Goal: Transaction & Acquisition: Book appointment/travel/reservation

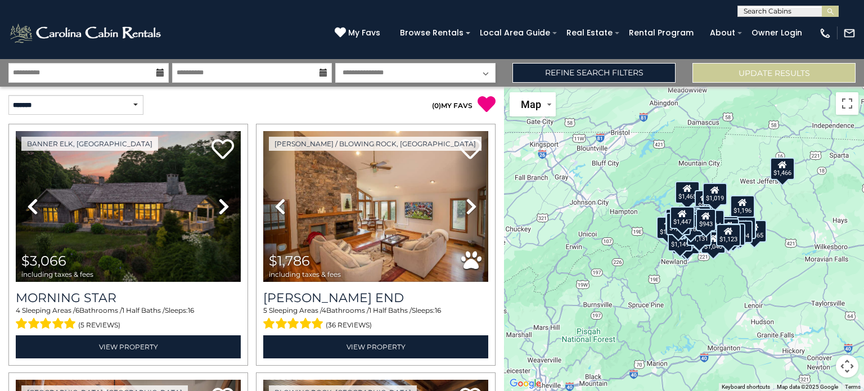
scroll to position [7152, 0]
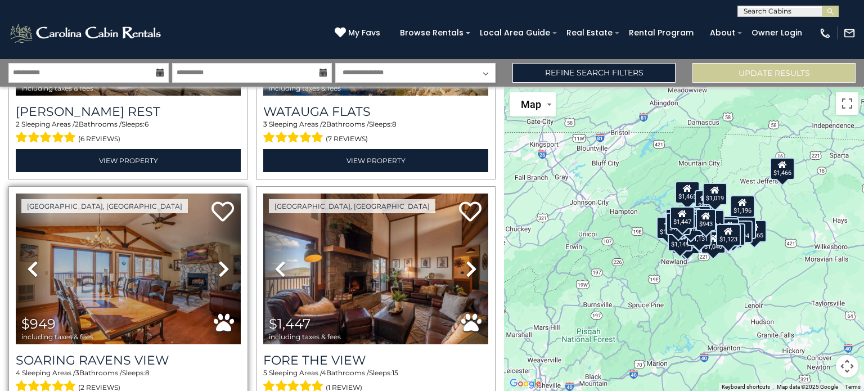
click at [220, 260] on icon at bounding box center [223, 269] width 11 height 18
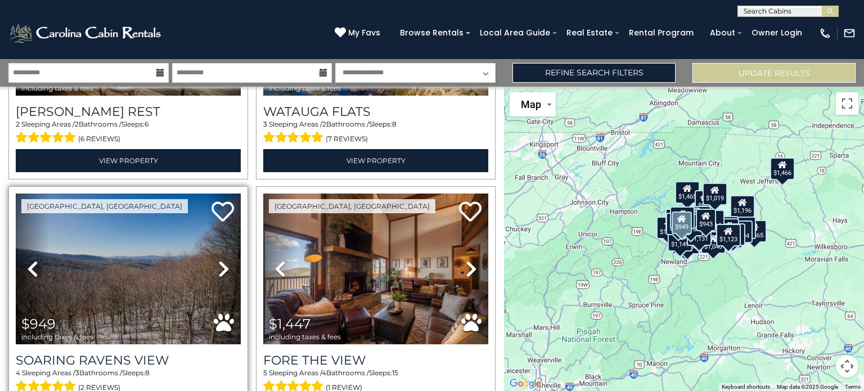
click at [218, 260] on icon at bounding box center [223, 269] width 11 height 18
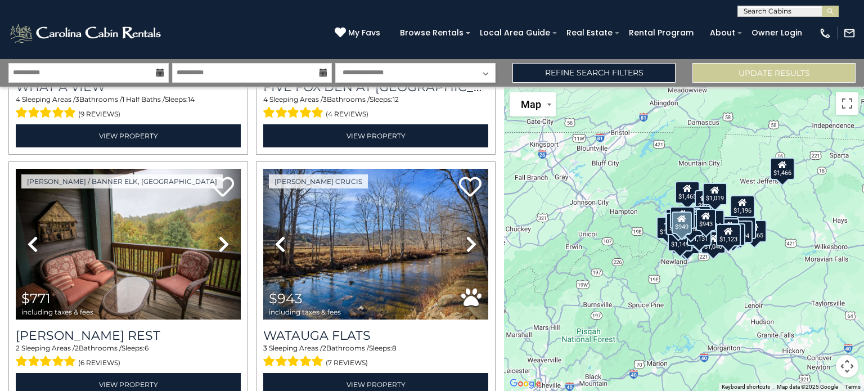
scroll to position [6927, 0]
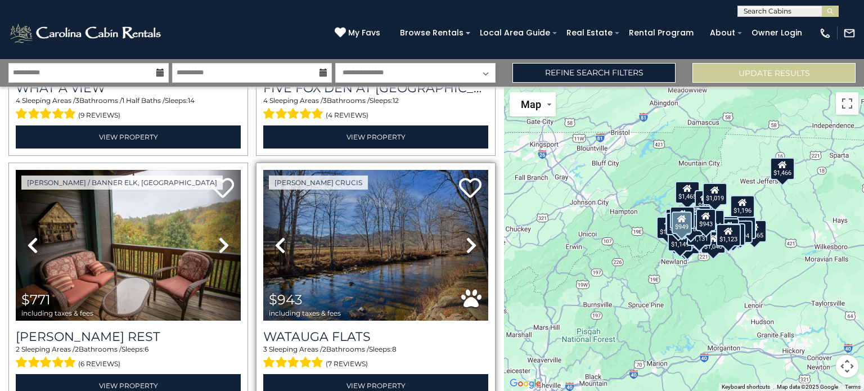
click at [468, 236] on icon at bounding box center [471, 245] width 11 height 18
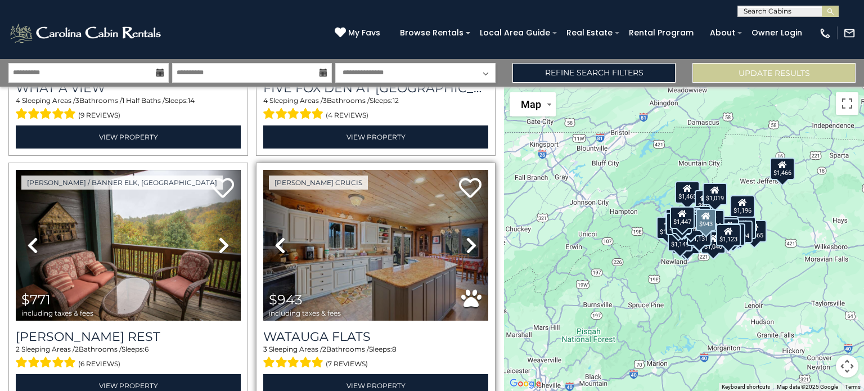
click at [466, 236] on icon at bounding box center [471, 245] width 11 height 18
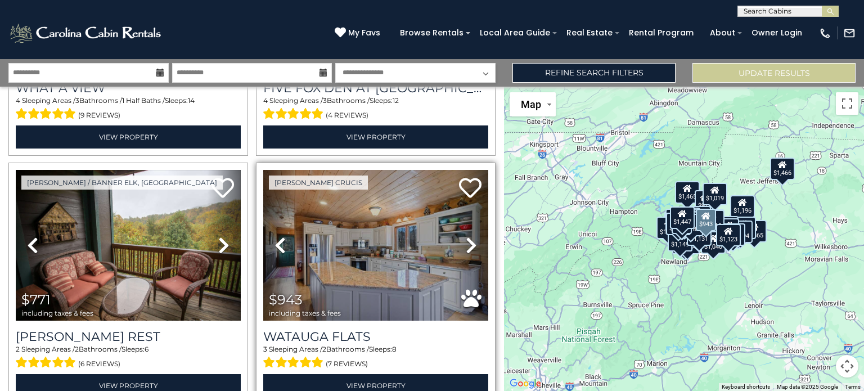
click at [466, 236] on icon at bounding box center [471, 245] width 11 height 18
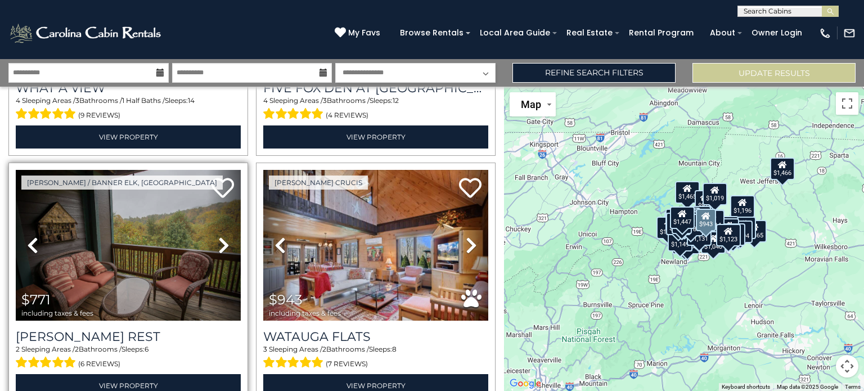
click at [226, 236] on icon at bounding box center [223, 245] width 11 height 18
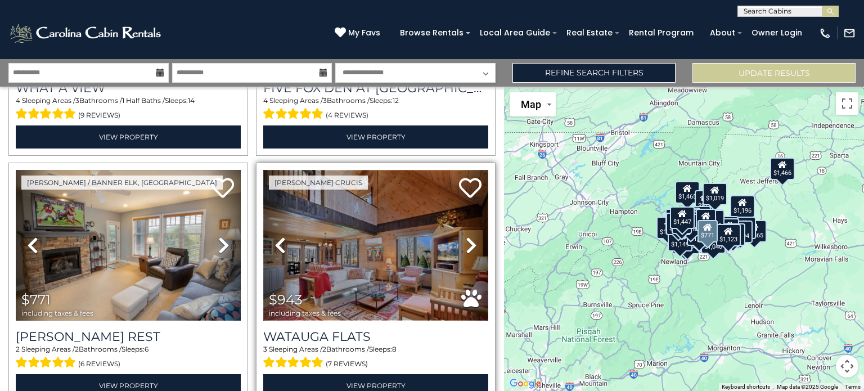
click at [371, 238] on img at bounding box center [375, 245] width 225 height 151
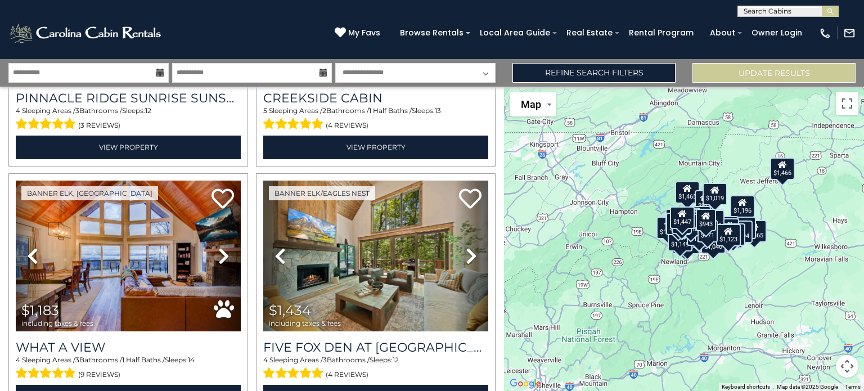
scroll to position [6666, 0]
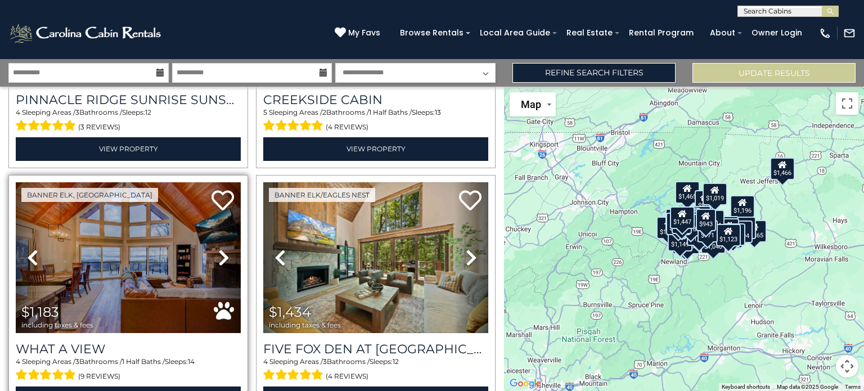
click at [220, 249] on icon at bounding box center [223, 258] width 11 height 18
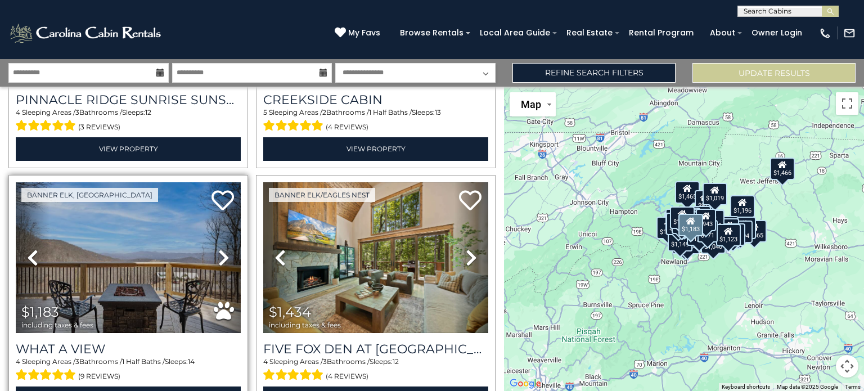
click at [220, 249] on icon at bounding box center [223, 258] width 11 height 18
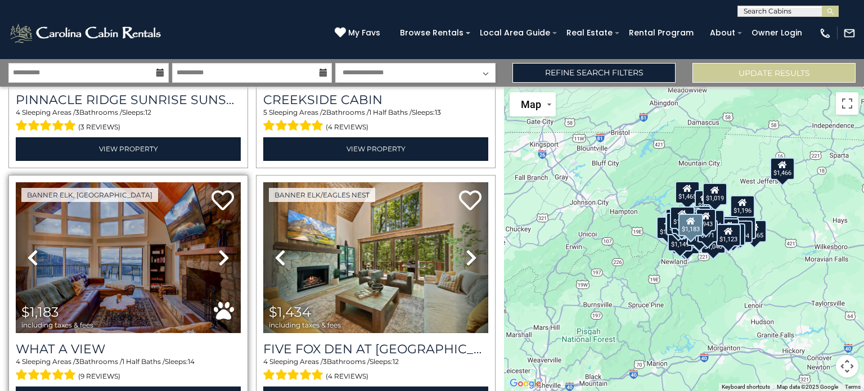
click at [220, 249] on icon at bounding box center [223, 258] width 11 height 18
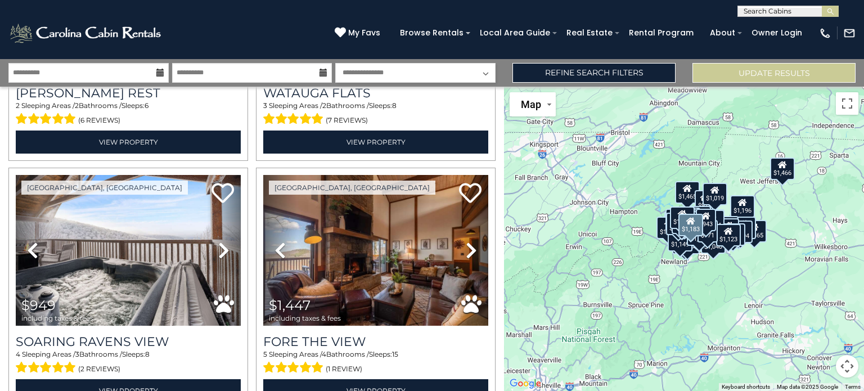
scroll to position [7177, 0]
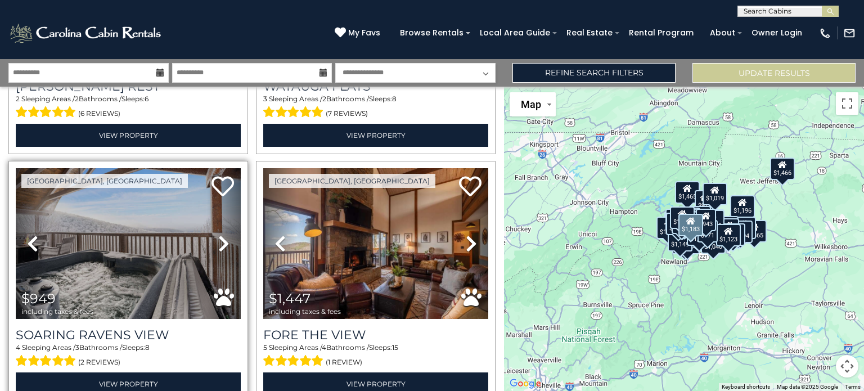
click at [218, 235] on icon at bounding box center [223, 244] width 11 height 18
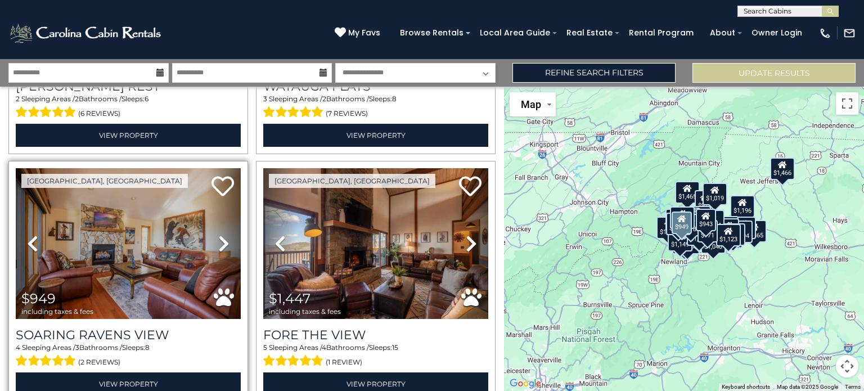
click at [223, 235] on icon at bounding box center [223, 244] width 11 height 18
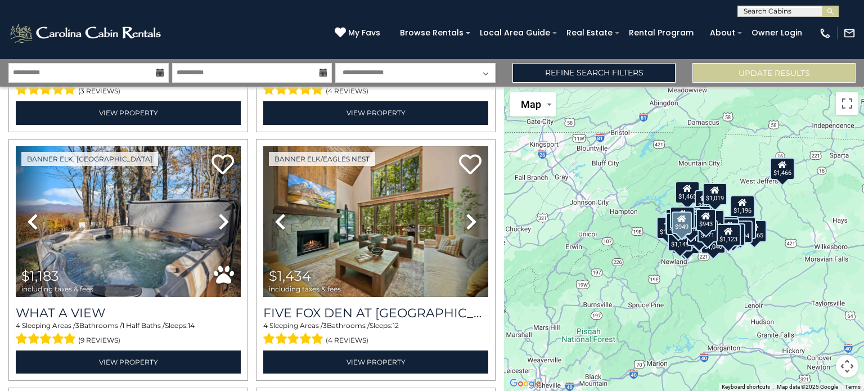
scroll to position [6687, 0]
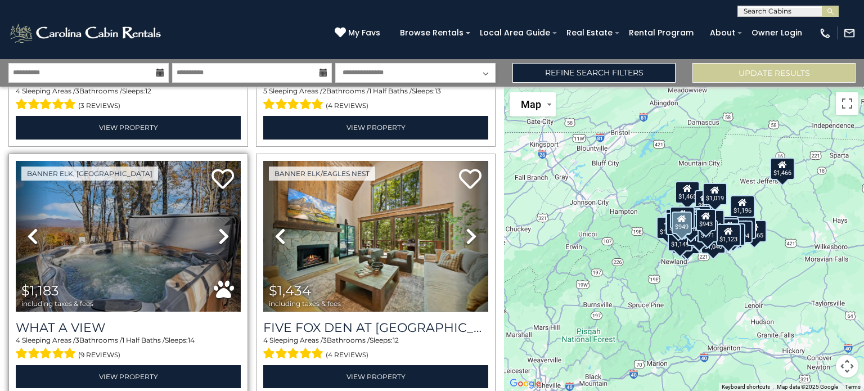
click at [223, 227] on icon at bounding box center [223, 236] width 11 height 18
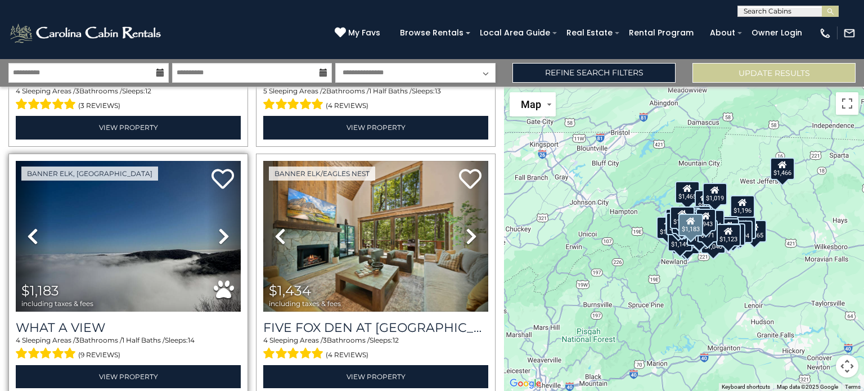
click at [227, 182] on link "Next" at bounding box center [224, 236] width 34 height 151
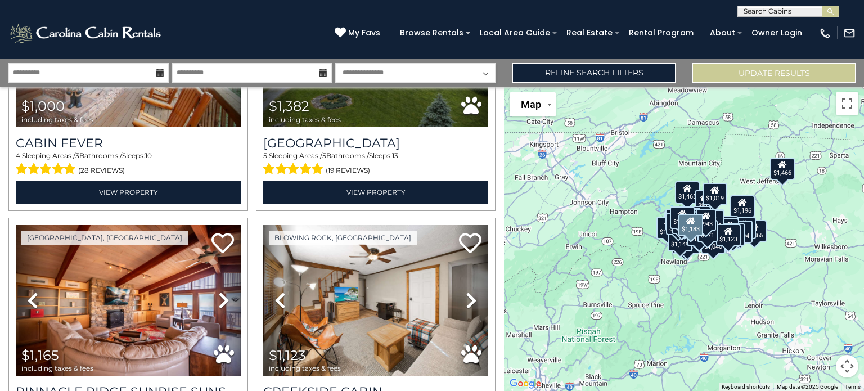
scroll to position [6370, 0]
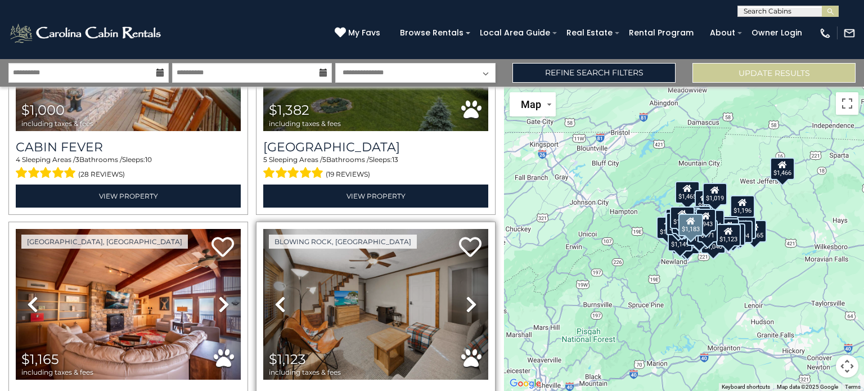
click at [467, 295] on icon at bounding box center [471, 304] width 11 height 18
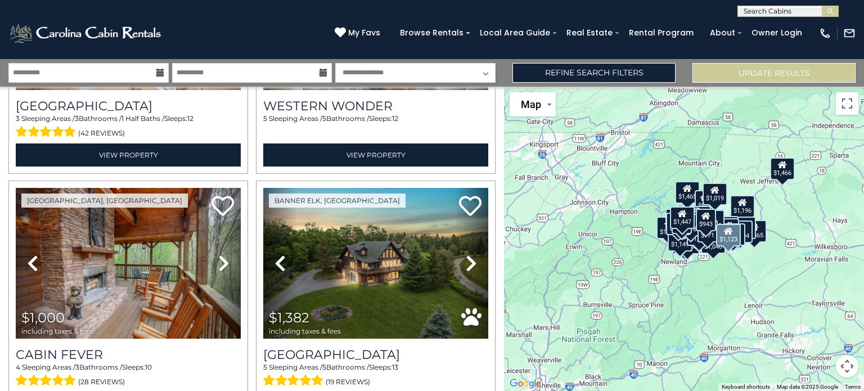
scroll to position [6160, 0]
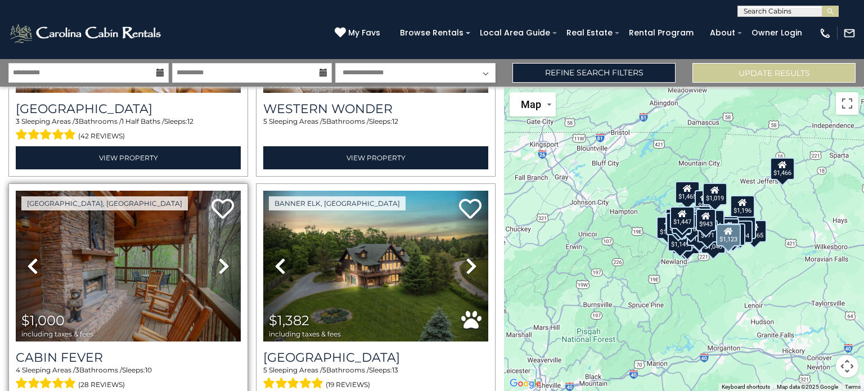
click at [223, 257] on icon at bounding box center [223, 266] width 11 height 18
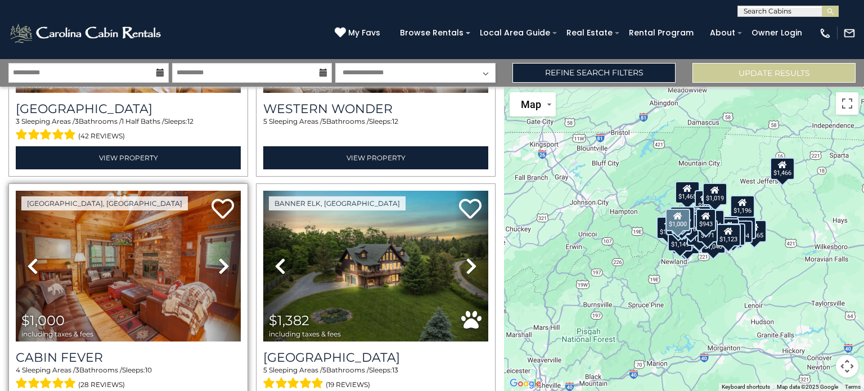
click at [223, 257] on icon at bounding box center [223, 266] width 11 height 18
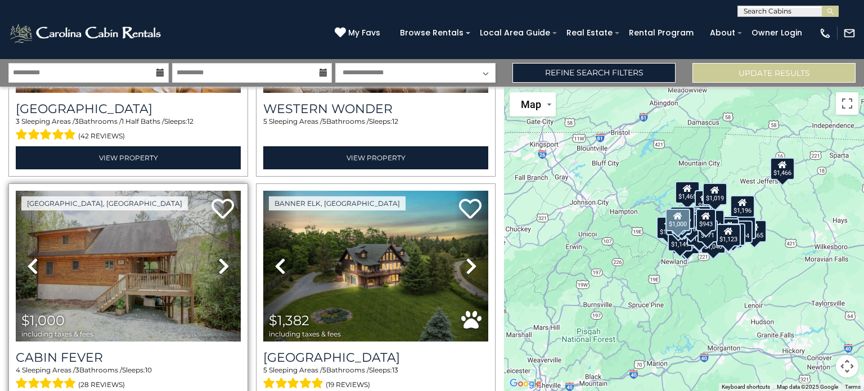
click at [223, 257] on icon at bounding box center [223, 266] width 11 height 18
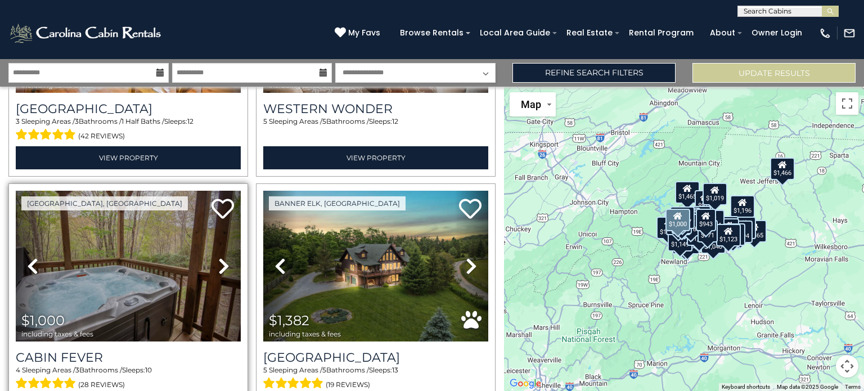
click at [223, 257] on icon at bounding box center [223, 266] width 11 height 18
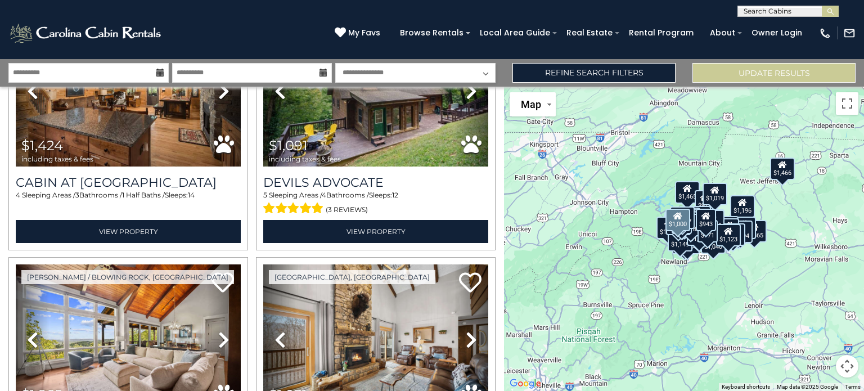
scroll to position [5339, 0]
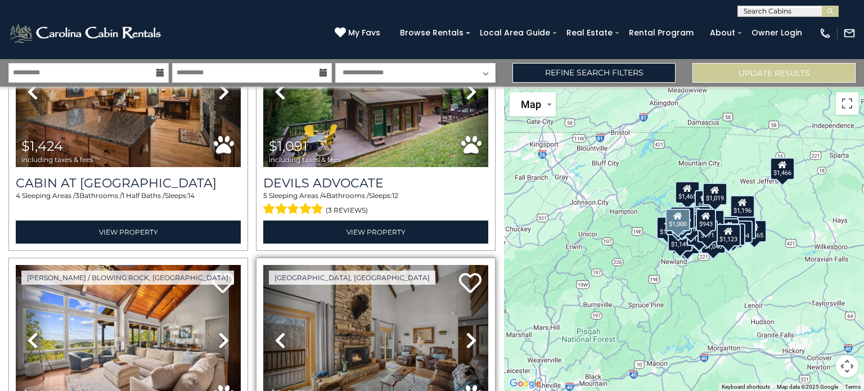
click at [467, 331] on icon at bounding box center [471, 340] width 11 height 18
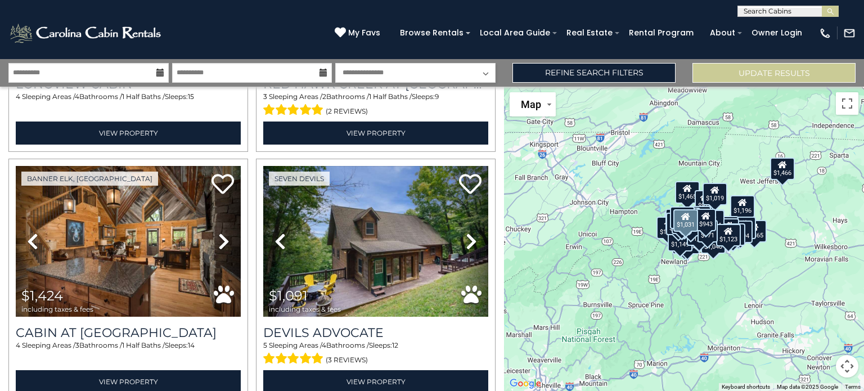
scroll to position [5189, 0]
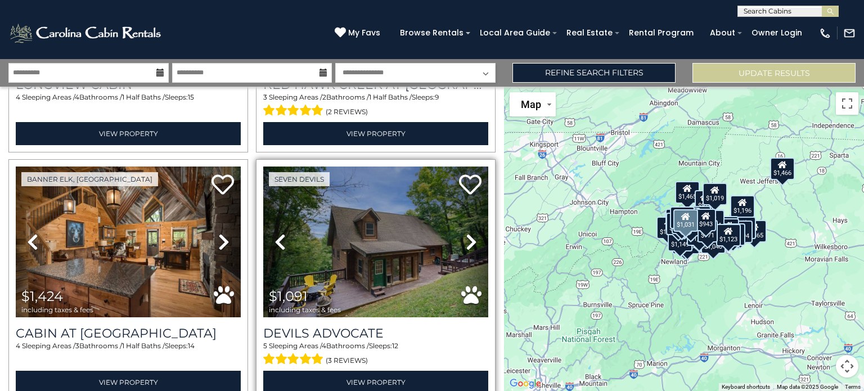
click at [466, 233] on icon at bounding box center [471, 242] width 11 height 18
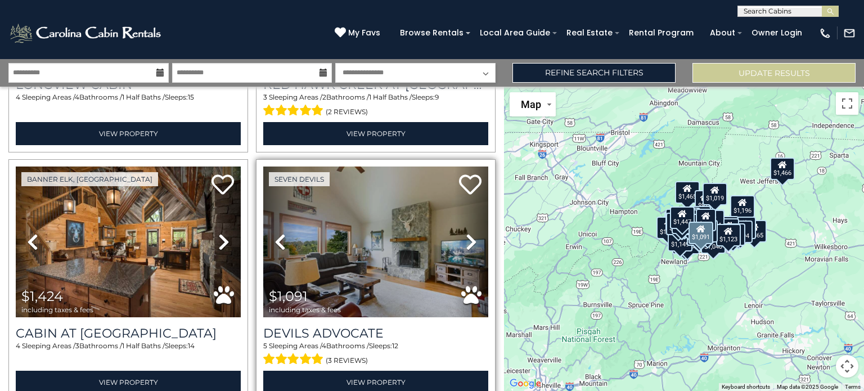
click at [466, 233] on icon at bounding box center [471, 242] width 11 height 18
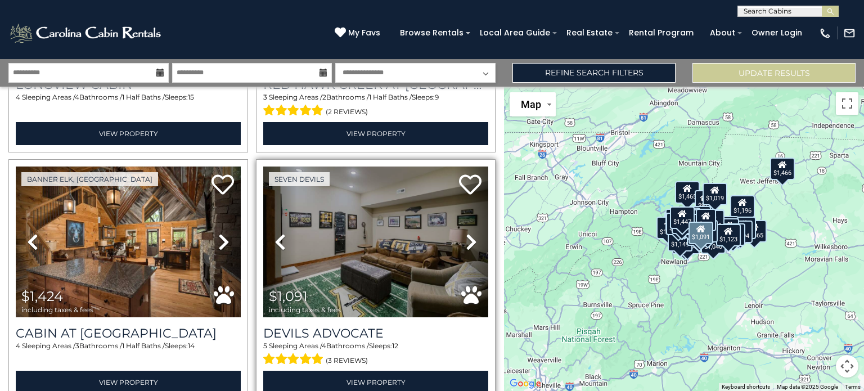
click at [466, 233] on icon at bounding box center [471, 242] width 11 height 18
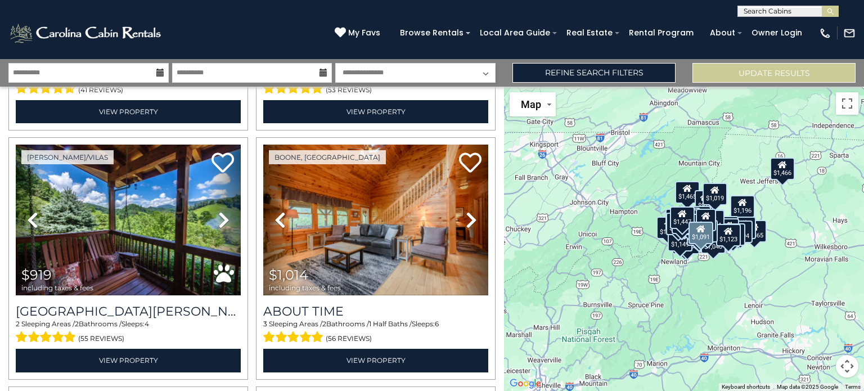
scroll to position [3711, 0]
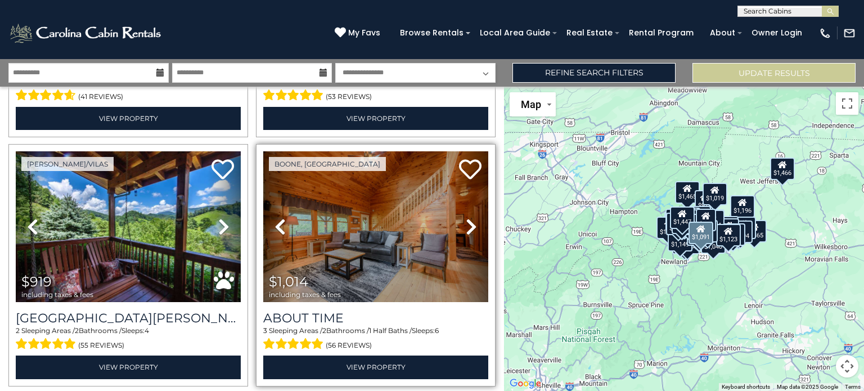
click at [468, 218] on icon at bounding box center [471, 227] width 11 height 18
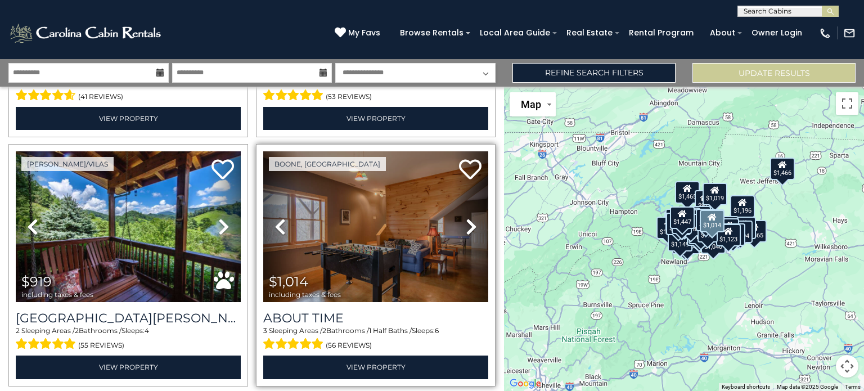
click at [468, 218] on icon at bounding box center [471, 227] width 11 height 18
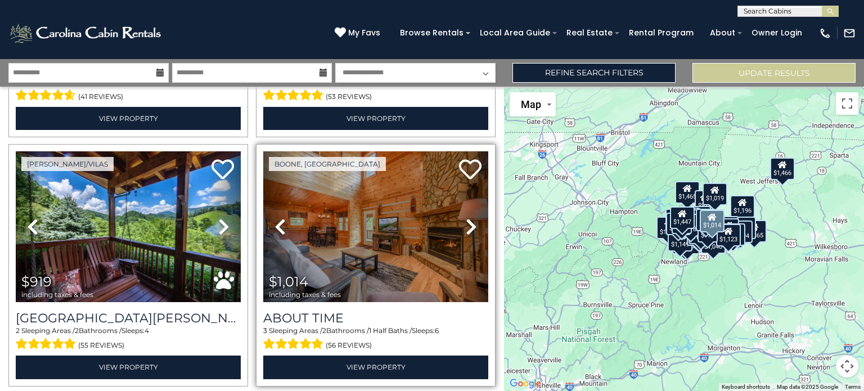
click at [466, 218] on icon at bounding box center [471, 227] width 11 height 18
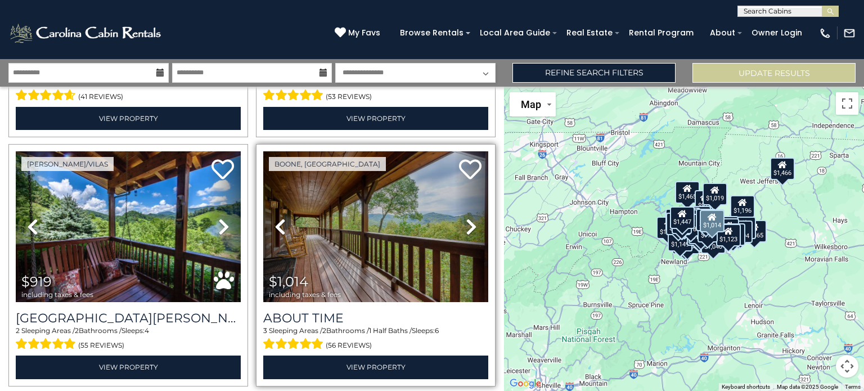
click at [466, 218] on icon at bounding box center [471, 227] width 11 height 18
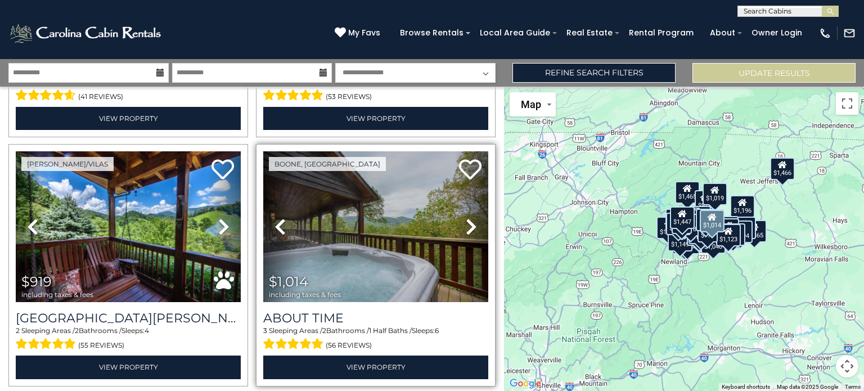
click at [468, 218] on icon at bounding box center [471, 227] width 11 height 18
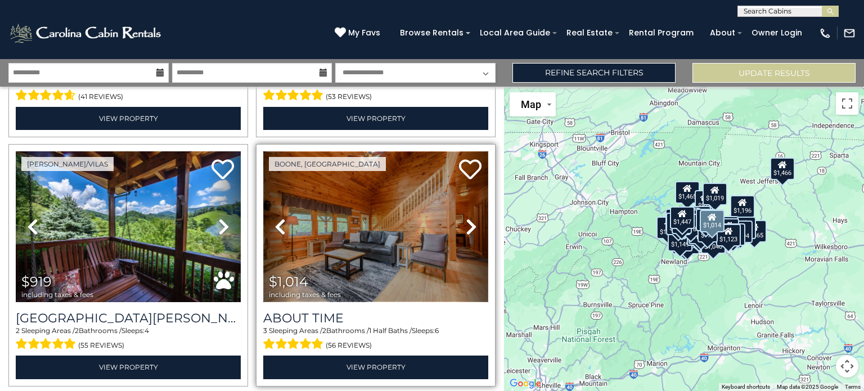
click at [393, 226] on img at bounding box center [375, 226] width 225 height 151
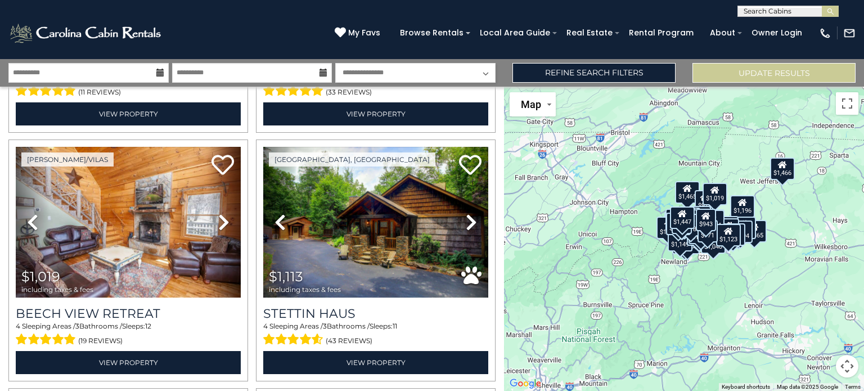
scroll to position [3217, 0]
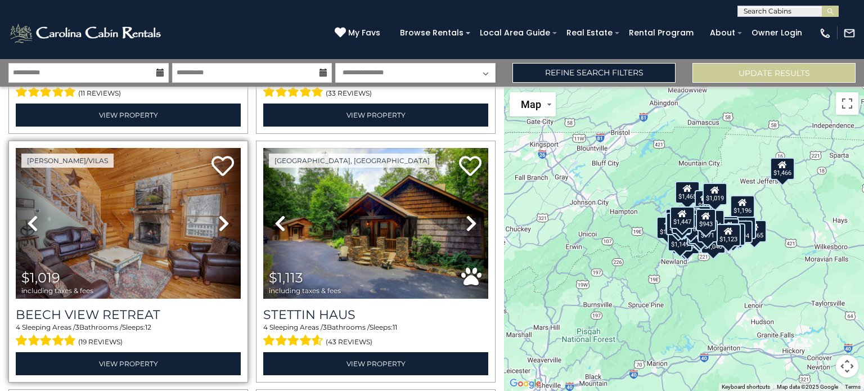
click at [221, 214] on icon at bounding box center [223, 223] width 11 height 18
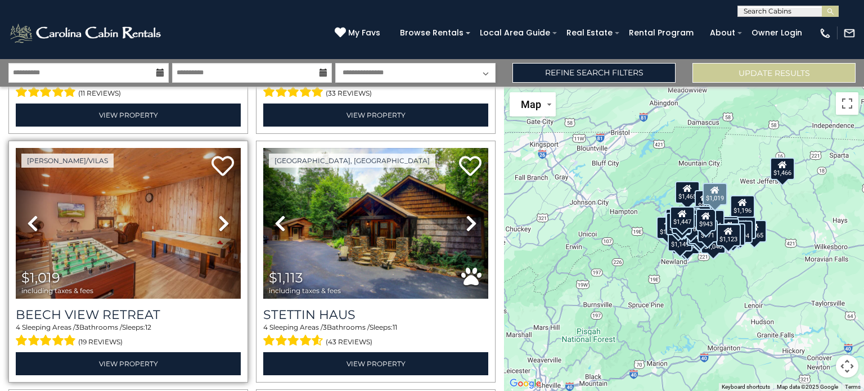
click at [221, 214] on icon at bounding box center [223, 223] width 11 height 18
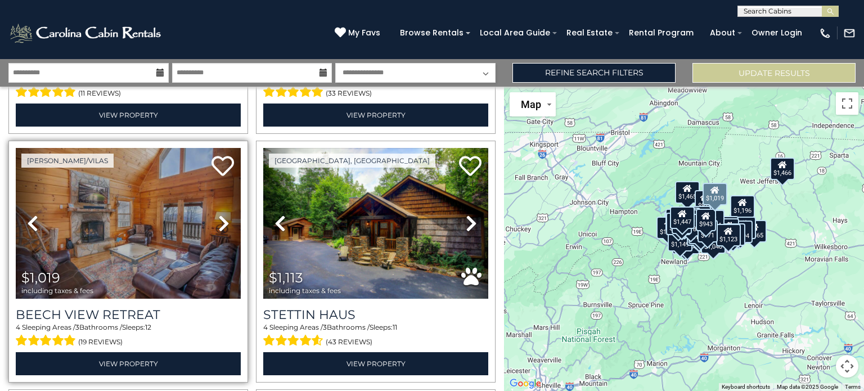
click at [221, 214] on icon at bounding box center [223, 223] width 11 height 18
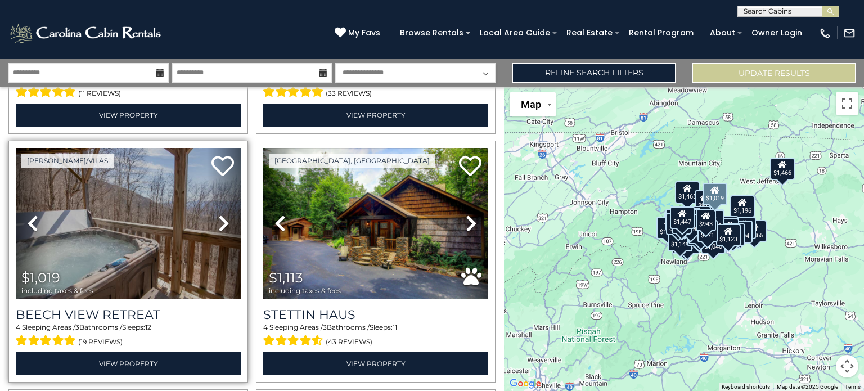
click at [221, 214] on icon at bounding box center [223, 223] width 11 height 18
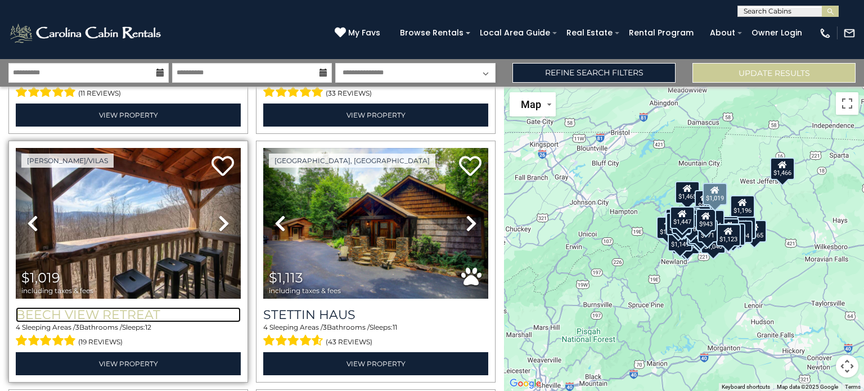
click at [137, 307] on h3 "Beech View Retreat" at bounding box center [128, 314] width 225 height 15
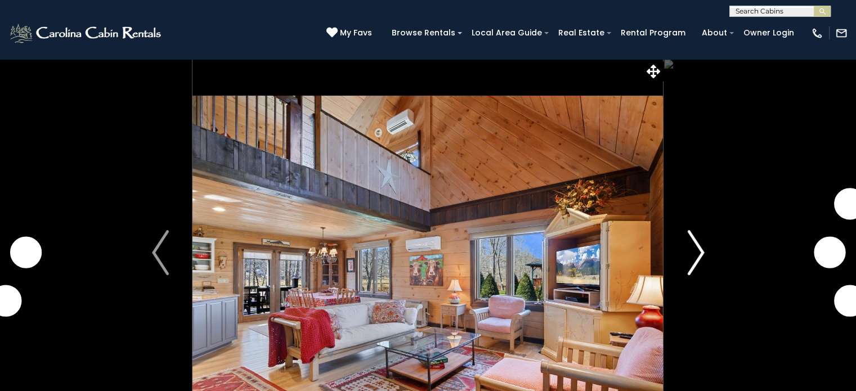
click at [690, 251] on img "Next" at bounding box center [695, 252] width 17 height 45
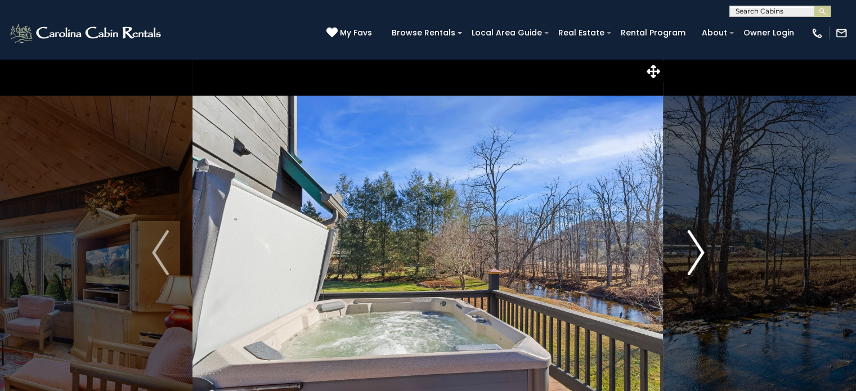
click at [696, 252] on img "Next" at bounding box center [695, 252] width 17 height 45
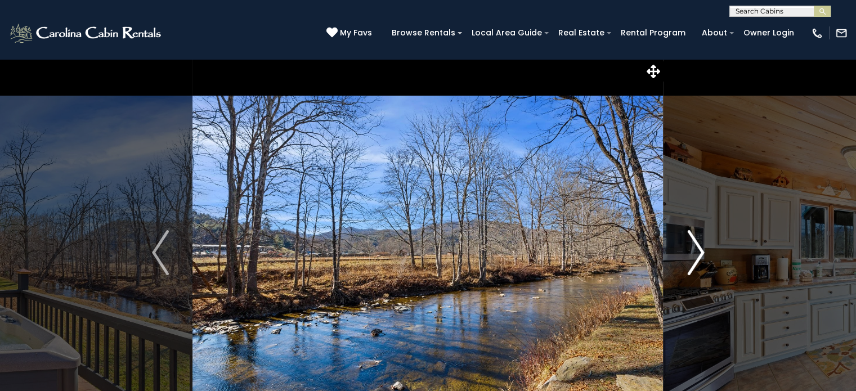
click at [704, 263] on button "Next" at bounding box center [695, 252] width 65 height 388
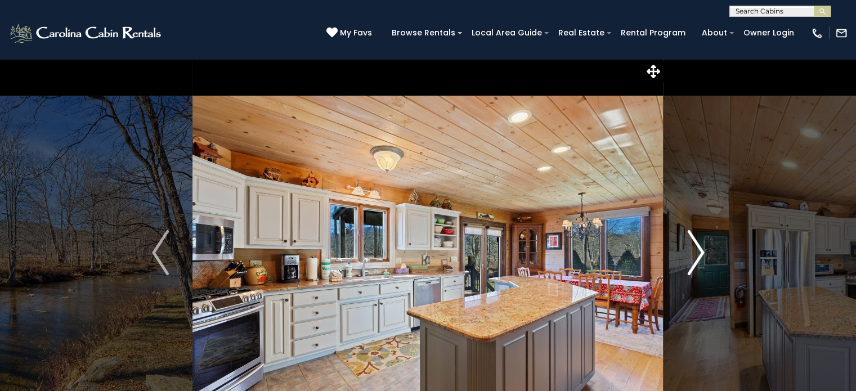
click at [699, 258] on img "Next" at bounding box center [695, 252] width 17 height 45
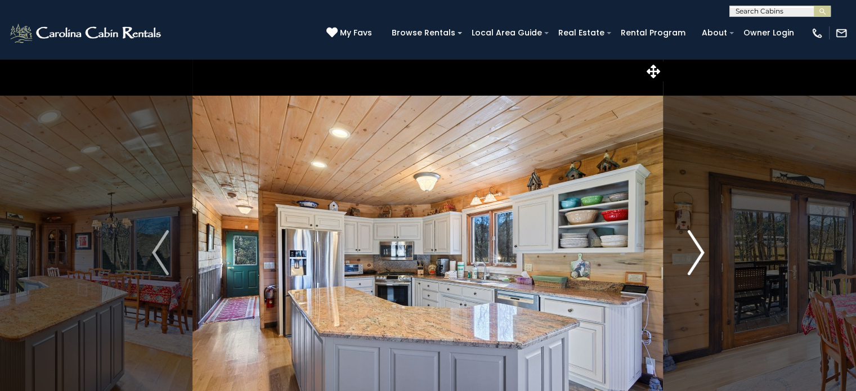
click at [699, 258] on img "Next" at bounding box center [695, 252] width 17 height 45
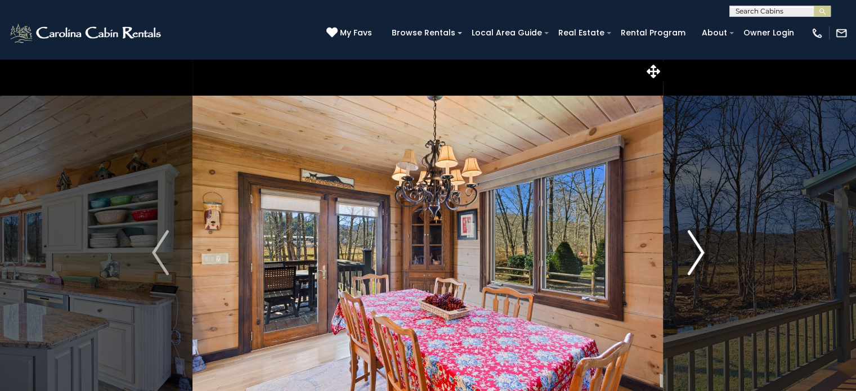
click at [699, 258] on img "Next" at bounding box center [695, 252] width 17 height 45
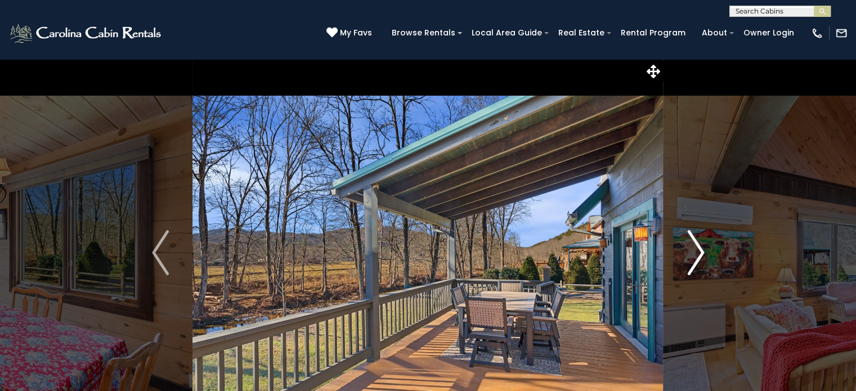
click at [699, 258] on img "Next" at bounding box center [695, 252] width 17 height 45
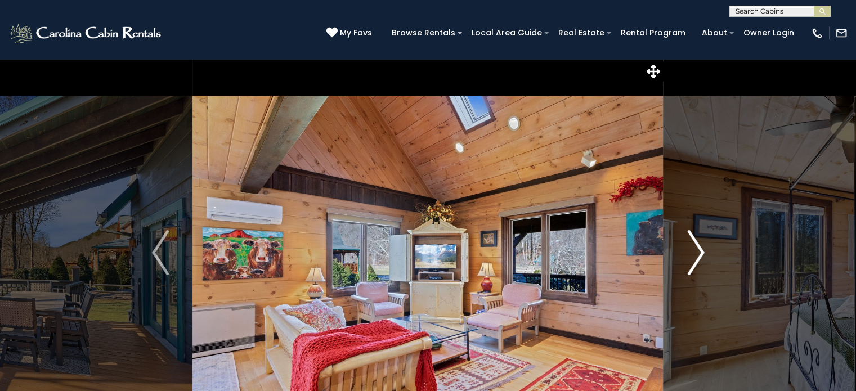
click at [699, 258] on img "Next" at bounding box center [695, 252] width 17 height 45
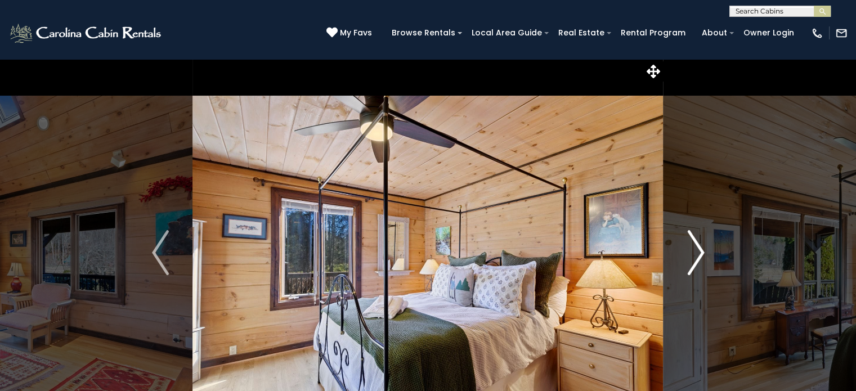
click at [699, 258] on img "Next" at bounding box center [695, 252] width 17 height 45
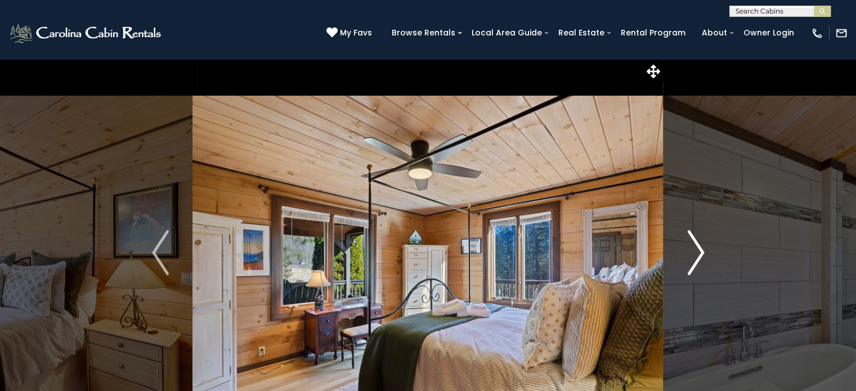
click at [699, 258] on img "Next" at bounding box center [695, 252] width 17 height 45
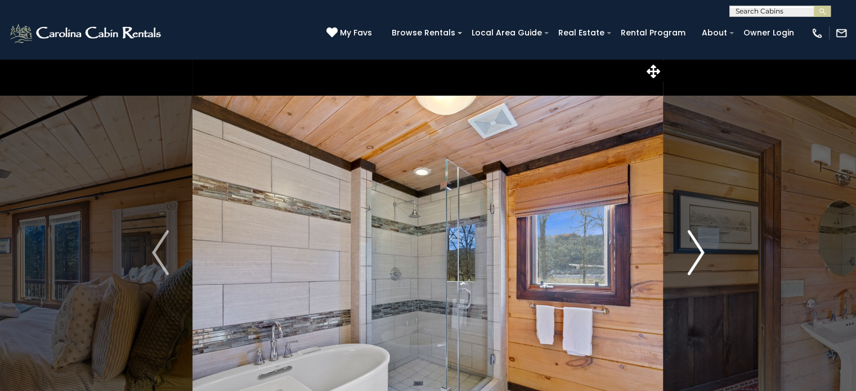
click at [699, 258] on img "Next" at bounding box center [695, 252] width 17 height 45
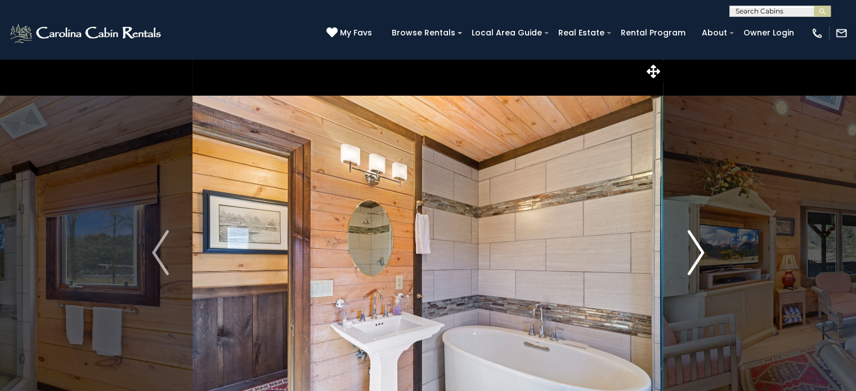
click at [699, 258] on img "Next" at bounding box center [695, 252] width 17 height 45
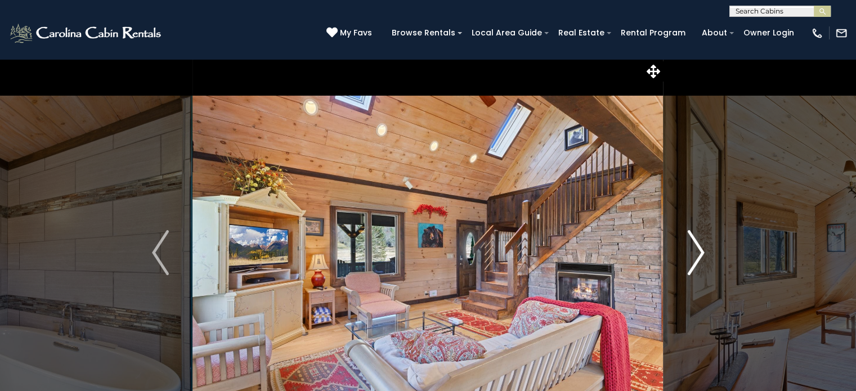
click at [699, 258] on img "Next" at bounding box center [695, 252] width 17 height 45
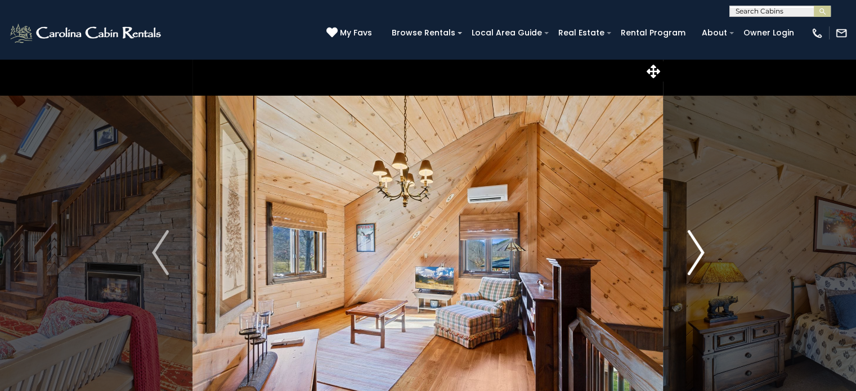
click at [699, 258] on img "Next" at bounding box center [695, 252] width 17 height 45
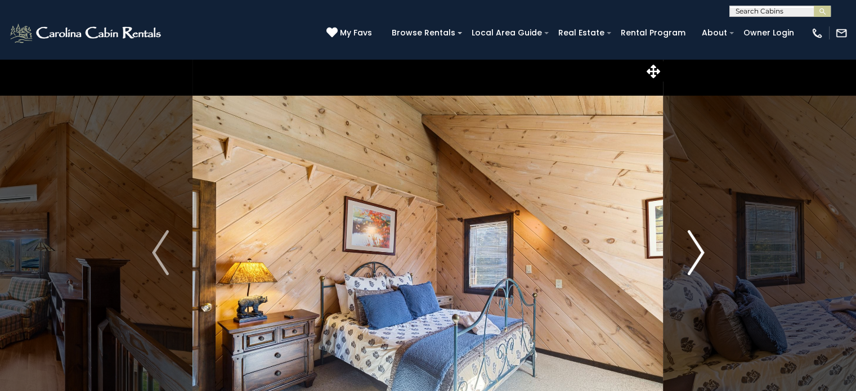
click at [699, 258] on img "Next" at bounding box center [695, 252] width 17 height 45
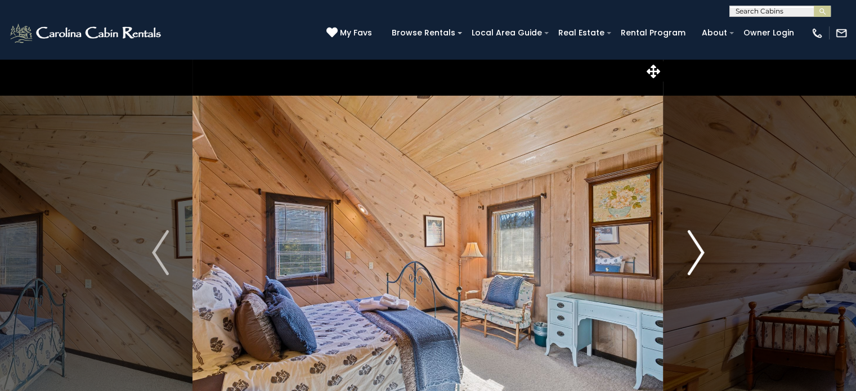
click at [691, 259] on img "Next" at bounding box center [695, 252] width 17 height 45
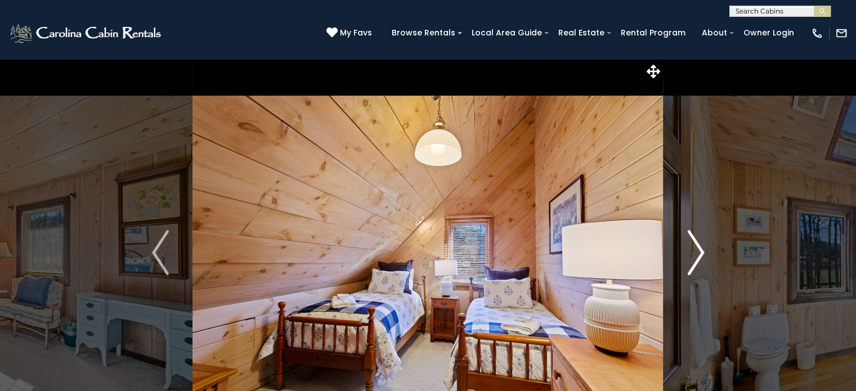
click at [691, 259] on img "Next" at bounding box center [695, 252] width 17 height 45
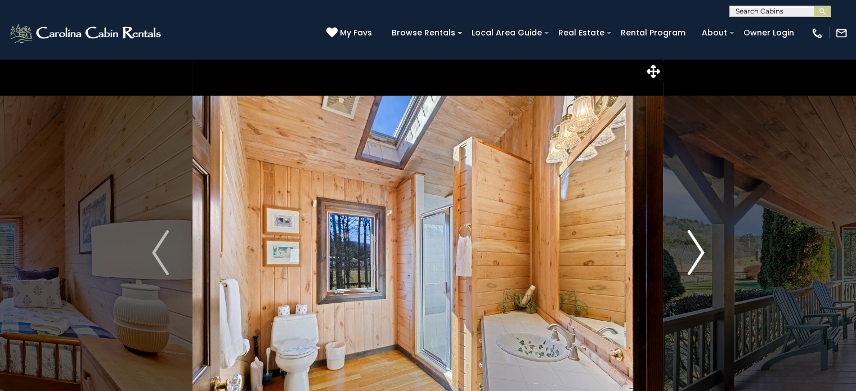
click at [691, 259] on img "Next" at bounding box center [695, 252] width 17 height 45
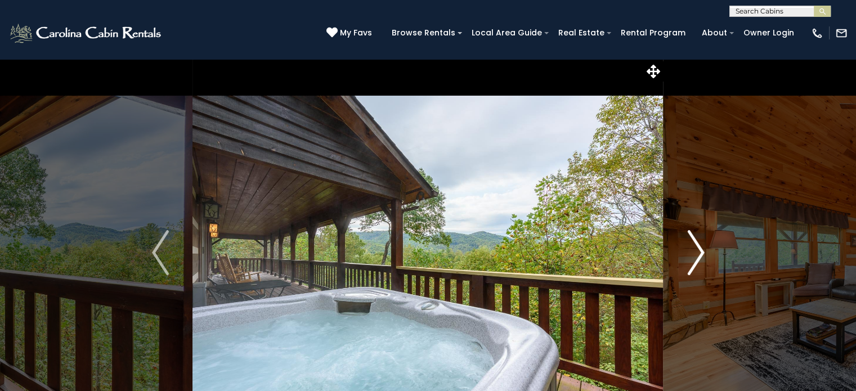
click at [706, 249] on button "Next" at bounding box center [695, 252] width 65 height 388
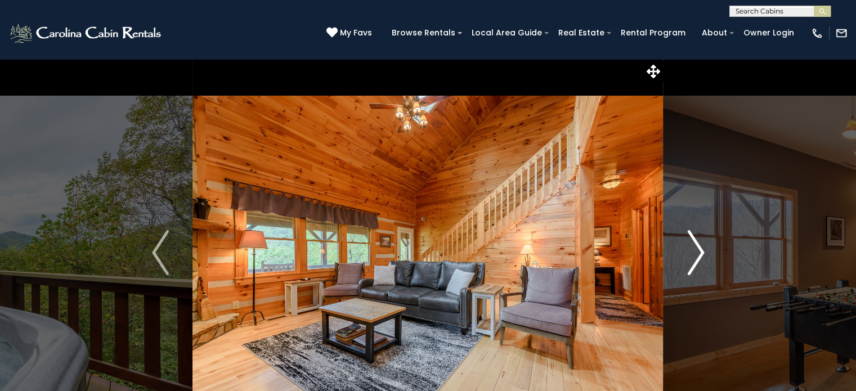
click at [687, 245] on img "Next" at bounding box center [695, 252] width 17 height 45
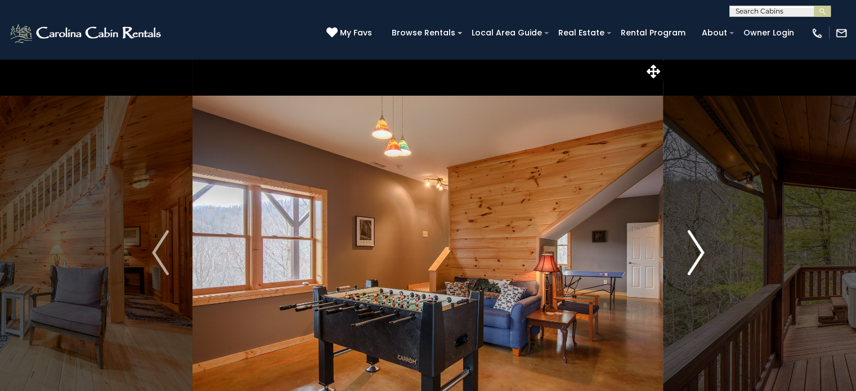
click at [683, 255] on button "Next" at bounding box center [695, 252] width 65 height 388
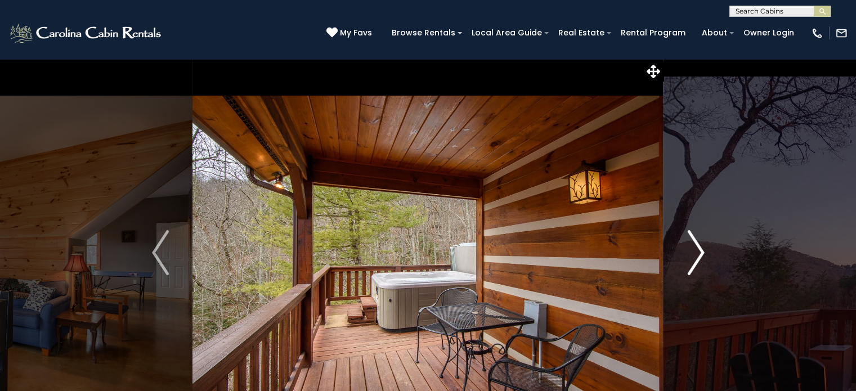
click at [690, 249] on img "Next" at bounding box center [695, 252] width 17 height 45
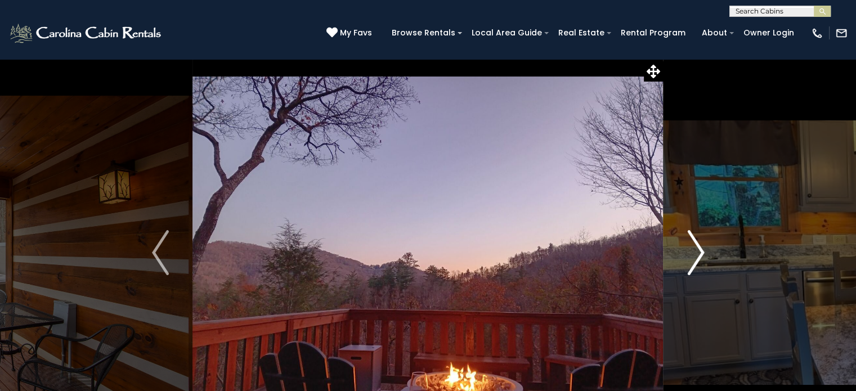
click at [688, 256] on img "Next" at bounding box center [695, 252] width 17 height 45
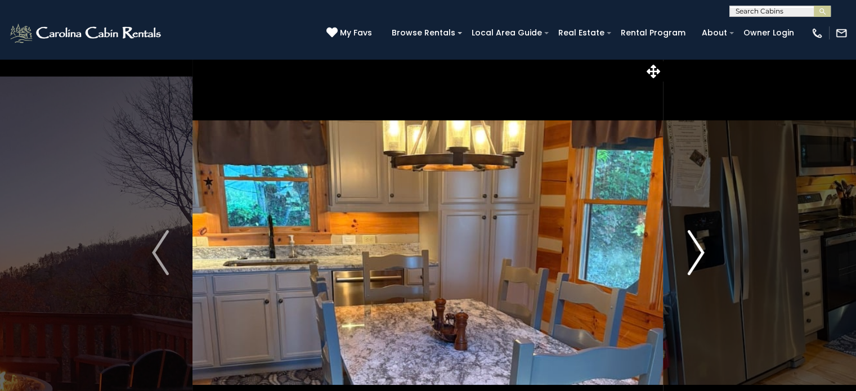
click at [688, 256] on img "Next" at bounding box center [695, 252] width 17 height 45
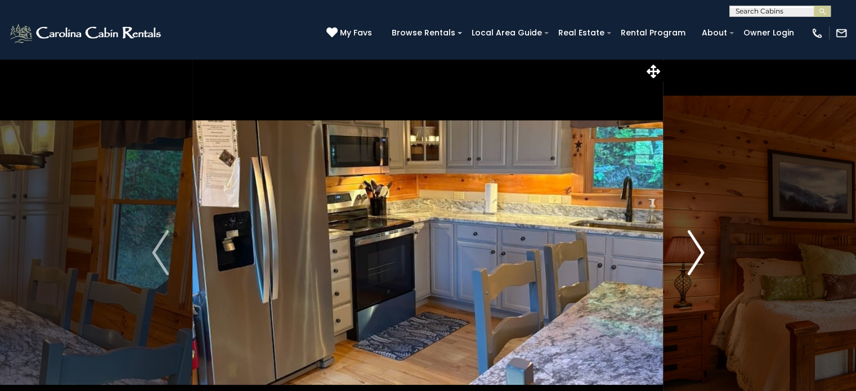
click at [688, 256] on img "Next" at bounding box center [695, 252] width 17 height 45
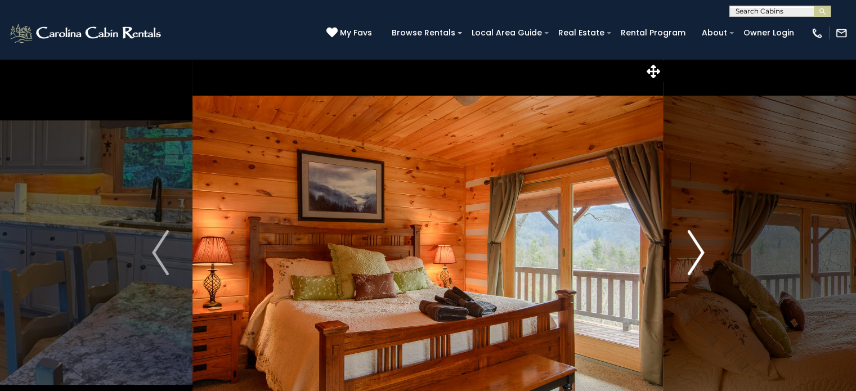
click at [688, 256] on img "Next" at bounding box center [695, 252] width 17 height 45
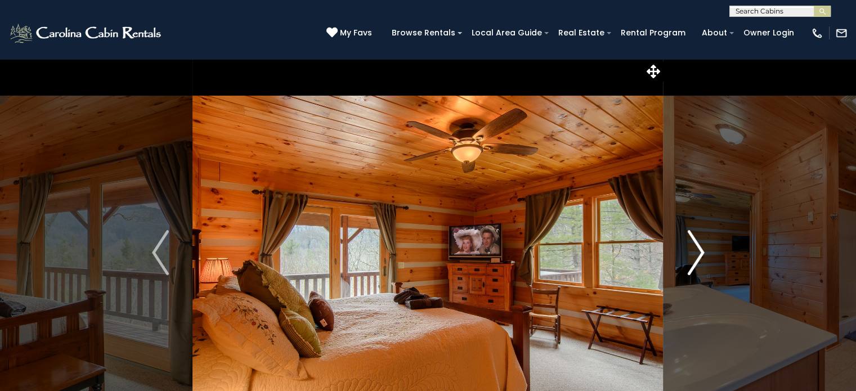
click at [688, 256] on img "Next" at bounding box center [695, 252] width 17 height 45
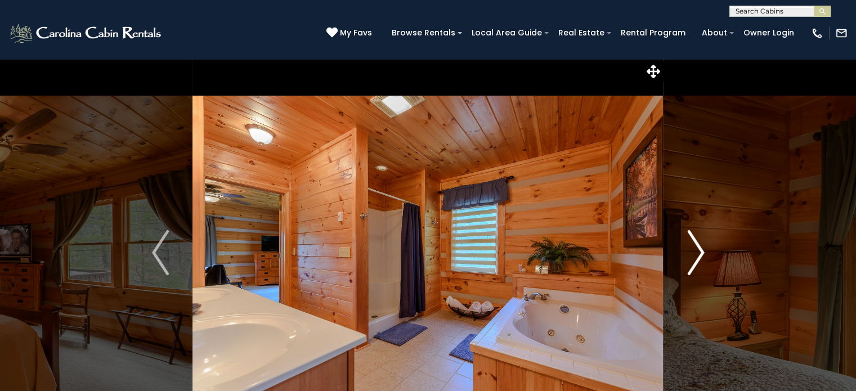
click at [688, 256] on img "Next" at bounding box center [695, 252] width 17 height 45
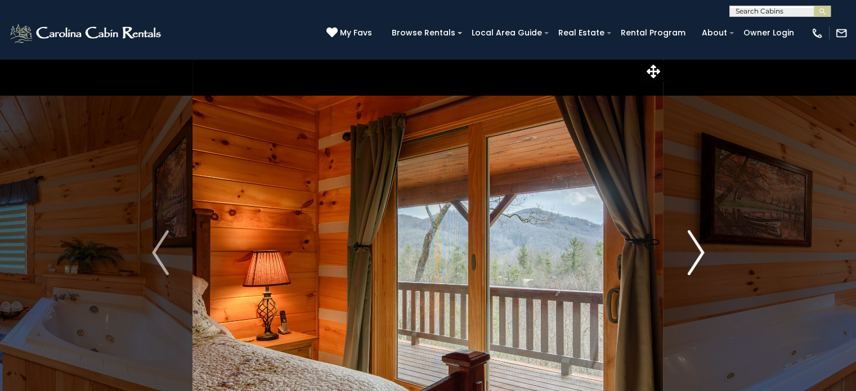
click at [679, 258] on button "Next" at bounding box center [695, 252] width 65 height 388
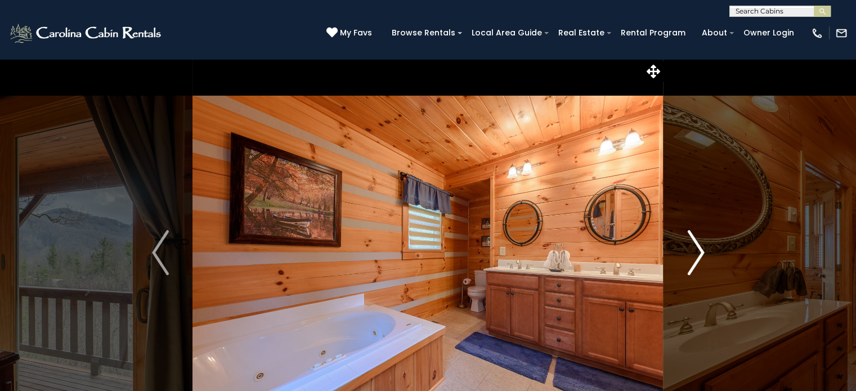
click at [679, 258] on button "Next" at bounding box center [695, 252] width 65 height 388
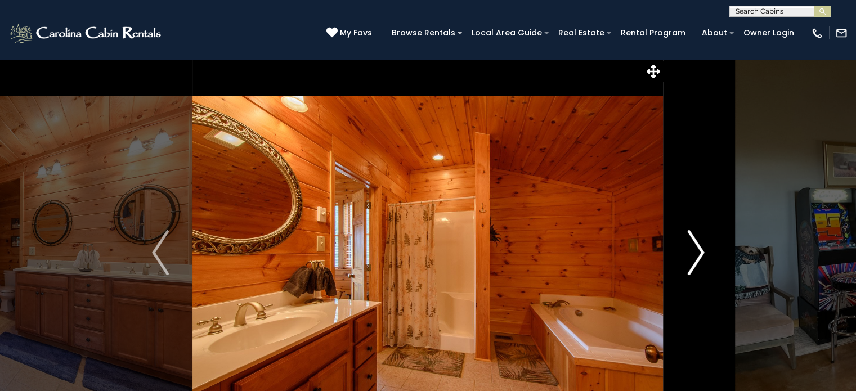
click at [679, 258] on button "Next" at bounding box center [695, 252] width 65 height 388
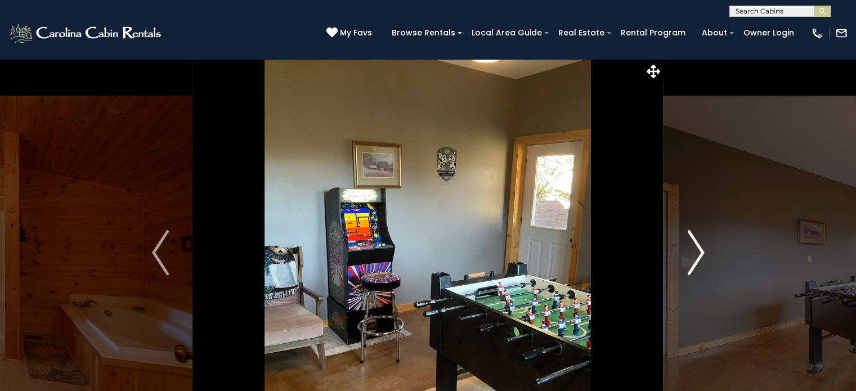
click at [679, 258] on button "Next" at bounding box center [695, 252] width 65 height 388
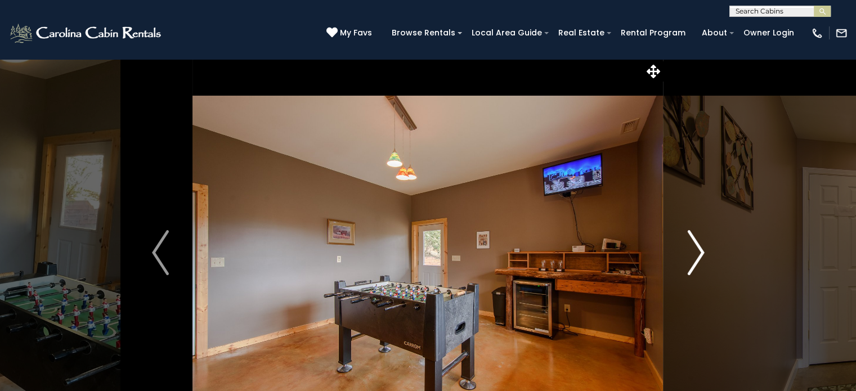
click at [687, 259] on img "Next" at bounding box center [695, 252] width 17 height 45
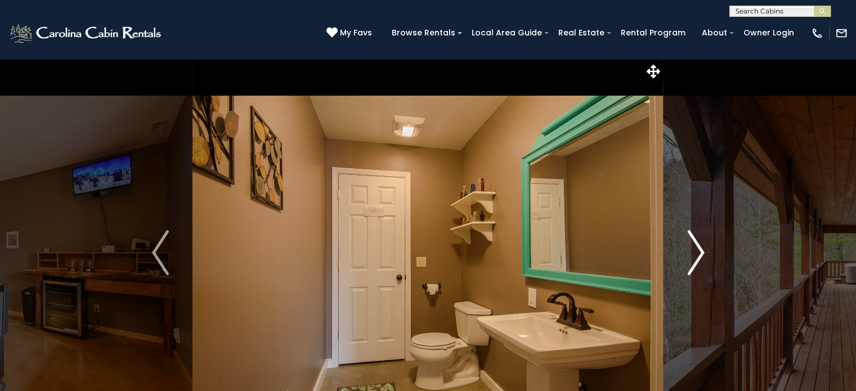
click at [687, 259] on img "Next" at bounding box center [695, 252] width 17 height 45
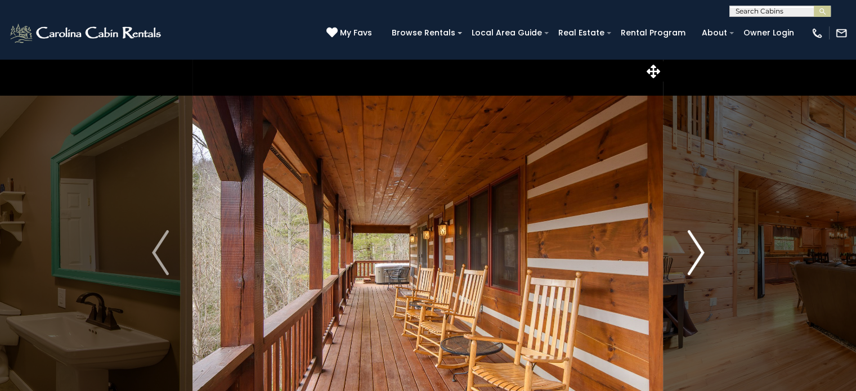
click at [687, 259] on img "Next" at bounding box center [695, 252] width 17 height 45
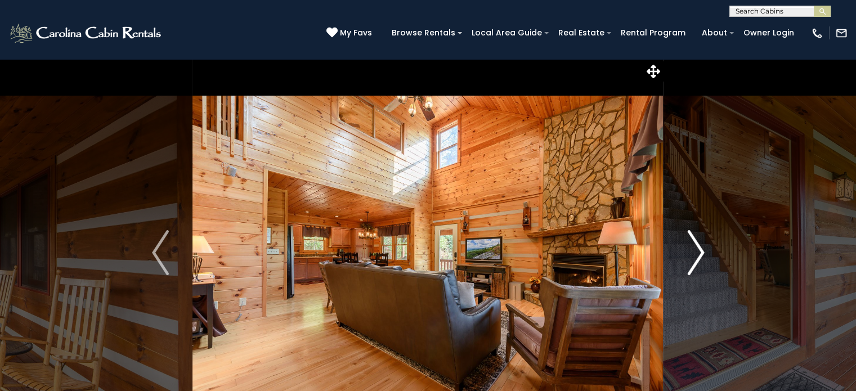
click at [687, 259] on img "Next" at bounding box center [695, 252] width 17 height 45
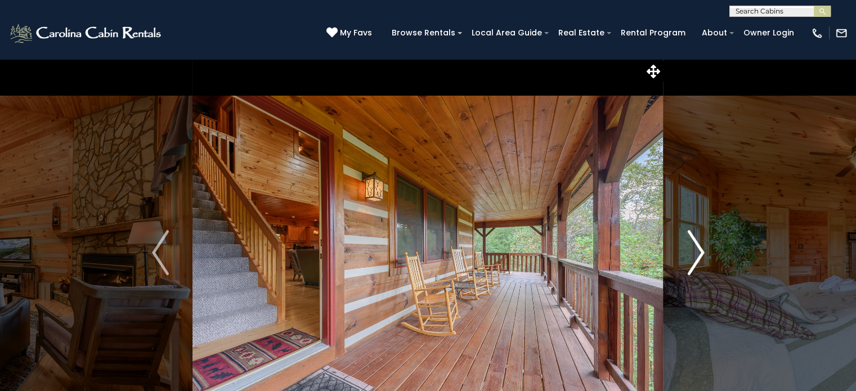
click at [687, 259] on img "Next" at bounding box center [695, 252] width 17 height 45
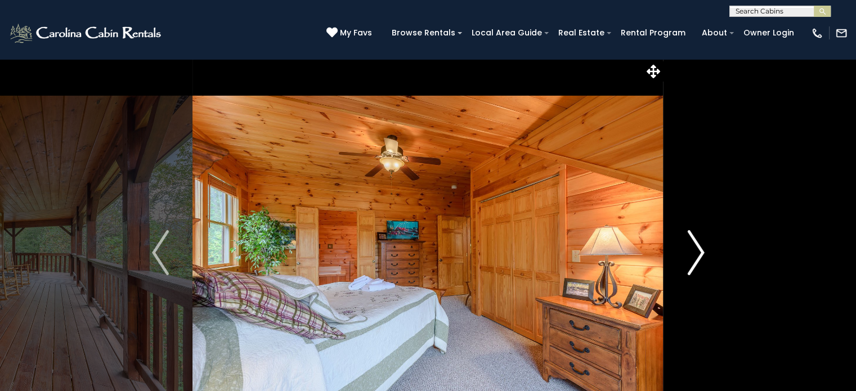
click at [694, 259] on img "Next" at bounding box center [695, 252] width 17 height 45
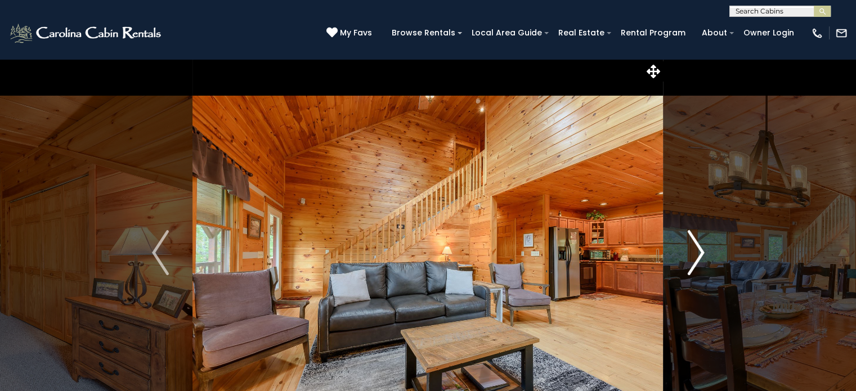
click at [687, 265] on img "Next" at bounding box center [695, 252] width 17 height 45
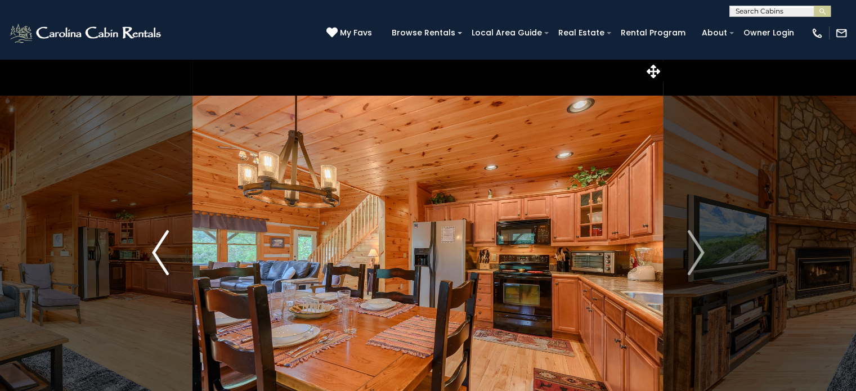
click at [143, 249] on button "Previous" at bounding box center [160, 252] width 65 height 388
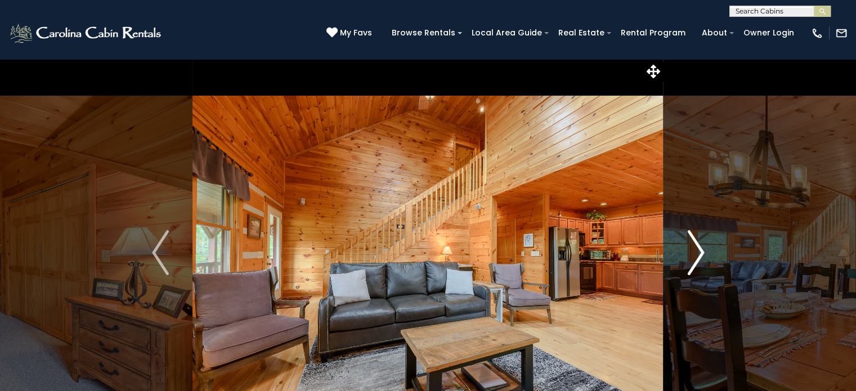
click at [701, 254] on img "Next" at bounding box center [695, 252] width 17 height 45
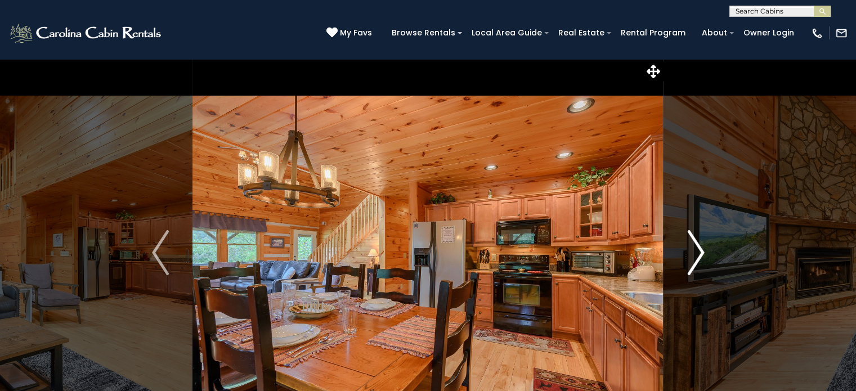
click at [701, 254] on img "Next" at bounding box center [695, 252] width 17 height 45
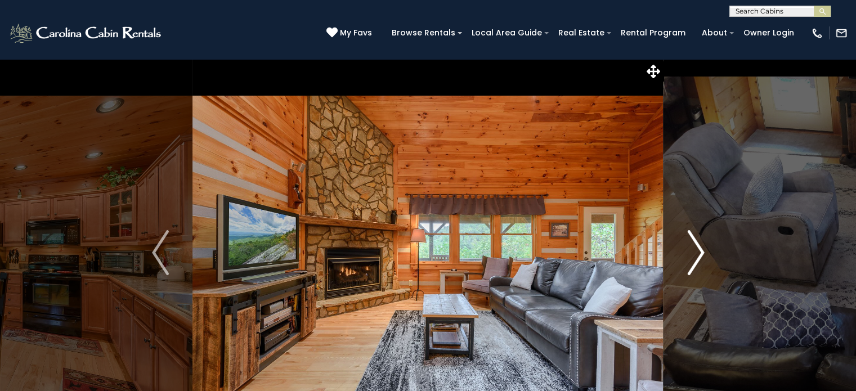
click at [702, 261] on img "Next" at bounding box center [695, 252] width 17 height 45
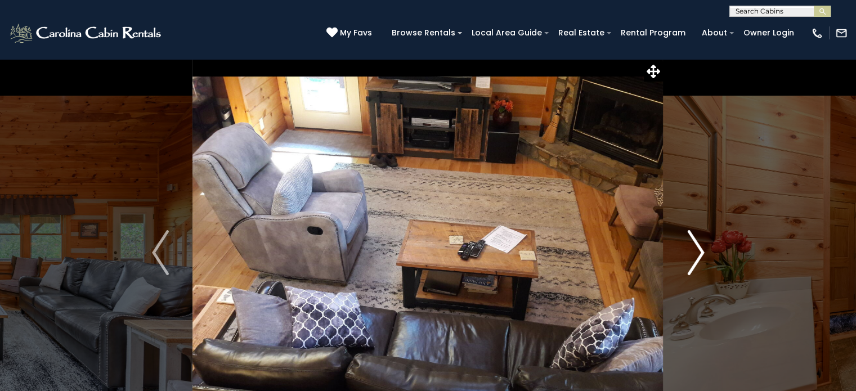
click at [708, 258] on button "Next" at bounding box center [695, 252] width 65 height 388
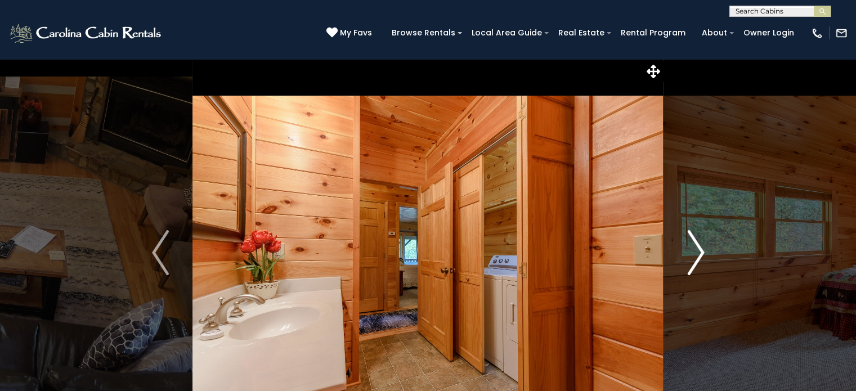
click at [708, 258] on button "Next" at bounding box center [695, 252] width 65 height 388
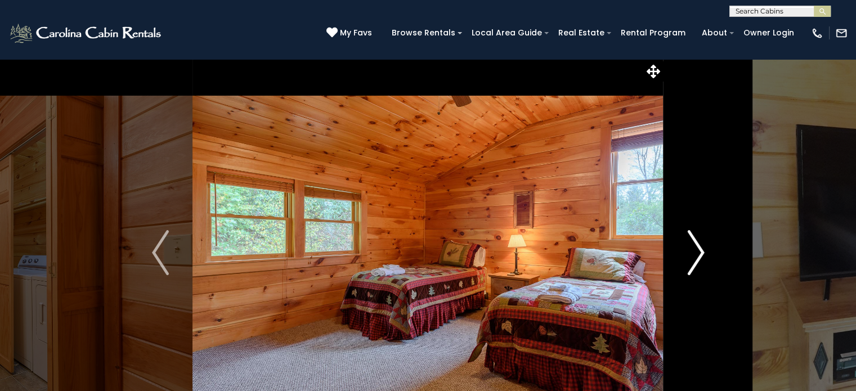
click at [713, 266] on button "Next" at bounding box center [695, 252] width 65 height 388
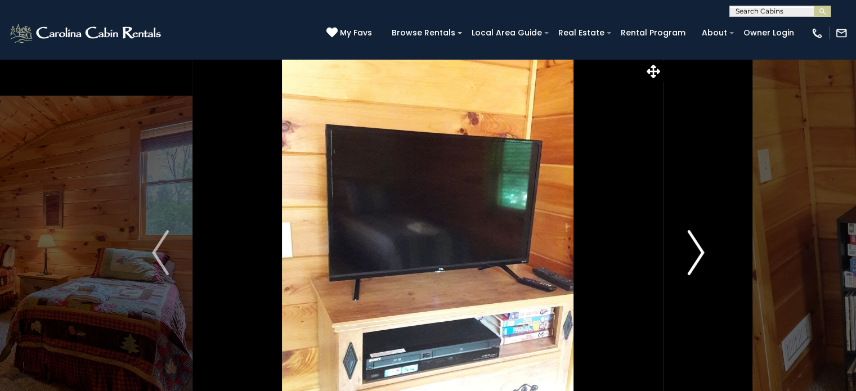
click at [702, 260] on img "Next" at bounding box center [695, 252] width 17 height 45
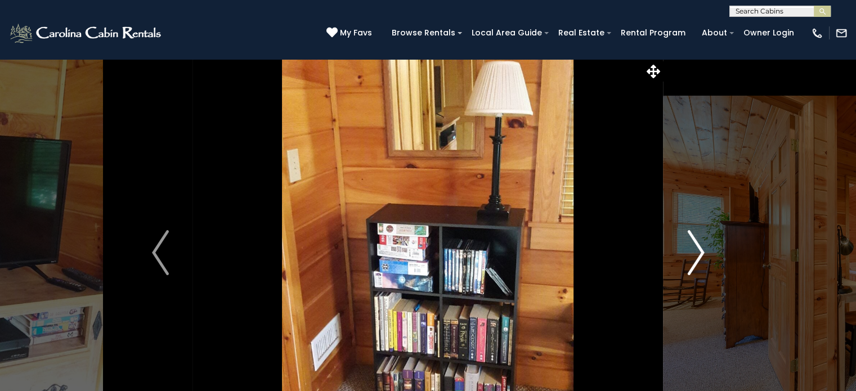
click at [702, 260] on img "Next" at bounding box center [695, 252] width 17 height 45
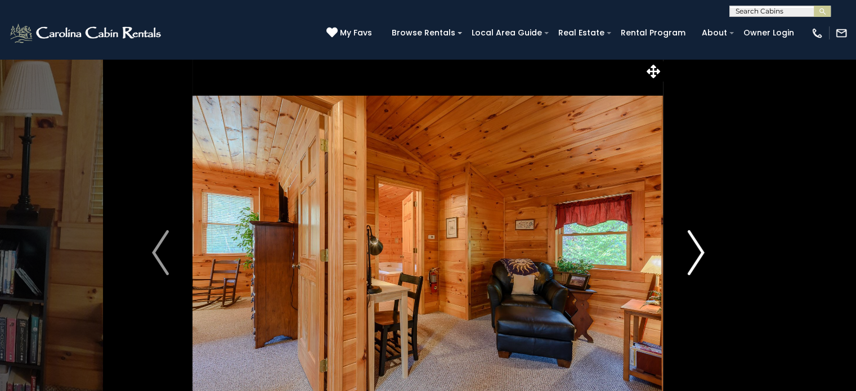
click at [702, 260] on img "Next" at bounding box center [695, 252] width 17 height 45
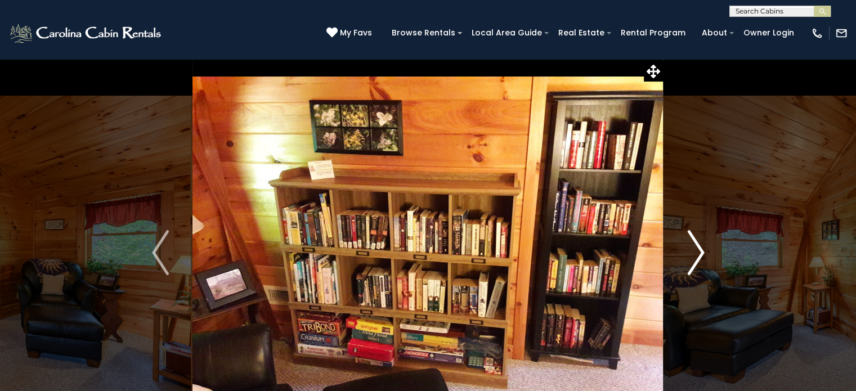
click at [696, 261] on img "Next" at bounding box center [695, 252] width 17 height 45
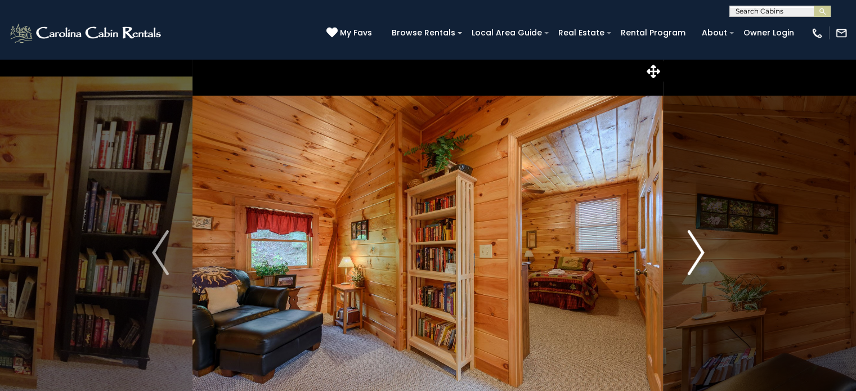
click at [696, 261] on img "Next" at bounding box center [695, 252] width 17 height 45
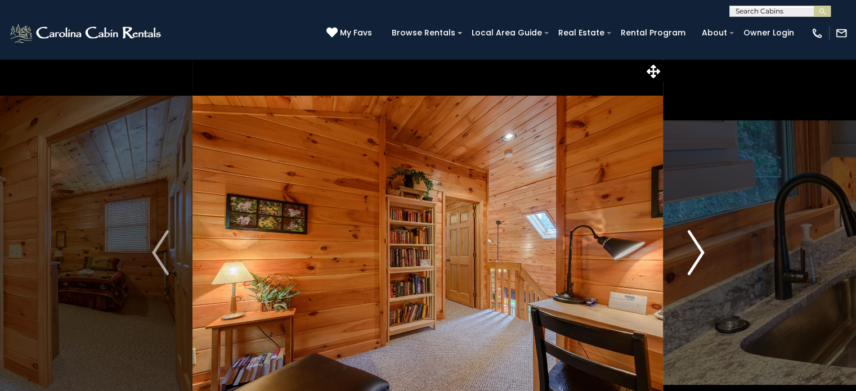
click at [696, 261] on img "Next" at bounding box center [695, 252] width 17 height 45
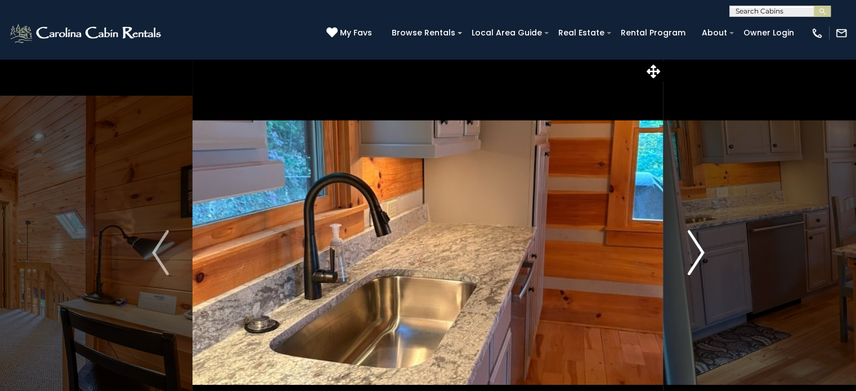
click at [696, 261] on img "Next" at bounding box center [695, 252] width 17 height 45
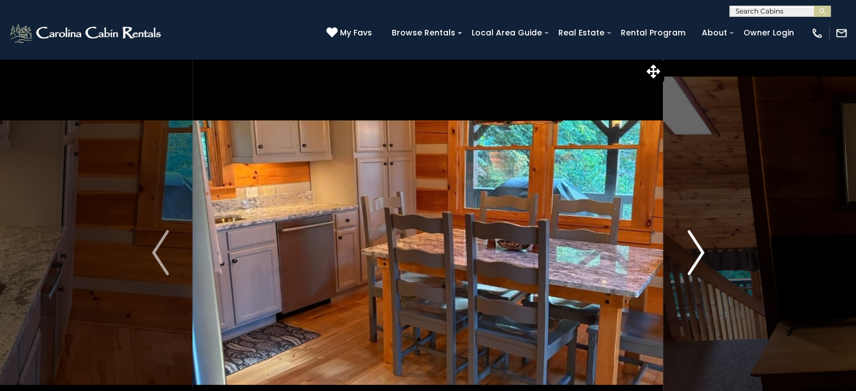
click at [696, 261] on img "Next" at bounding box center [695, 252] width 17 height 45
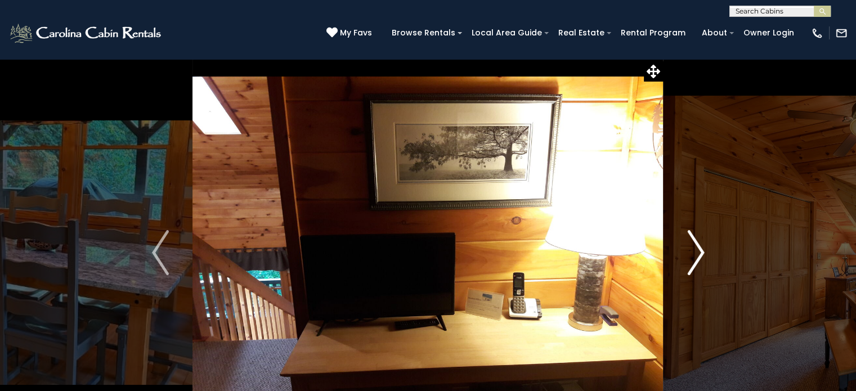
click at [687, 263] on img "Next" at bounding box center [695, 252] width 17 height 45
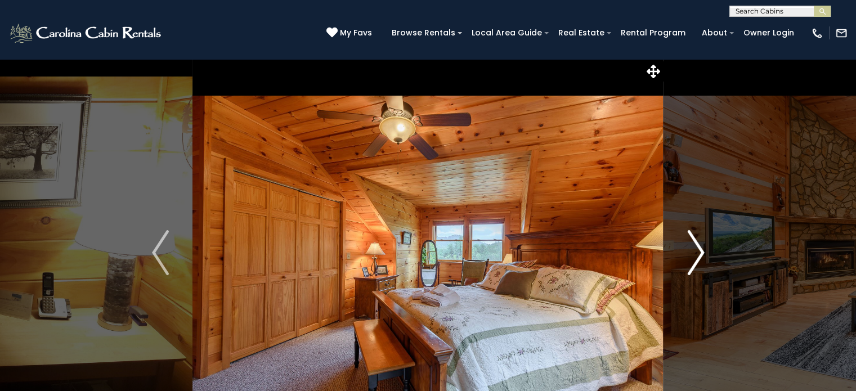
click at [694, 259] on img "Next" at bounding box center [695, 252] width 17 height 45
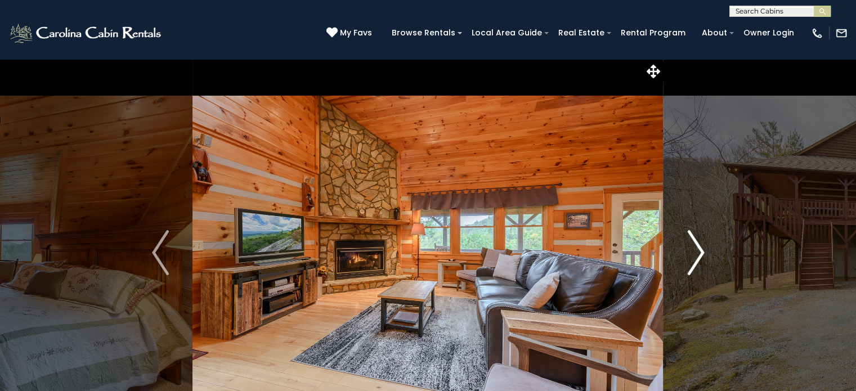
click at [694, 259] on img "Next" at bounding box center [695, 252] width 17 height 45
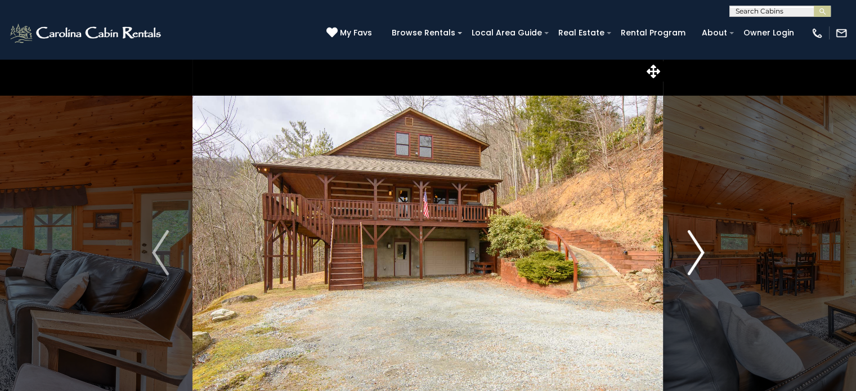
click at [694, 259] on img "Next" at bounding box center [695, 252] width 17 height 45
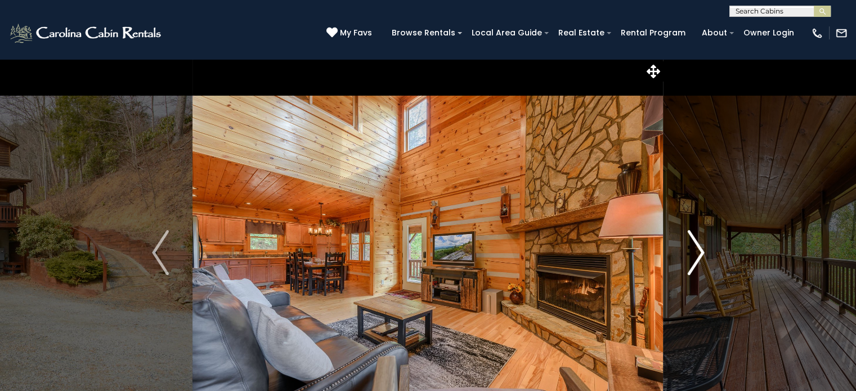
click at [694, 259] on img "Next" at bounding box center [695, 252] width 17 height 45
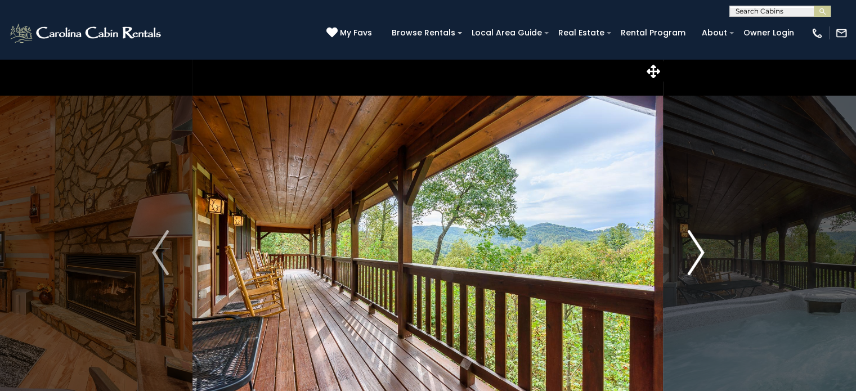
click at [694, 259] on img "Next" at bounding box center [695, 252] width 17 height 45
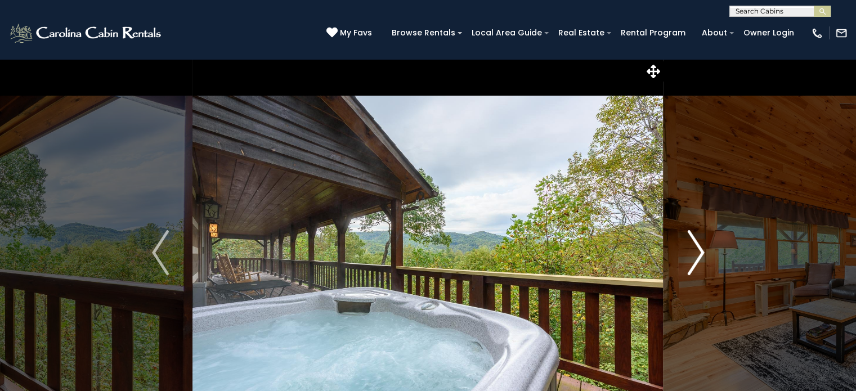
click at [694, 259] on img "Next" at bounding box center [695, 252] width 17 height 45
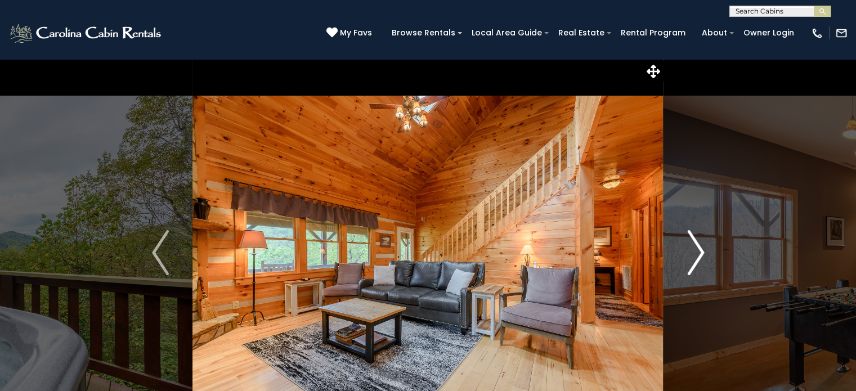
click at [694, 259] on img "Next" at bounding box center [695, 252] width 17 height 45
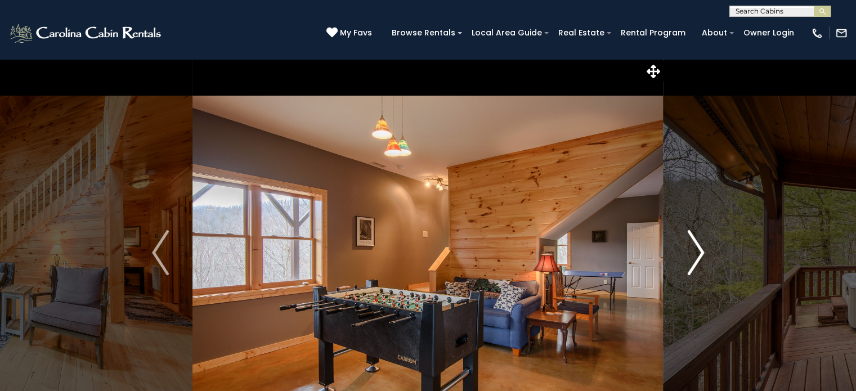
click at [687, 263] on img "Next" at bounding box center [695, 252] width 17 height 45
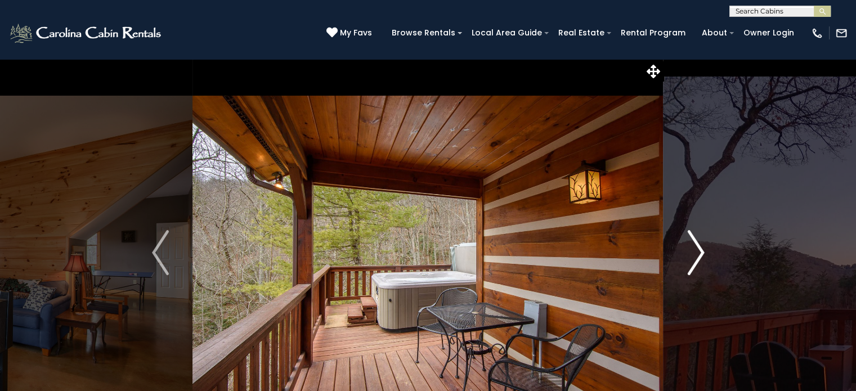
click at [687, 263] on img "Next" at bounding box center [695, 252] width 17 height 45
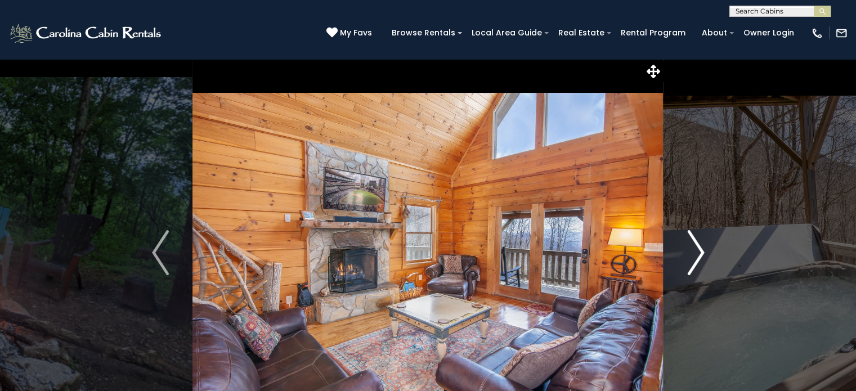
click at [701, 245] on img "Next" at bounding box center [695, 252] width 17 height 45
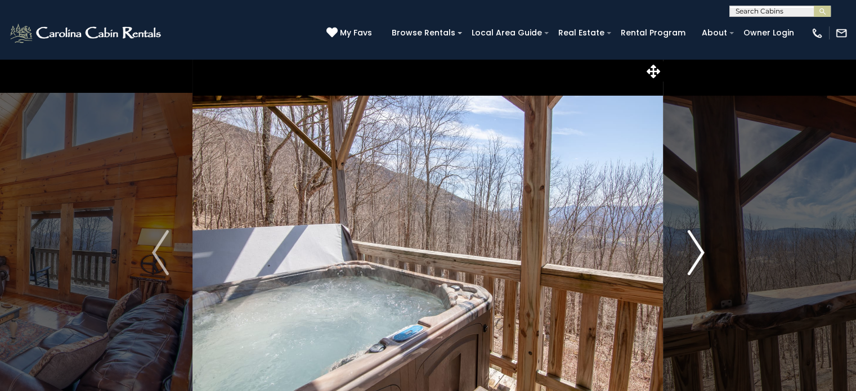
click at [696, 253] on img "Next" at bounding box center [695, 252] width 17 height 45
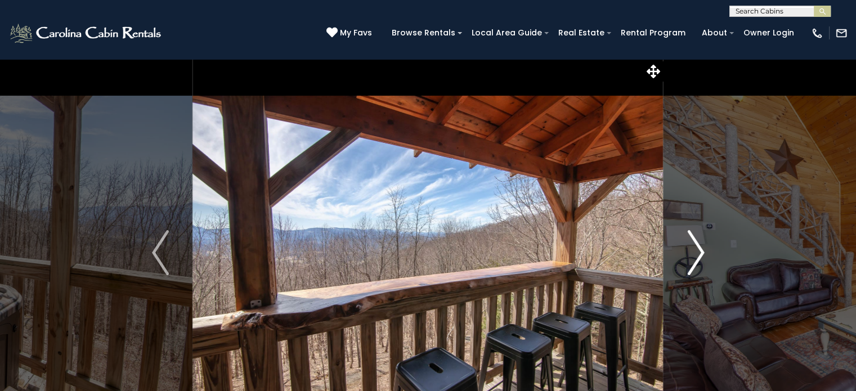
click at [696, 253] on img "Next" at bounding box center [695, 252] width 17 height 45
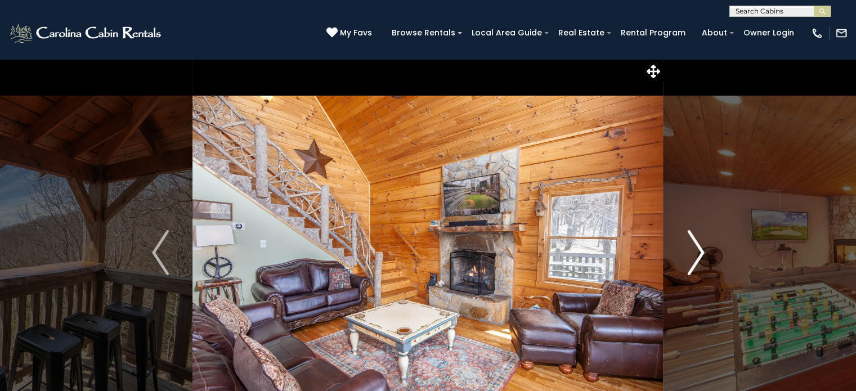
click at [697, 260] on img "Next" at bounding box center [695, 252] width 17 height 45
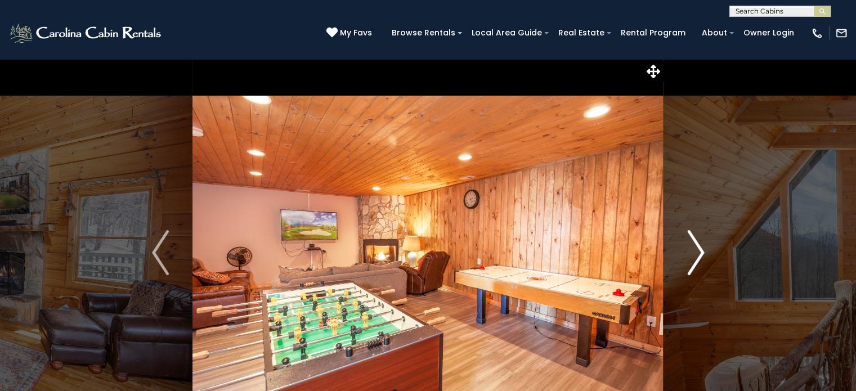
click at [697, 260] on img "Next" at bounding box center [695, 252] width 17 height 45
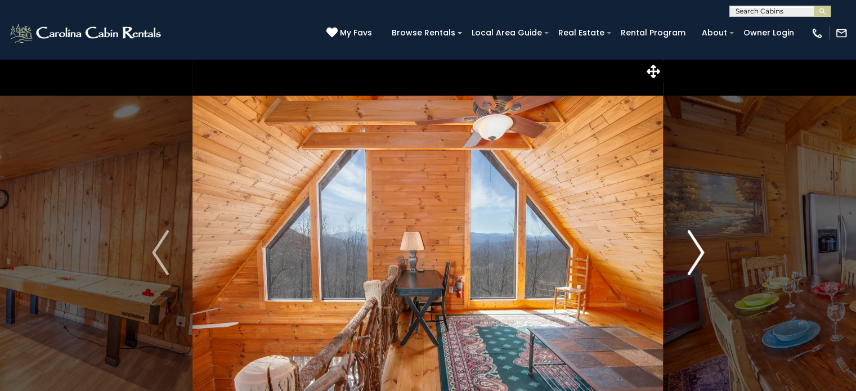
click at [697, 260] on img "Next" at bounding box center [695, 252] width 17 height 45
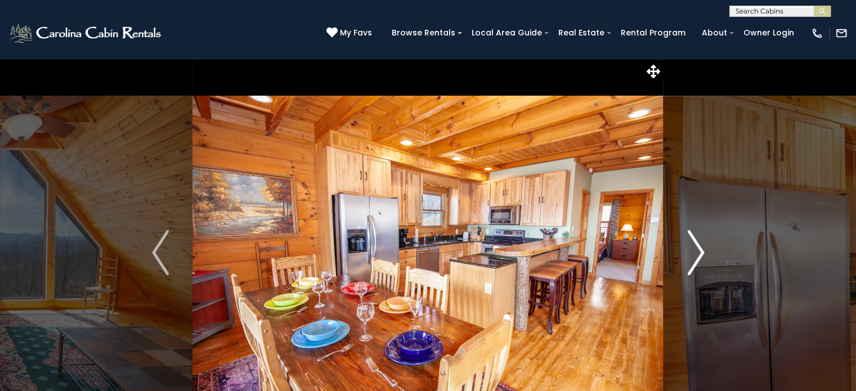
click at [697, 255] on img "Next" at bounding box center [695, 252] width 17 height 45
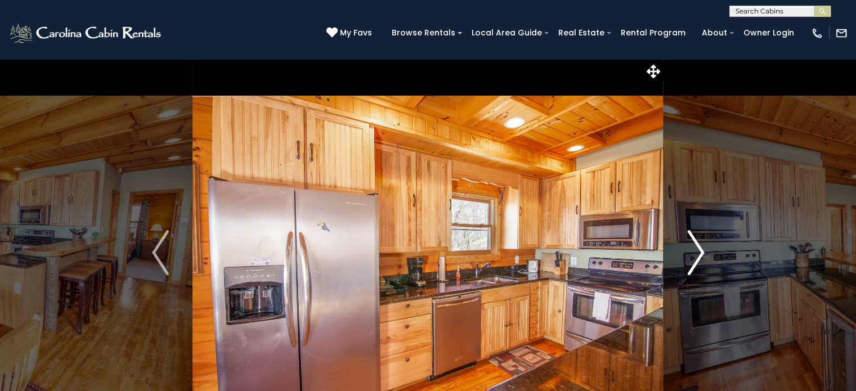
click at [697, 255] on img "Next" at bounding box center [695, 252] width 17 height 45
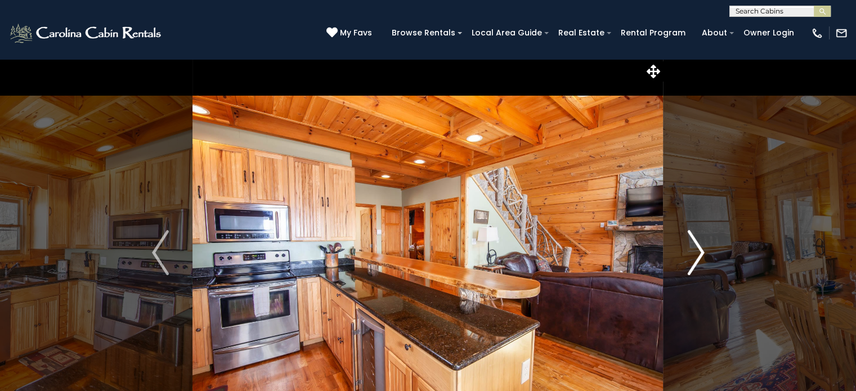
click at [702, 261] on img "Next" at bounding box center [695, 252] width 17 height 45
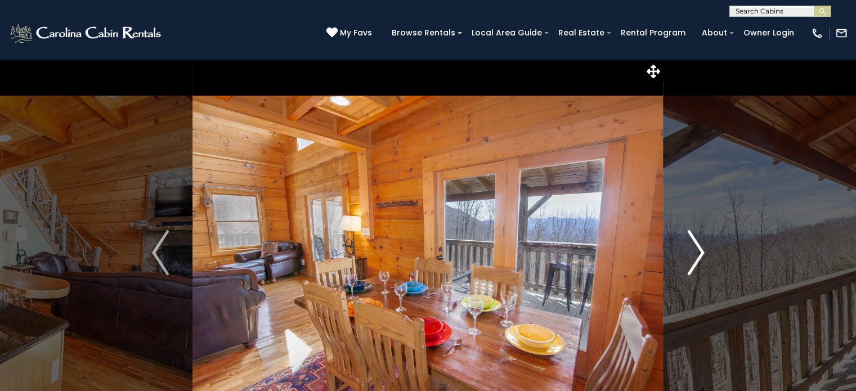
click at [702, 261] on img "Next" at bounding box center [695, 252] width 17 height 45
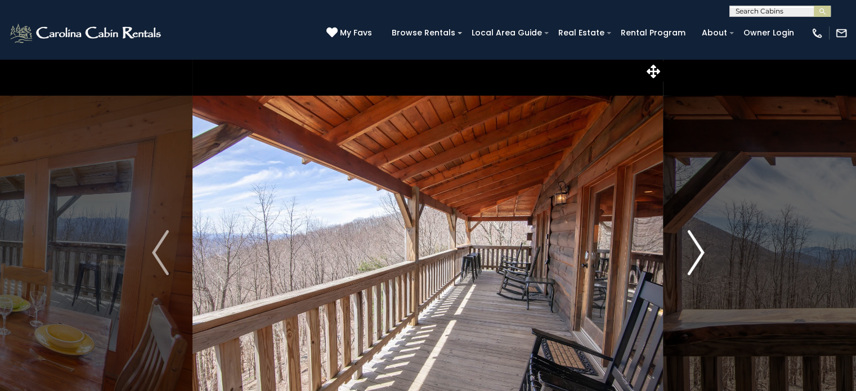
click at [695, 261] on img "Next" at bounding box center [695, 252] width 17 height 45
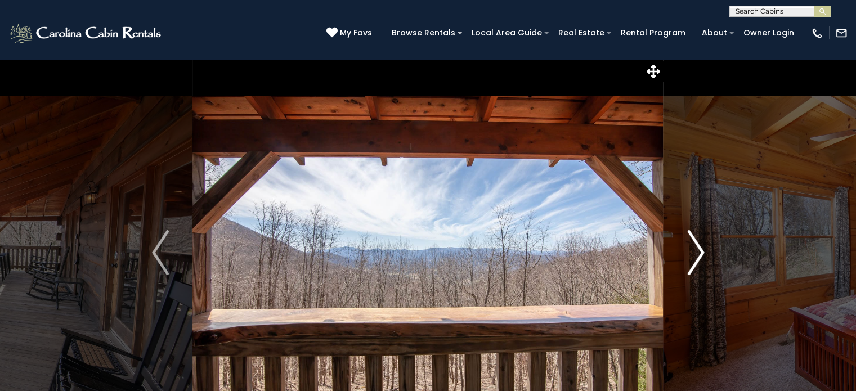
click at [695, 261] on img "Next" at bounding box center [695, 252] width 17 height 45
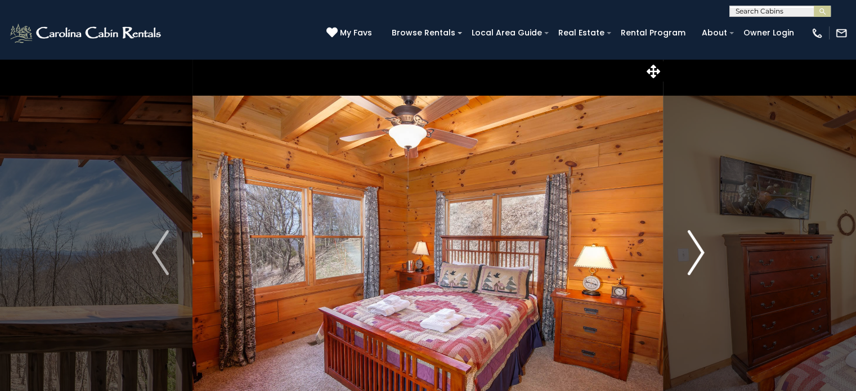
click at [695, 261] on img "Next" at bounding box center [695, 252] width 17 height 45
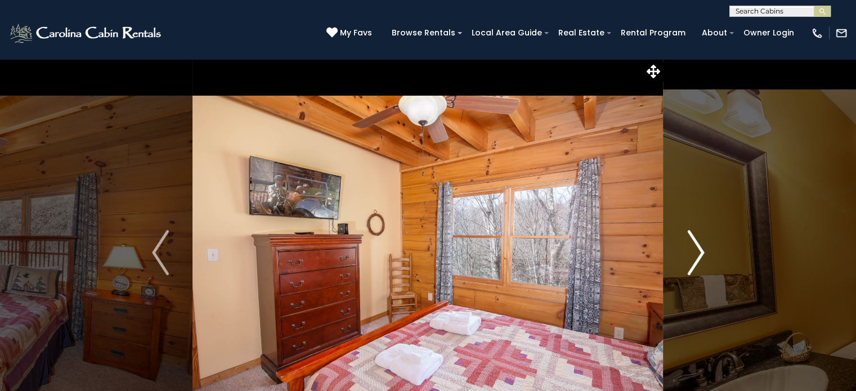
click at [695, 261] on img "Next" at bounding box center [695, 252] width 17 height 45
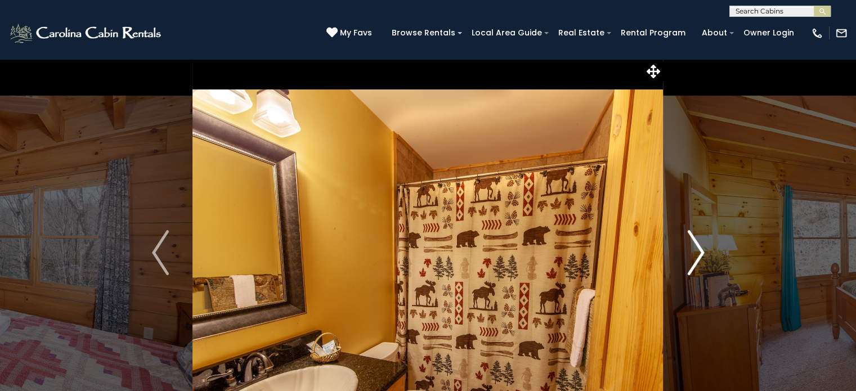
click at [695, 261] on img "Next" at bounding box center [695, 252] width 17 height 45
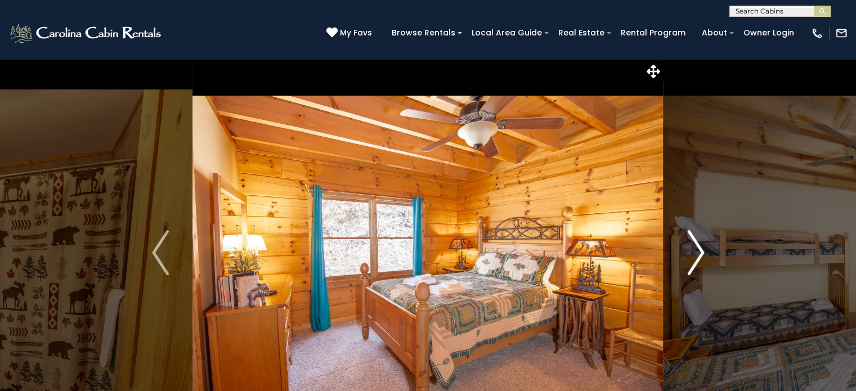
click at [695, 261] on img "Next" at bounding box center [695, 252] width 17 height 45
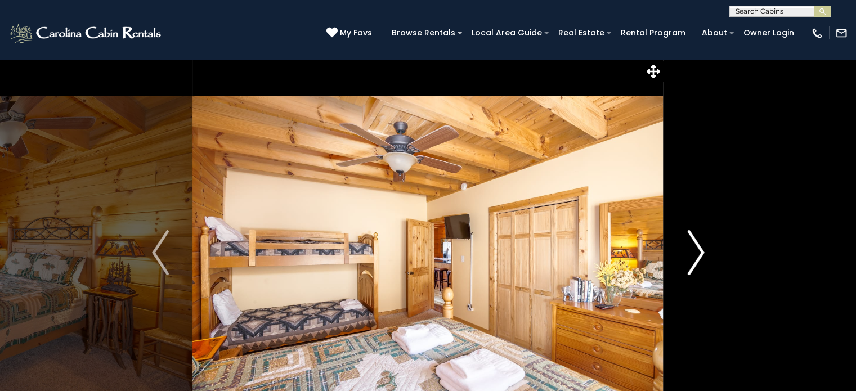
click at [695, 261] on img "Next" at bounding box center [695, 252] width 17 height 45
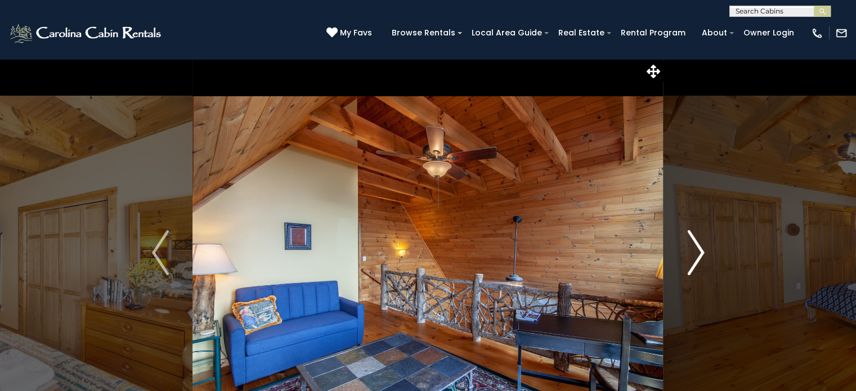
click at [678, 268] on button "Next" at bounding box center [695, 252] width 65 height 388
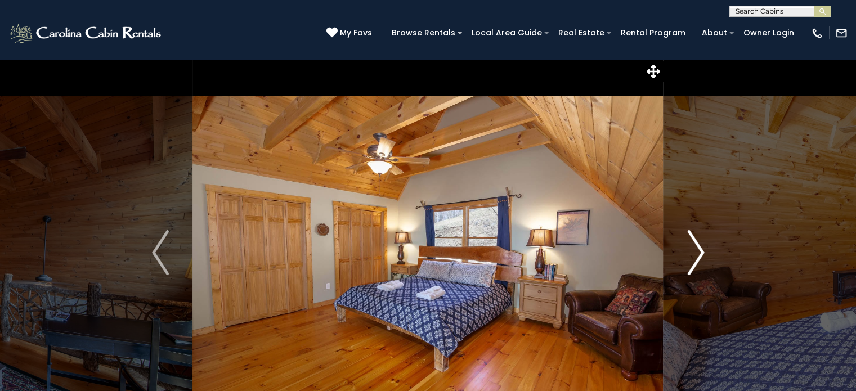
click at [678, 268] on button "Next" at bounding box center [695, 252] width 65 height 388
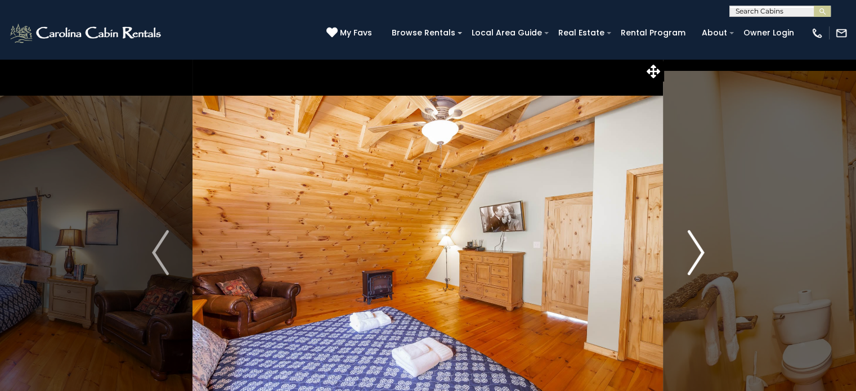
click at [678, 268] on button "Next" at bounding box center [695, 252] width 65 height 388
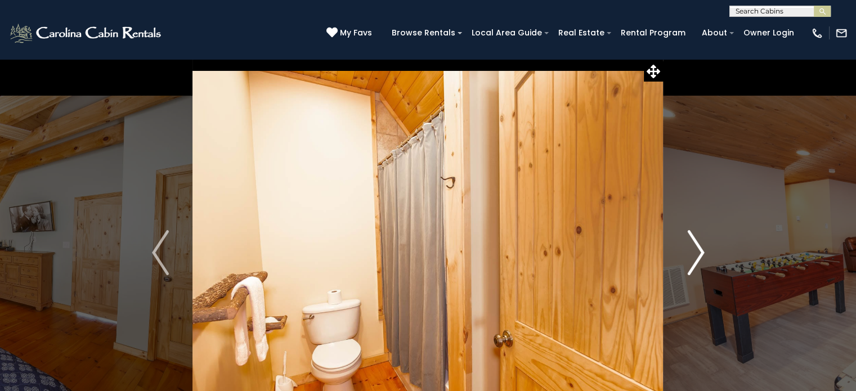
click at [678, 268] on button "Next" at bounding box center [695, 252] width 65 height 388
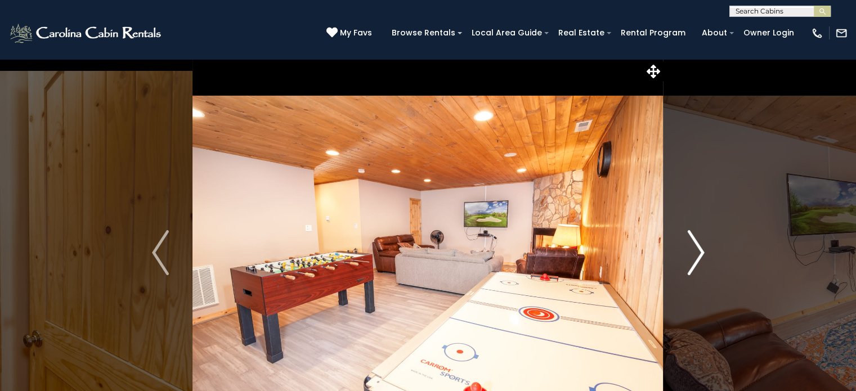
click at [678, 268] on button "Next" at bounding box center [695, 252] width 65 height 388
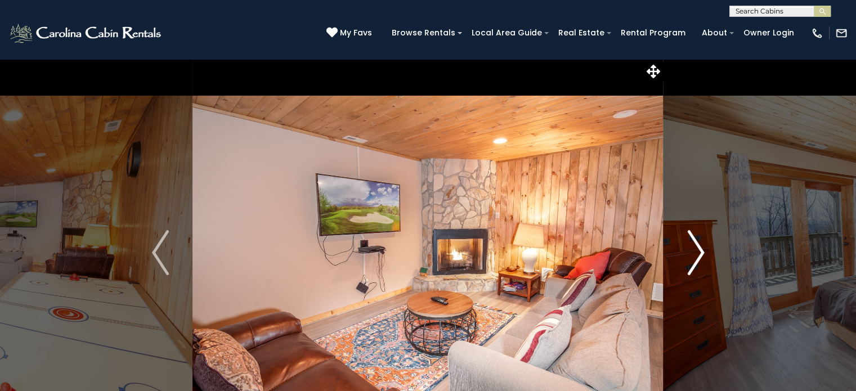
click at [691, 260] on img "Next" at bounding box center [695, 252] width 17 height 45
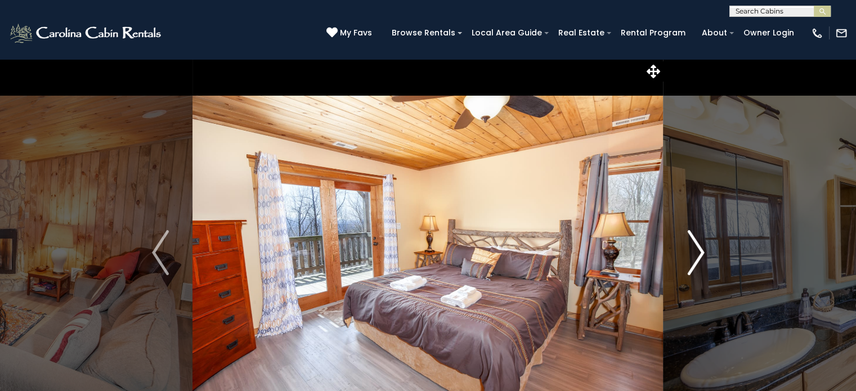
click at [691, 260] on img "Next" at bounding box center [695, 252] width 17 height 45
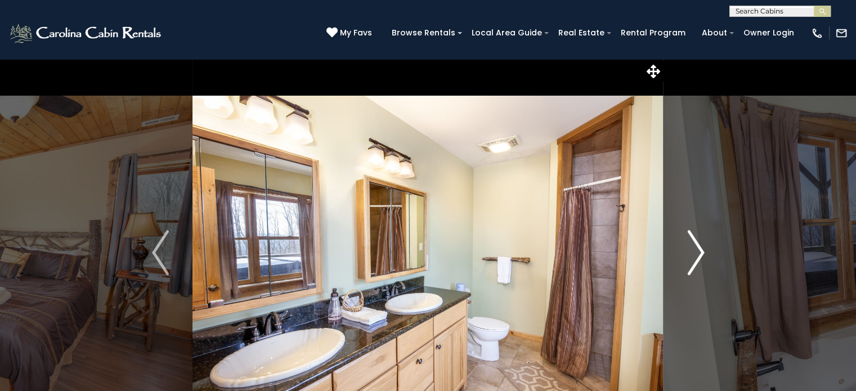
click at [684, 261] on button "Next" at bounding box center [695, 252] width 65 height 388
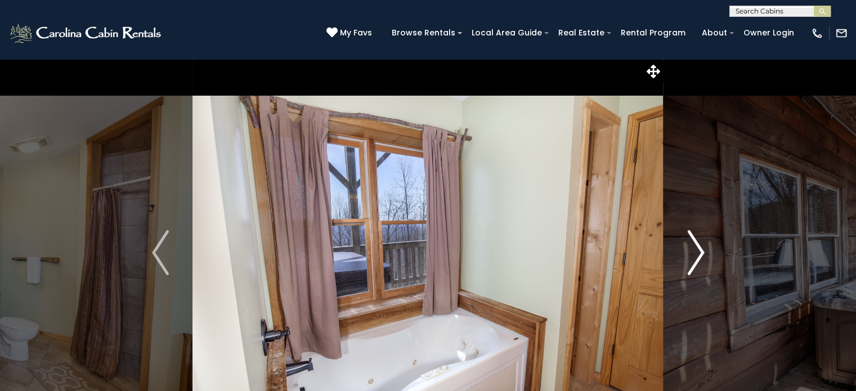
click at [682, 255] on button "Next" at bounding box center [695, 252] width 65 height 388
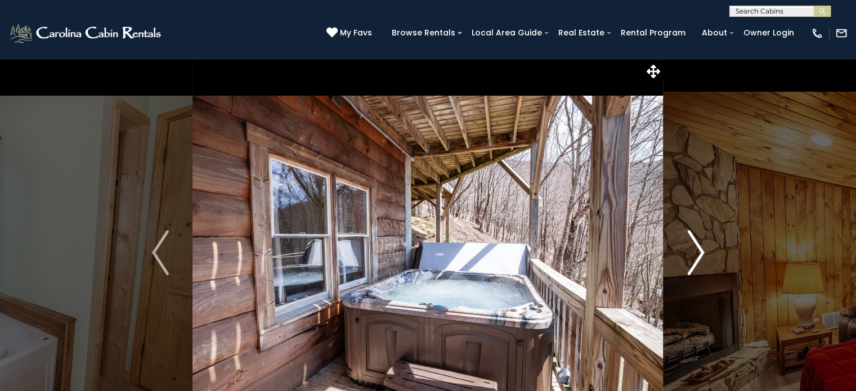
click at [682, 255] on button "Next" at bounding box center [695, 252] width 65 height 388
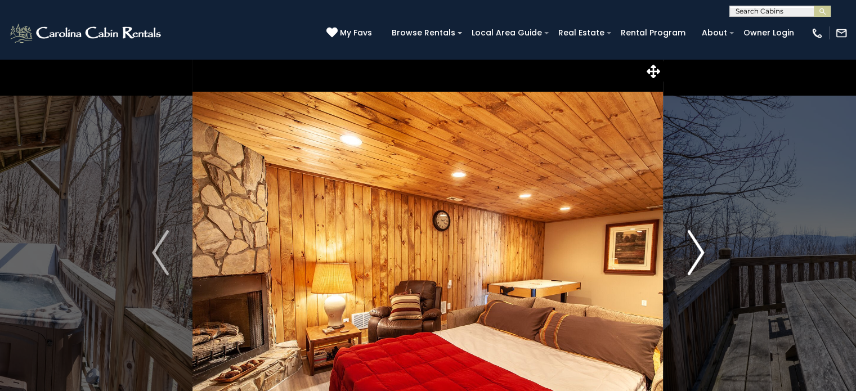
click at [682, 255] on button "Next" at bounding box center [695, 252] width 65 height 388
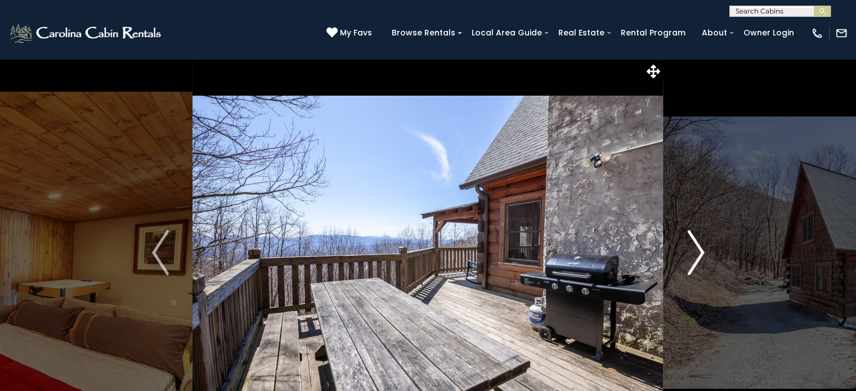
click at [692, 260] on img "Next" at bounding box center [695, 252] width 17 height 45
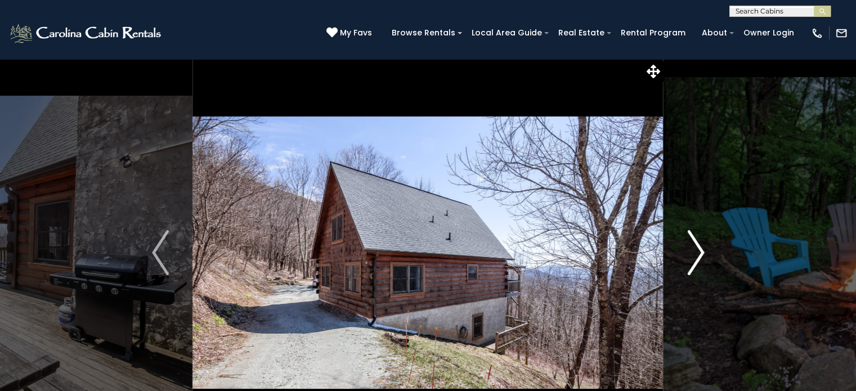
click at [692, 260] on img "Next" at bounding box center [695, 252] width 17 height 45
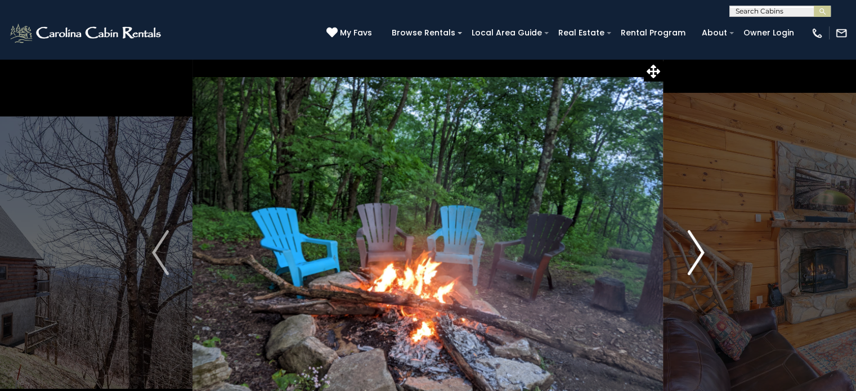
click at [692, 260] on img "Next" at bounding box center [695, 252] width 17 height 45
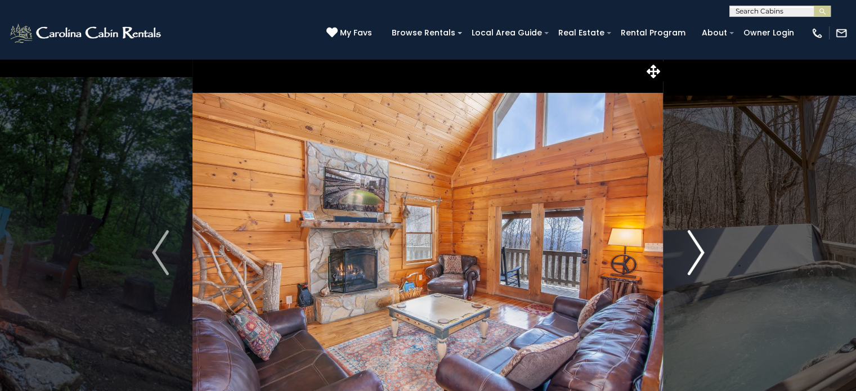
click at [692, 260] on img "Next" at bounding box center [695, 252] width 17 height 45
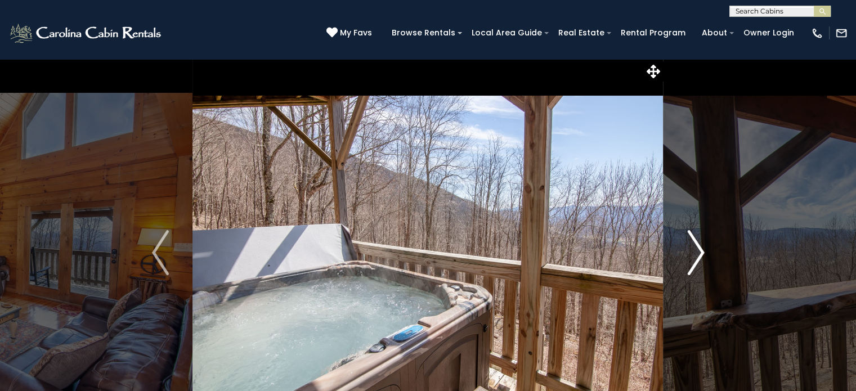
click at [695, 265] on img "Next" at bounding box center [695, 252] width 17 height 45
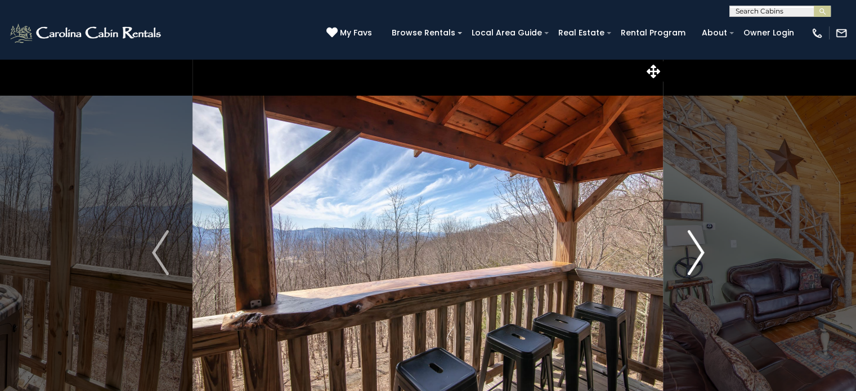
click at [695, 265] on img "Next" at bounding box center [695, 252] width 17 height 45
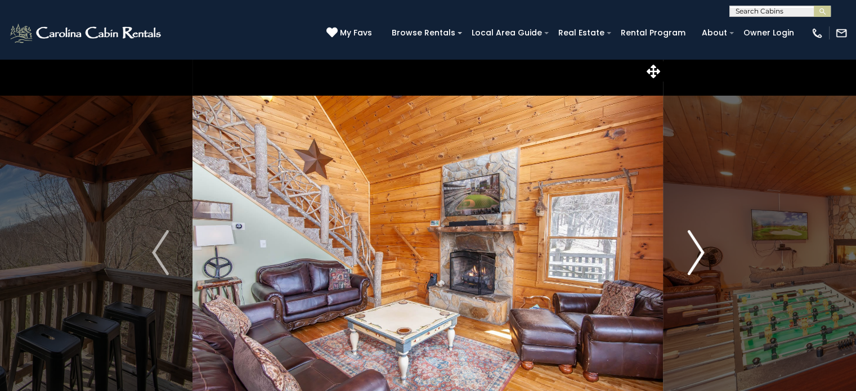
click at [695, 265] on img "Next" at bounding box center [695, 252] width 17 height 45
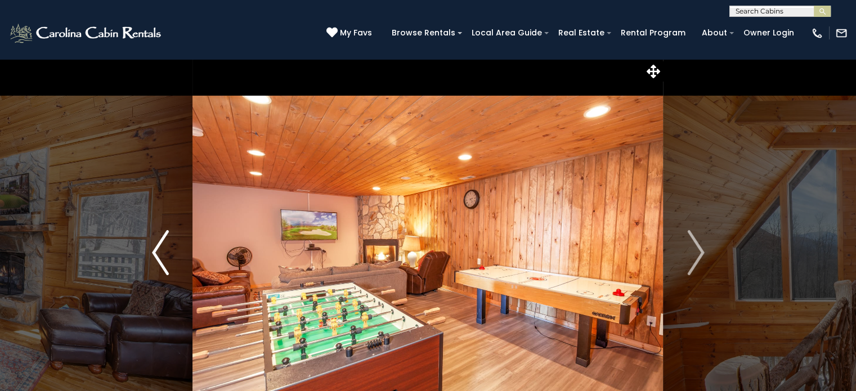
click at [143, 267] on button "Previous" at bounding box center [160, 252] width 65 height 388
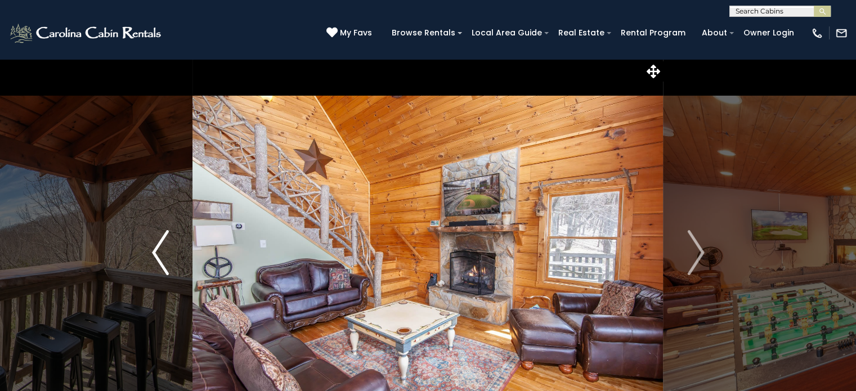
click at [159, 263] on img "Previous" at bounding box center [160, 252] width 17 height 45
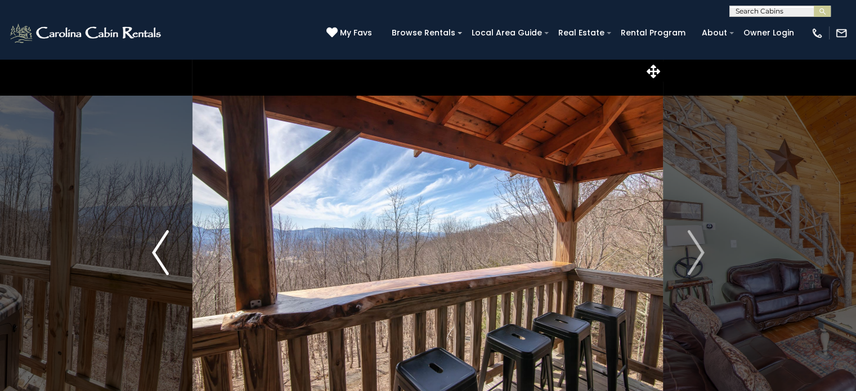
click at [164, 265] on img "Previous" at bounding box center [160, 252] width 17 height 45
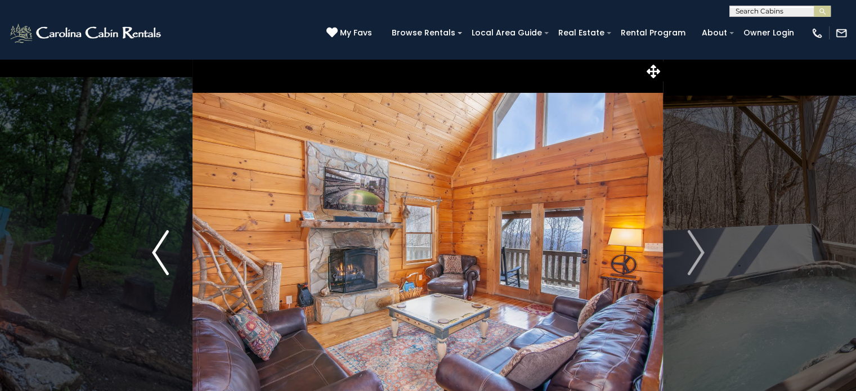
click at [172, 253] on button "Previous" at bounding box center [160, 252] width 65 height 388
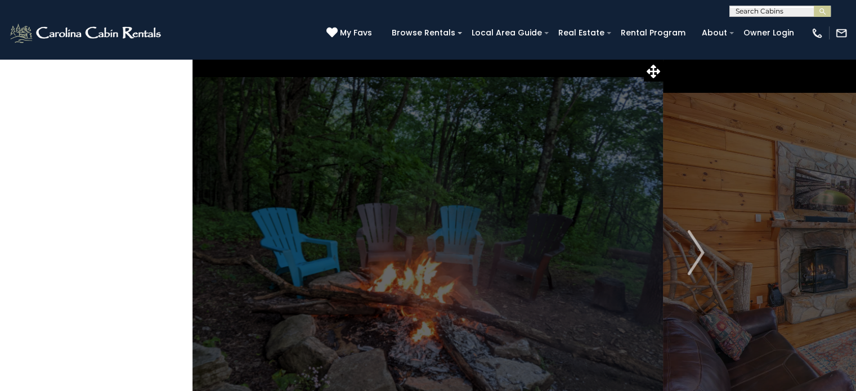
click at [172, 253] on button "Previous" at bounding box center [160, 252] width 65 height 388
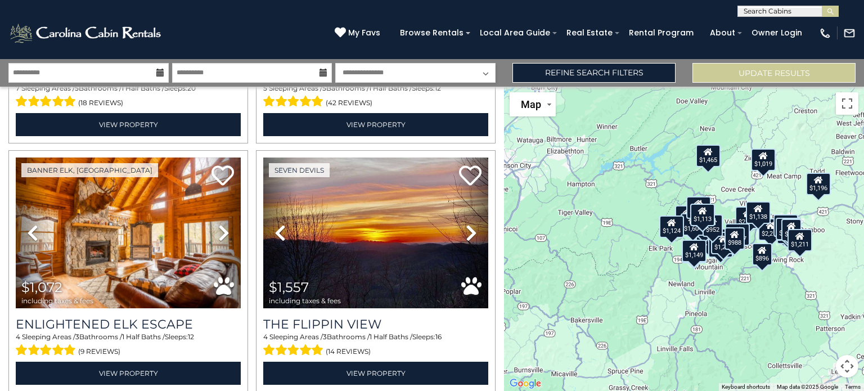
scroll to position [724, 0]
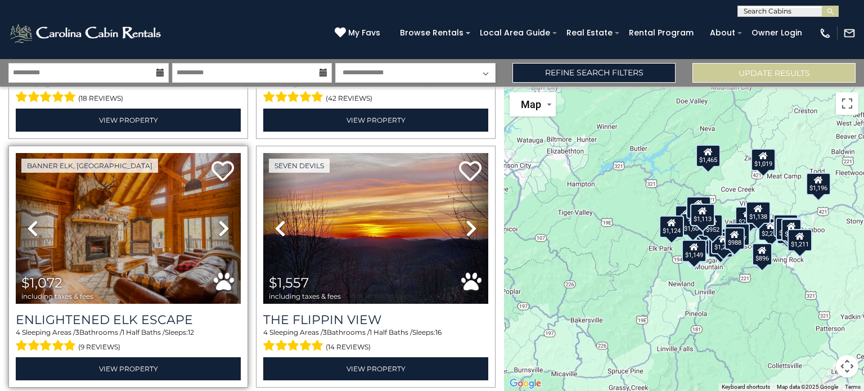
click at [222, 222] on icon at bounding box center [223, 228] width 11 height 18
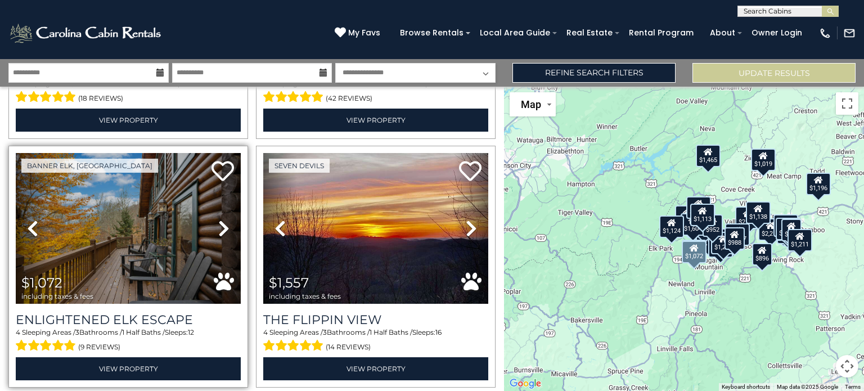
click at [218, 225] on icon at bounding box center [223, 228] width 11 height 18
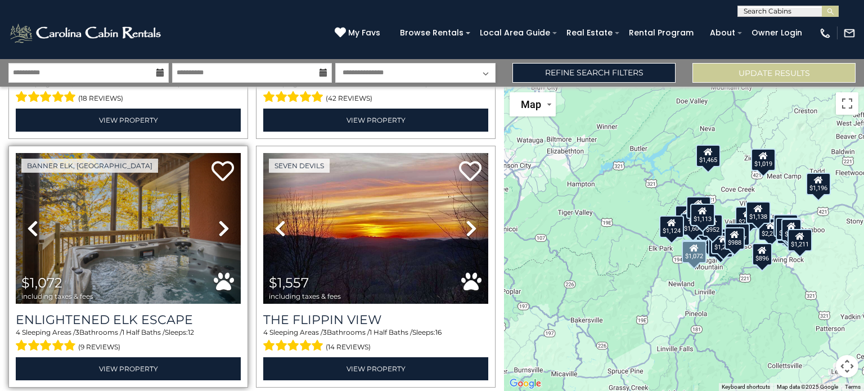
click at [218, 225] on icon at bounding box center [223, 228] width 11 height 18
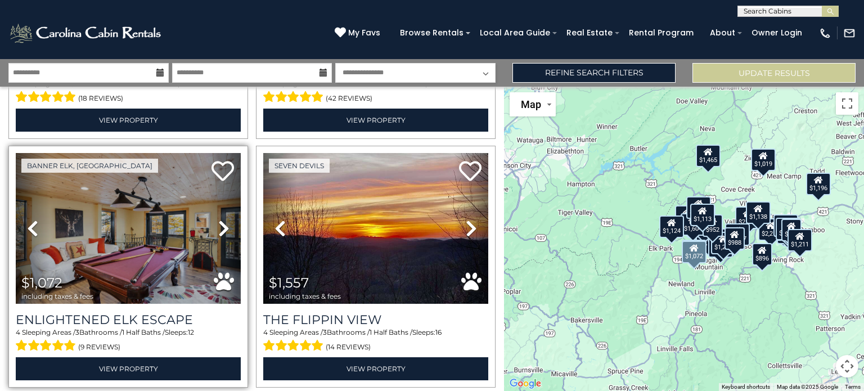
click at [218, 225] on icon at bounding box center [223, 228] width 11 height 18
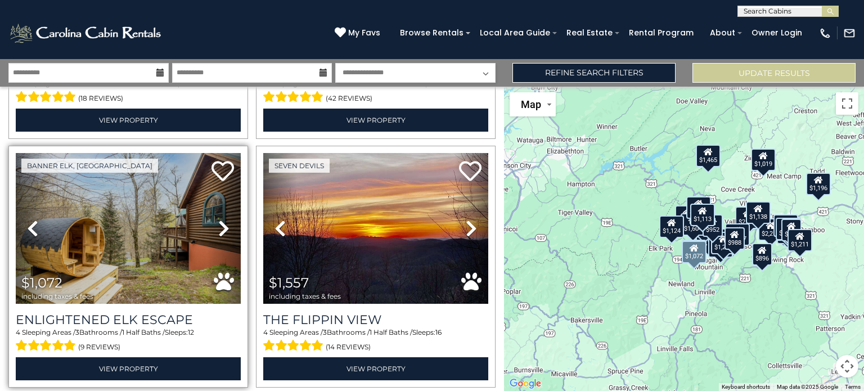
click at [218, 225] on icon at bounding box center [223, 228] width 11 height 18
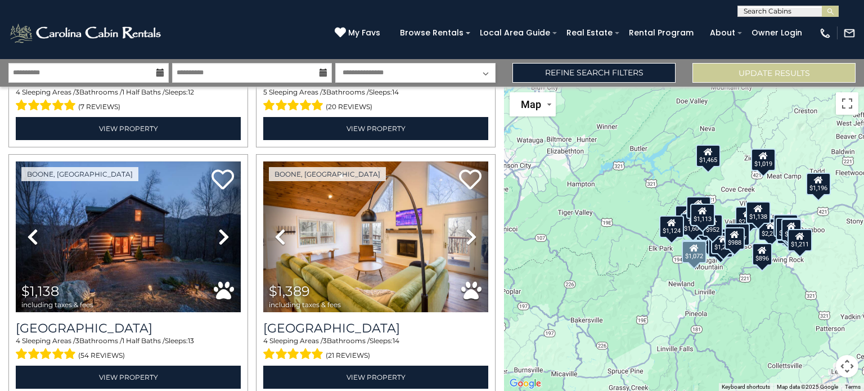
scroll to position [1712, 0]
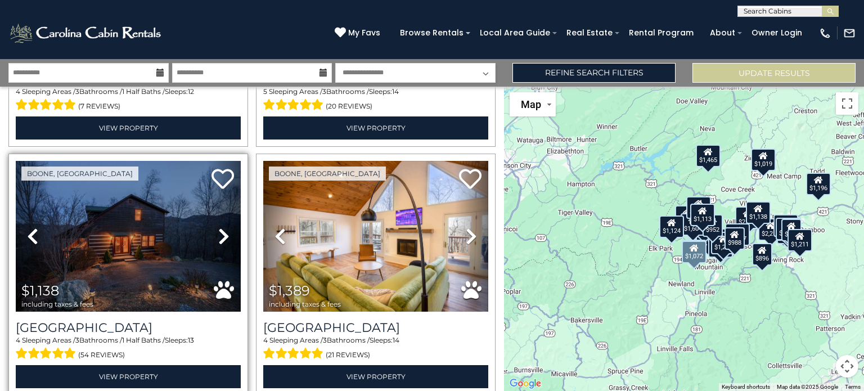
click at [218, 227] on icon at bounding box center [223, 236] width 11 height 18
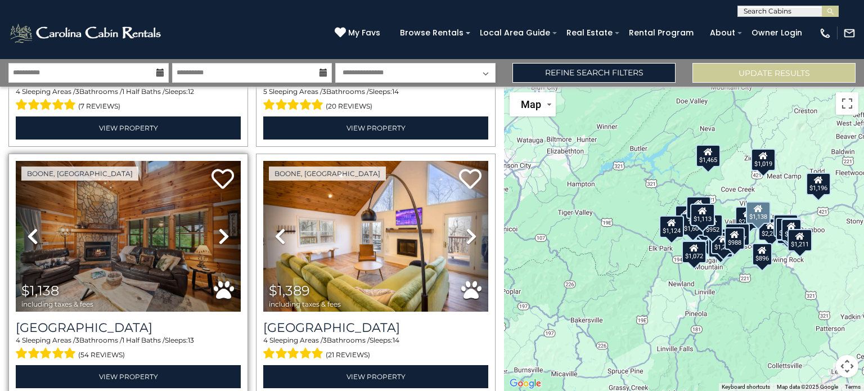
click at [218, 227] on icon at bounding box center [223, 236] width 11 height 18
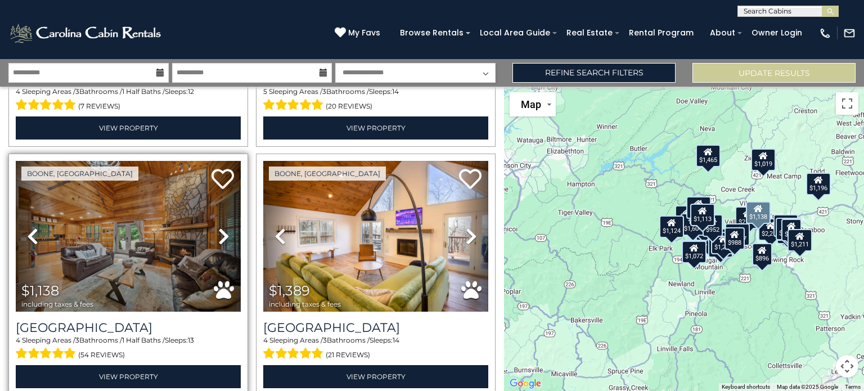
click at [218, 227] on icon at bounding box center [223, 236] width 11 height 18
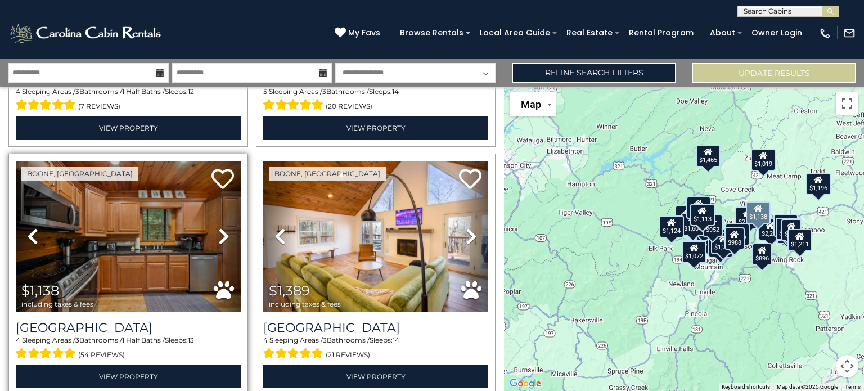
click at [218, 227] on icon at bounding box center [223, 236] width 11 height 18
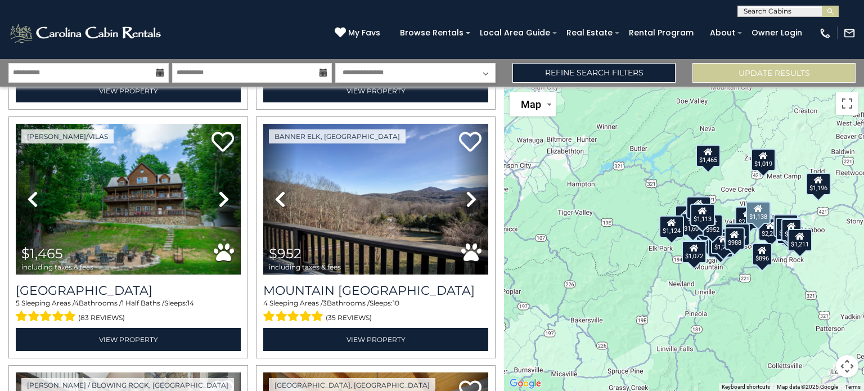
scroll to position [2494, 0]
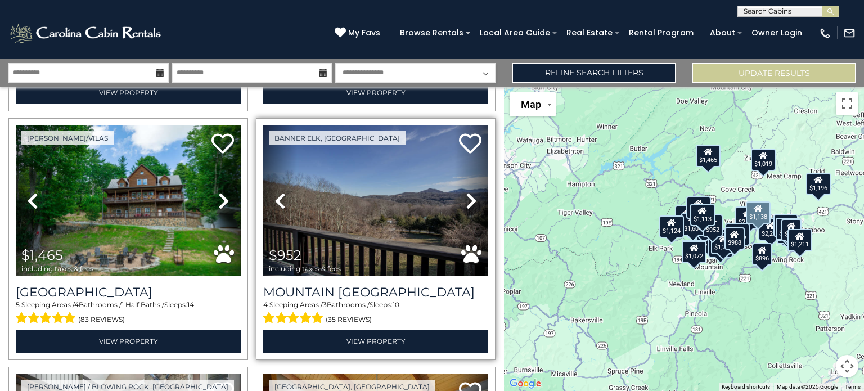
click at [466, 192] on icon at bounding box center [471, 201] width 11 height 18
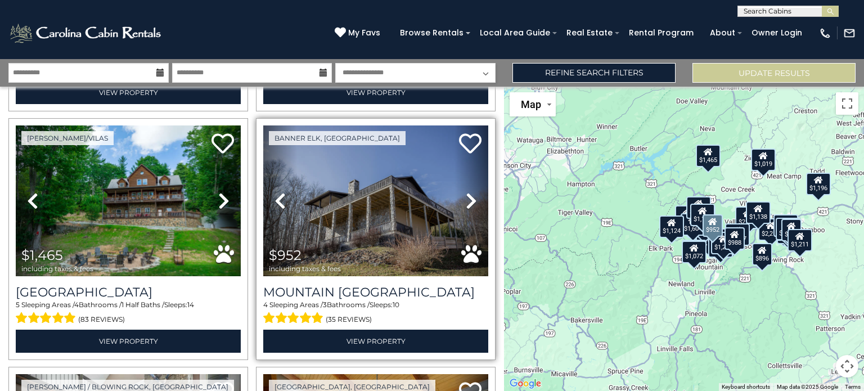
click at [466, 192] on icon at bounding box center [471, 201] width 11 height 18
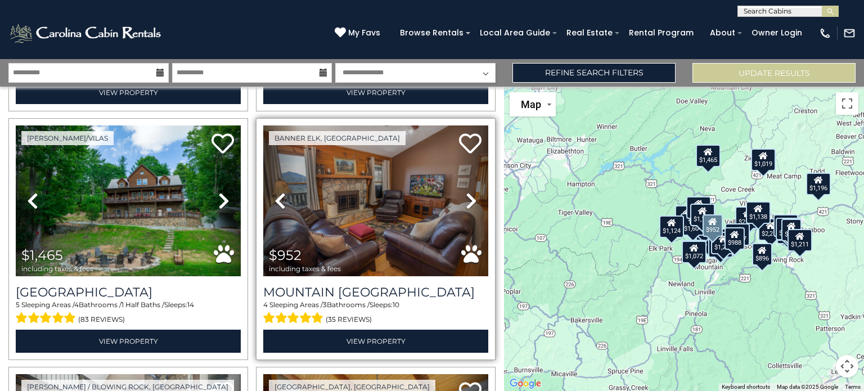
click at [466, 192] on icon at bounding box center [471, 201] width 11 height 18
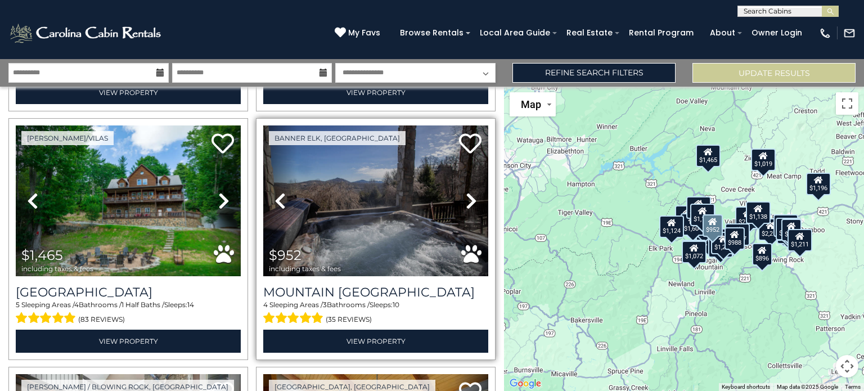
click at [466, 192] on icon at bounding box center [471, 201] width 11 height 18
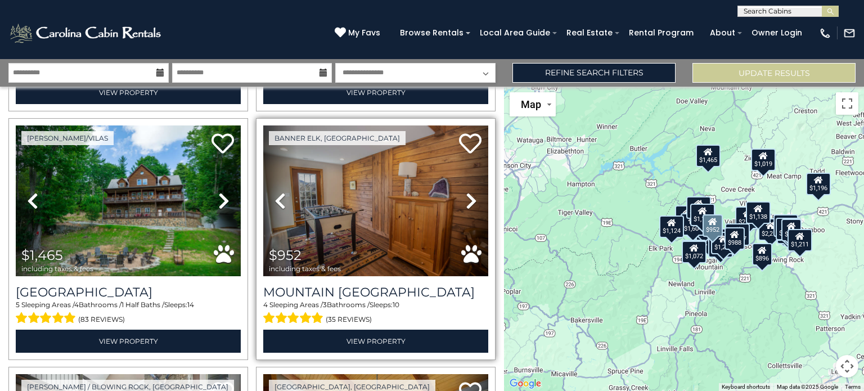
click at [466, 192] on icon at bounding box center [471, 201] width 11 height 18
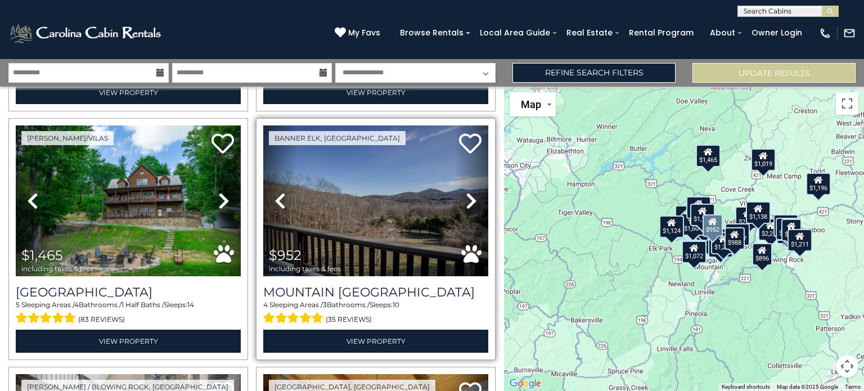
click at [466, 192] on icon at bounding box center [471, 201] width 11 height 18
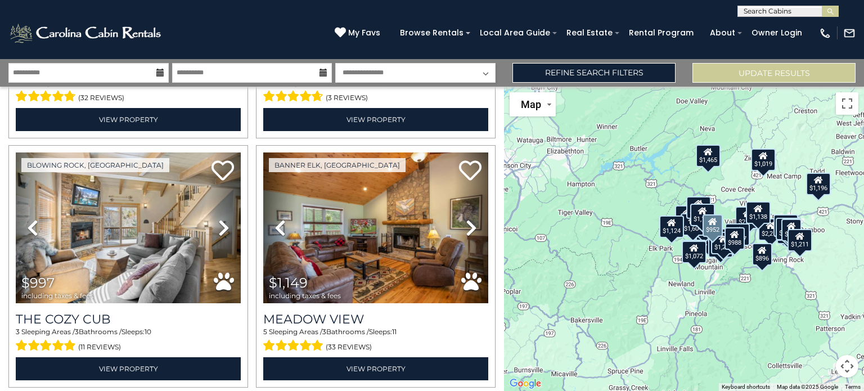
scroll to position [2965, 0]
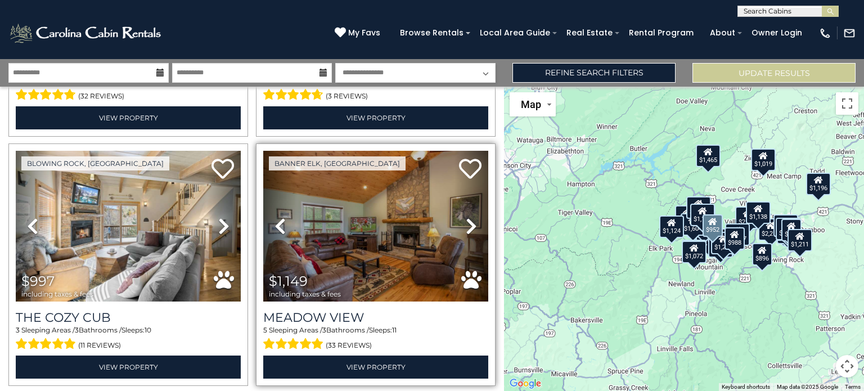
click at [456, 204] on link "Next" at bounding box center [471, 226] width 34 height 151
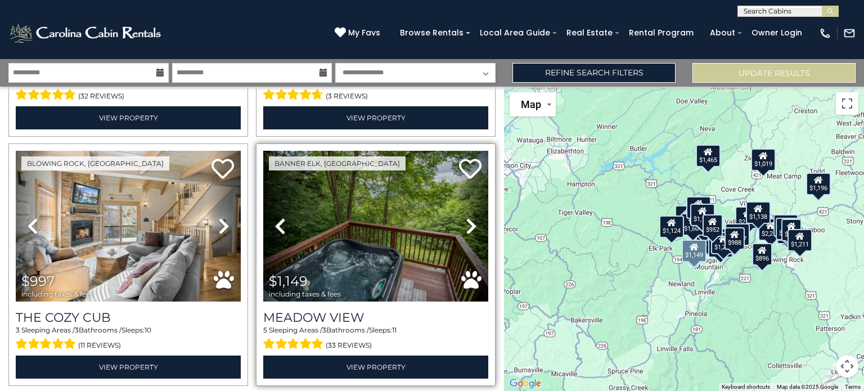
click at [470, 217] on icon at bounding box center [471, 226] width 11 height 18
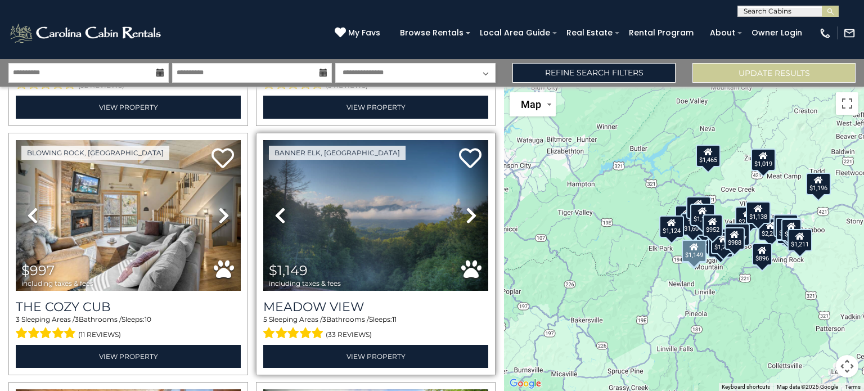
scroll to position [2976, 0]
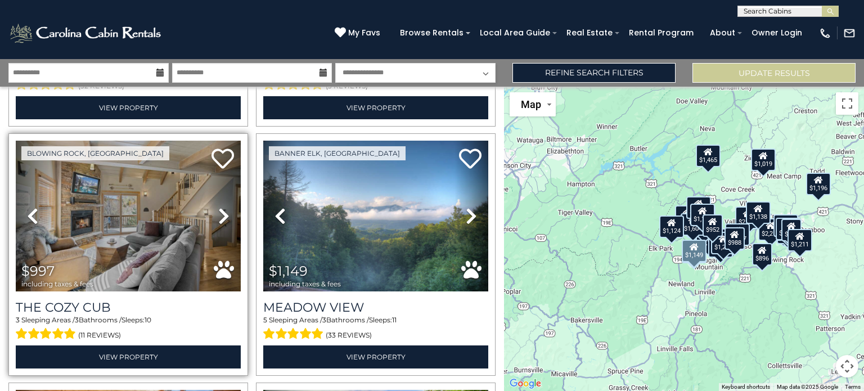
click at [218, 207] on icon at bounding box center [223, 216] width 11 height 18
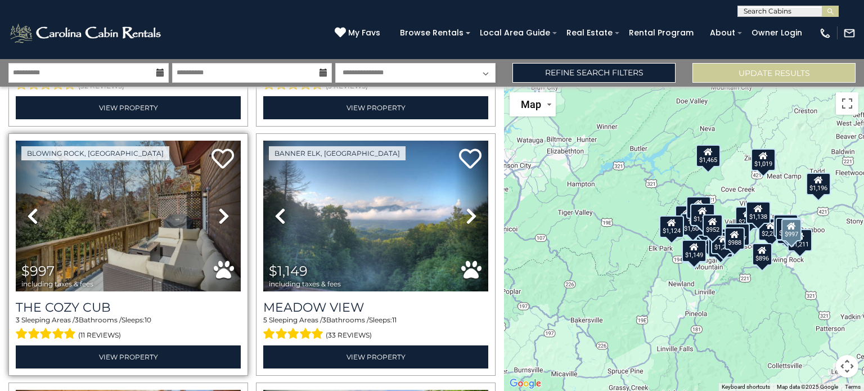
click at [218, 207] on icon at bounding box center [223, 216] width 11 height 18
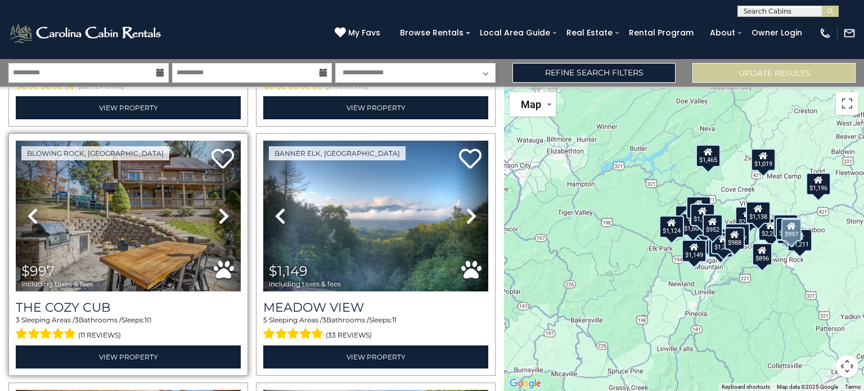
click at [222, 207] on icon at bounding box center [223, 216] width 11 height 18
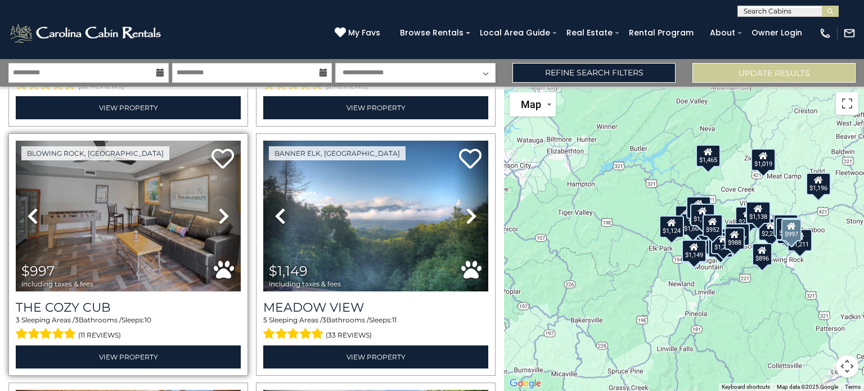
click at [222, 207] on icon at bounding box center [223, 216] width 11 height 18
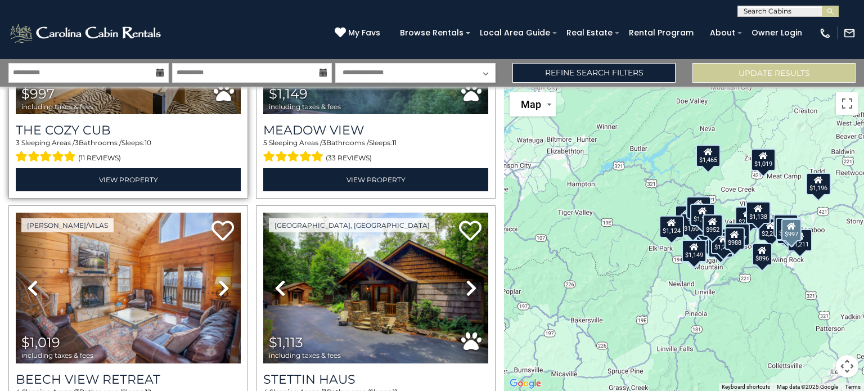
scroll to position [3153, 0]
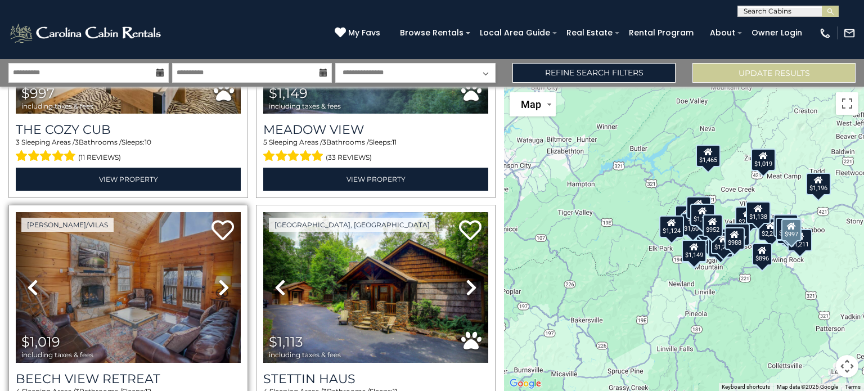
click at [218, 278] on icon at bounding box center [223, 287] width 11 height 18
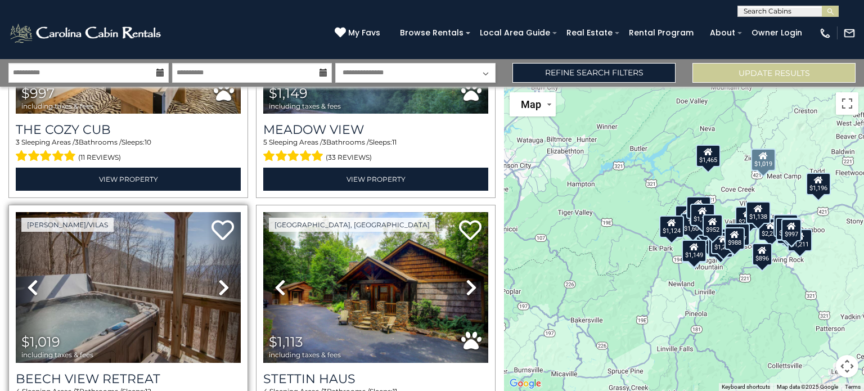
click at [218, 278] on icon at bounding box center [223, 287] width 11 height 18
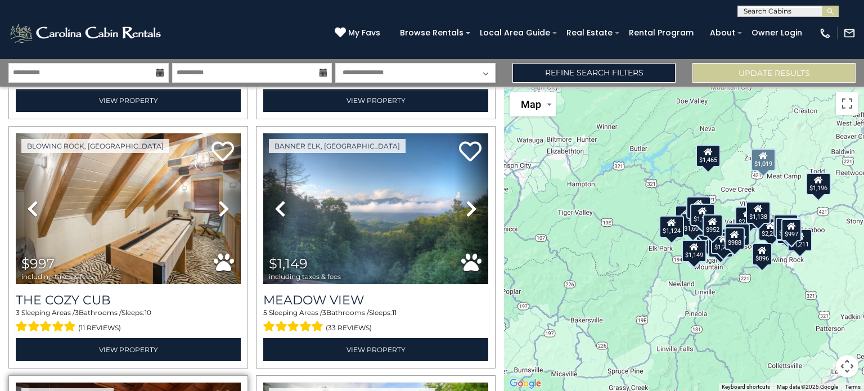
scroll to position [2982, 0]
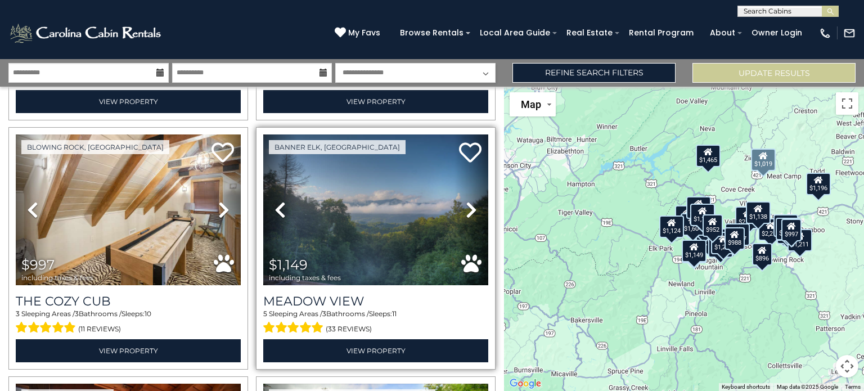
click at [466, 201] on icon at bounding box center [471, 210] width 11 height 18
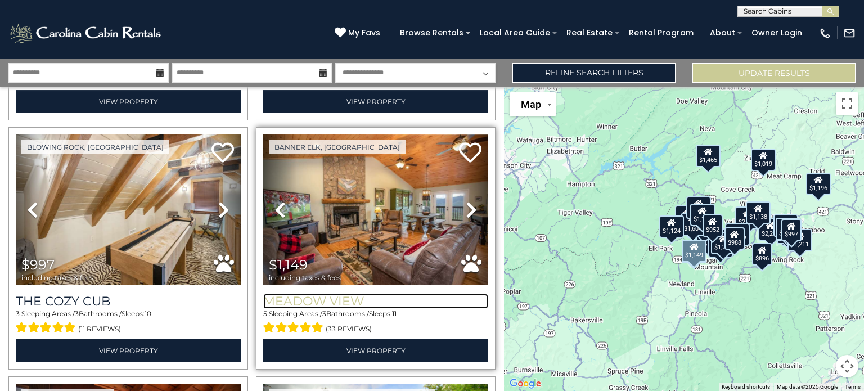
click at [330, 294] on h3 "Meadow View" at bounding box center [375, 301] width 225 height 15
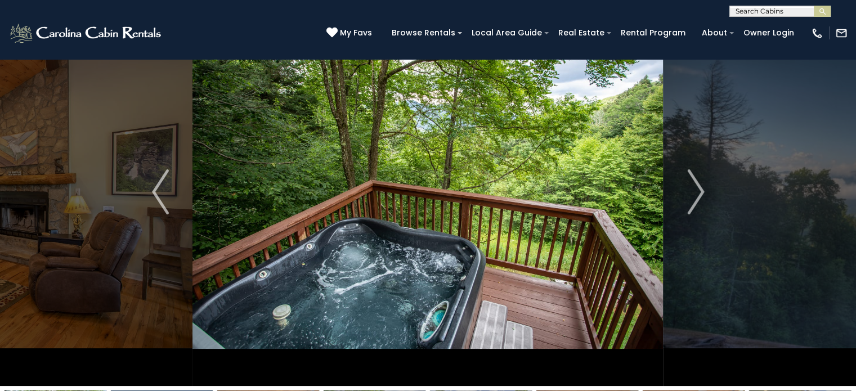
scroll to position [64, 0]
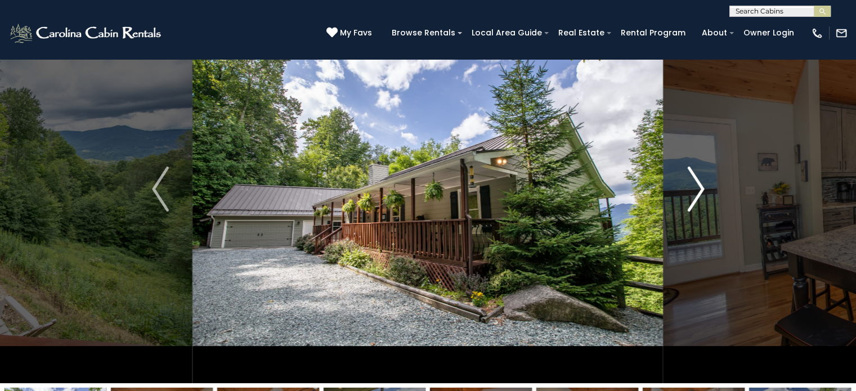
click at [693, 180] on img "Next" at bounding box center [695, 188] width 17 height 45
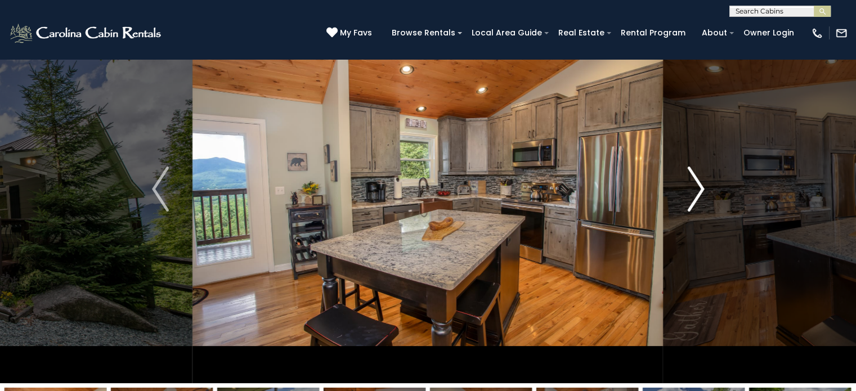
click at [691, 187] on img "Next" at bounding box center [695, 188] width 17 height 45
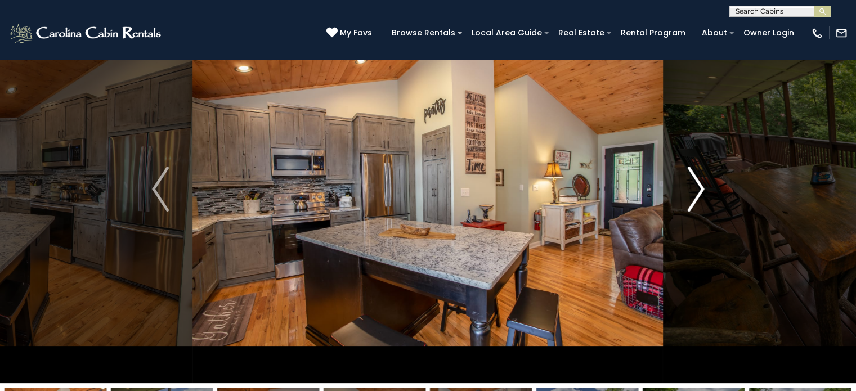
click at [695, 193] on img "Next" at bounding box center [695, 188] width 17 height 45
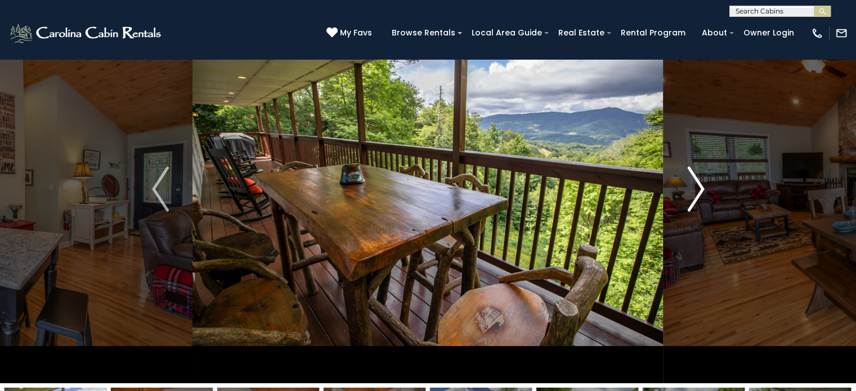
click at [695, 193] on img "Next" at bounding box center [695, 188] width 17 height 45
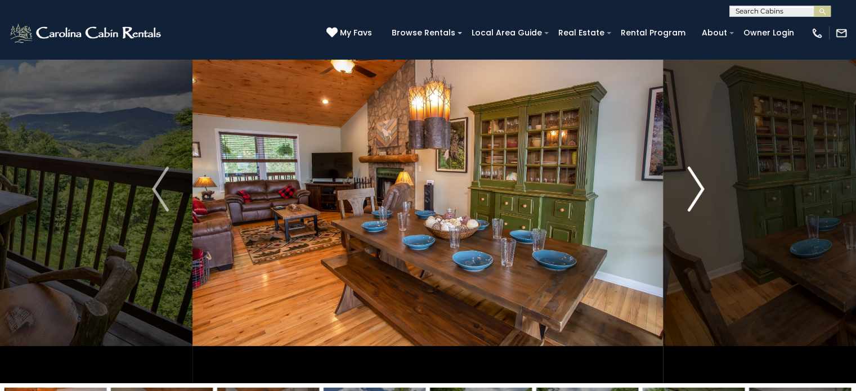
click at [695, 193] on img "Next" at bounding box center [695, 188] width 17 height 45
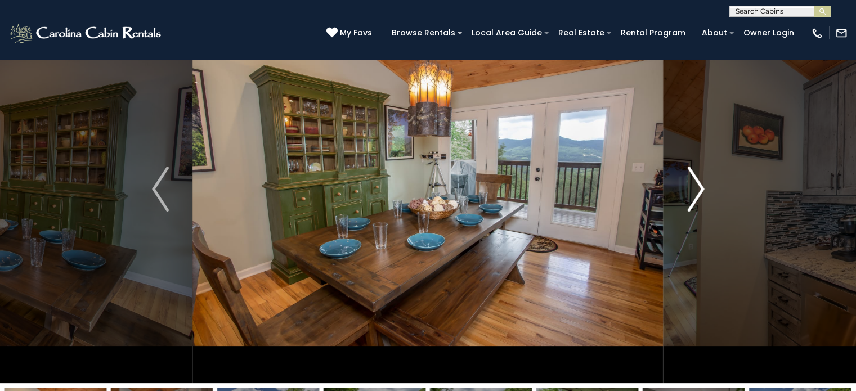
click at [695, 193] on img "Next" at bounding box center [695, 188] width 17 height 45
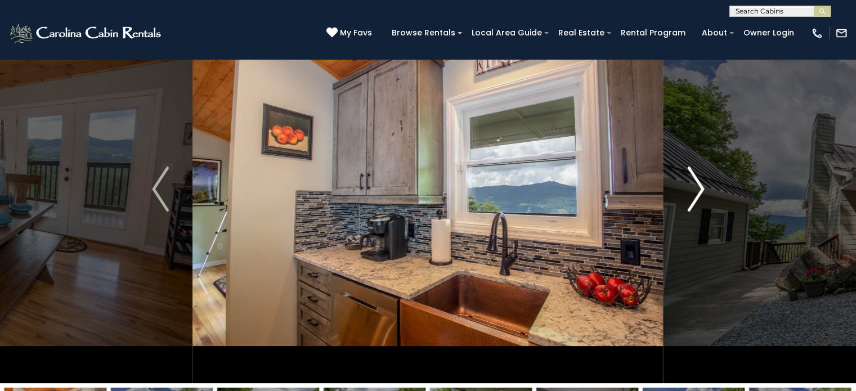
click at [695, 193] on img "Next" at bounding box center [695, 188] width 17 height 45
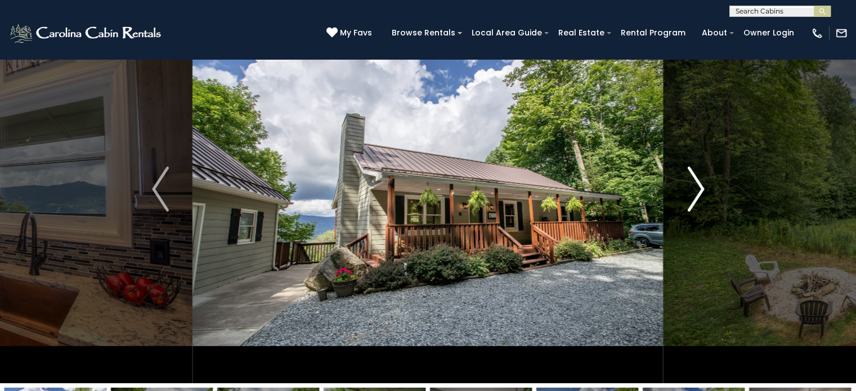
click at [695, 193] on img "Next" at bounding box center [695, 188] width 17 height 45
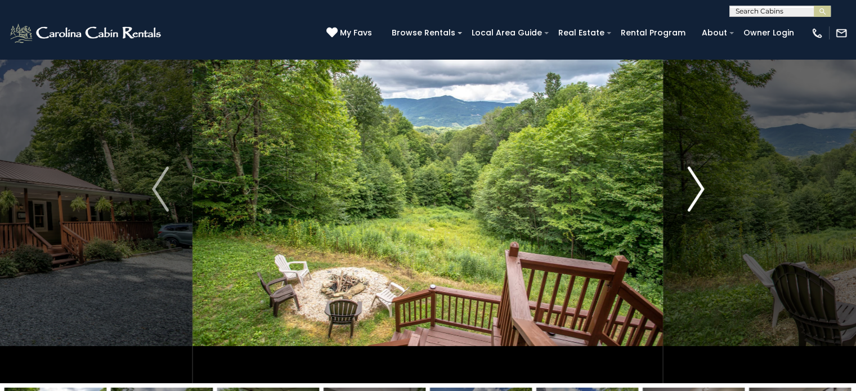
click at [695, 199] on img "Next" at bounding box center [695, 188] width 17 height 45
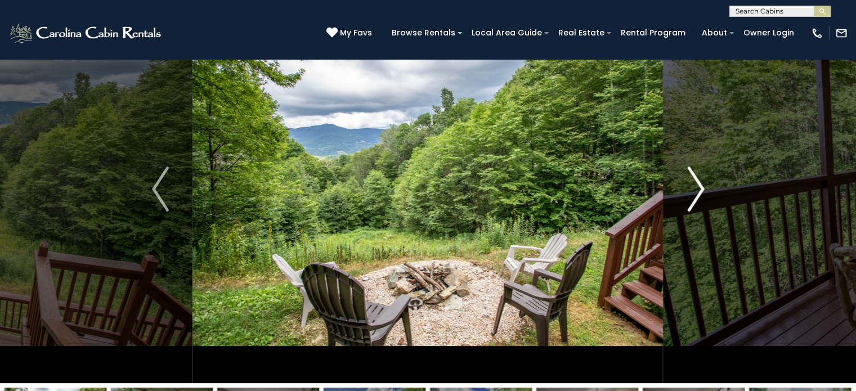
click at [695, 199] on img "Next" at bounding box center [695, 188] width 17 height 45
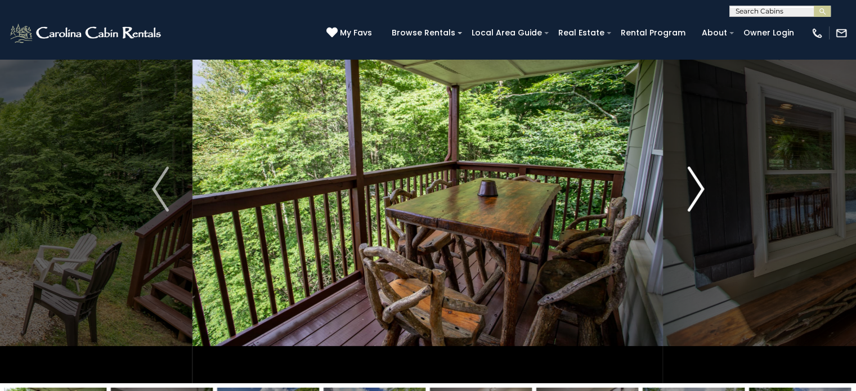
click at [695, 199] on img "Next" at bounding box center [695, 188] width 17 height 45
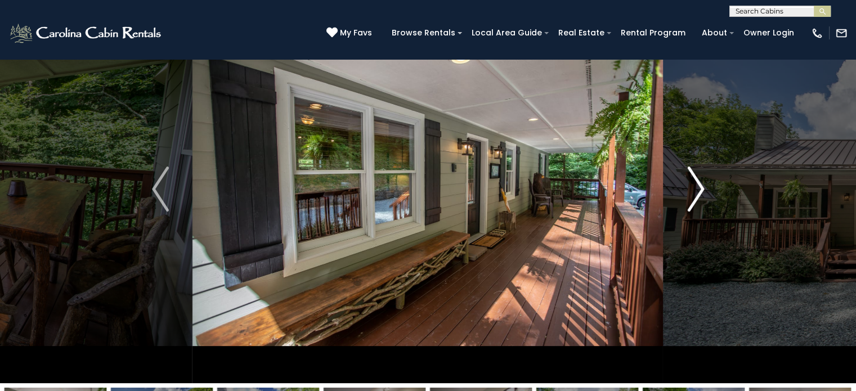
click at [695, 199] on img "Next" at bounding box center [695, 188] width 17 height 45
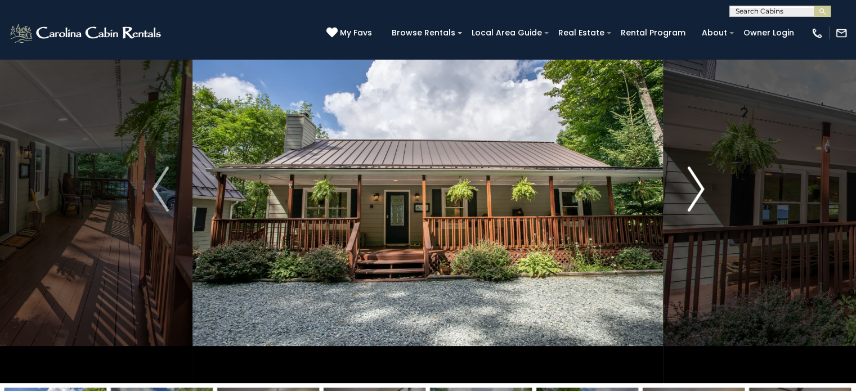
click at [698, 204] on img "Next" at bounding box center [695, 188] width 17 height 45
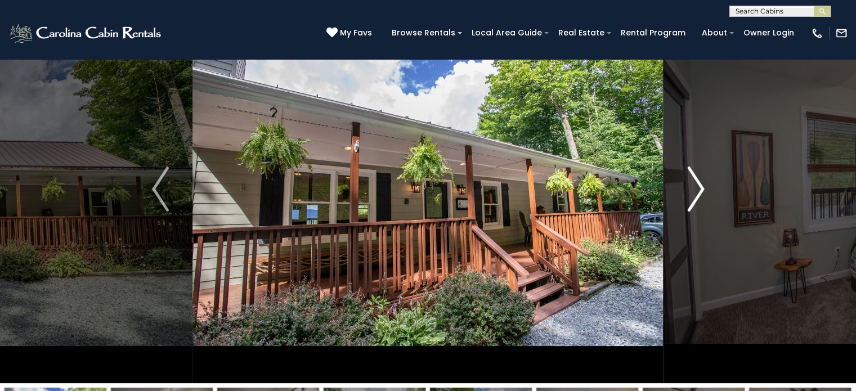
click at [692, 204] on img "Next" at bounding box center [695, 188] width 17 height 45
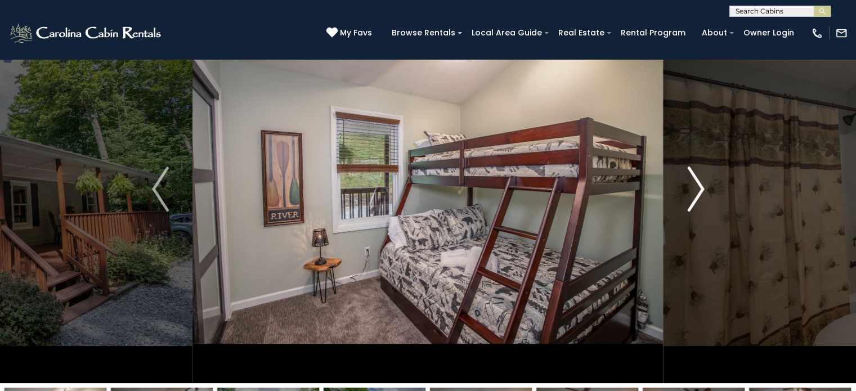
click at [692, 204] on img "Next" at bounding box center [695, 188] width 17 height 45
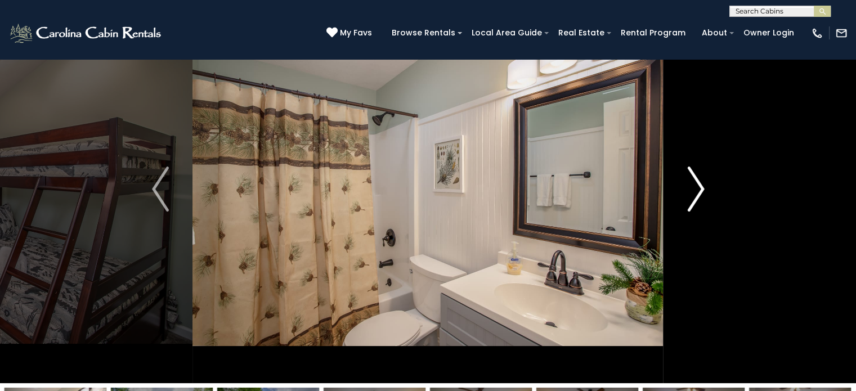
click at [692, 204] on img "Next" at bounding box center [695, 188] width 17 height 45
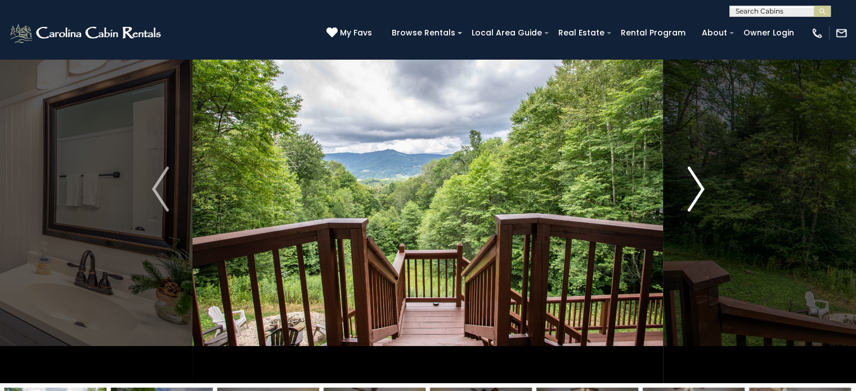
click at [692, 204] on img "Next" at bounding box center [695, 188] width 17 height 45
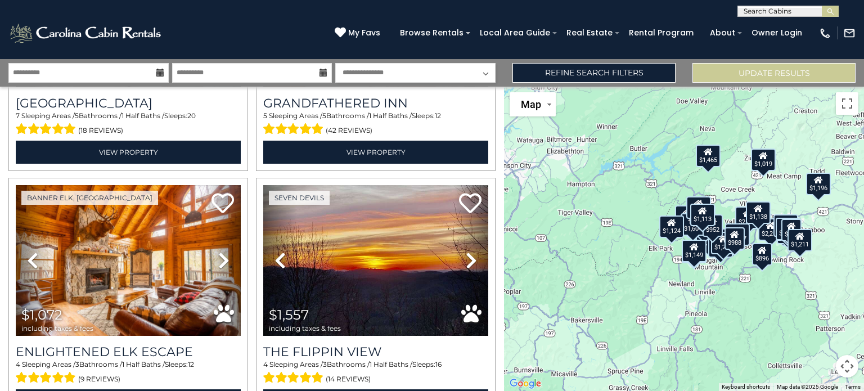
scroll to position [693, 0]
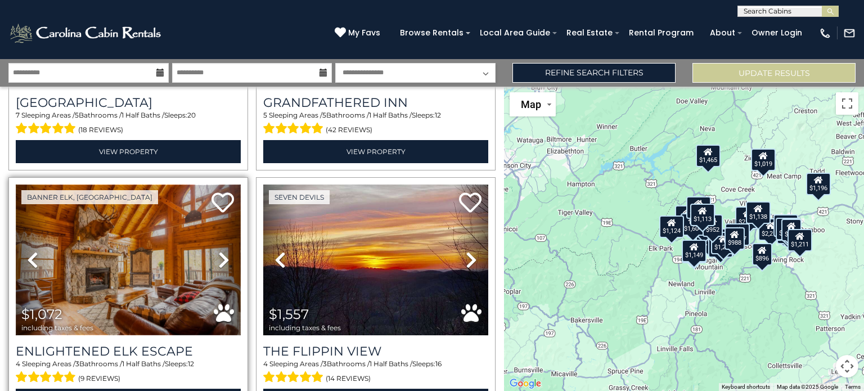
click at [176, 316] on img at bounding box center [128, 259] width 225 height 151
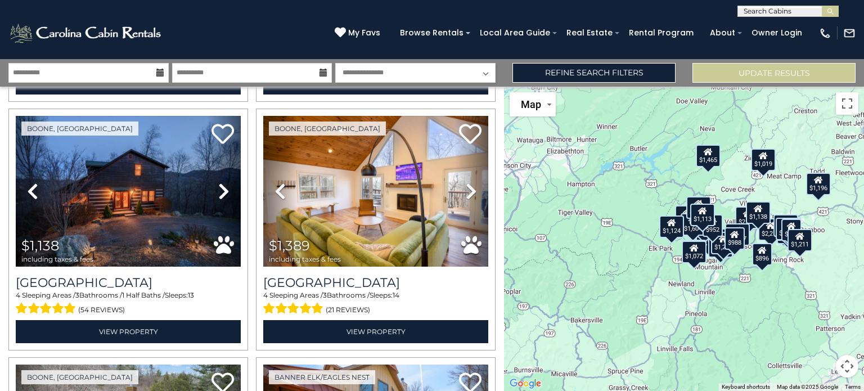
scroll to position [1758, 0]
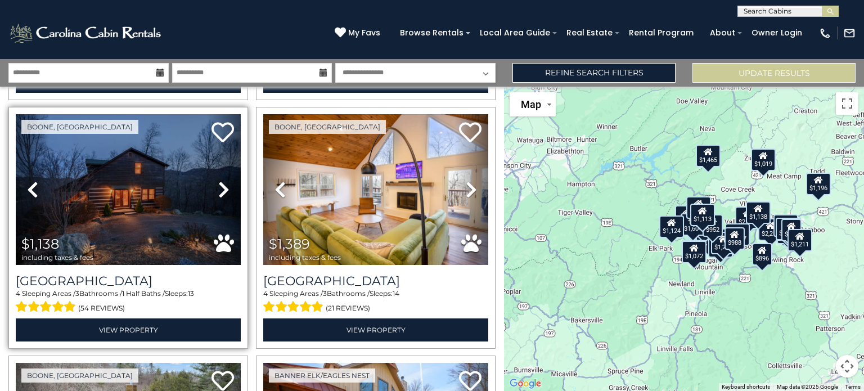
click at [219, 181] on icon at bounding box center [223, 190] width 11 height 18
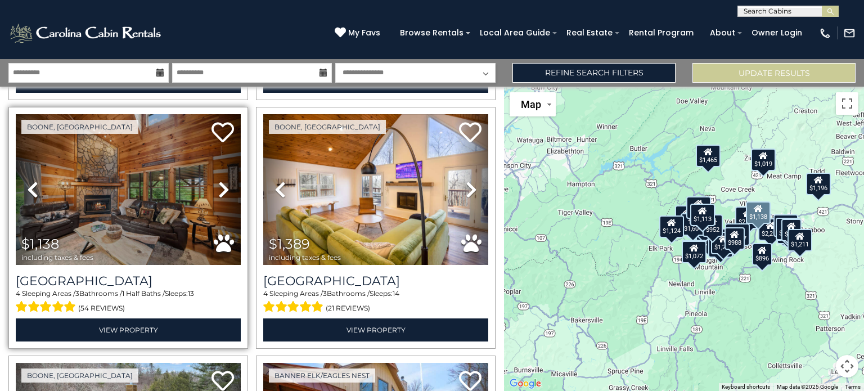
click at [226, 181] on icon at bounding box center [223, 190] width 11 height 18
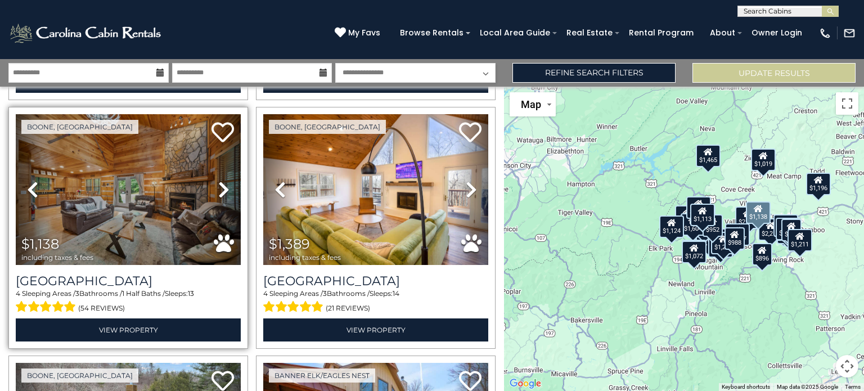
click at [226, 181] on icon at bounding box center [223, 190] width 11 height 18
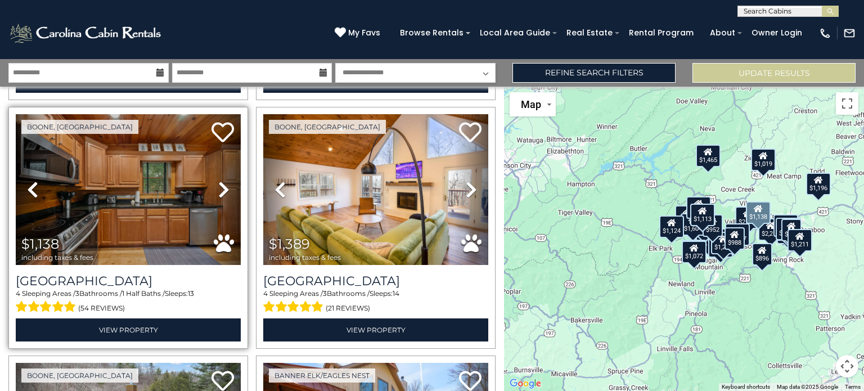
click at [219, 181] on icon at bounding box center [223, 190] width 11 height 18
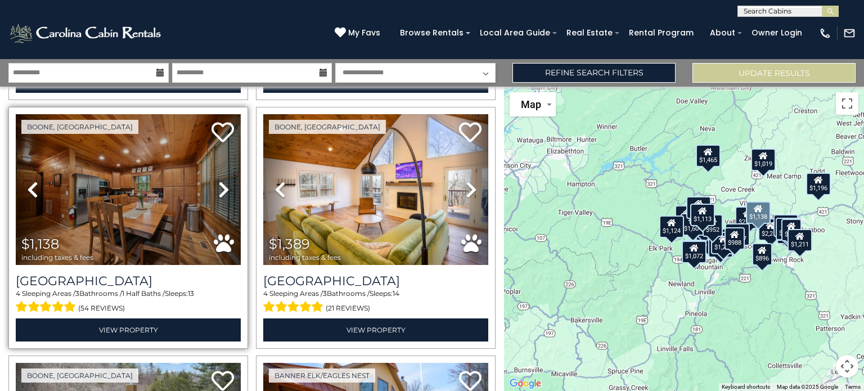
click at [219, 181] on icon at bounding box center [223, 190] width 11 height 18
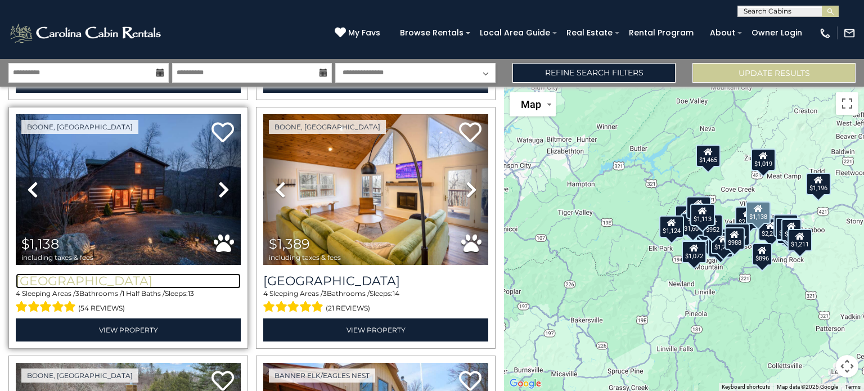
click at [141, 273] on h3 "[GEOGRAPHIC_DATA]" at bounding box center [128, 280] width 225 height 15
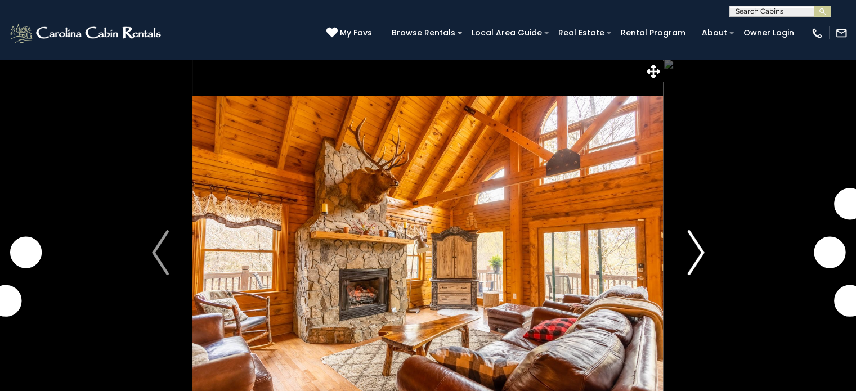
click at [699, 245] on img "Next" at bounding box center [695, 252] width 17 height 45
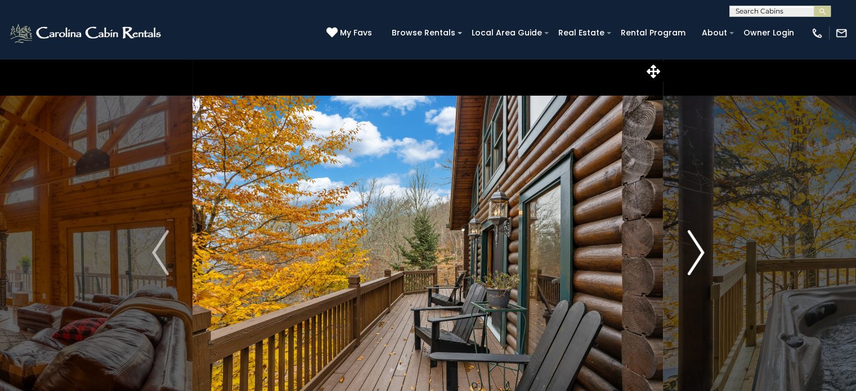
click at [704, 249] on button "Next" at bounding box center [695, 252] width 65 height 388
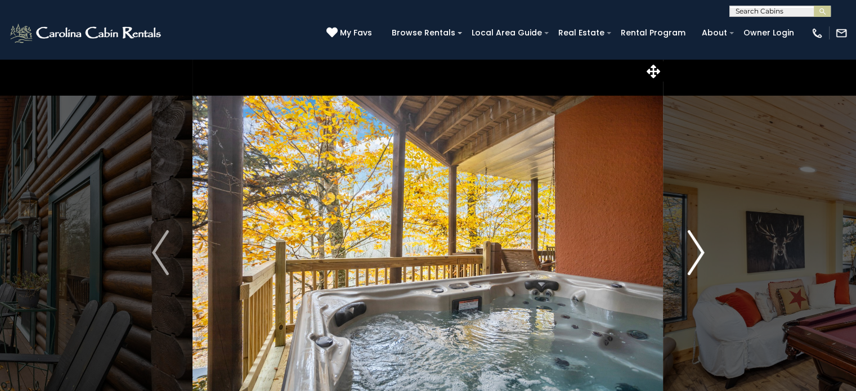
click at [704, 249] on button "Next" at bounding box center [695, 252] width 65 height 388
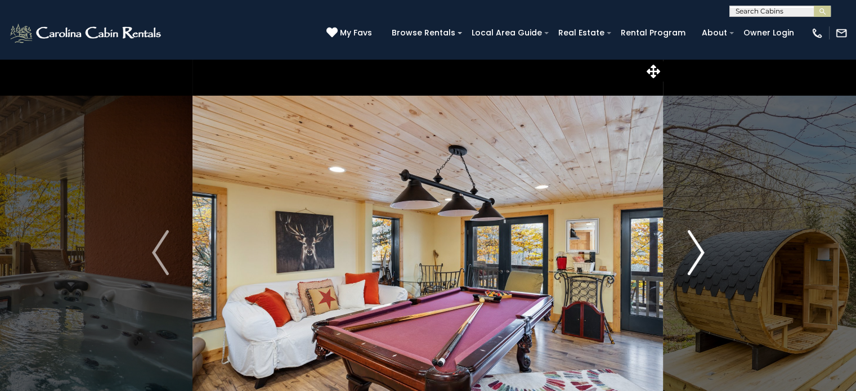
click at [704, 249] on button "Next" at bounding box center [695, 252] width 65 height 388
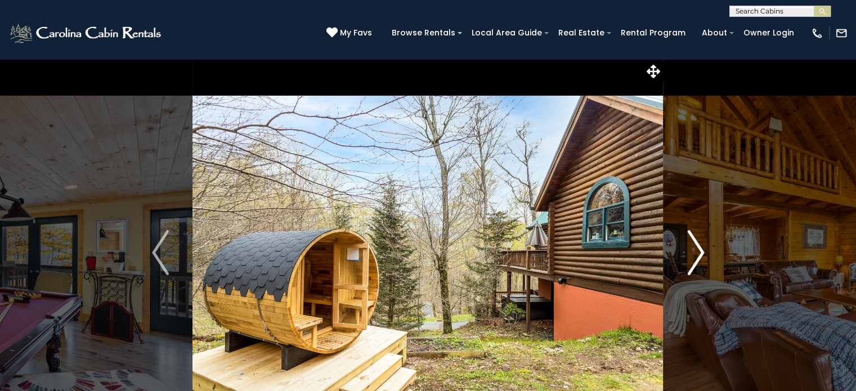
click at [691, 253] on img "Next" at bounding box center [695, 252] width 17 height 45
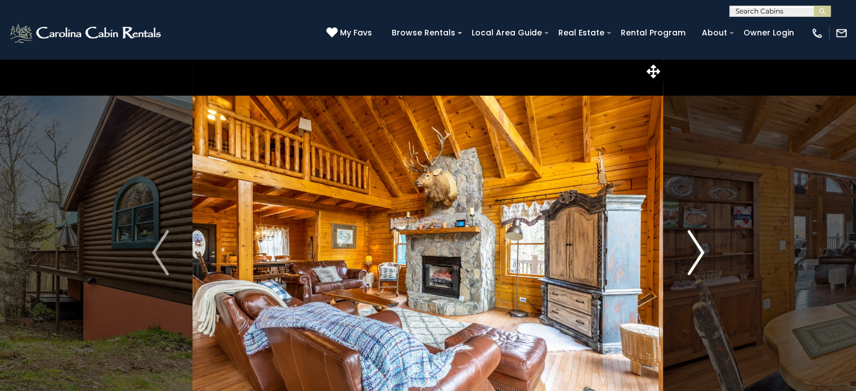
click at [691, 253] on img "Next" at bounding box center [695, 252] width 17 height 45
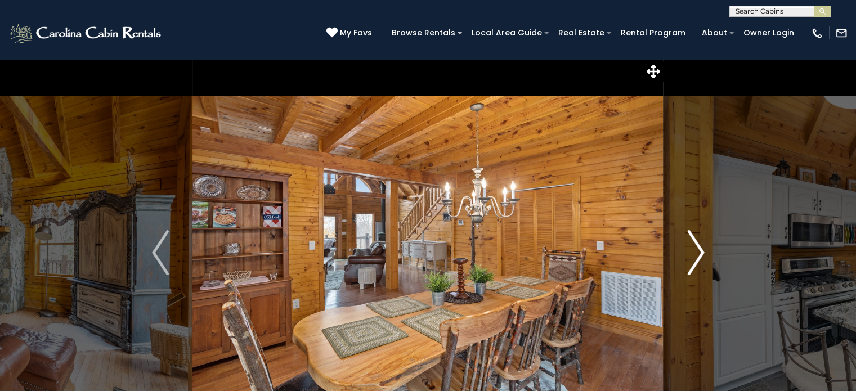
click at [686, 253] on button "Next" at bounding box center [695, 252] width 65 height 388
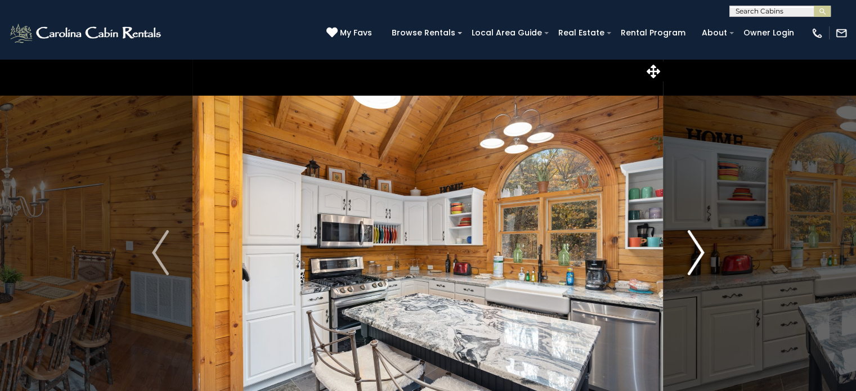
click at [691, 256] on img "Next" at bounding box center [695, 252] width 17 height 45
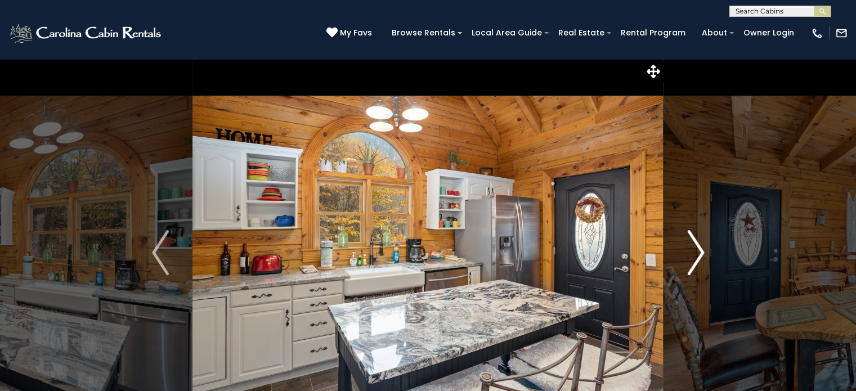
click at [691, 256] on img "Next" at bounding box center [695, 252] width 17 height 45
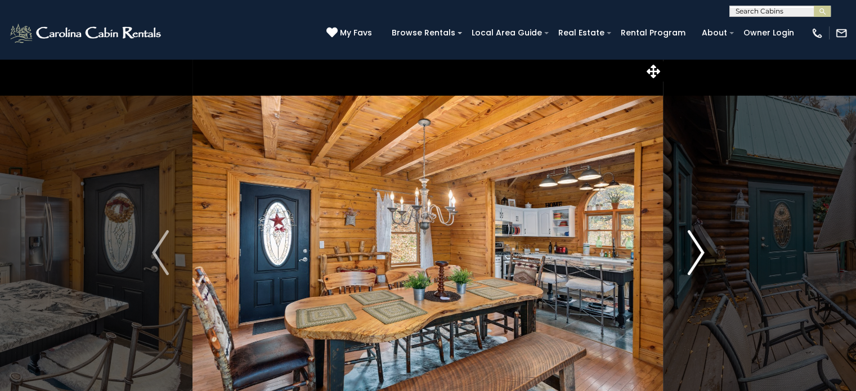
click at [700, 256] on img "Next" at bounding box center [695, 252] width 17 height 45
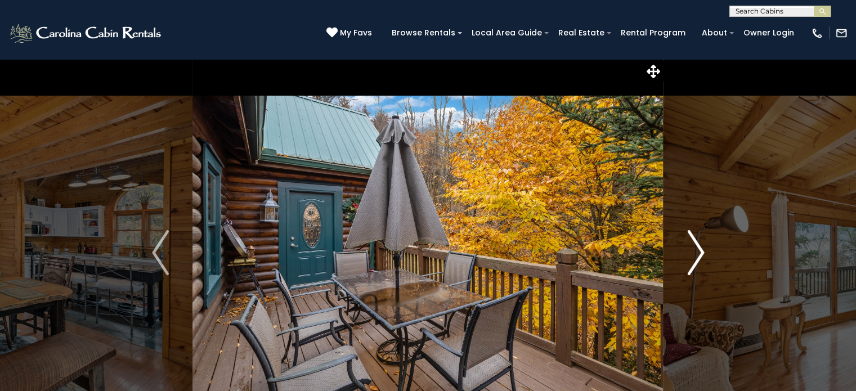
click at [700, 256] on img "Next" at bounding box center [695, 252] width 17 height 45
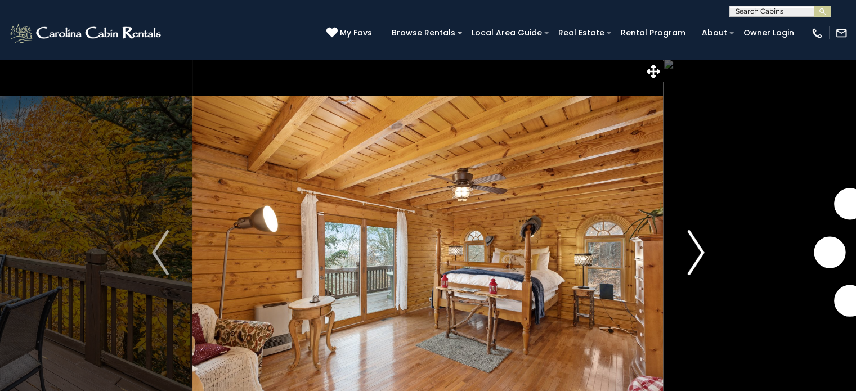
click at [700, 256] on img "Next" at bounding box center [695, 252] width 17 height 45
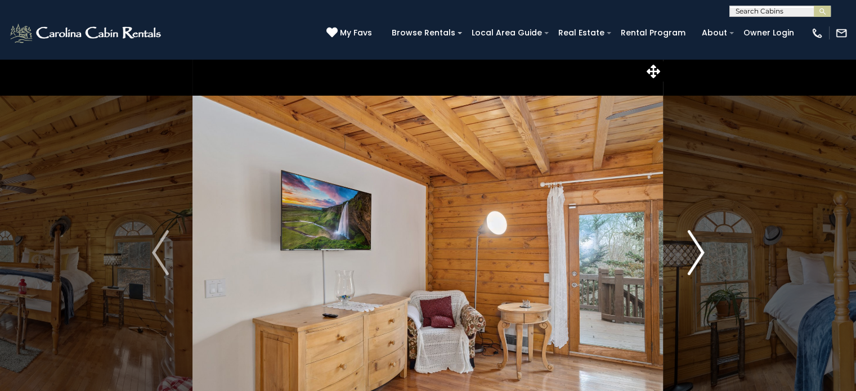
click at [685, 259] on button "Next" at bounding box center [695, 252] width 65 height 388
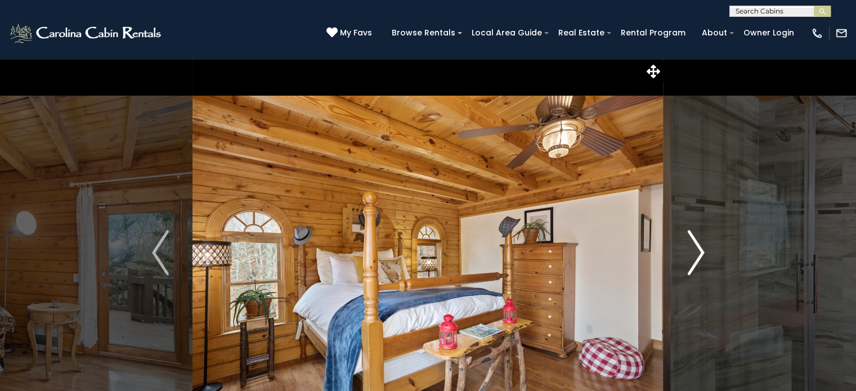
click at [685, 259] on button "Next" at bounding box center [695, 252] width 65 height 388
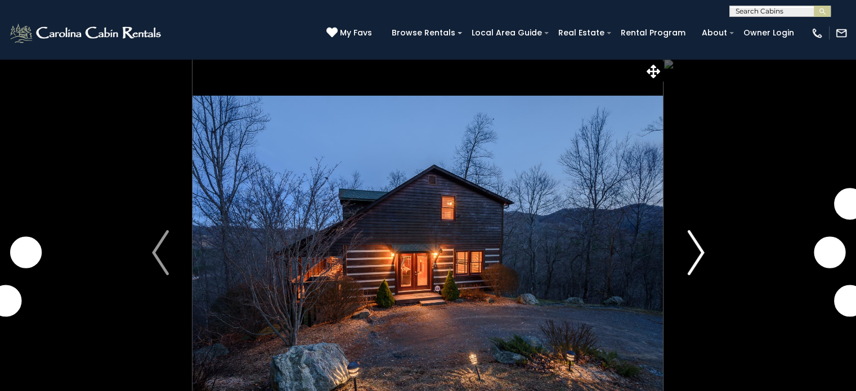
click at [695, 265] on img "Next" at bounding box center [695, 252] width 17 height 45
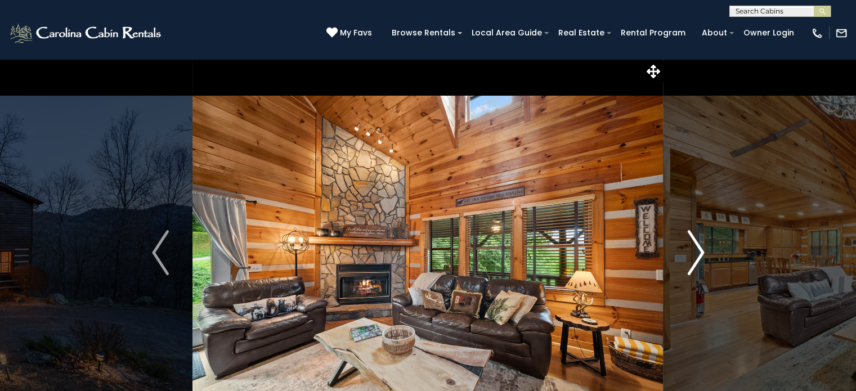
click at [682, 245] on button "Next" at bounding box center [695, 252] width 65 height 388
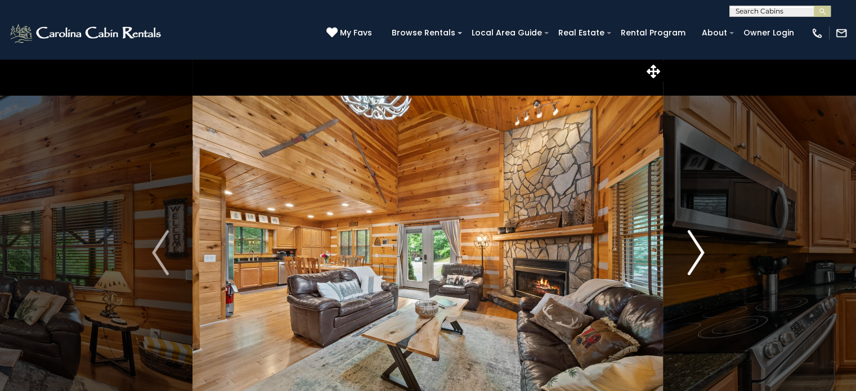
click at [685, 253] on button "Next" at bounding box center [695, 252] width 65 height 388
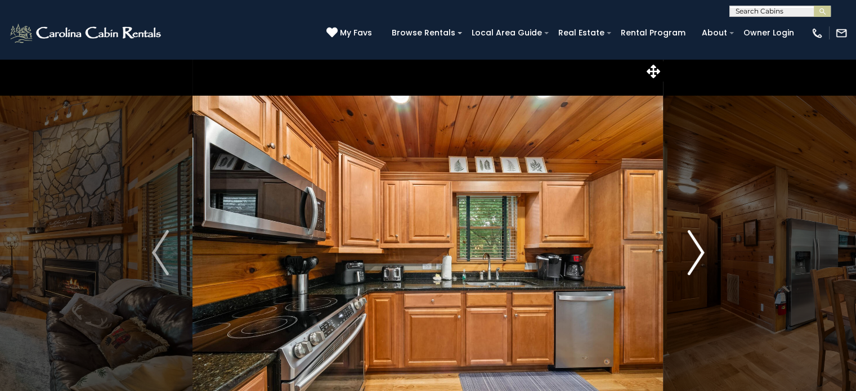
click at [691, 256] on img "Next" at bounding box center [695, 252] width 17 height 45
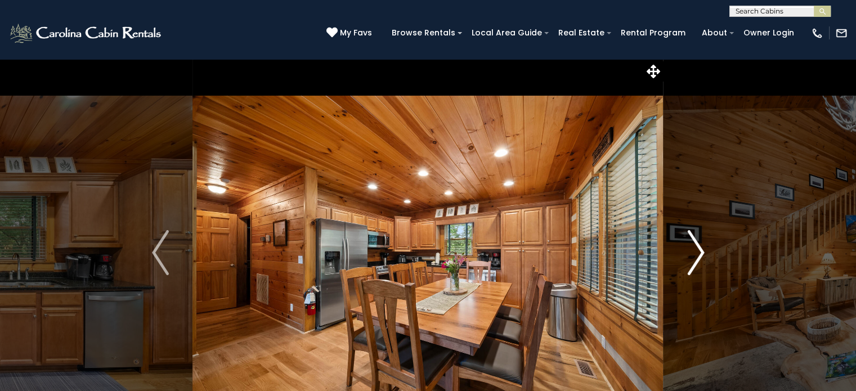
click at [691, 256] on img "Next" at bounding box center [695, 252] width 17 height 45
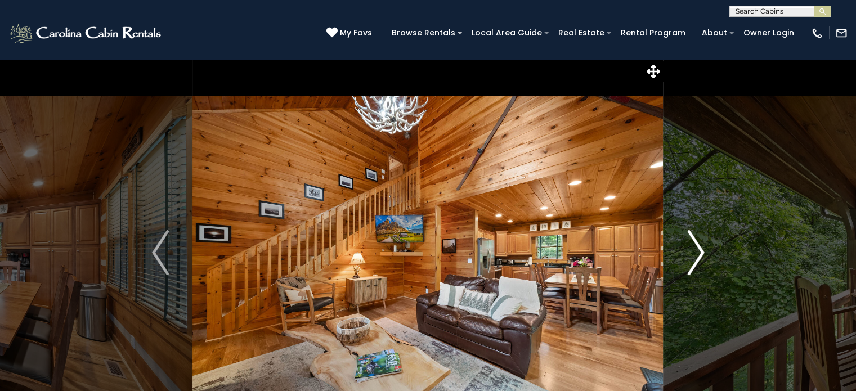
click at [679, 251] on button "Next" at bounding box center [695, 252] width 65 height 388
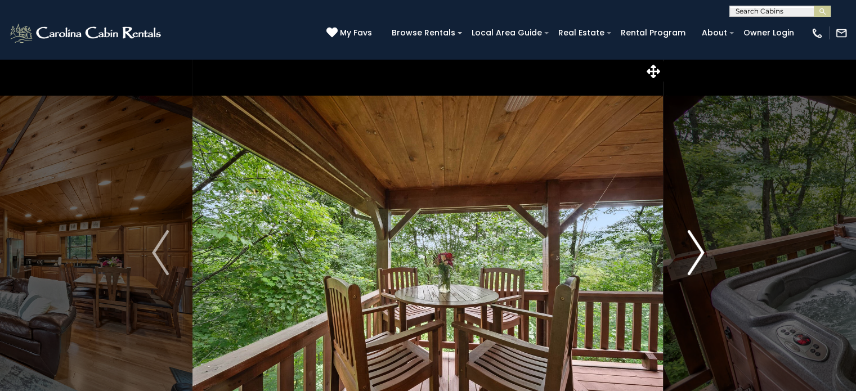
click at [679, 251] on button "Next" at bounding box center [695, 252] width 65 height 388
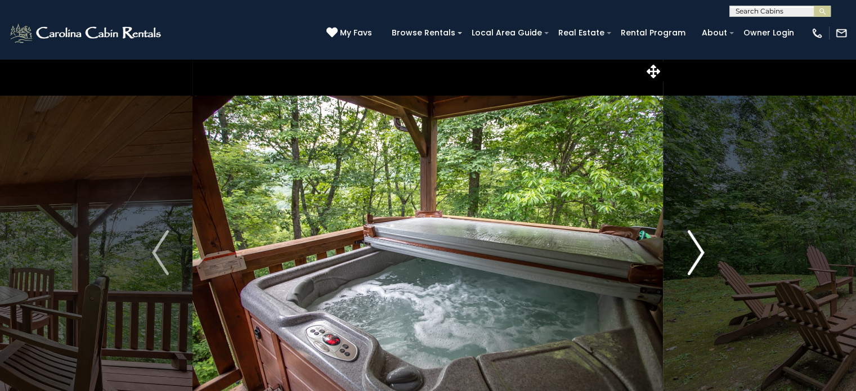
click at [679, 251] on button "Next" at bounding box center [695, 252] width 65 height 388
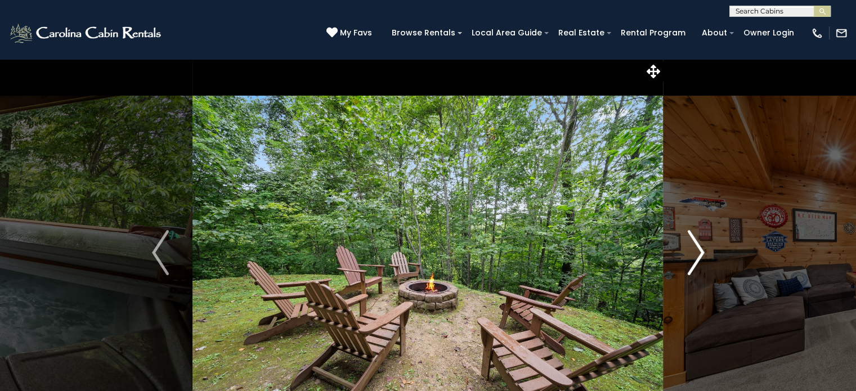
click at [691, 259] on img "Next" at bounding box center [695, 252] width 17 height 45
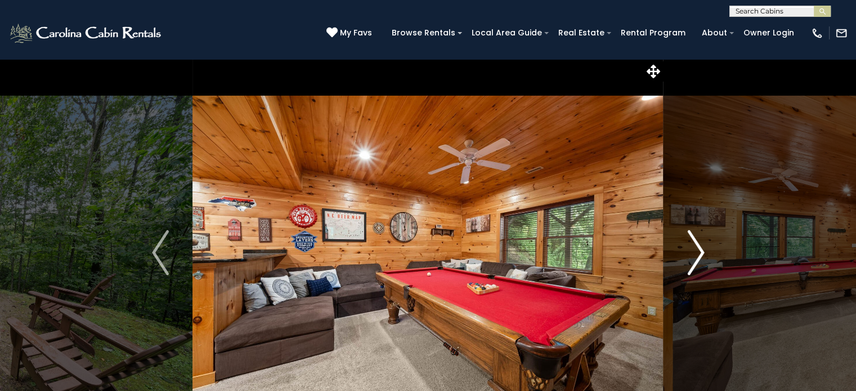
click at [691, 259] on img "Next" at bounding box center [695, 252] width 17 height 45
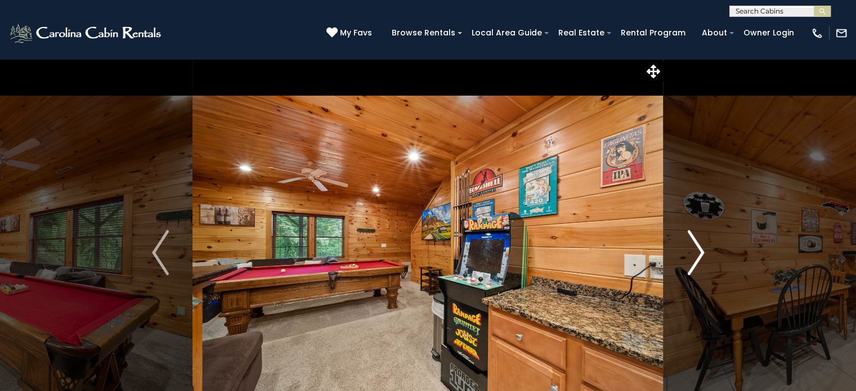
click at [691, 259] on img "Next" at bounding box center [695, 252] width 17 height 45
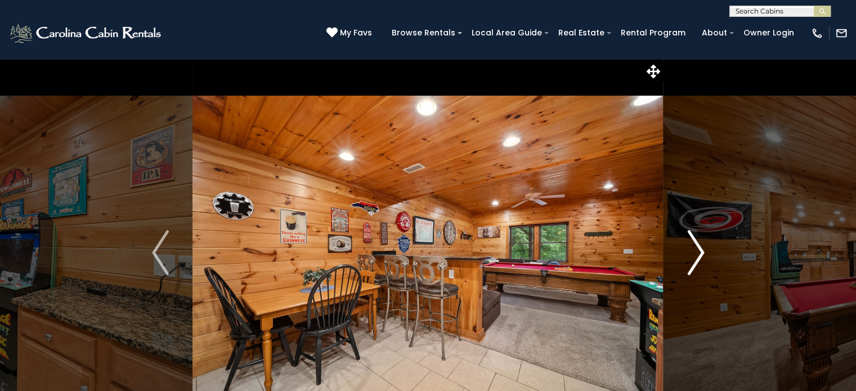
click at [691, 259] on img "Next" at bounding box center [695, 252] width 17 height 45
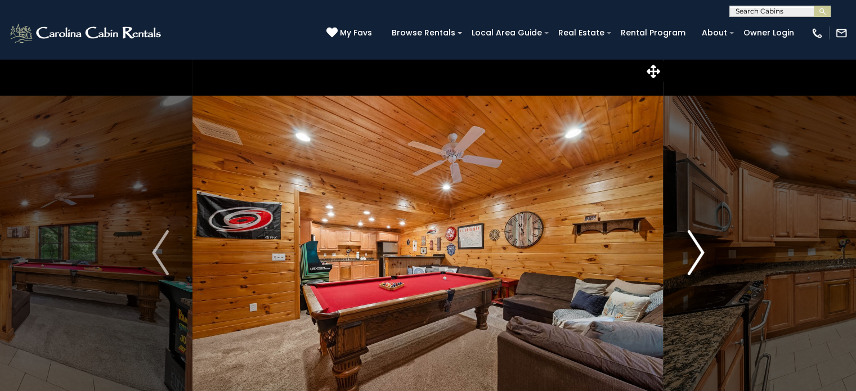
click at [691, 259] on img "Next" at bounding box center [695, 252] width 17 height 45
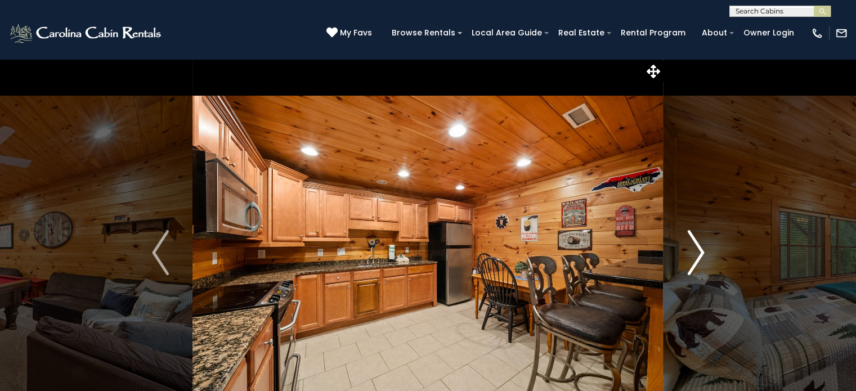
click at [691, 259] on img "Next" at bounding box center [695, 252] width 17 height 45
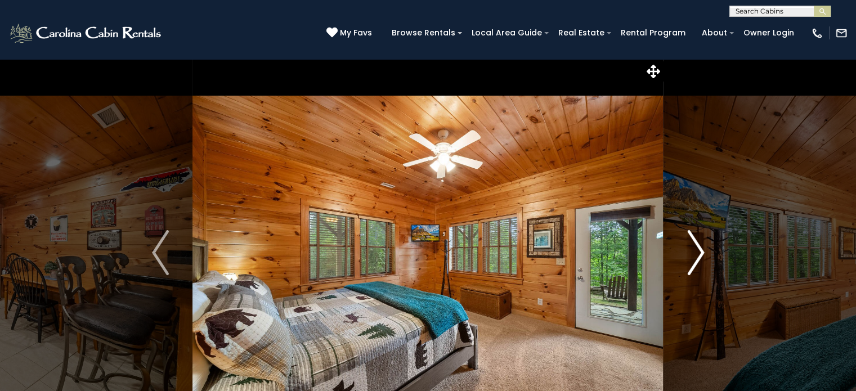
click at [682, 259] on button "Next" at bounding box center [695, 252] width 65 height 388
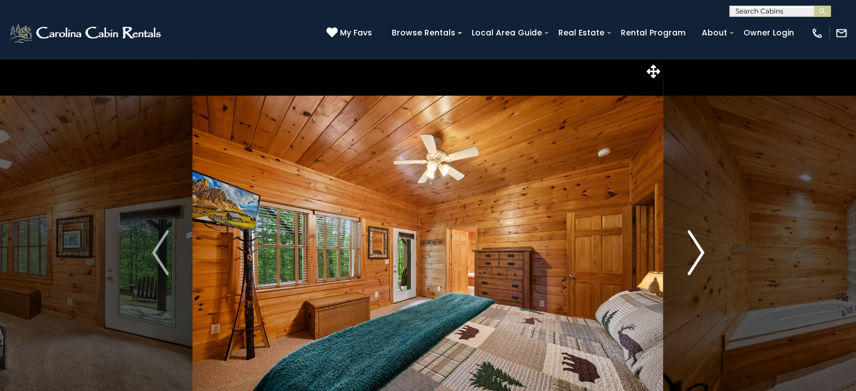
click at [682, 259] on button "Next" at bounding box center [695, 252] width 65 height 388
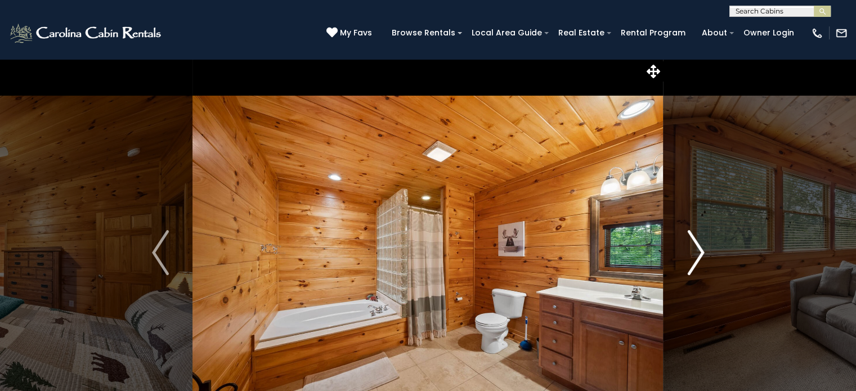
click at [682, 259] on button "Next" at bounding box center [695, 252] width 65 height 388
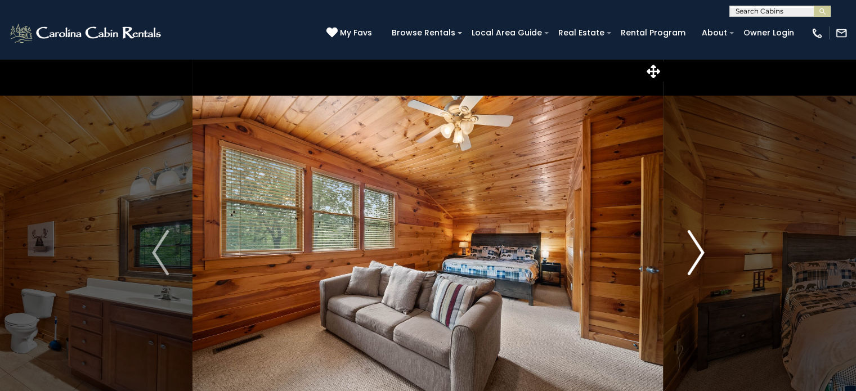
click at [675, 258] on button "Next" at bounding box center [695, 252] width 65 height 388
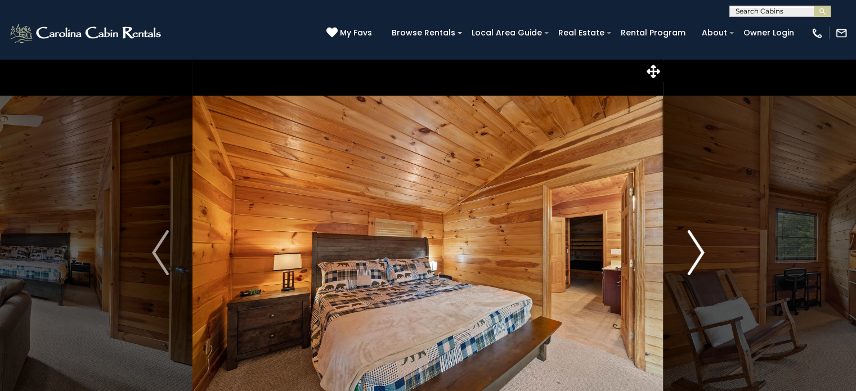
click at [675, 258] on button "Next" at bounding box center [695, 252] width 65 height 388
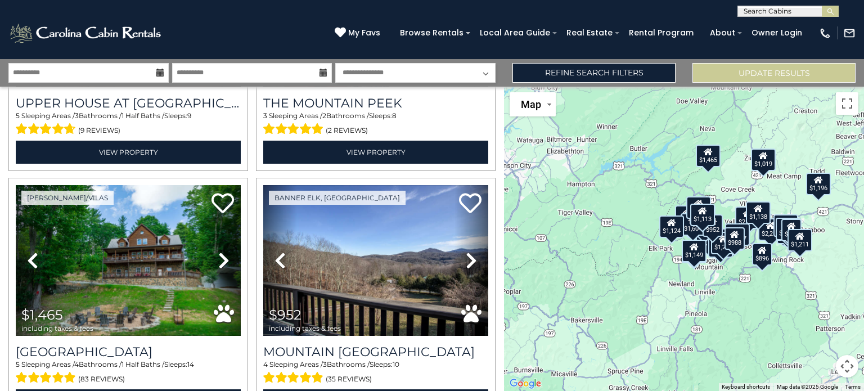
scroll to position [2446, 0]
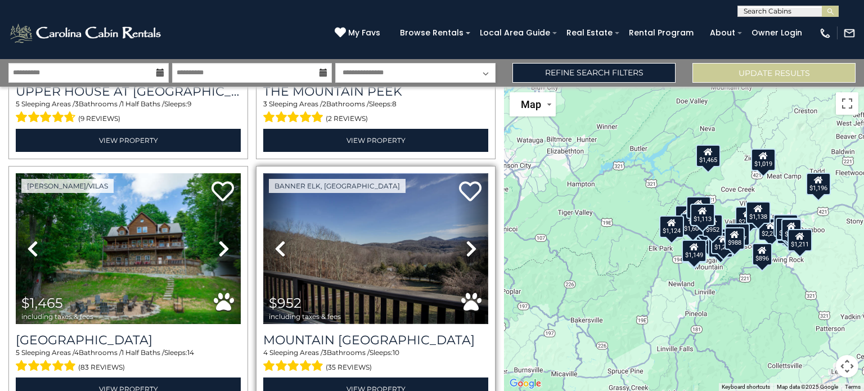
click at [375, 264] on img at bounding box center [375, 248] width 225 height 151
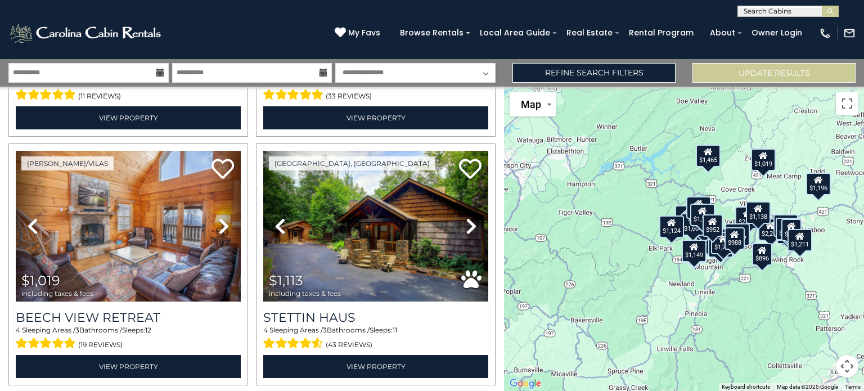
scroll to position [3215, 0]
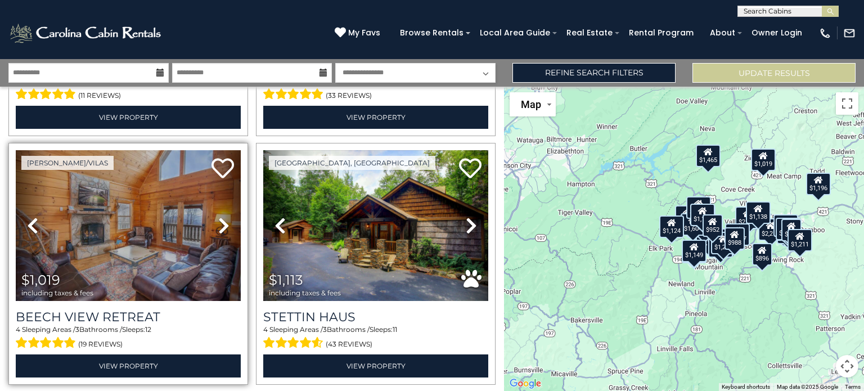
click at [215, 194] on link "Next" at bounding box center [224, 225] width 34 height 151
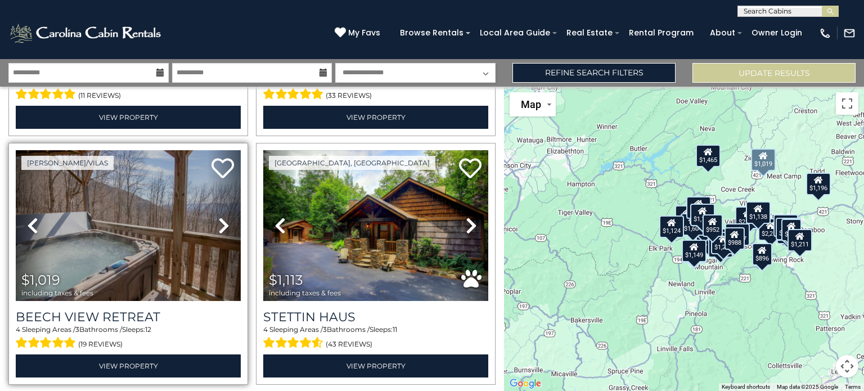
click at [226, 217] on icon at bounding box center [223, 226] width 11 height 18
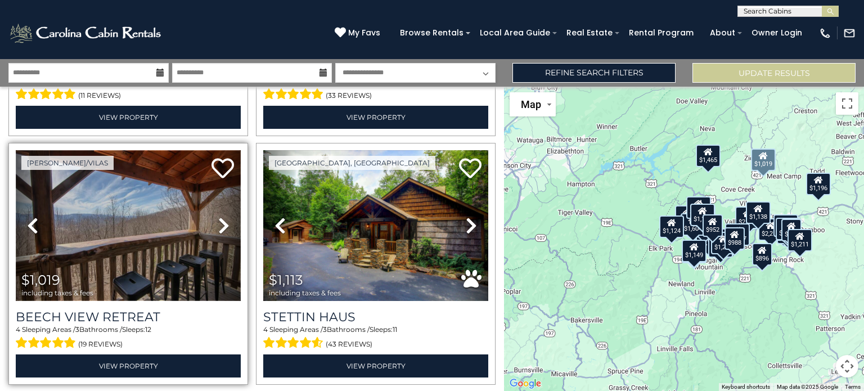
click at [159, 228] on img at bounding box center [128, 225] width 225 height 151
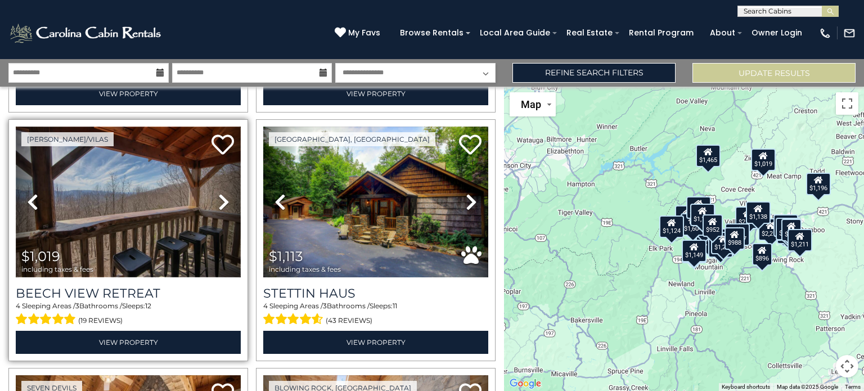
scroll to position [3239, 0]
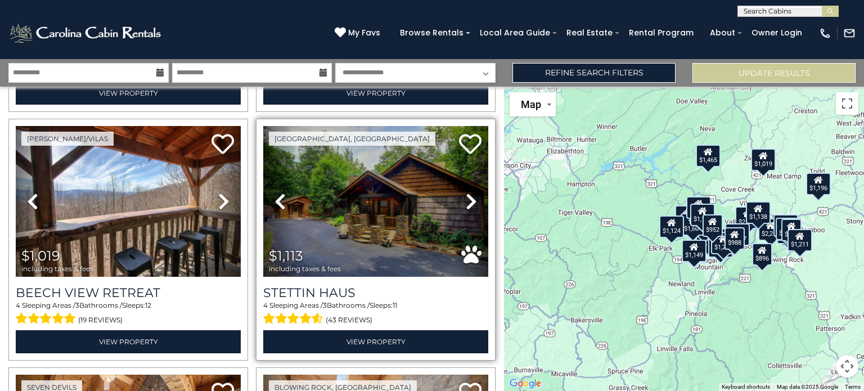
click at [466, 192] on icon at bounding box center [471, 201] width 11 height 18
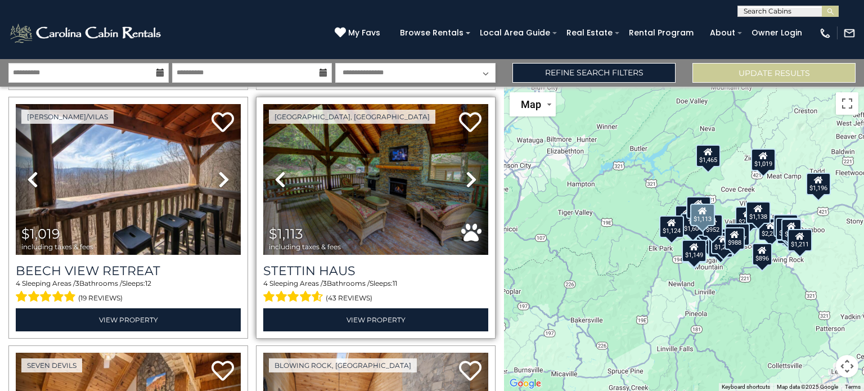
scroll to position [3264, 0]
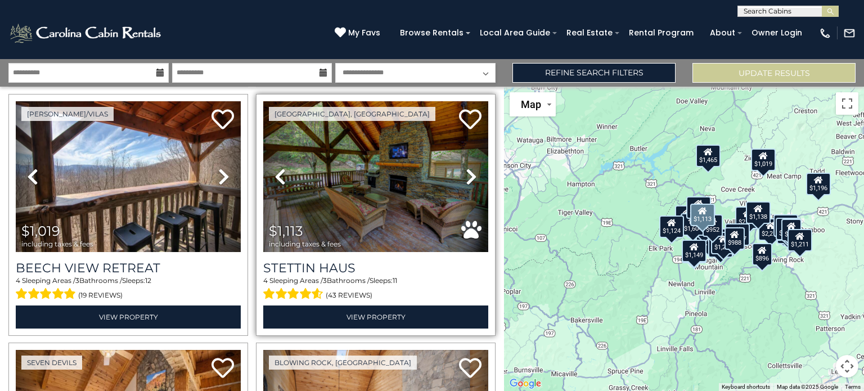
click at [466, 168] on icon at bounding box center [471, 177] width 11 height 18
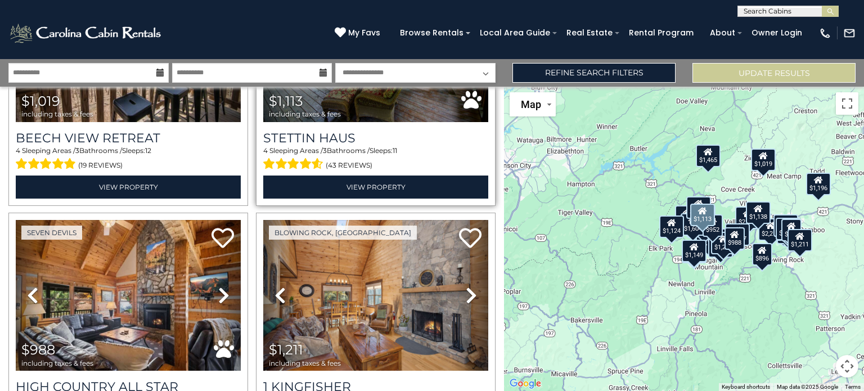
scroll to position [3406, 0]
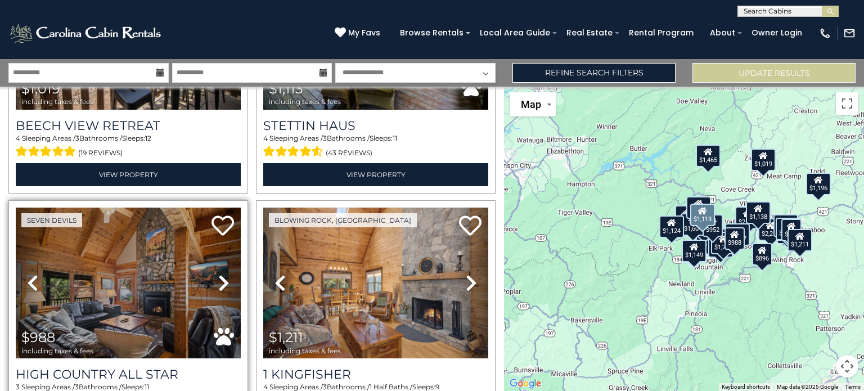
click at [223, 274] on icon at bounding box center [223, 283] width 11 height 18
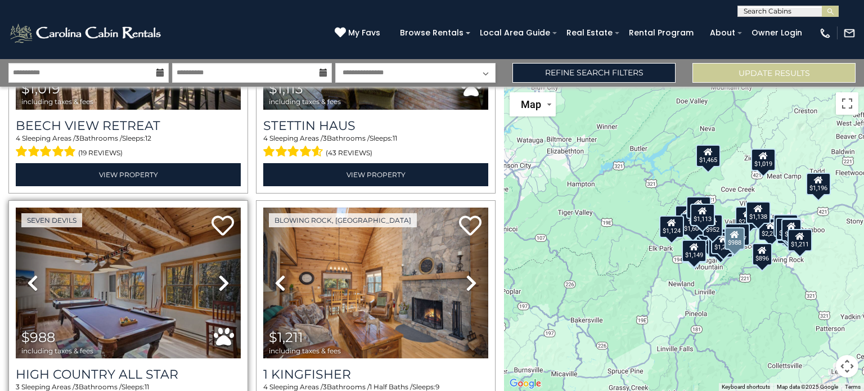
click at [223, 274] on icon at bounding box center [223, 283] width 11 height 18
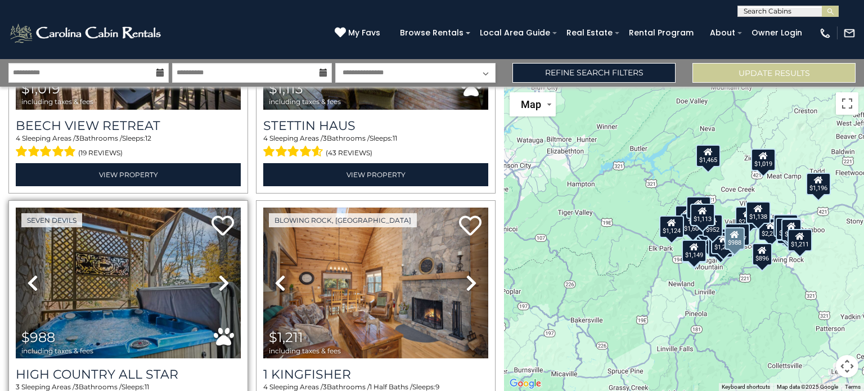
click at [223, 274] on icon at bounding box center [223, 283] width 11 height 18
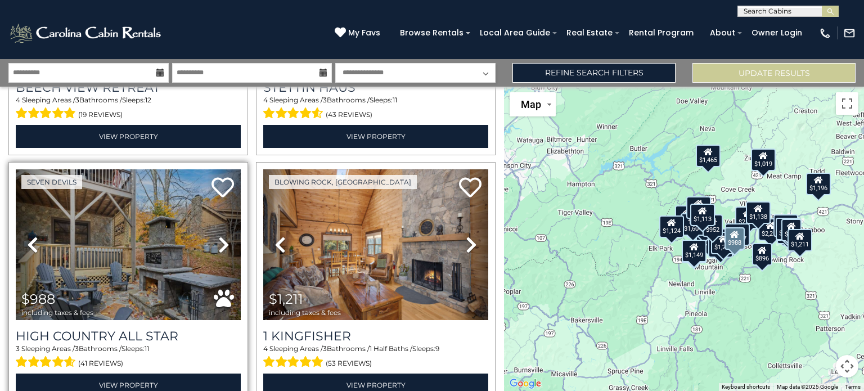
scroll to position [3496, 0]
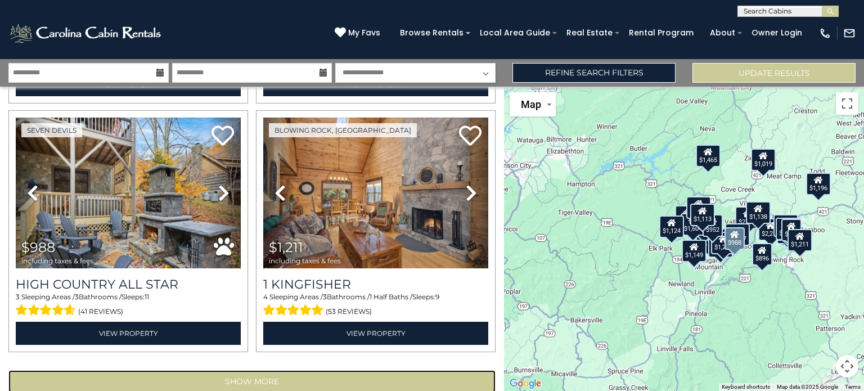
click at [365, 370] on button "Show More" at bounding box center [251, 381] width 487 height 22
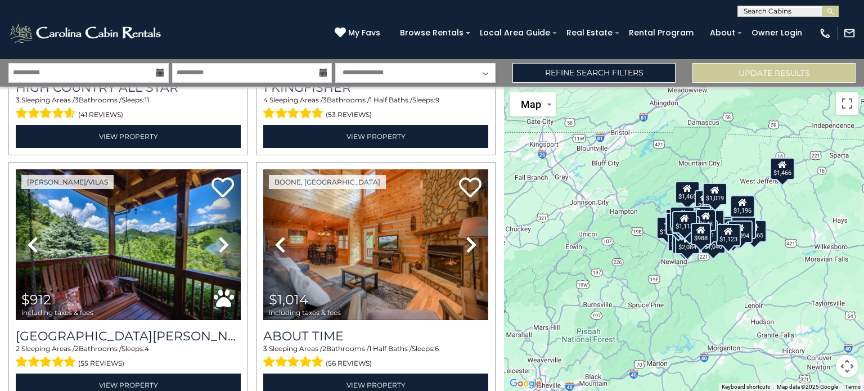
scroll to position [3694, 0]
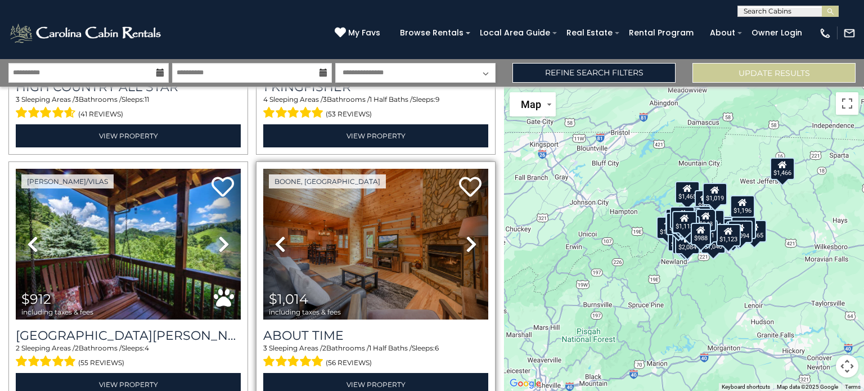
click at [466, 235] on icon at bounding box center [471, 244] width 11 height 18
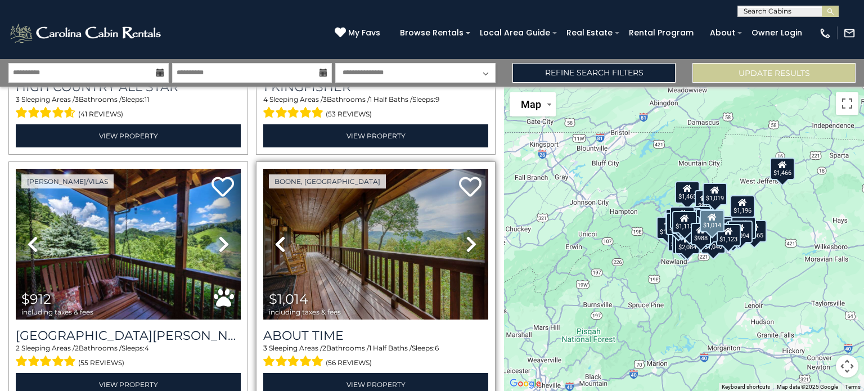
click at [467, 235] on icon at bounding box center [471, 244] width 11 height 18
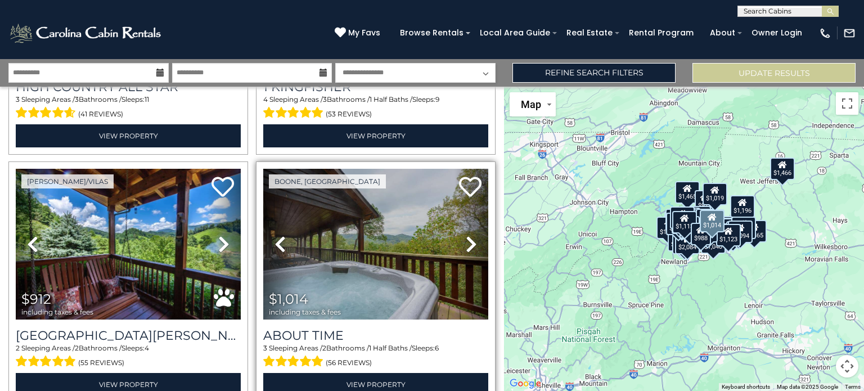
click at [467, 235] on icon at bounding box center [471, 244] width 11 height 18
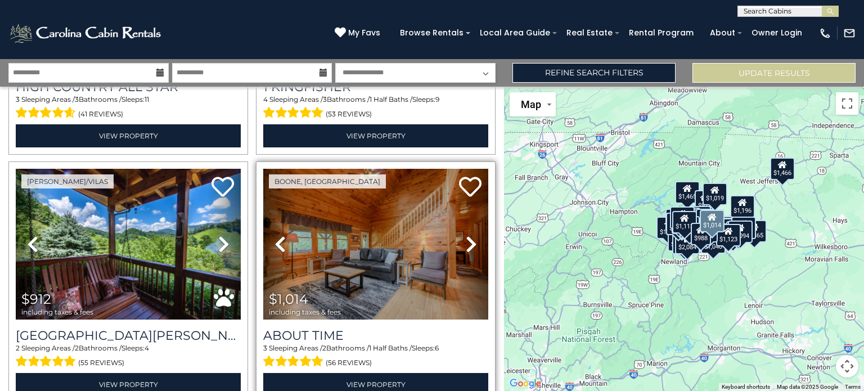
click at [467, 235] on icon at bounding box center [471, 244] width 11 height 18
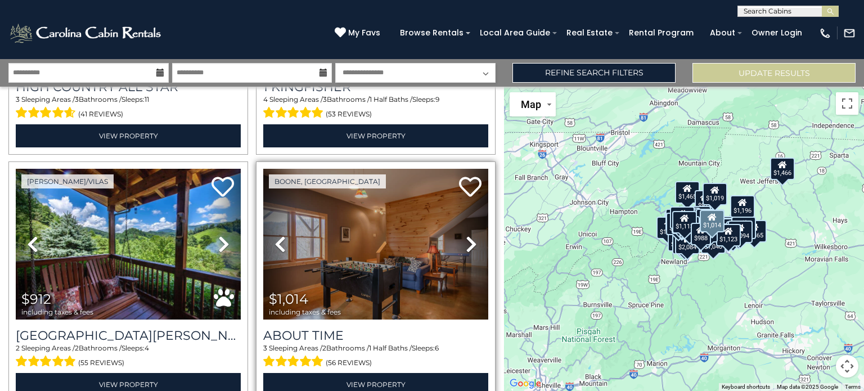
click at [467, 235] on icon at bounding box center [471, 244] width 11 height 18
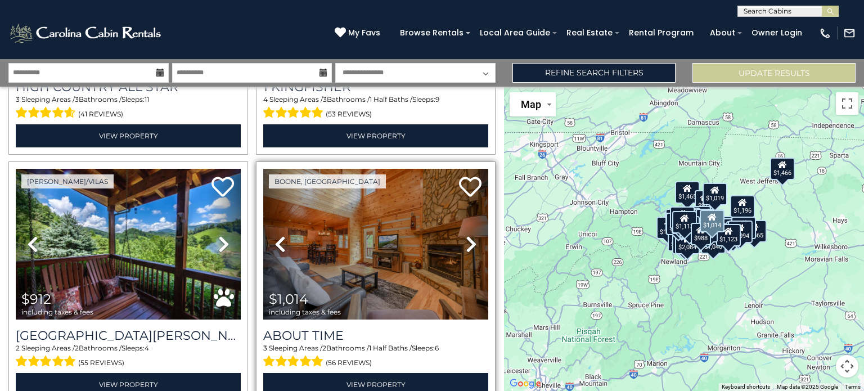
click at [467, 235] on icon at bounding box center [471, 244] width 11 height 18
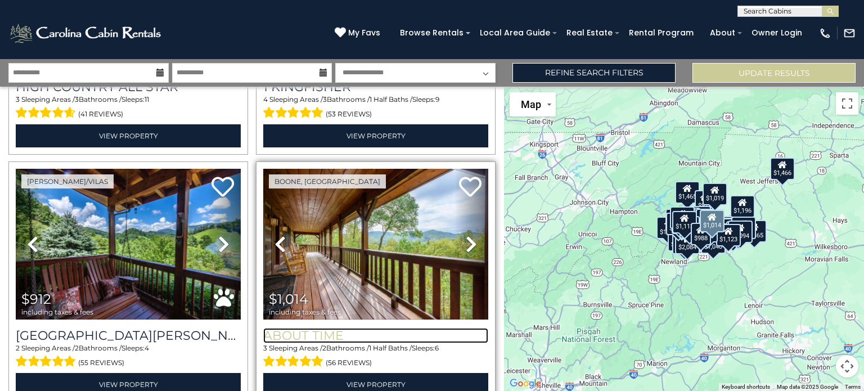
click at [389, 328] on h3 "About Time" at bounding box center [375, 335] width 225 height 15
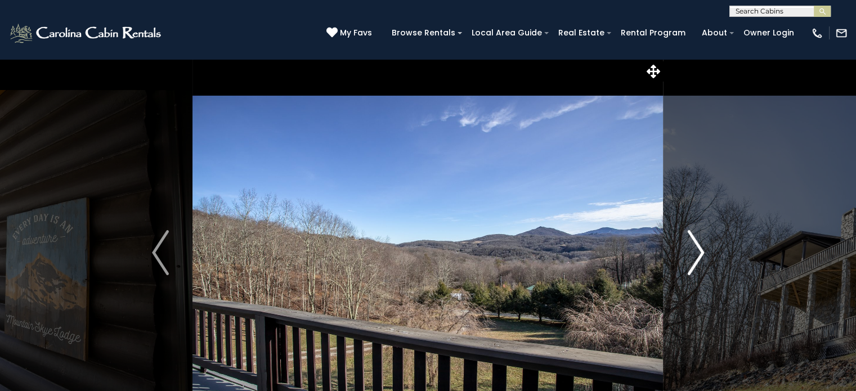
click at [691, 266] on img "Next" at bounding box center [695, 252] width 17 height 45
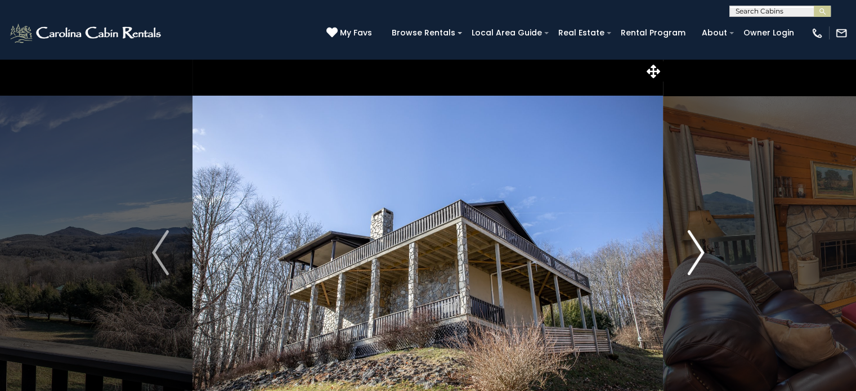
click at [685, 263] on button "Next" at bounding box center [695, 252] width 65 height 388
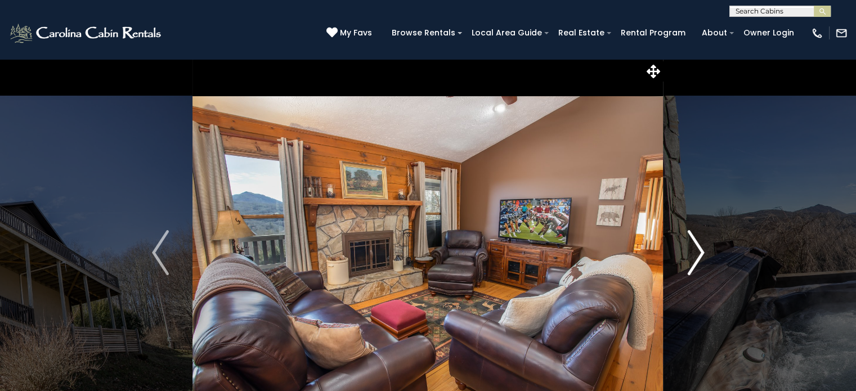
click at [685, 263] on button "Next" at bounding box center [695, 252] width 65 height 388
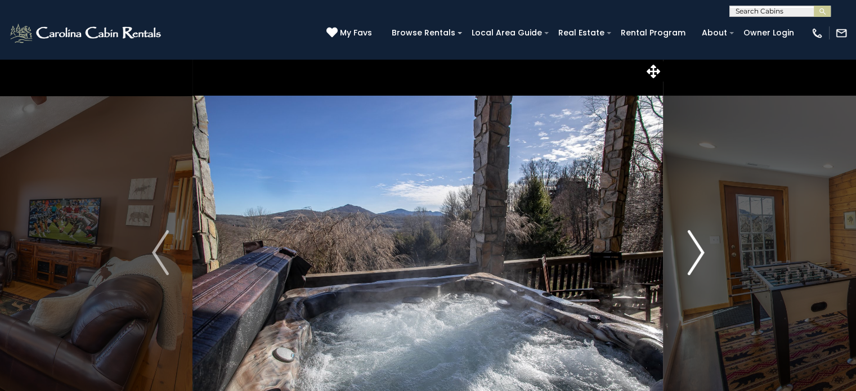
click at [685, 263] on button "Next" at bounding box center [695, 252] width 65 height 388
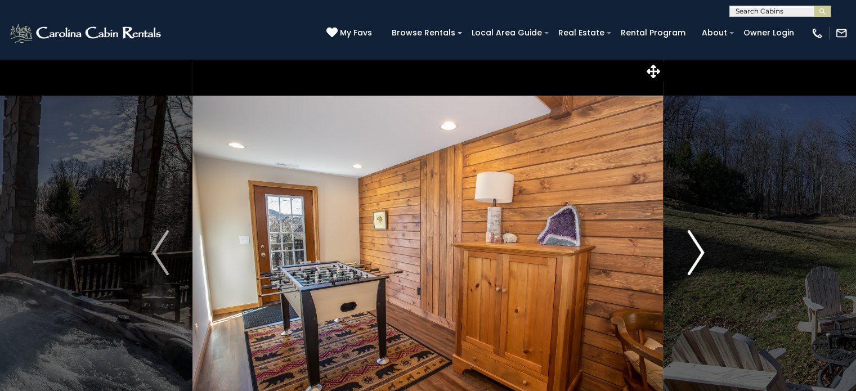
click at [685, 263] on button "Next" at bounding box center [695, 252] width 65 height 388
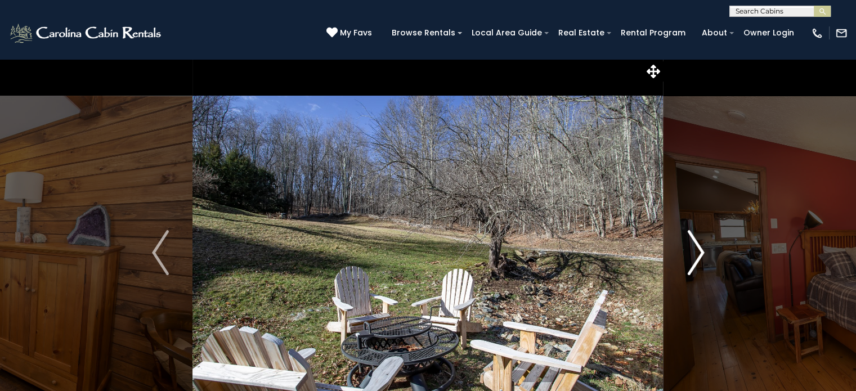
click at [685, 263] on button "Next" at bounding box center [695, 252] width 65 height 388
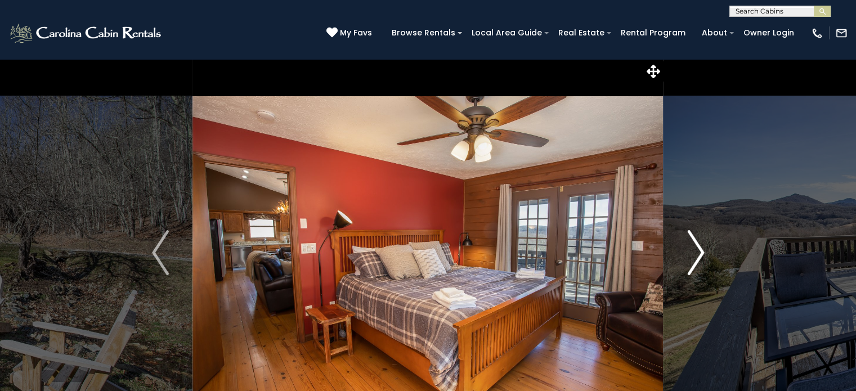
click at [685, 263] on button "Next" at bounding box center [695, 252] width 65 height 388
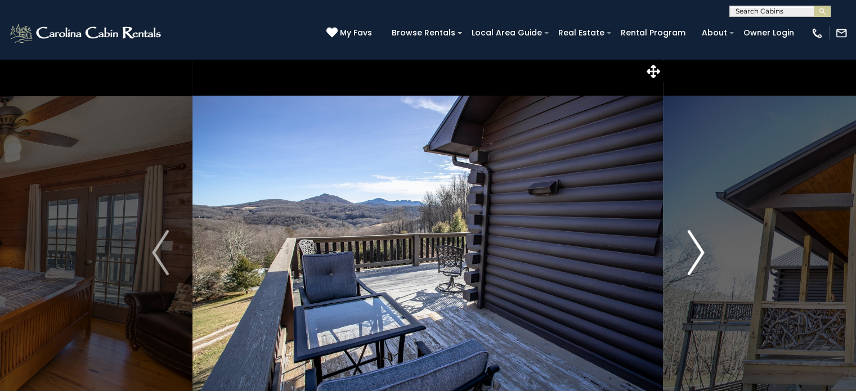
click at [685, 263] on button "Next" at bounding box center [695, 252] width 65 height 388
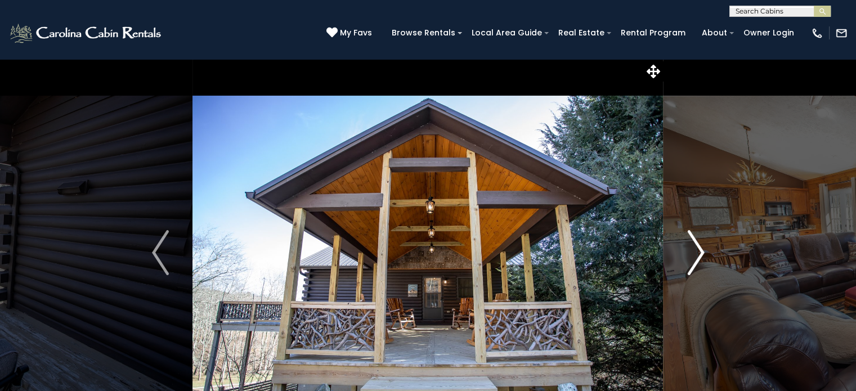
click at [673, 268] on button "Next" at bounding box center [695, 252] width 65 height 388
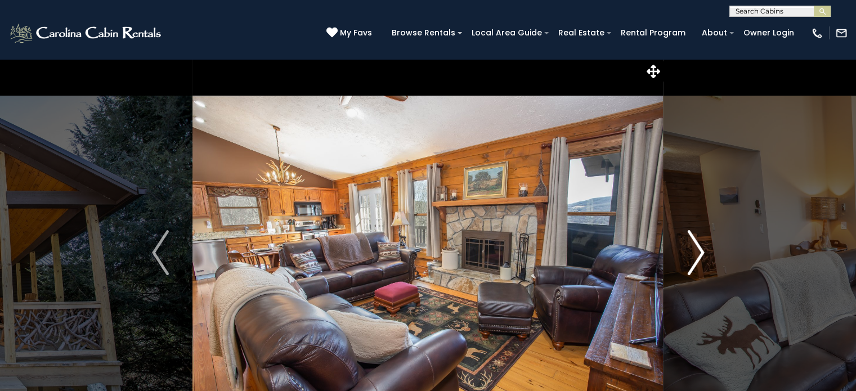
click at [673, 268] on button "Next" at bounding box center [695, 252] width 65 height 388
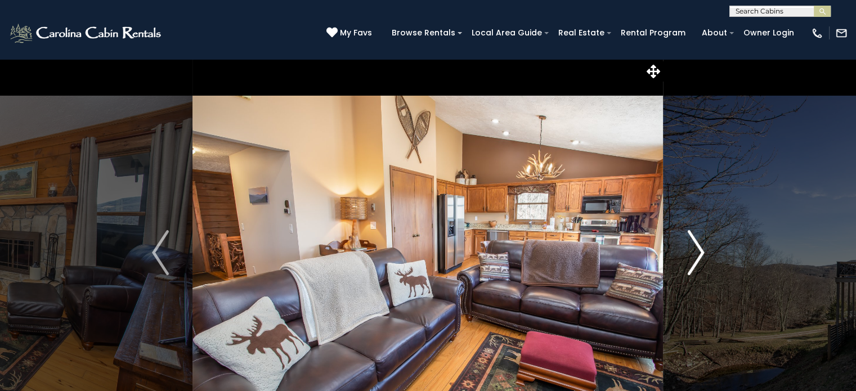
click at [673, 268] on button "Next" at bounding box center [695, 252] width 65 height 388
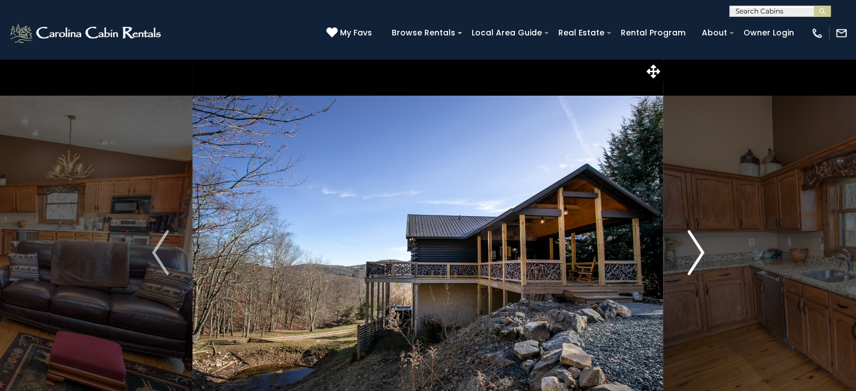
click at [682, 267] on button "Next" at bounding box center [695, 252] width 65 height 388
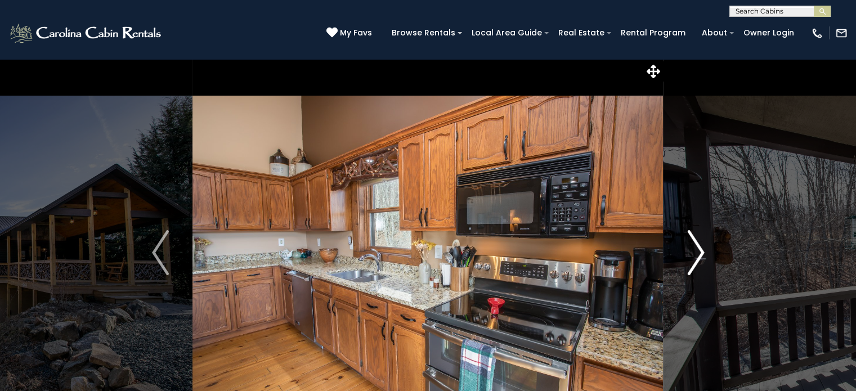
click at [682, 267] on button "Next" at bounding box center [695, 252] width 65 height 388
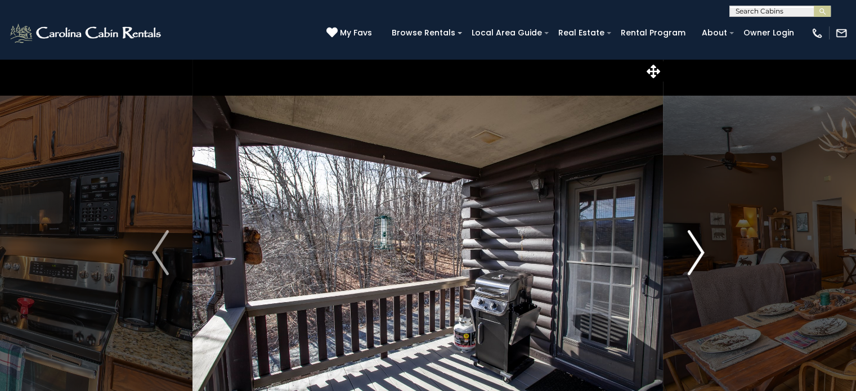
click at [682, 267] on button "Next" at bounding box center [695, 252] width 65 height 388
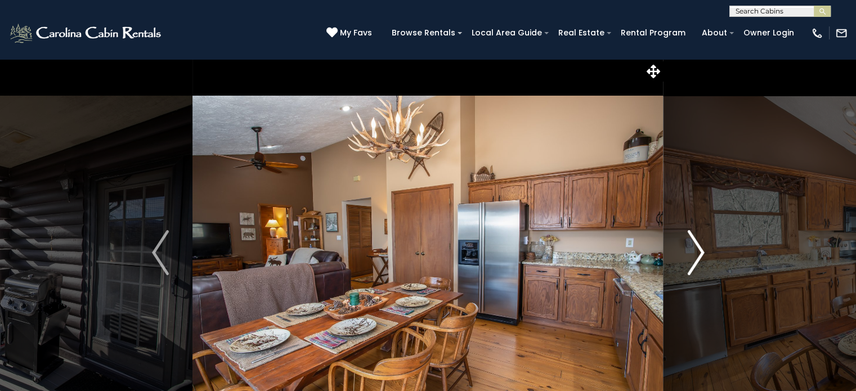
click at [688, 259] on img "Next" at bounding box center [695, 252] width 17 height 45
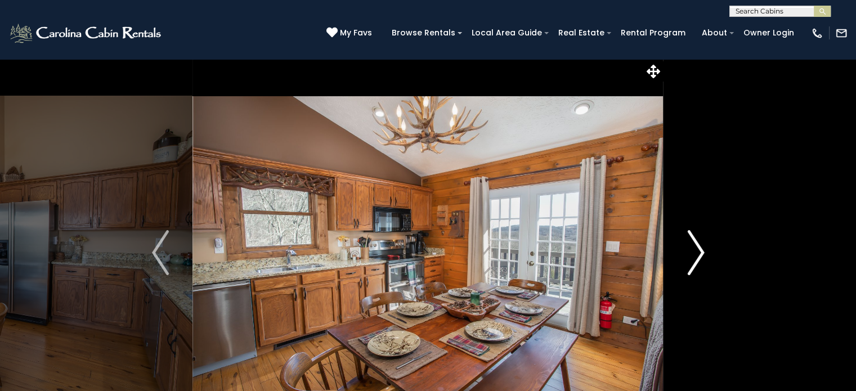
click at [688, 259] on img "Next" at bounding box center [695, 252] width 17 height 45
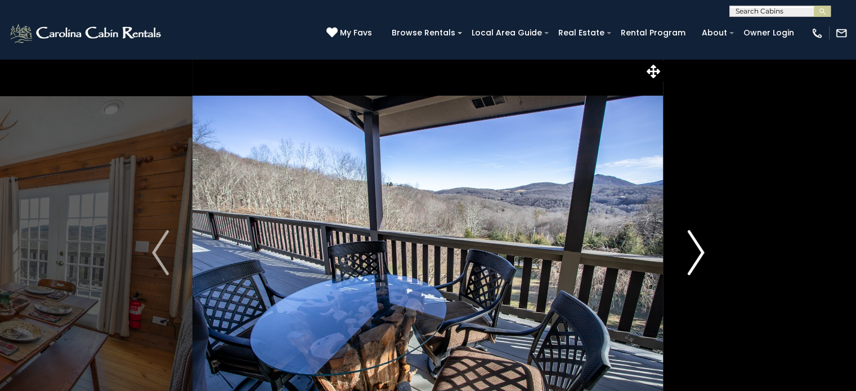
click at [682, 263] on button "Next" at bounding box center [695, 252] width 65 height 388
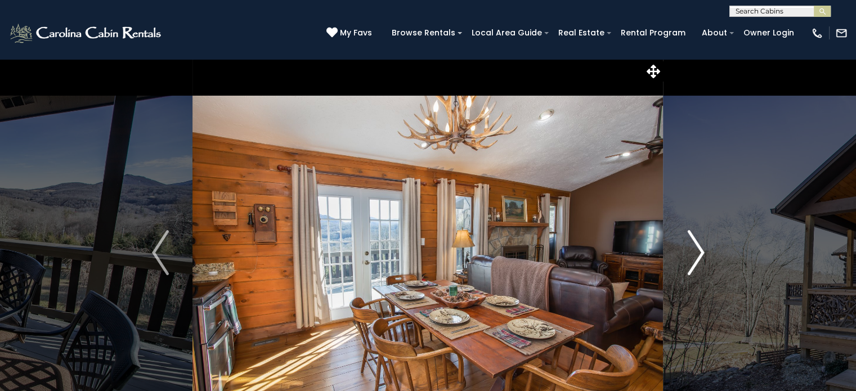
click at [682, 263] on button "Next" at bounding box center [695, 252] width 65 height 388
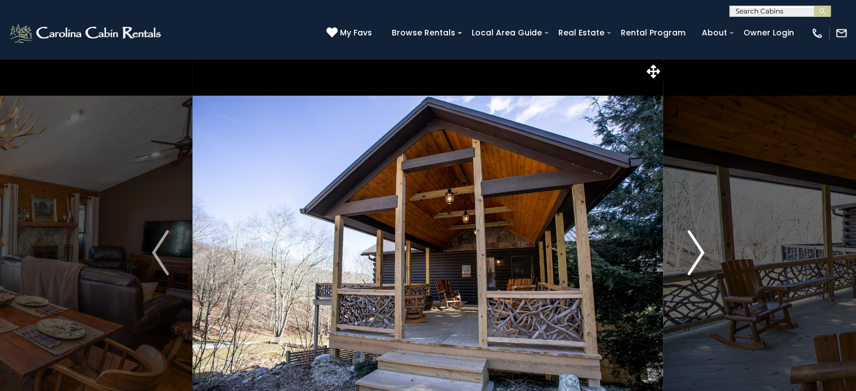
click at [693, 265] on img "Next" at bounding box center [695, 252] width 17 height 45
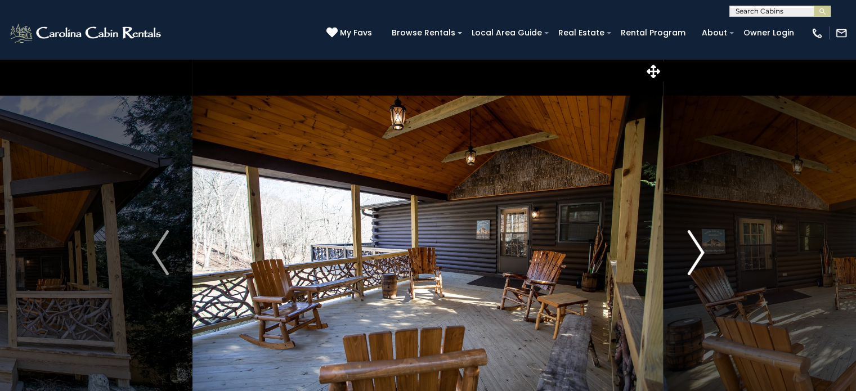
click at [693, 265] on img "Next" at bounding box center [695, 252] width 17 height 45
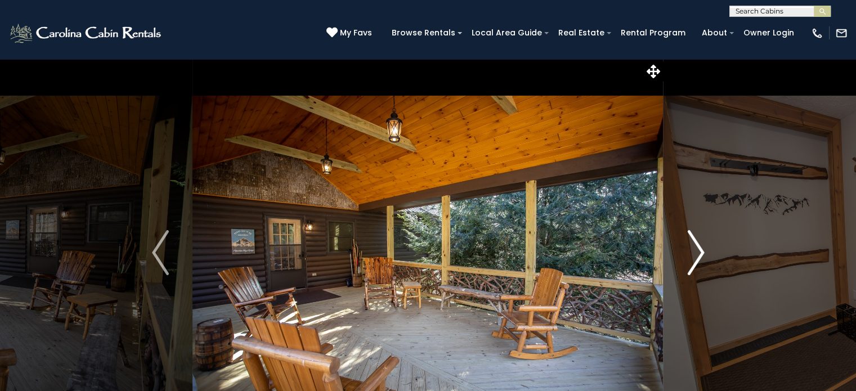
click at [690, 272] on img "Next" at bounding box center [695, 252] width 17 height 45
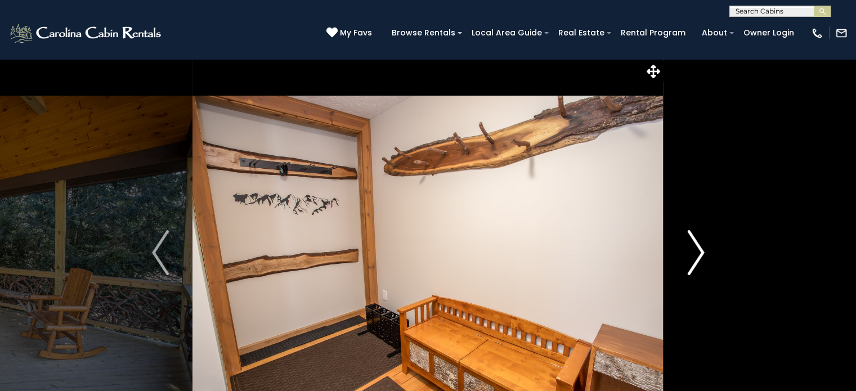
click at [690, 272] on img "Next" at bounding box center [695, 252] width 17 height 45
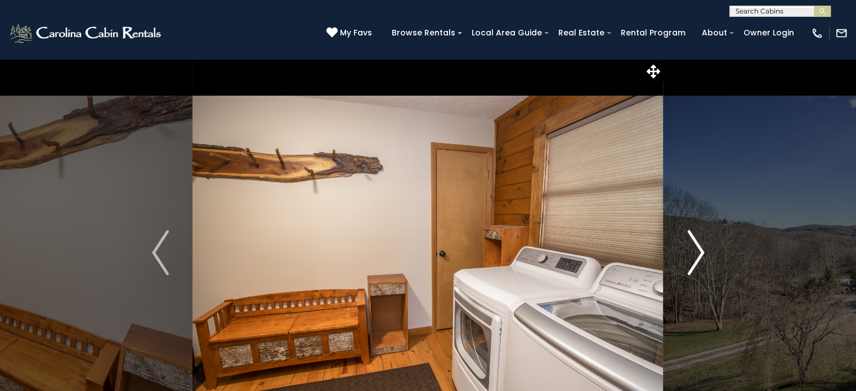
click at [690, 272] on img "Next" at bounding box center [695, 252] width 17 height 45
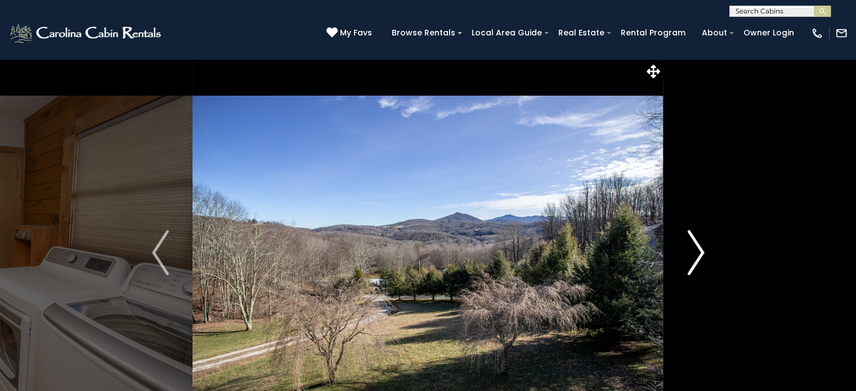
click at [685, 279] on button "Next" at bounding box center [695, 252] width 65 height 388
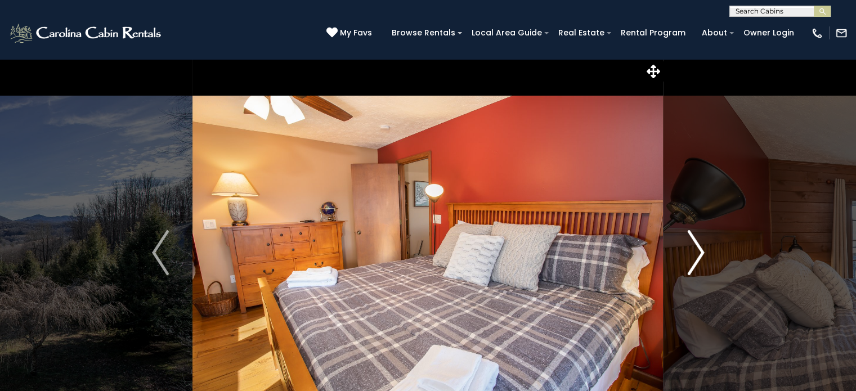
click at [678, 275] on button "Next" at bounding box center [695, 252] width 65 height 388
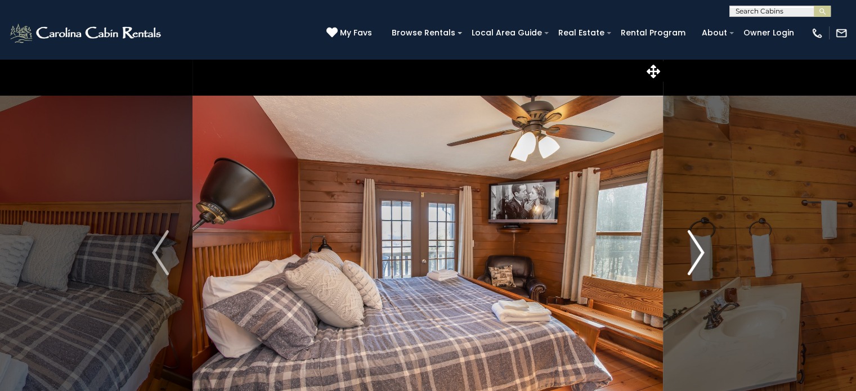
click at [678, 275] on button "Next" at bounding box center [695, 252] width 65 height 388
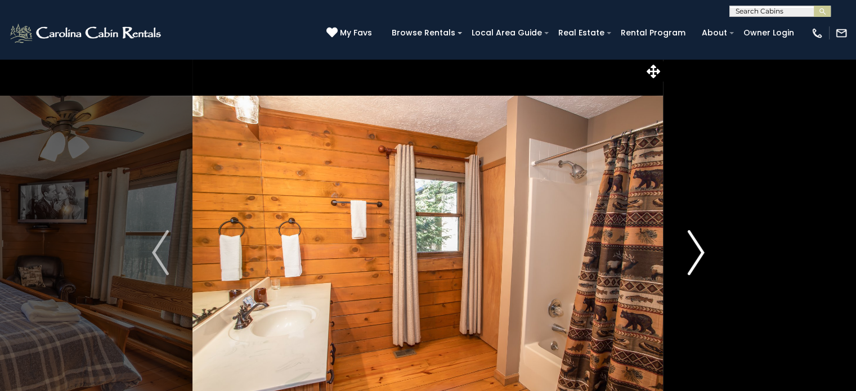
click at [678, 275] on button "Next" at bounding box center [695, 252] width 65 height 388
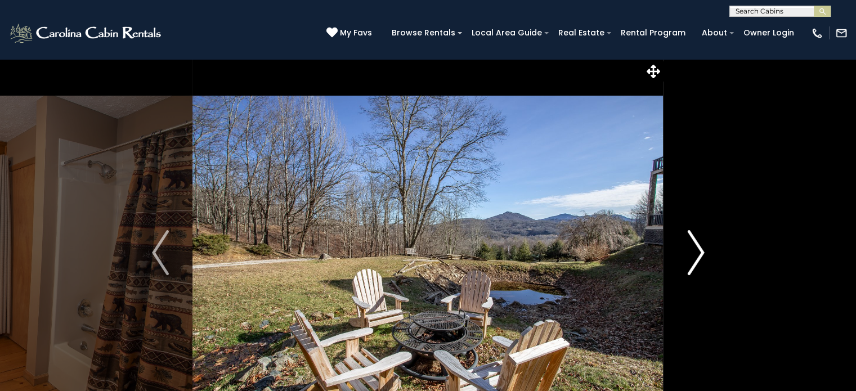
click at [681, 282] on button "Next" at bounding box center [695, 252] width 65 height 388
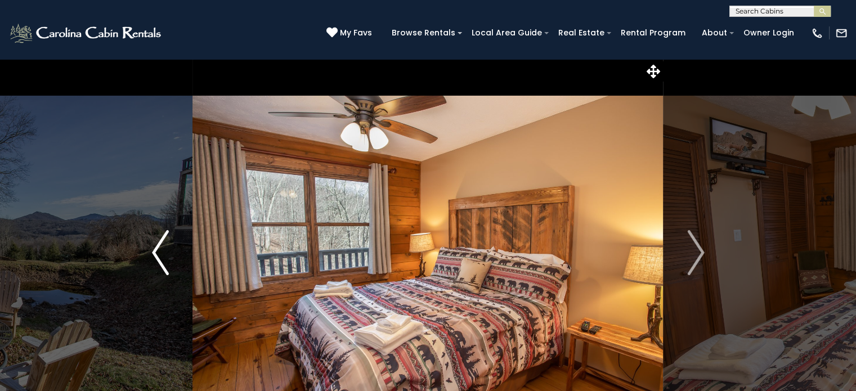
click at [146, 262] on button "Previous" at bounding box center [160, 252] width 65 height 388
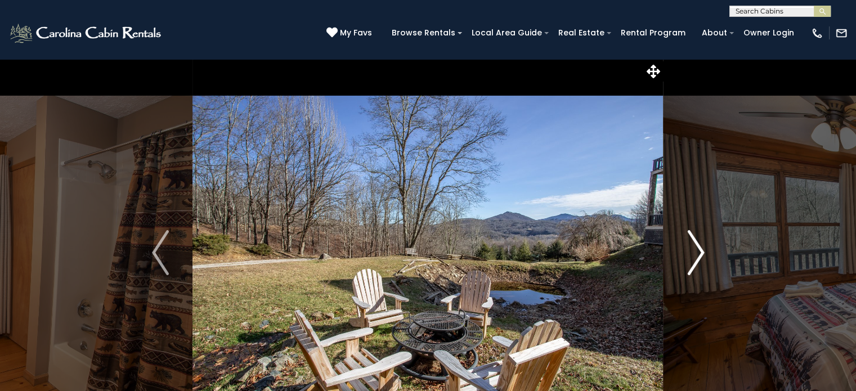
click at [692, 257] on img "Next" at bounding box center [695, 252] width 17 height 45
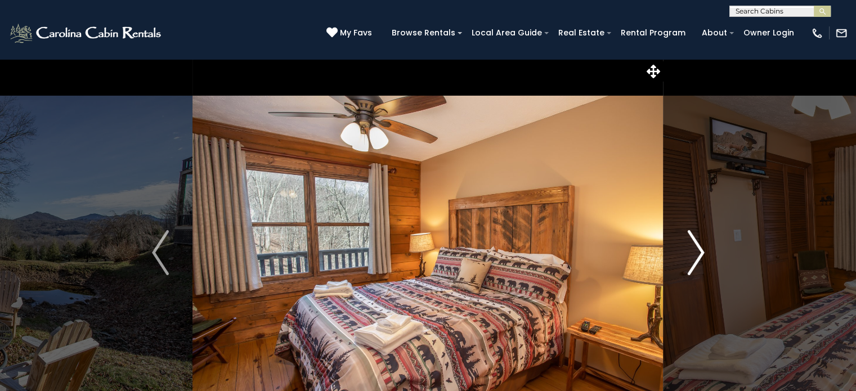
click at [692, 257] on img "Next" at bounding box center [695, 252] width 17 height 45
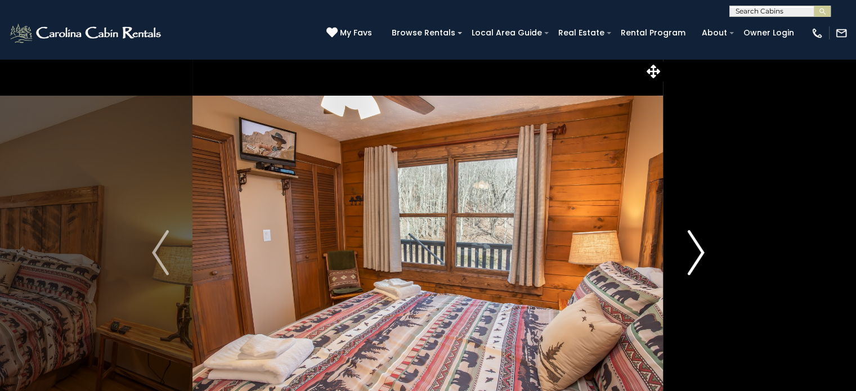
click at [692, 264] on img "Next" at bounding box center [695, 252] width 17 height 45
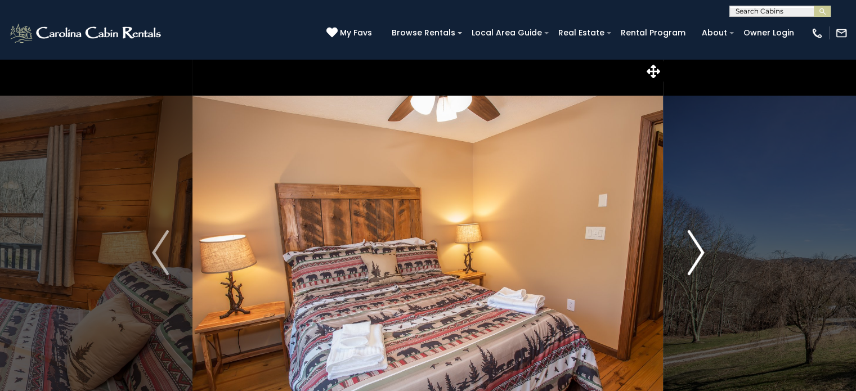
click at [692, 264] on img "Next" at bounding box center [695, 252] width 17 height 45
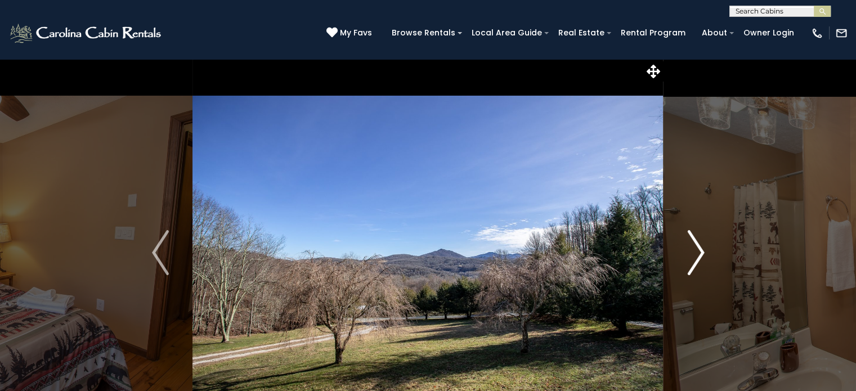
click at [695, 278] on button "Next" at bounding box center [695, 252] width 65 height 388
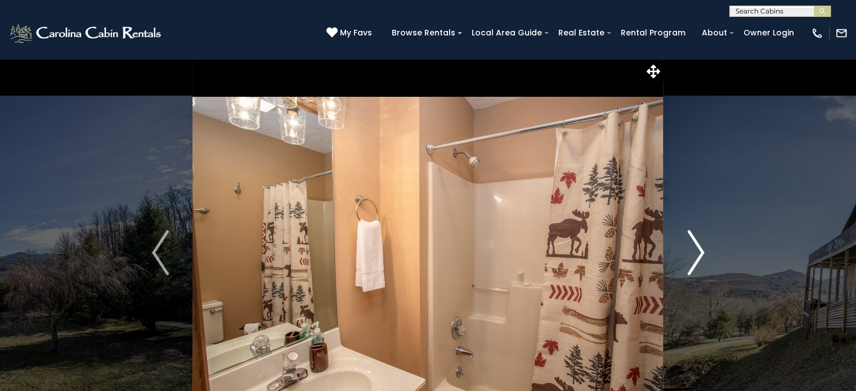
click at [695, 278] on button "Next" at bounding box center [695, 252] width 65 height 388
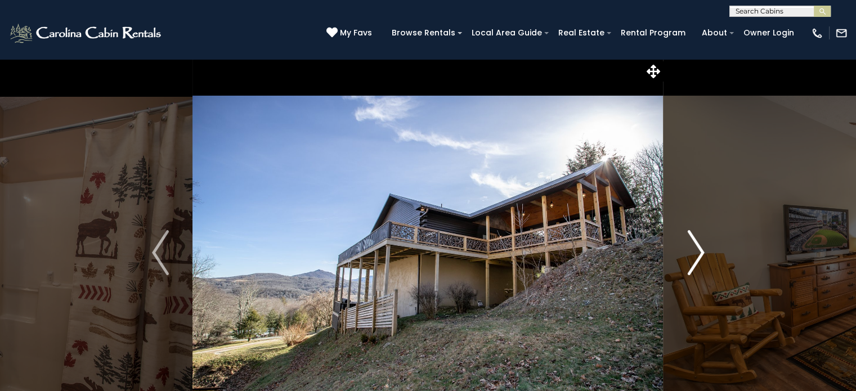
click at [685, 267] on button "Next" at bounding box center [695, 252] width 65 height 388
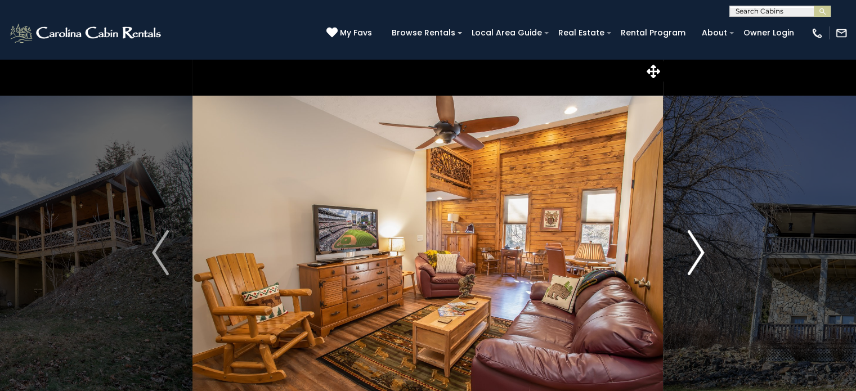
click at [685, 267] on button "Next" at bounding box center [695, 252] width 65 height 388
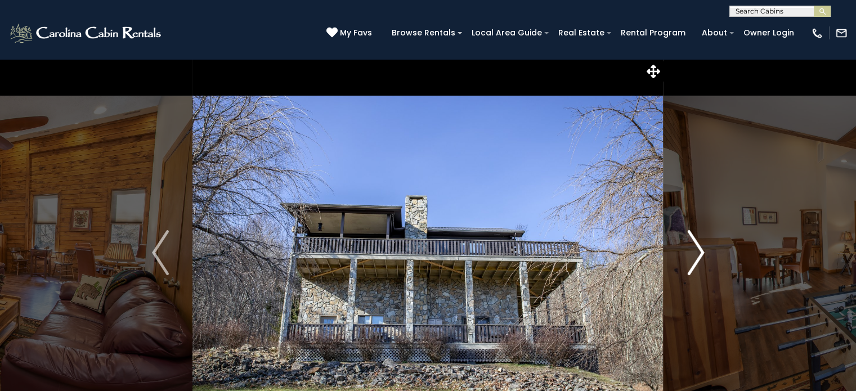
click at [685, 267] on button "Next" at bounding box center [695, 252] width 65 height 388
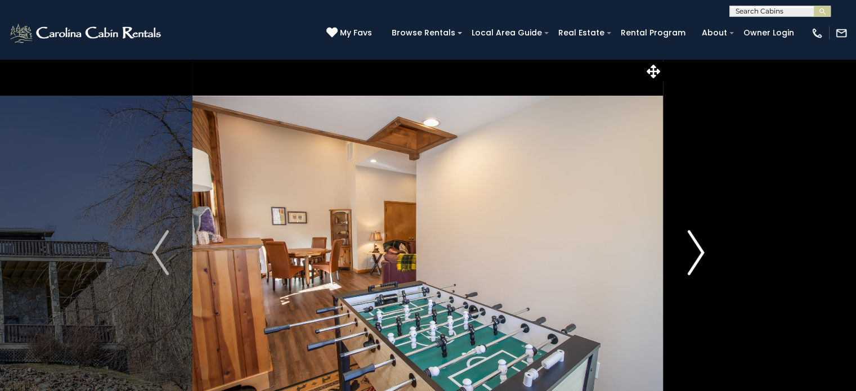
click at [685, 267] on button "Next" at bounding box center [695, 252] width 65 height 388
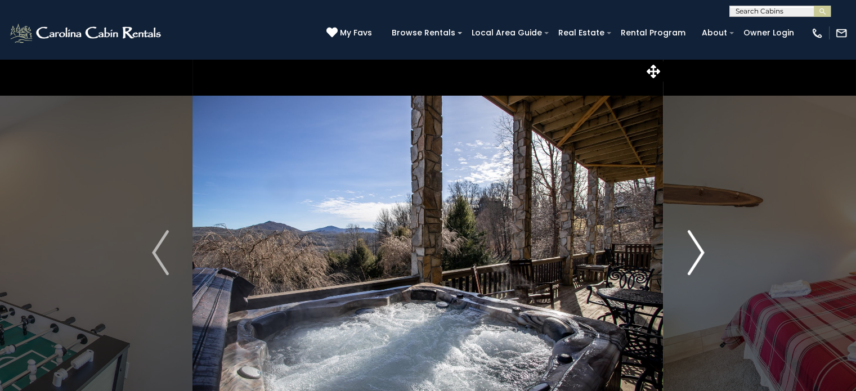
click at [687, 261] on img "Next" at bounding box center [695, 252] width 17 height 45
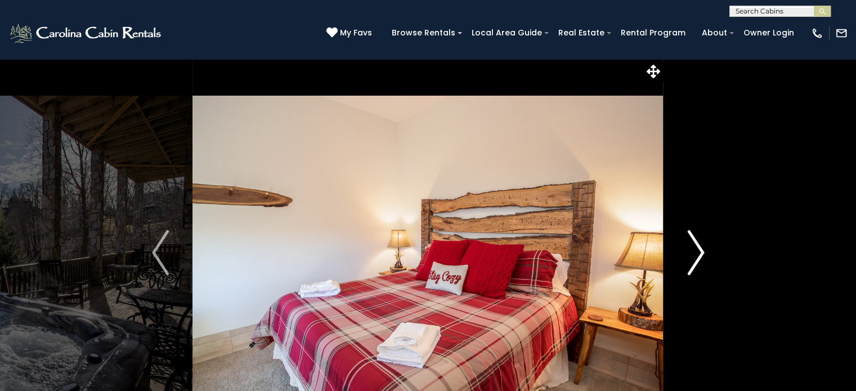
click at [687, 261] on img "Next" at bounding box center [695, 252] width 17 height 45
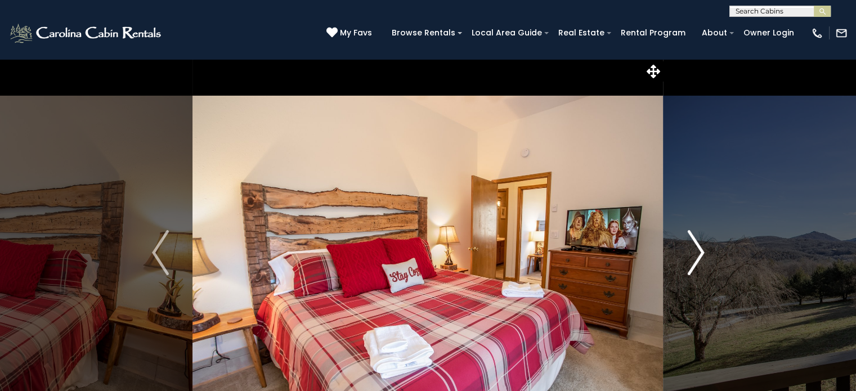
click at [684, 268] on button "Next" at bounding box center [695, 252] width 65 height 388
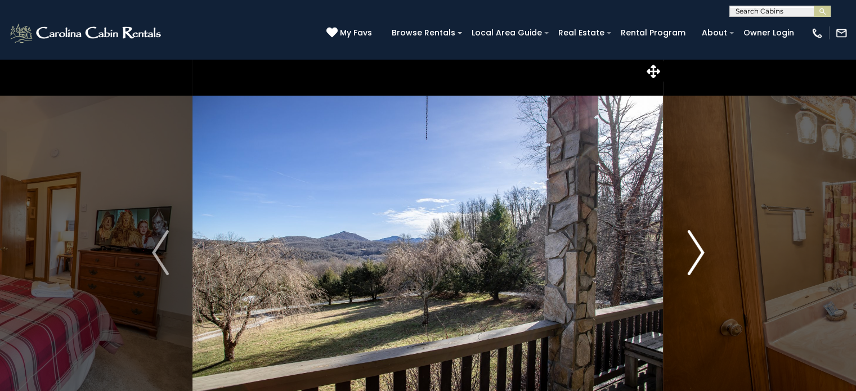
click at [684, 268] on button "Next" at bounding box center [695, 252] width 65 height 388
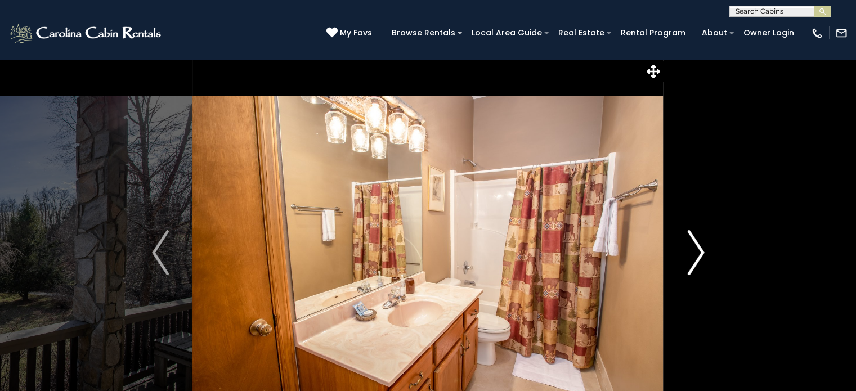
click at [684, 268] on button "Next" at bounding box center [695, 252] width 65 height 388
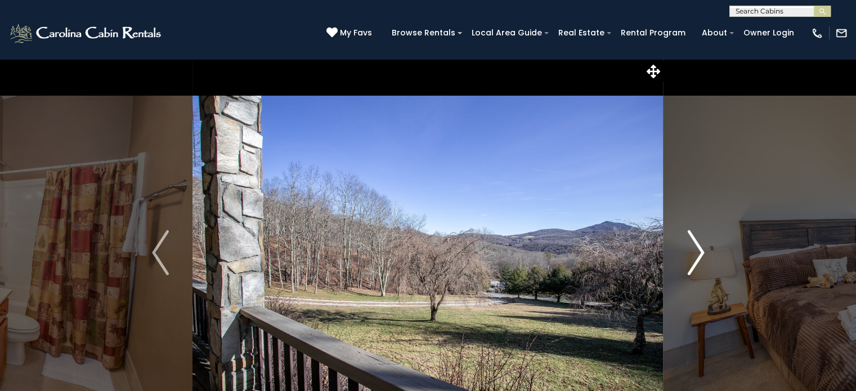
click at [693, 269] on img "Next" at bounding box center [695, 252] width 17 height 45
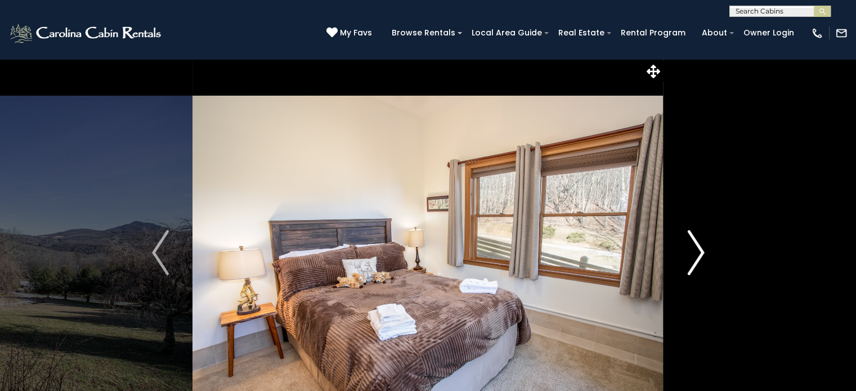
click at [693, 269] on img "Next" at bounding box center [695, 252] width 17 height 45
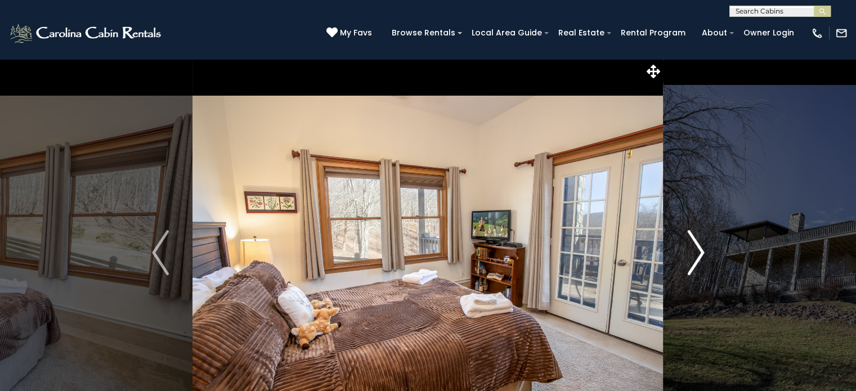
click at [693, 269] on img "Next" at bounding box center [695, 252] width 17 height 45
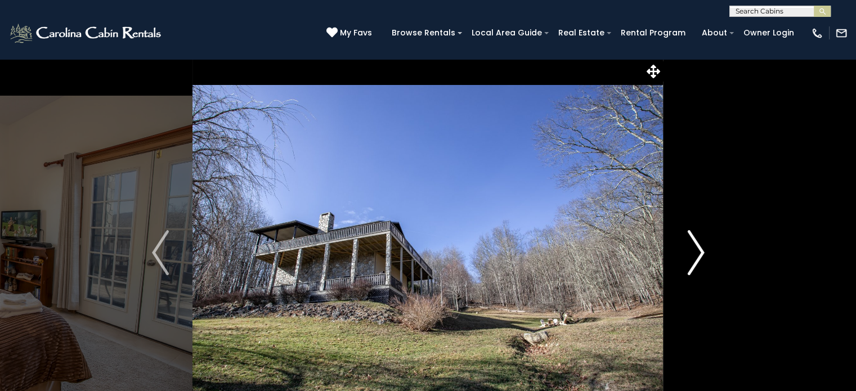
click at [685, 268] on button "Next" at bounding box center [695, 252] width 65 height 388
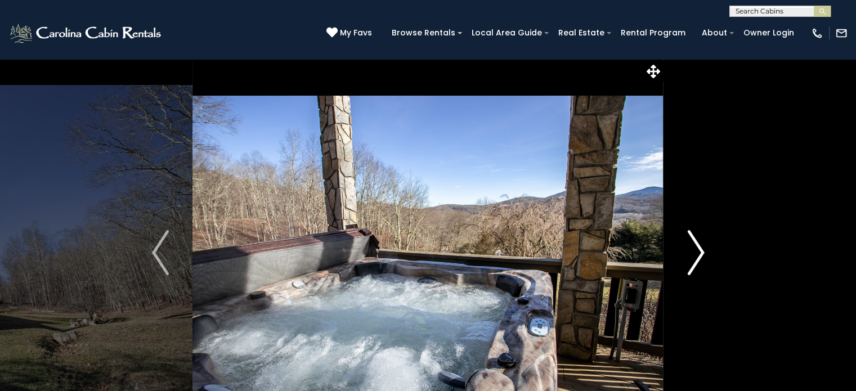
click at [685, 268] on button "Next" at bounding box center [695, 252] width 65 height 388
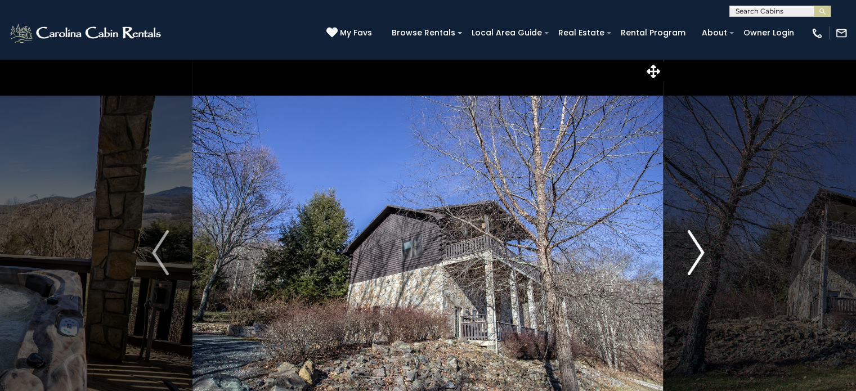
click at [685, 268] on button "Next" at bounding box center [695, 252] width 65 height 388
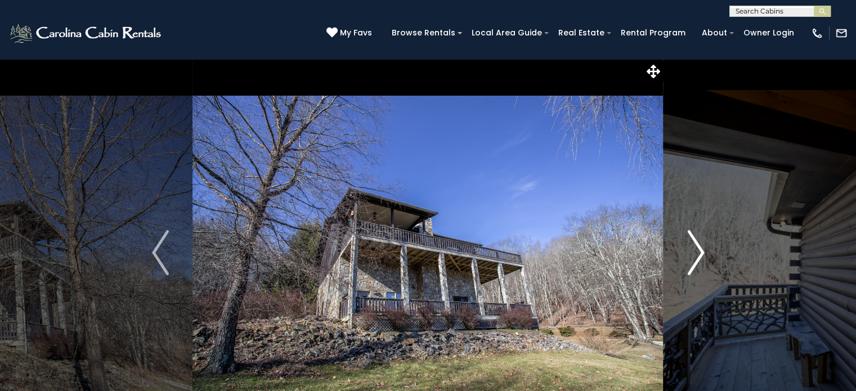
click at [685, 268] on button "Next" at bounding box center [695, 252] width 65 height 388
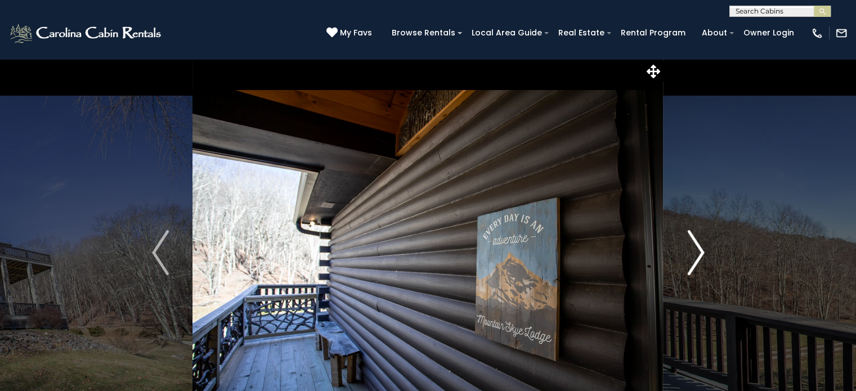
click at [676, 268] on button "Next" at bounding box center [695, 252] width 65 height 388
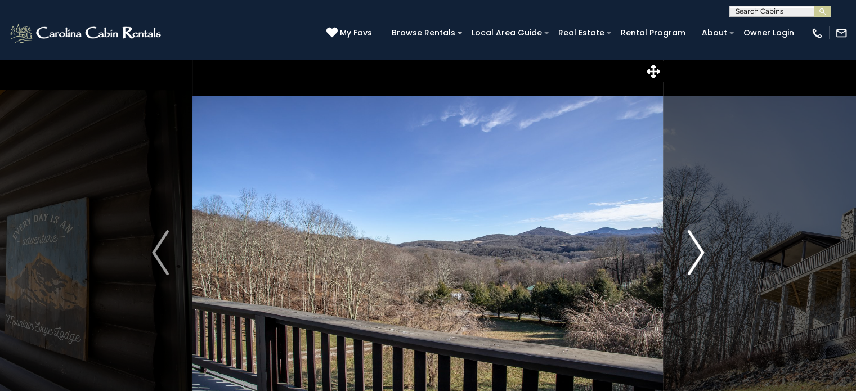
click at [682, 268] on button "Next" at bounding box center [695, 252] width 65 height 388
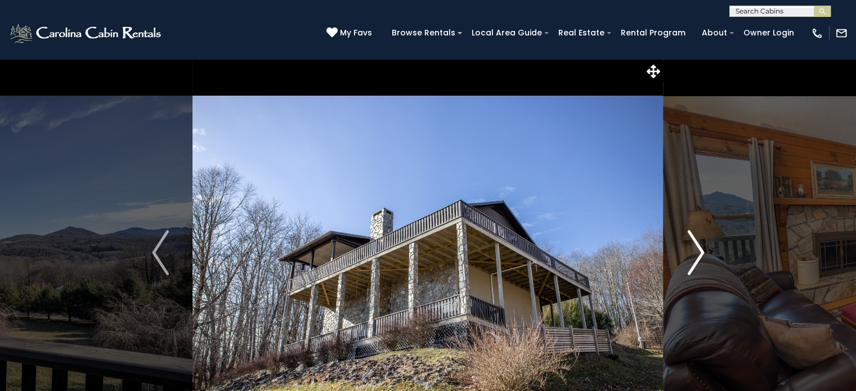
click at [682, 268] on button "Next" at bounding box center [695, 252] width 65 height 388
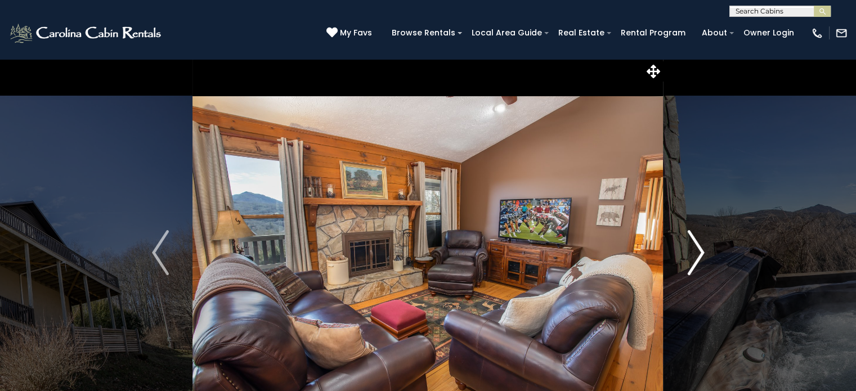
click at [695, 267] on img "Next" at bounding box center [695, 252] width 17 height 45
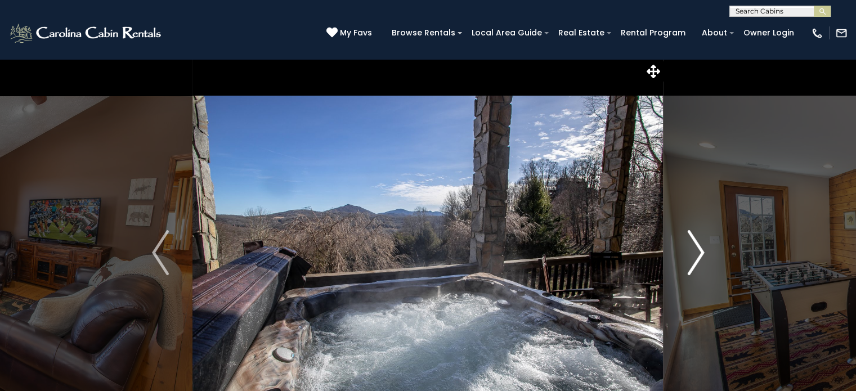
click at [695, 267] on img "Next" at bounding box center [695, 252] width 17 height 45
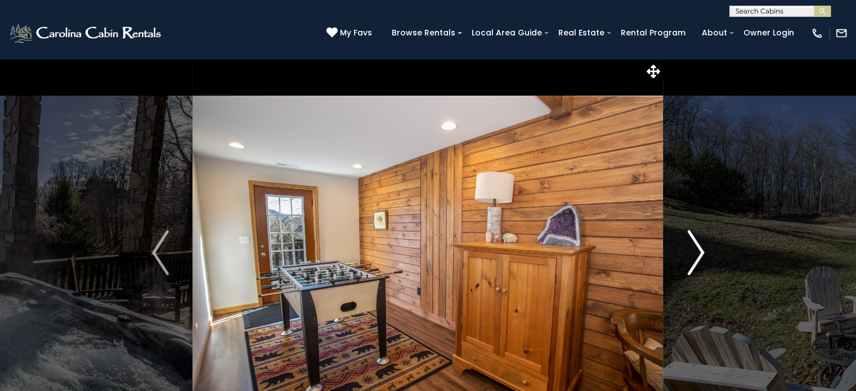
click at [695, 267] on img "Next" at bounding box center [695, 252] width 17 height 45
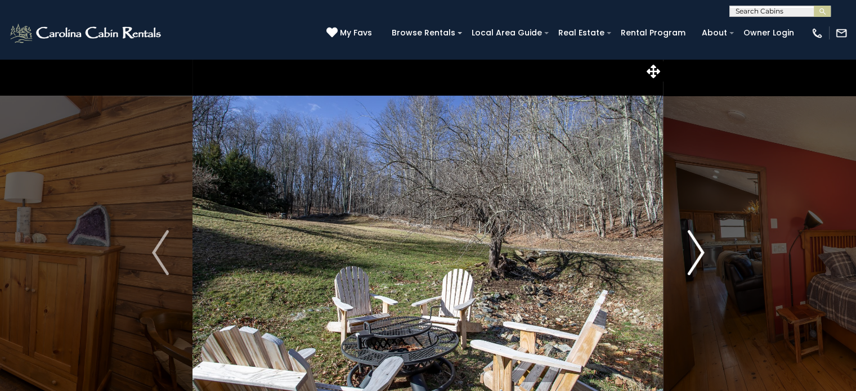
click at [695, 267] on img "Next" at bounding box center [695, 252] width 17 height 45
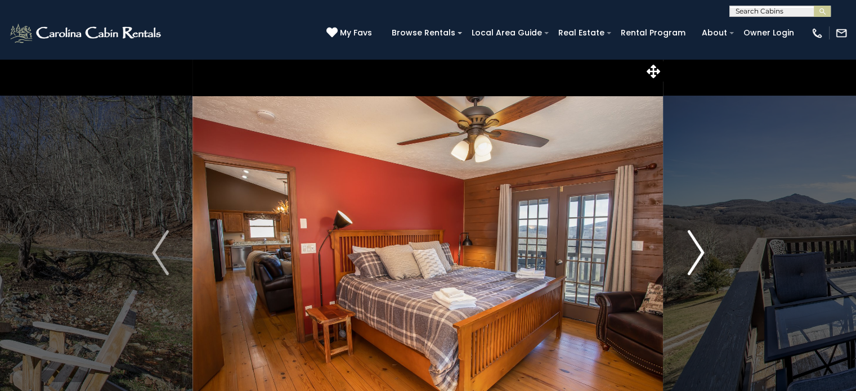
click at [695, 267] on img "Next" at bounding box center [695, 252] width 17 height 45
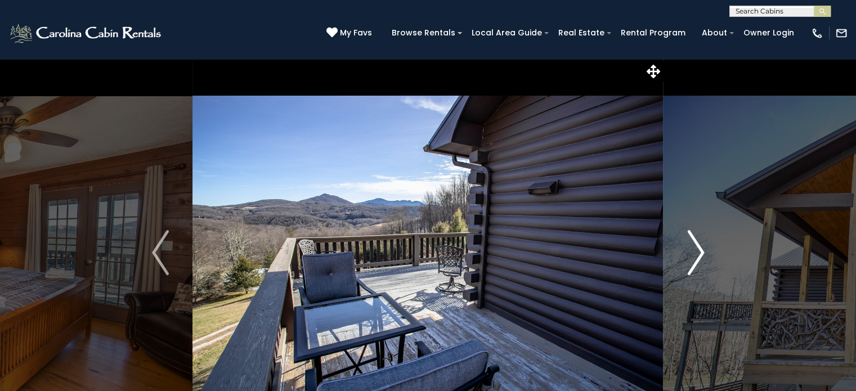
click at [695, 267] on img "Next" at bounding box center [695, 252] width 17 height 45
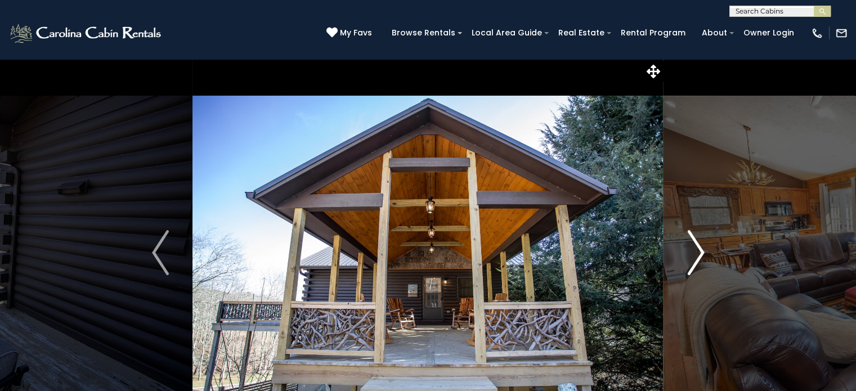
click at [695, 267] on img "Next" at bounding box center [695, 252] width 17 height 45
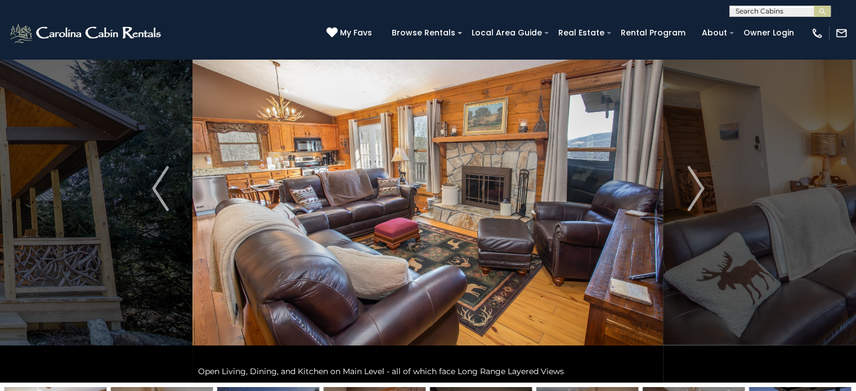
scroll to position [62, 0]
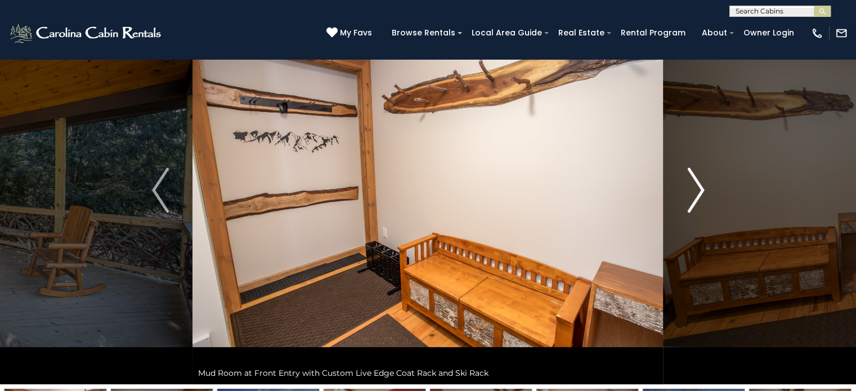
click at [687, 181] on img "Next" at bounding box center [695, 190] width 17 height 45
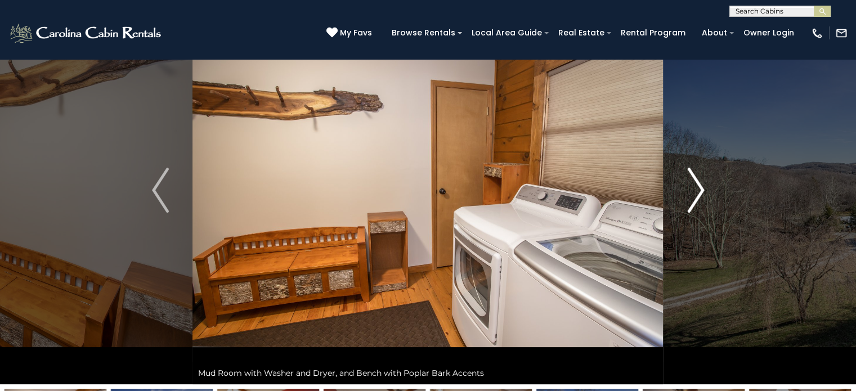
click at [687, 181] on img "Next" at bounding box center [695, 190] width 17 height 45
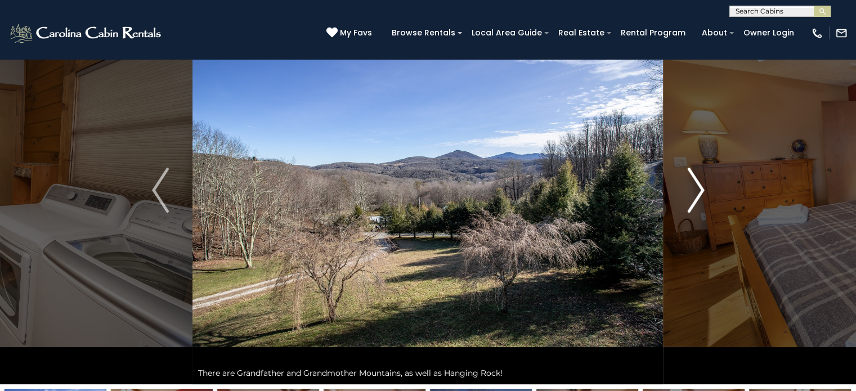
click at [702, 197] on img "Next" at bounding box center [695, 190] width 17 height 45
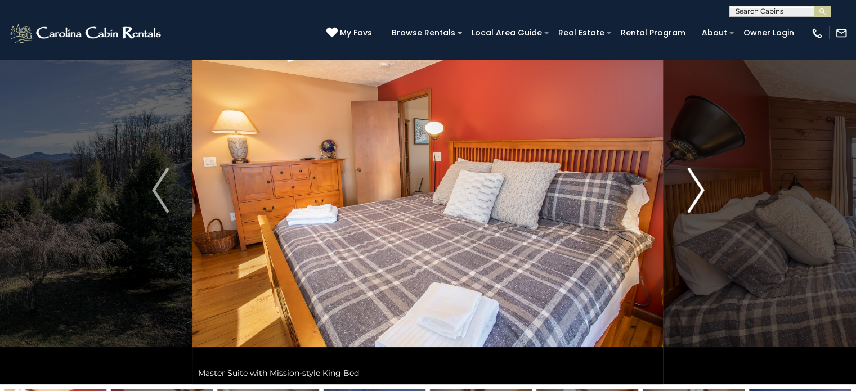
click at [696, 202] on img "Next" at bounding box center [695, 190] width 17 height 45
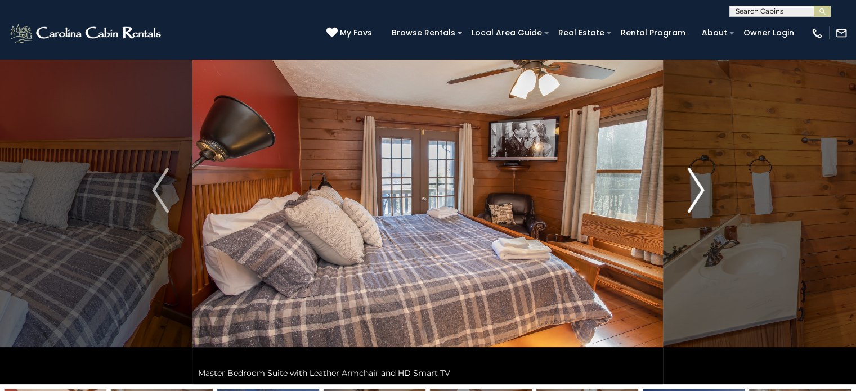
click at [694, 194] on img "Next" at bounding box center [695, 190] width 17 height 45
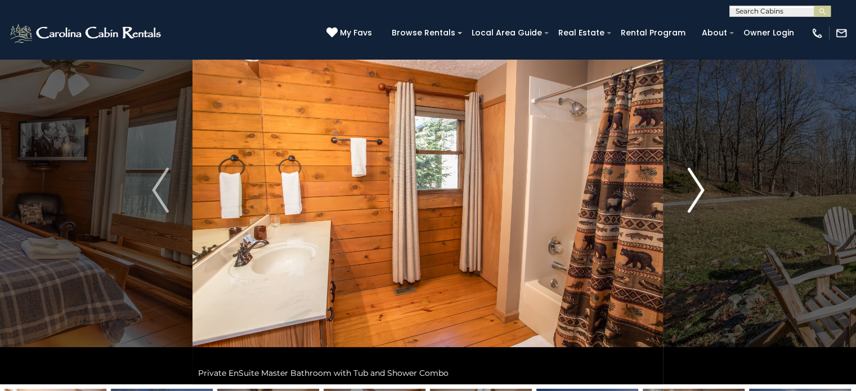
click at [694, 194] on img "Next" at bounding box center [695, 190] width 17 height 45
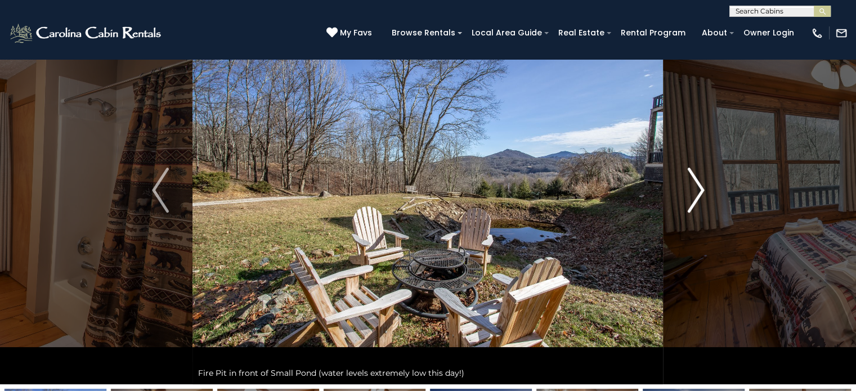
click at [694, 194] on img "Next" at bounding box center [695, 190] width 17 height 45
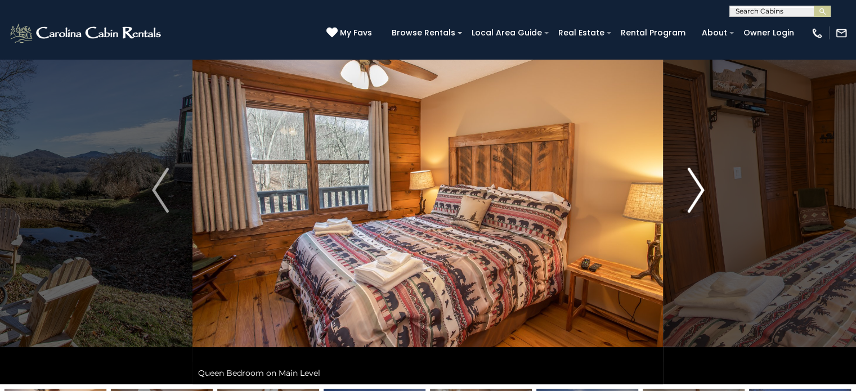
click at [694, 194] on img "Next" at bounding box center [695, 190] width 17 height 45
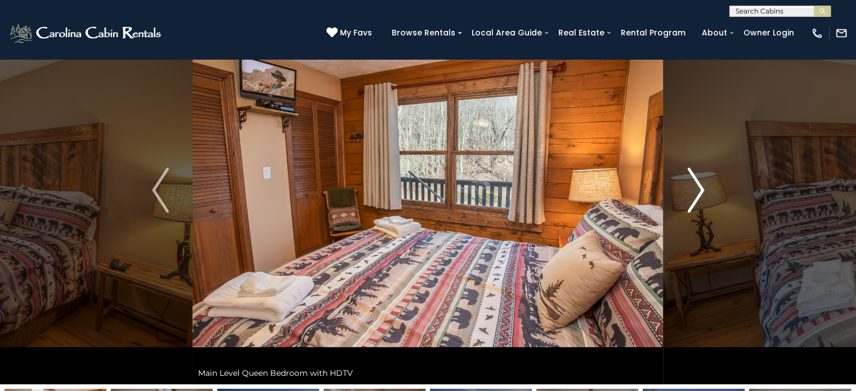
click at [694, 194] on img "Next" at bounding box center [695, 190] width 17 height 45
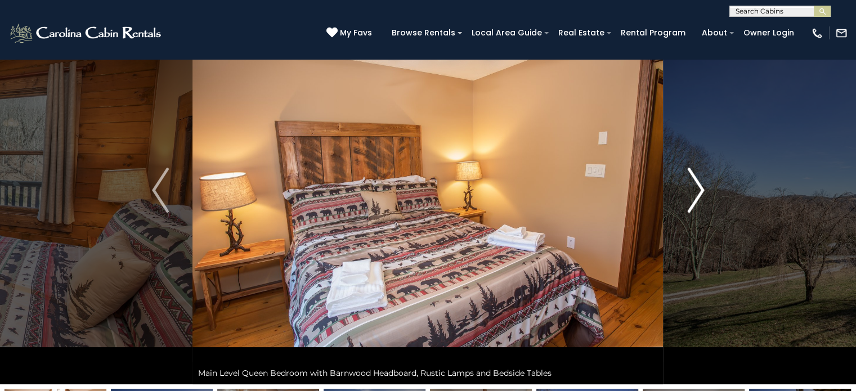
click at [687, 194] on img "Next" at bounding box center [695, 190] width 17 height 45
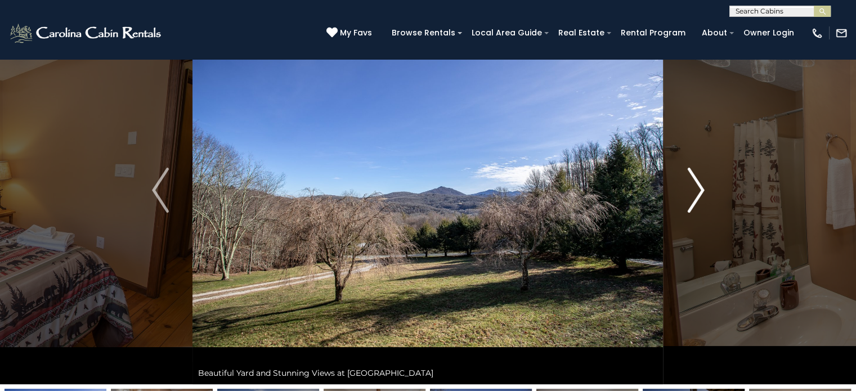
click at [697, 194] on img "Next" at bounding box center [695, 190] width 17 height 45
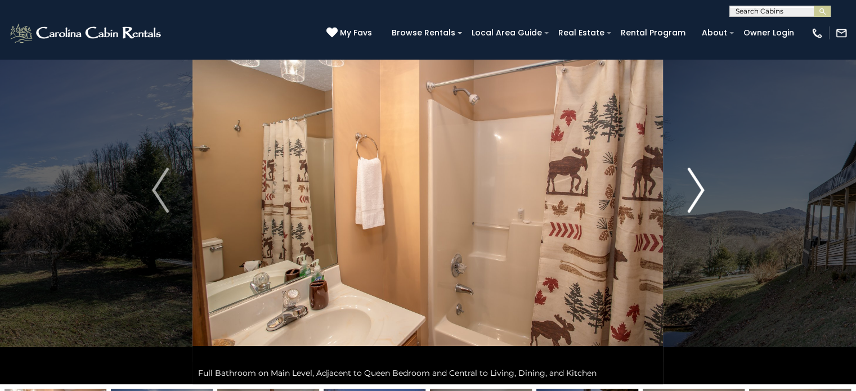
click at [691, 196] on img "Next" at bounding box center [695, 190] width 17 height 45
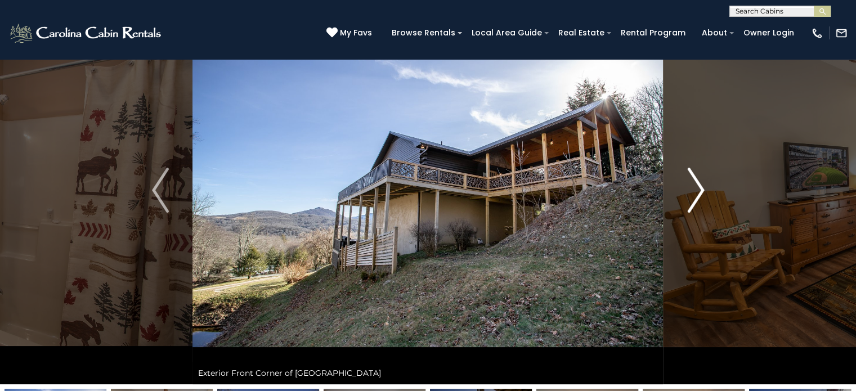
click at [696, 191] on img "Next" at bounding box center [695, 190] width 17 height 45
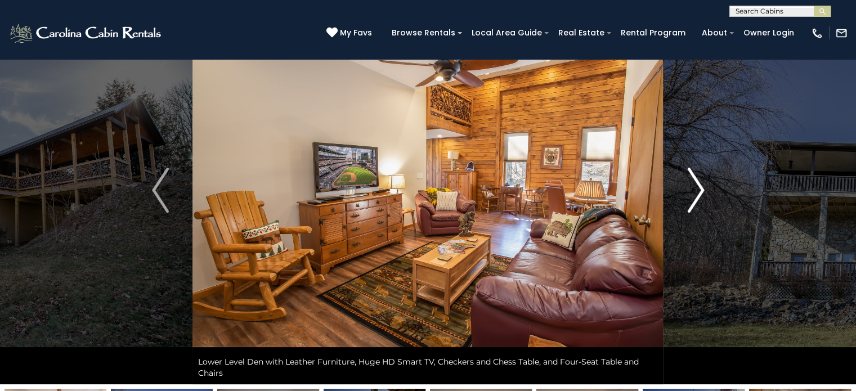
click at [699, 184] on img "Next" at bounding box center [695, 190] width 17 height 45
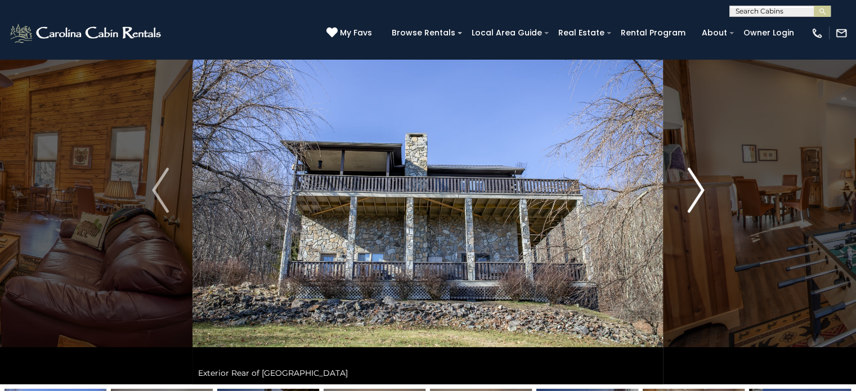
click at [695, 191] on img "Next" at bounding box center [695, 190] width 17 height 45
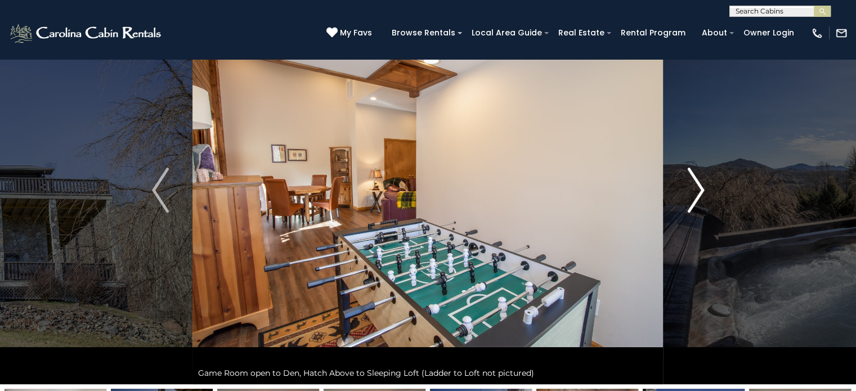
click at [685, 196] on button "Next" at bounding box center [695, 190] width 65 height 388
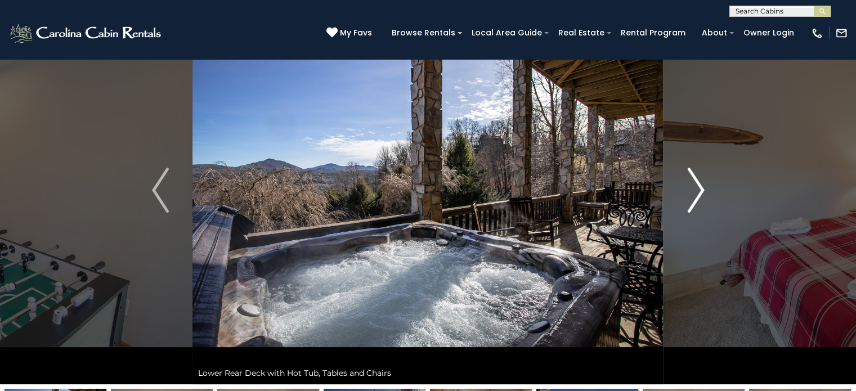
click at [685, 196] on button "Next" at bounding box center [695, 190] width 65 height 388
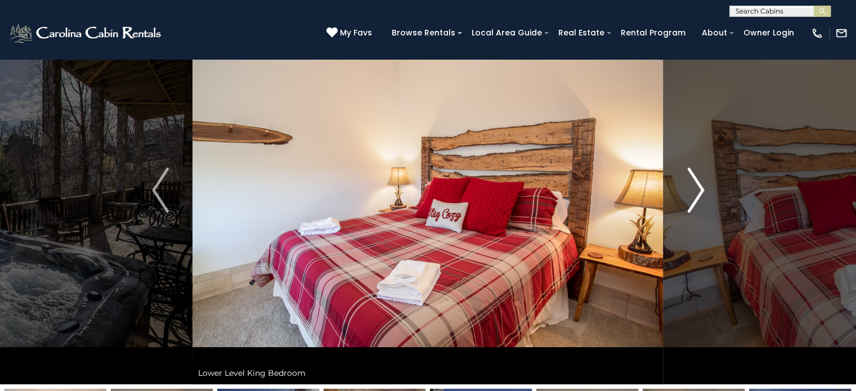
click at [685, 196] on button "Next" at bounding box center [695, 190] width 65 height 388
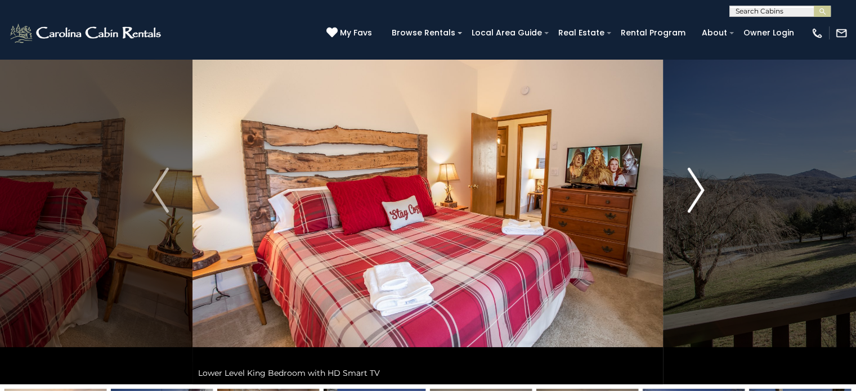
click at [685, 196] on button "Next" at bounding box center [695, 190] width 65 height 388
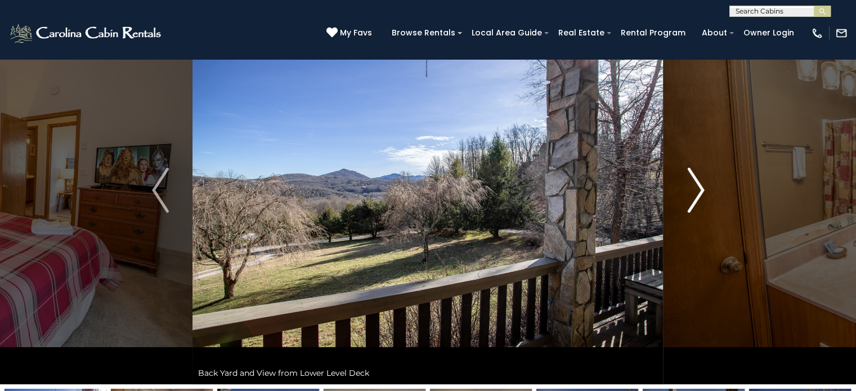
click at [685, 196] on button "Next" at bounding box center [695, 190] width 65 height 388
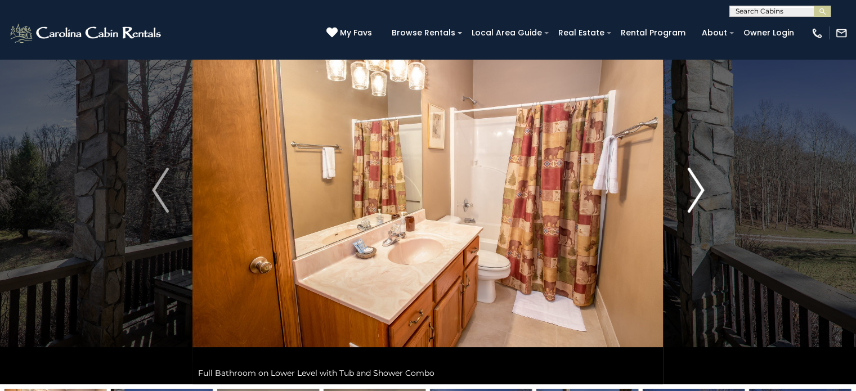
click at [685, 196] on button "Next" at bounding box center [695, 190] width 65 height 388
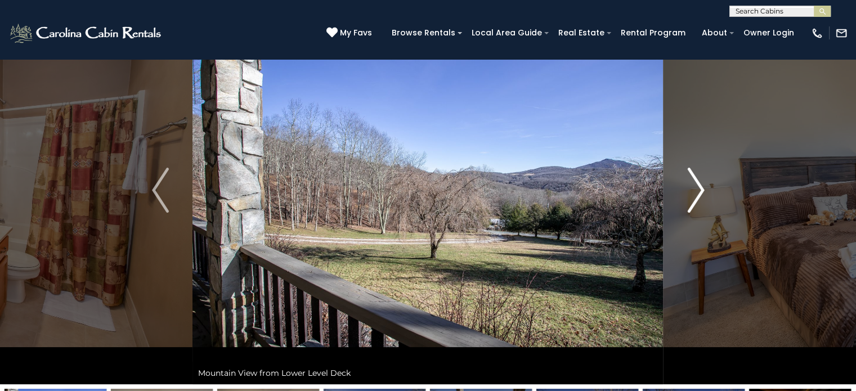
click at [685, 196] on button "Next" at bounding box center [695, 190] width 65 height 388
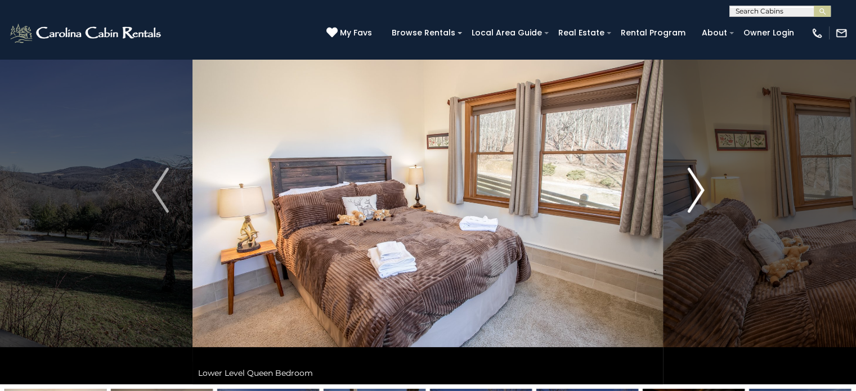
click at [685, 196] on button "Next" at bounding box center [695, 190] width 65 height 388
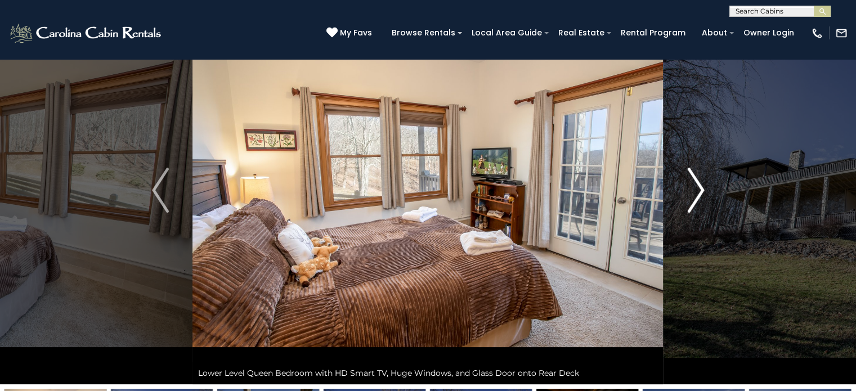
click at [685, 196] on button "Next" at bounding box center [695, 190] width 65 height 388
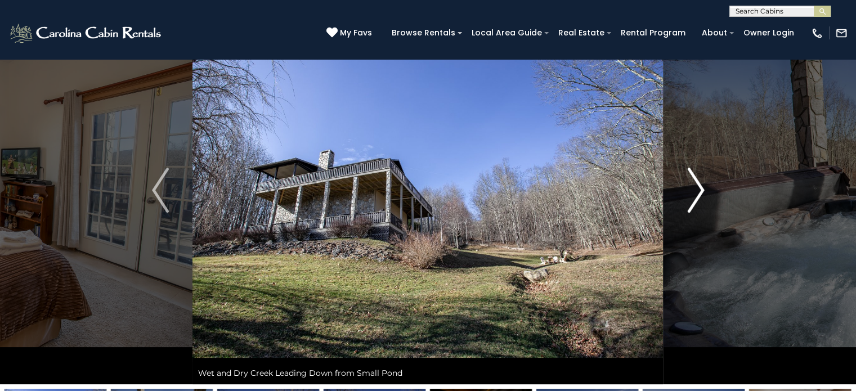
click at [685, 196] on button "Next" at bounding box center [695, 190] width 65 height 388
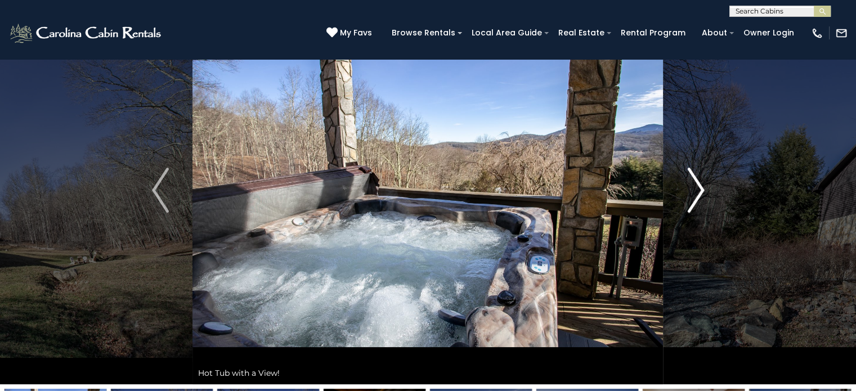
click at [685, 196] on button "Next" at bounding box center [695, 190] width 65 height 388
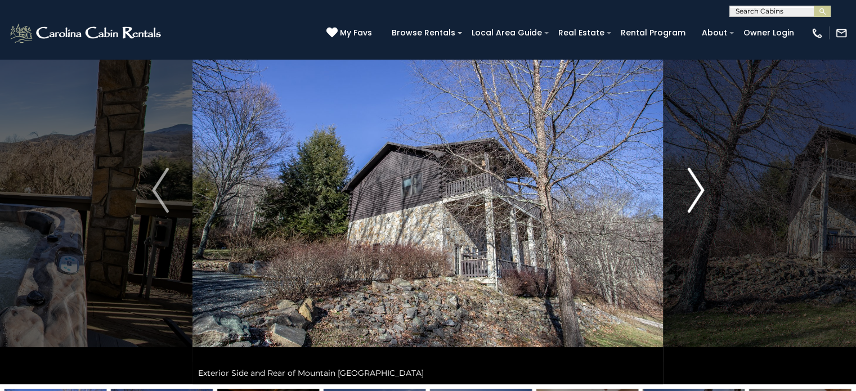
click at [685, 196] on button "Next" at bounding box center [695, 190] width 65 height 388
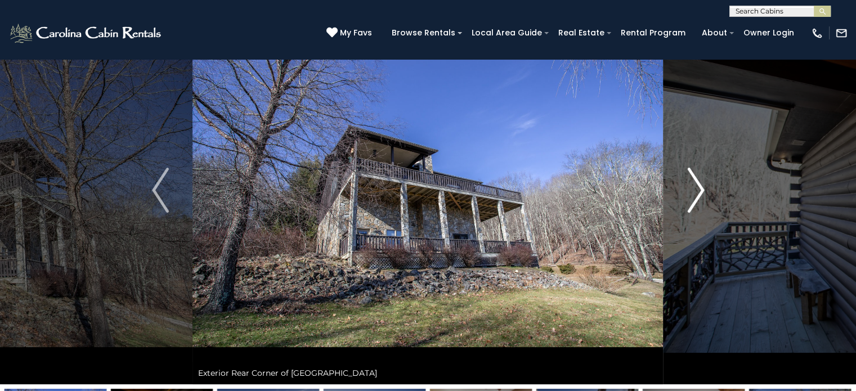
click at [676, 196] on button "Next" at bounding box center [695, 190] width 65 height 388
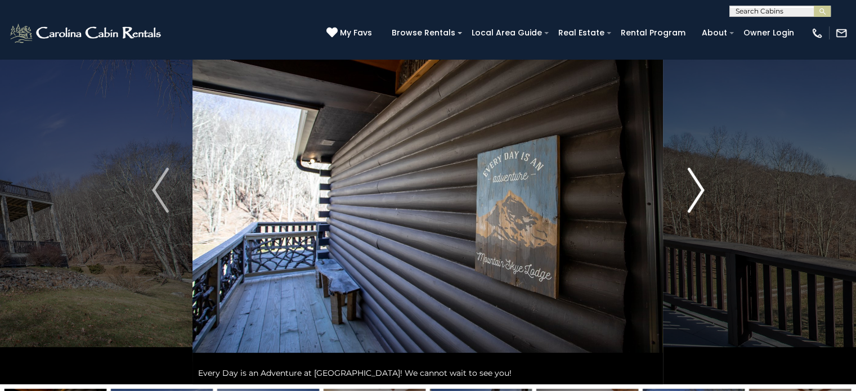
click at [676, 196] on button "Next" at bounding box center [695, 190] width 65 height 388
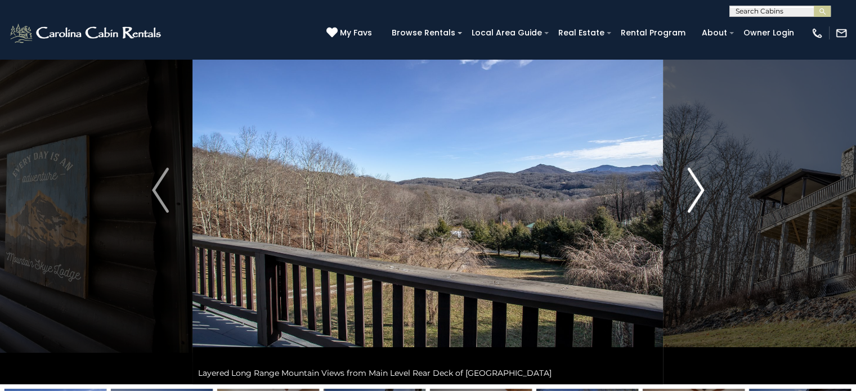
click at [690, 193] on img "Next" at bounding box center [695, 190] width 17 height 45
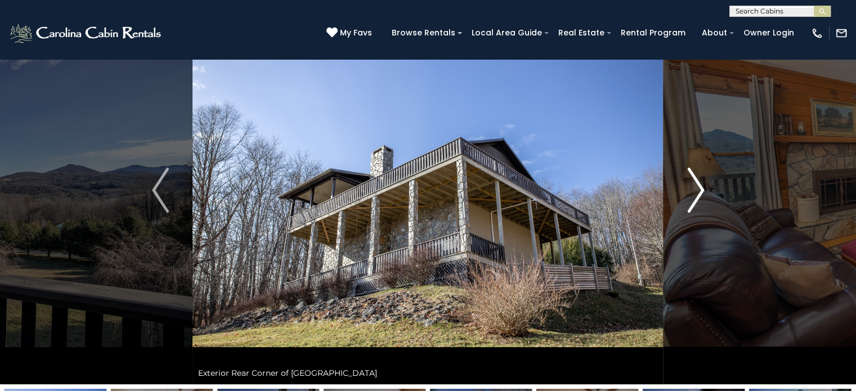
click at [679, 187] on button "Next" at bounding box center [695, 190] width 65 height 388
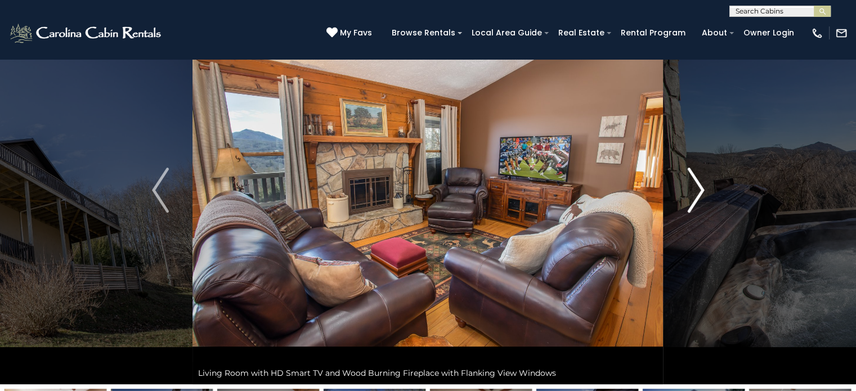
click at [679, 187] on button "Next" at bounding box center [695, 190] width 65 height 388
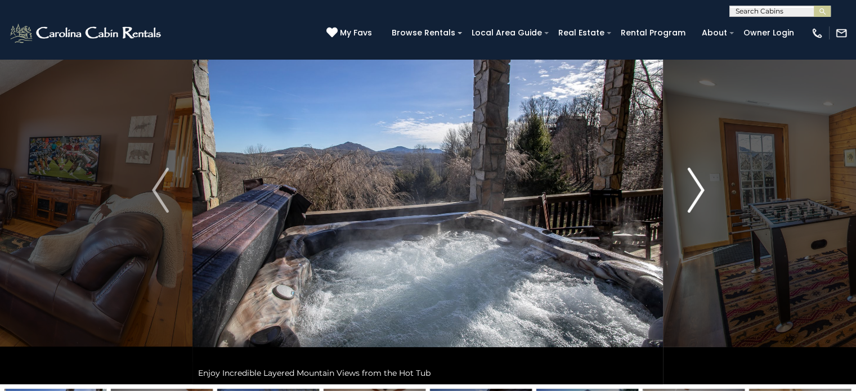
click at [691, 182] on img "Next" at bounding box center [695, 190] width 17 height 45
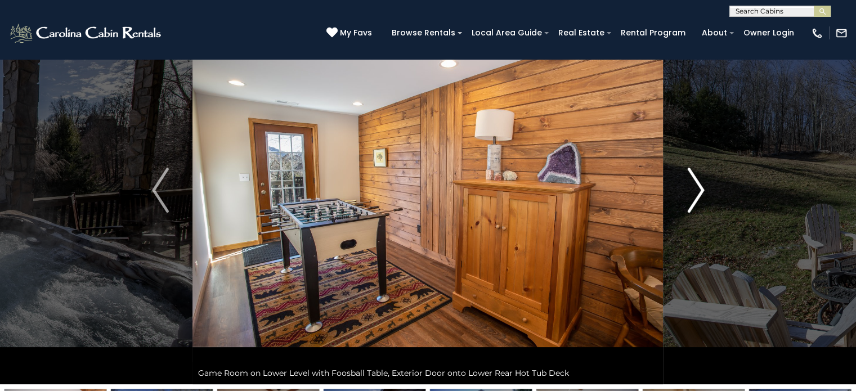
click at [687, 189] on img "Next" at bounding box center [695, 190] width 17 height 45
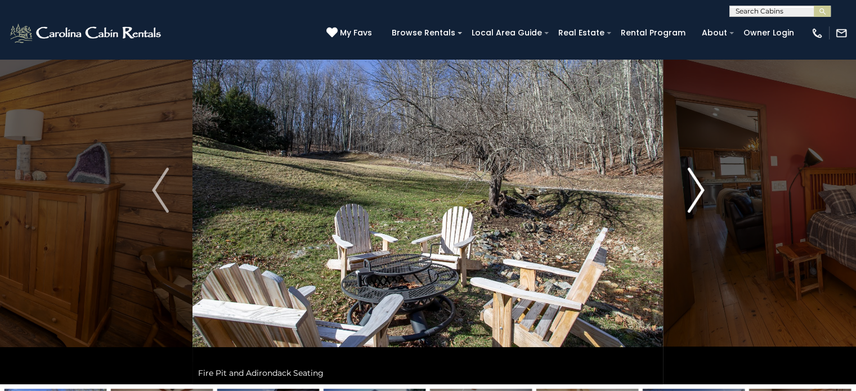
click at [687, 189] on img "Next" at bounding box center [695, 190] width 17 height 45
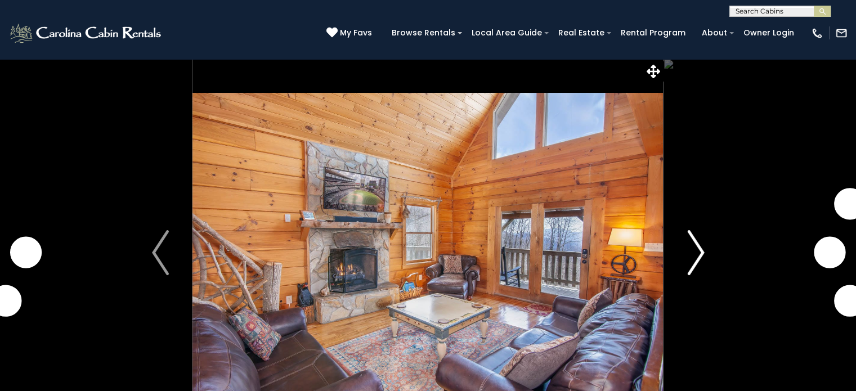
click at [691, 251] on img "Next" at bounding box center [695, 252] width 17 height 45
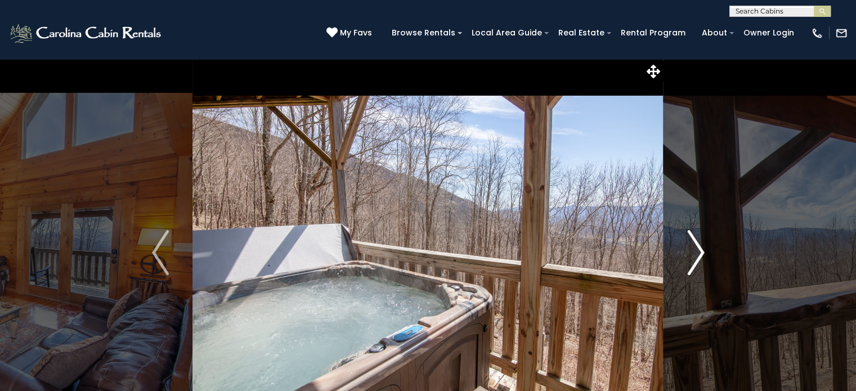
click at [703, 259] on img "Next" at bounding box center [695, 252] width 17 height 45
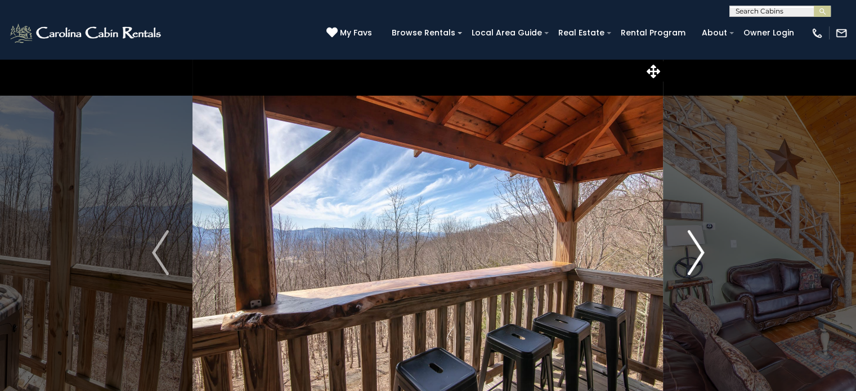
click at [703, 259] on img "Next" at bounding box center [695, 252] width 17 height 45
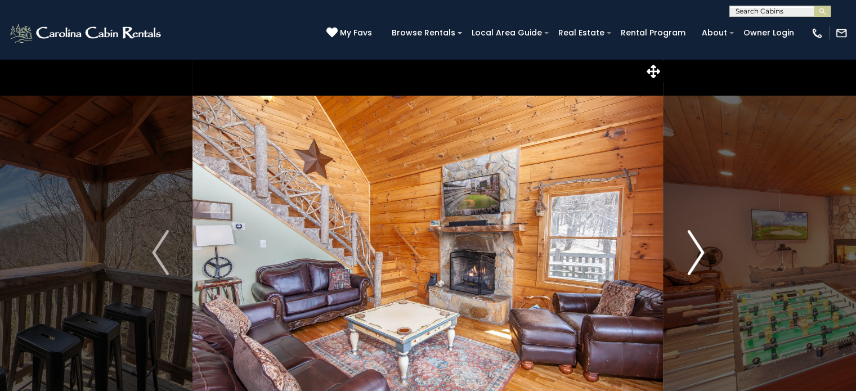
click at [703, 259] on img "Next" at bounding box center [695, 252] width 17 height 45
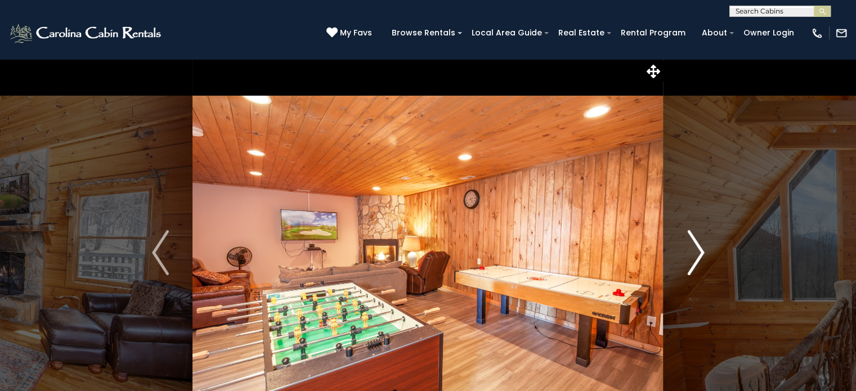
click at [703, 259] on img "Next" at bounding box center [695, 252] width 17 height 45
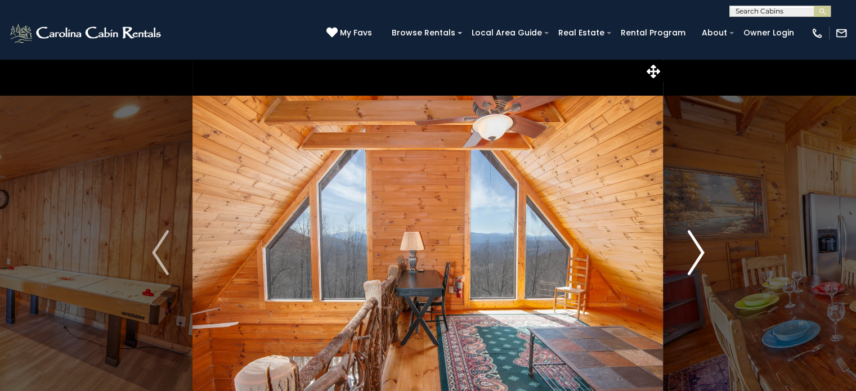
click at [710, 258] on button "Next" at bounding box center [695, 252] width 65 height 388
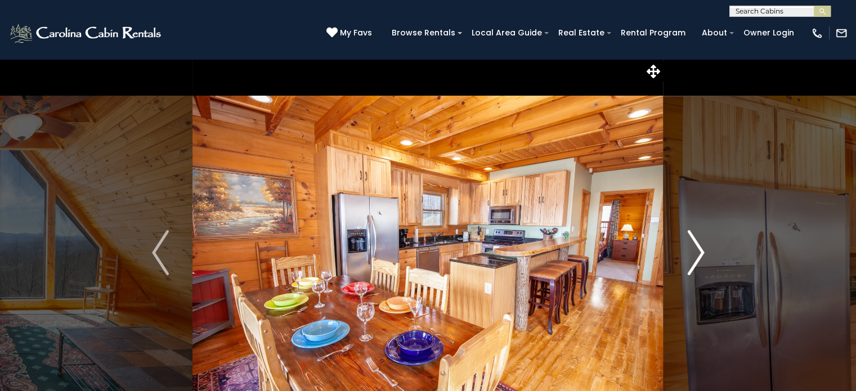
click at [692, 254] on img "Next" at bounding box center [695, 252] width 17 height 45
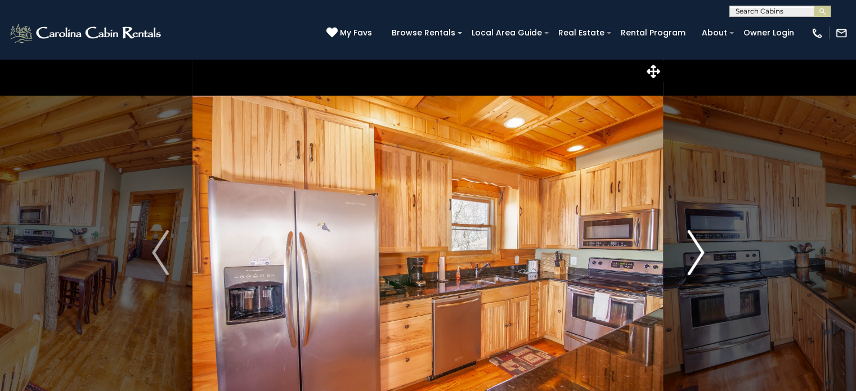
click at [692, 254] on img "Next" at bounding box center [695, 252] width 17 height 45
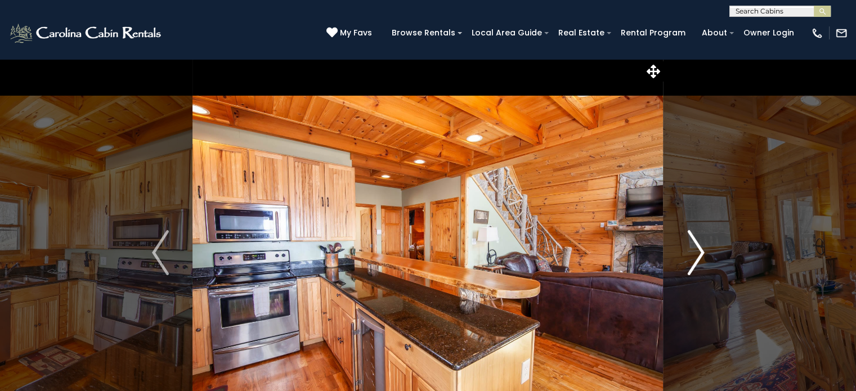
click at [692, 254] on img "Next" at bounding box center [695, 252] width 17 height 45
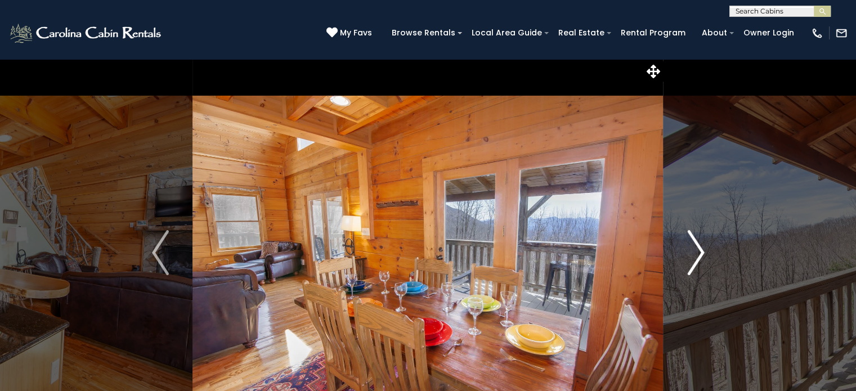
click at [692, 254] on img "Next" at bounding box center [695, 252] width 17 height 45
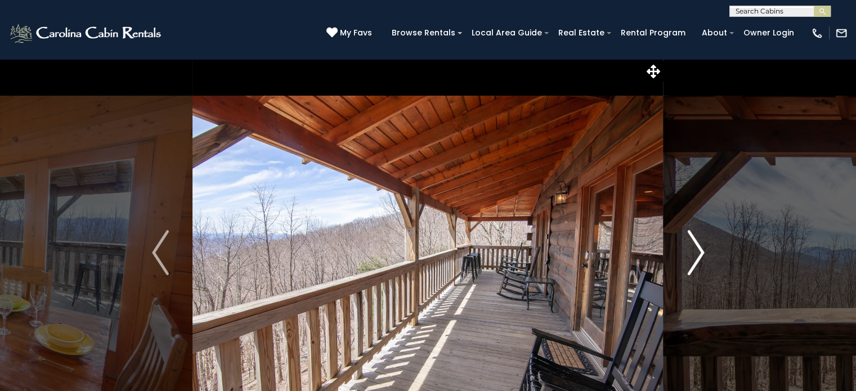
click at [692, 254] on img "Next" at bounding box center [695, 252] width 17 height 45
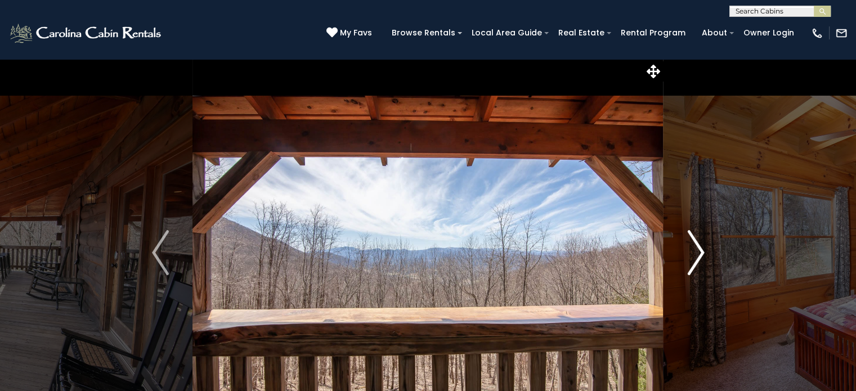
click at [687, 261] on img "Next" at bounding box center [695, 252] width 17 height 45
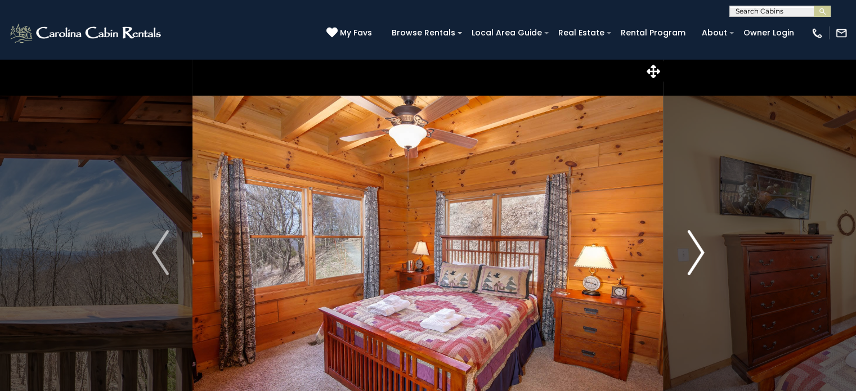
click at [687, 261] on img "Next" at bounding box center [695, 252] width 17 height 45
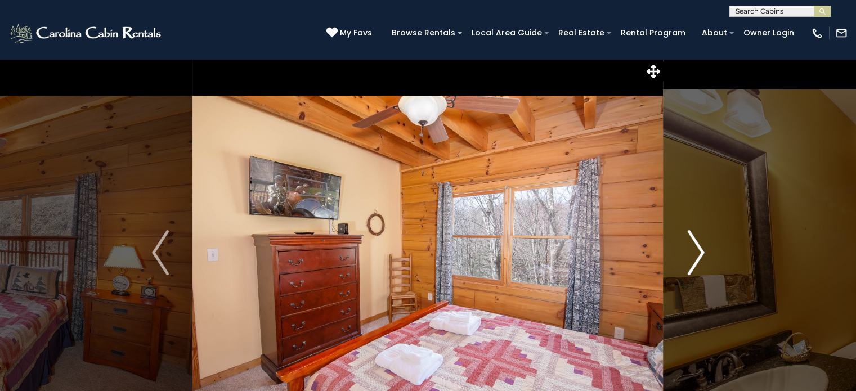
click at [687, 261] on img "Next" at bounding box center [695, 252] width 17 height 45
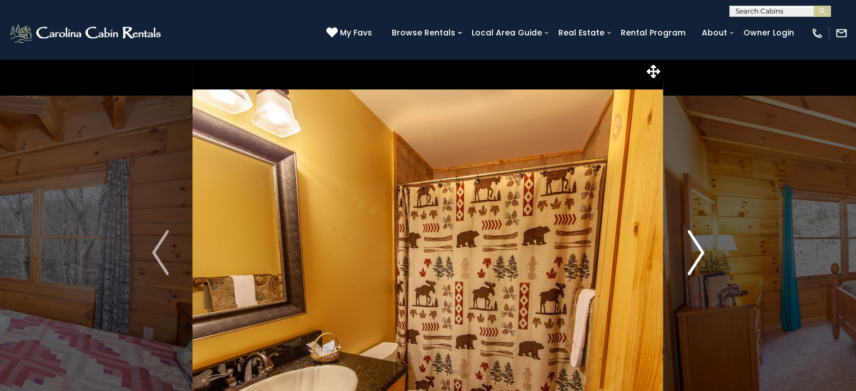
click at [687, 261] on img "Next" at bounding box center [695, 252] width 17 height 45
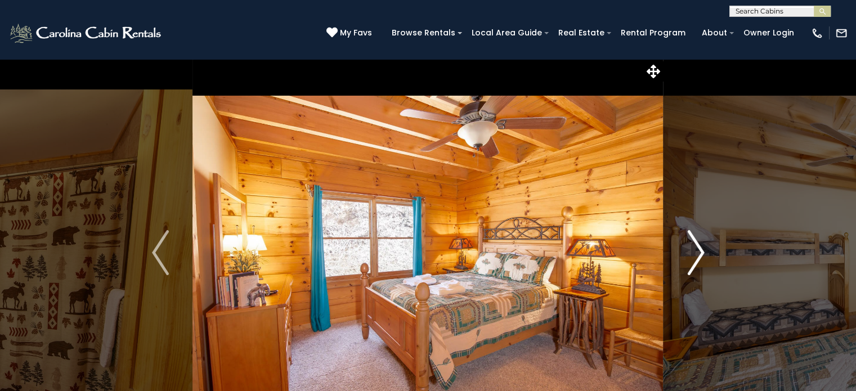
click at [687, 261] on img "Next" at bounding box center [695, 252] width 17 height 45
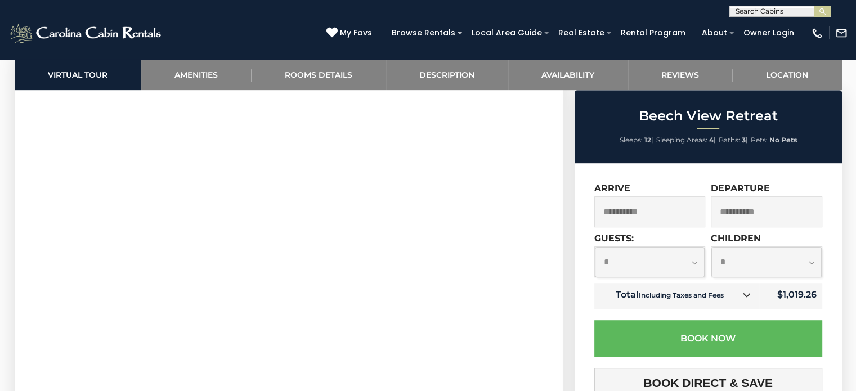
scroll to position [583, 0]
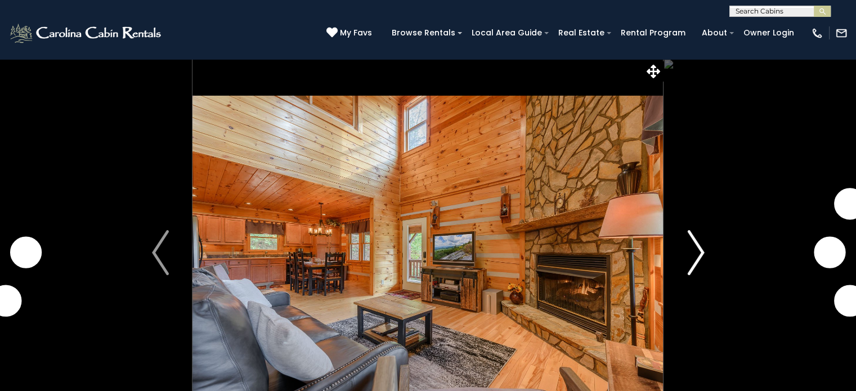
click at [695, 244] on img "Next" at bounding box center [695, 252] width 17 height 45
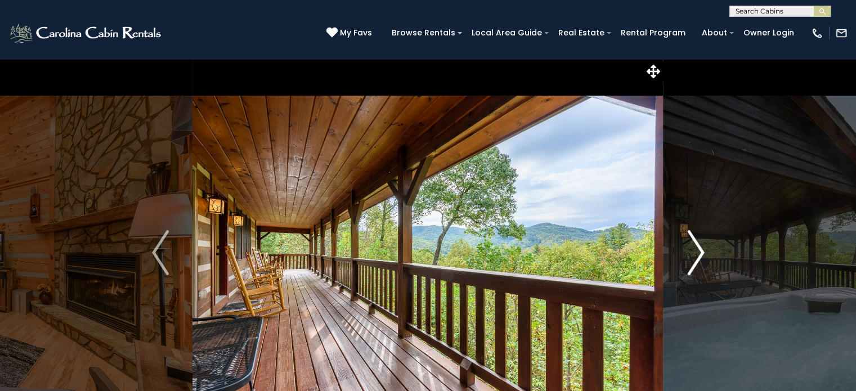
click at [708, 240] on button "Next" at bounding box center [695, 252] width 65 height 388
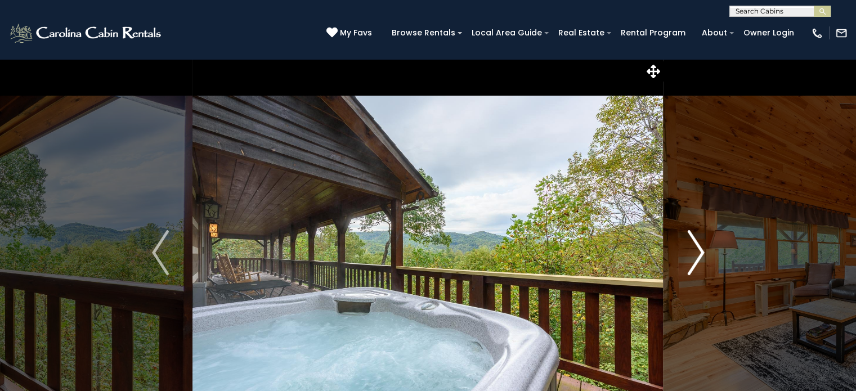
click at [708, 240] on button "Next" at bounding box center [695, 252] width 65 height 388
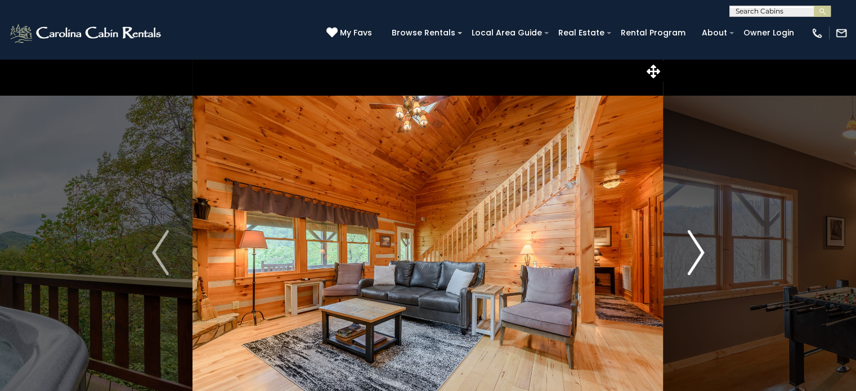
click at [704, 246] on button "Next" at bounding box center [695, 252] width 65 height 388
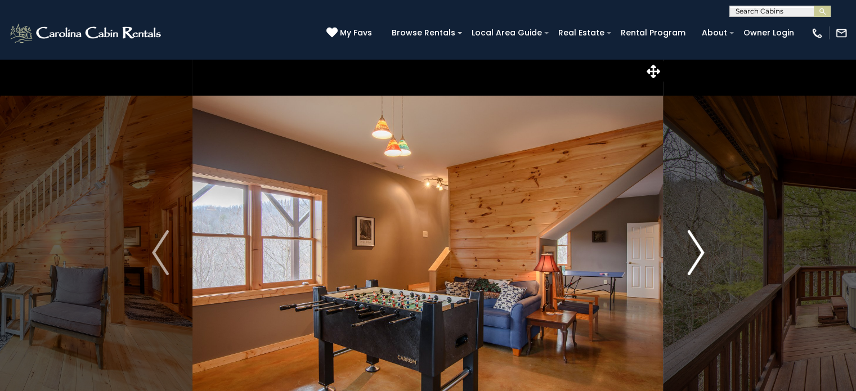
click at [699, 243] on img "Next" at bounding box center [695, 252] width 17 height 45
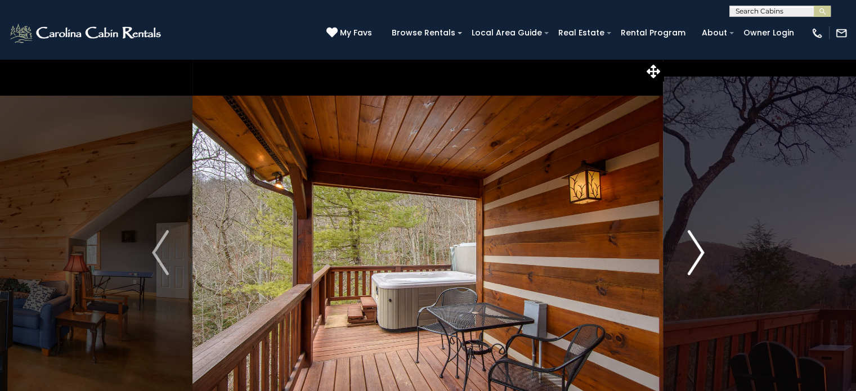
click at [699, 243] on img "Next" at bounding box center [695, 252] width 17 height 45
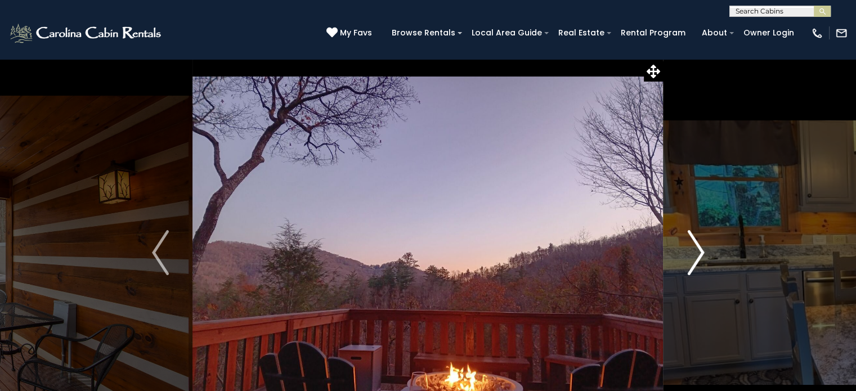
click at [699, 243] on img "Next" at bounding box center [695, 252] width 17 height 45
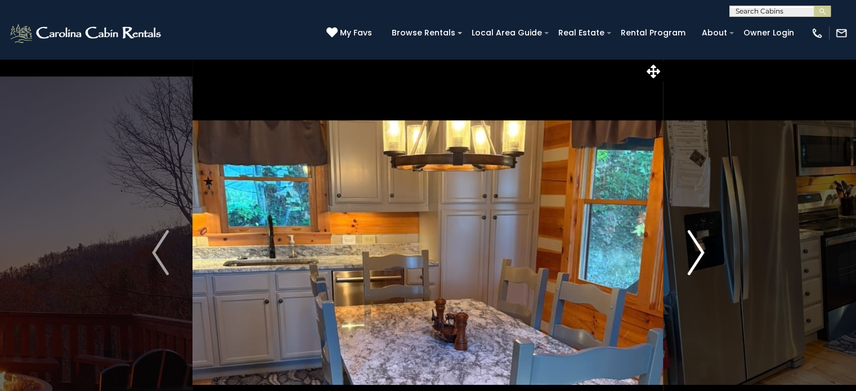
click at [698, 250] on img "Next" at bounding box center [695, 252] width 17 height 45
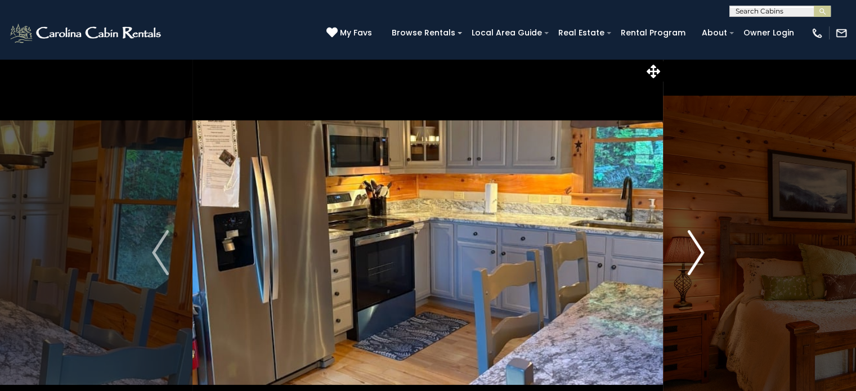
click at [698, 250] on img "Next" at bounding box center [695, 252] width 17 height 45
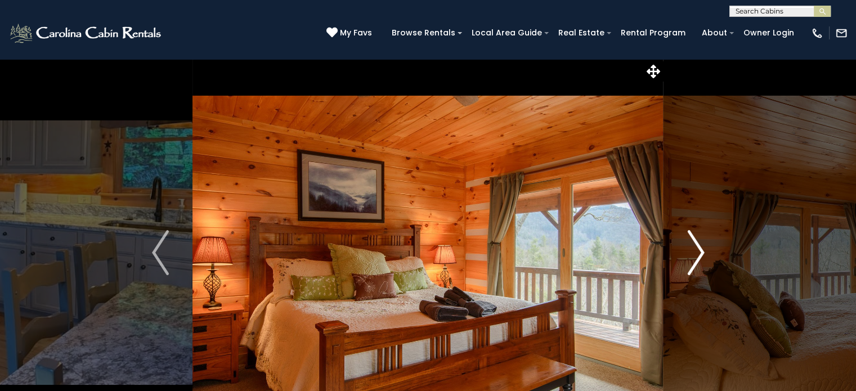
click at [691, 252] on img "Next" at bounding box center [695, 252] width 17 height 45
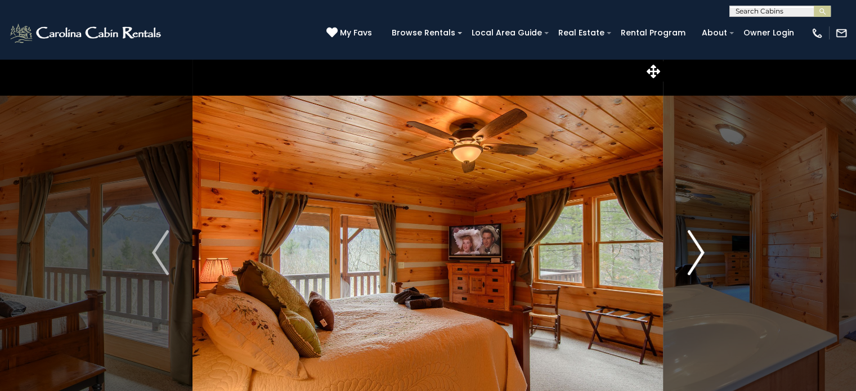
click at [691, 252] on img "Next" at bounding box center [695, 252] width 17 height 45
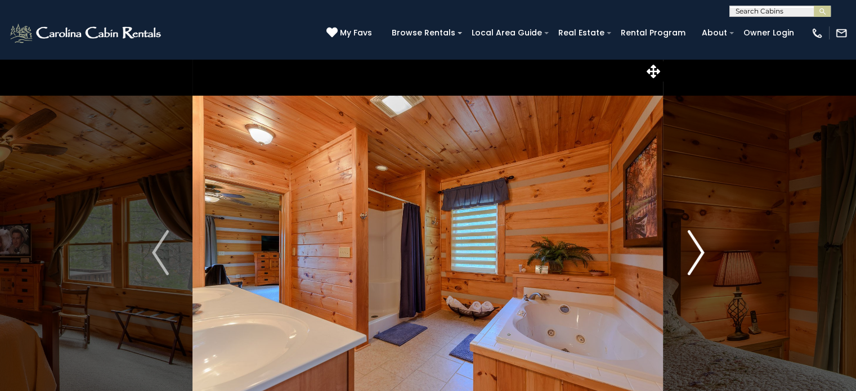
click at [691, 252] on img "Next" at bounding box center [695, 252] width 17 height 45
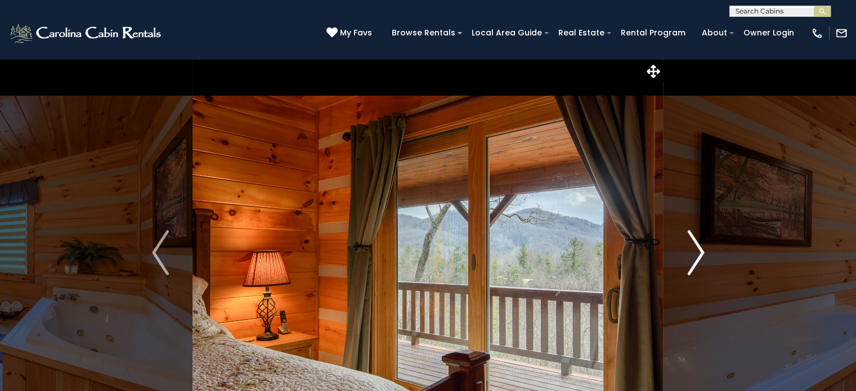
click at [682, 259] on button "Next" at bounding box center [695, 252] width 65 height 388
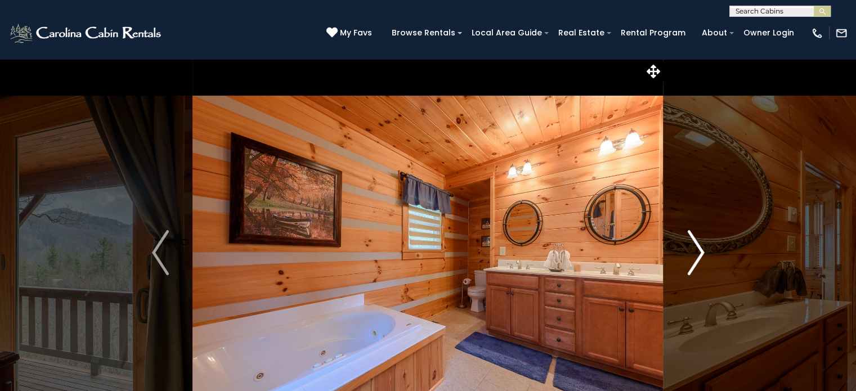
click at [682, 259] on button "Next" at bounding box center [695, 252] width 65 height 388
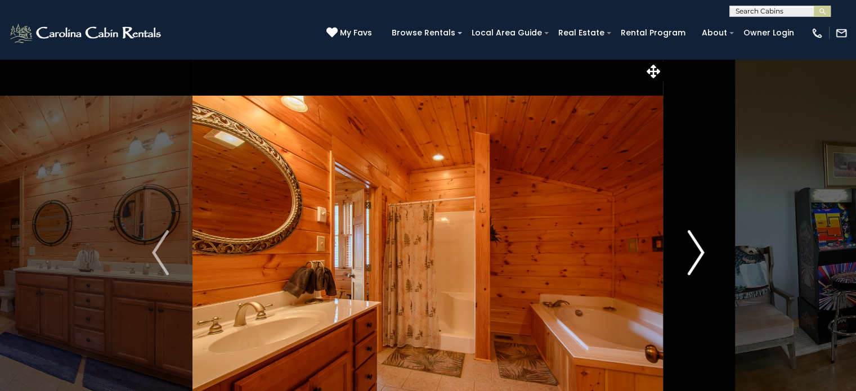
click at [682, 259] on button "Next" at bounding box center [695, 252] width 65 height 388
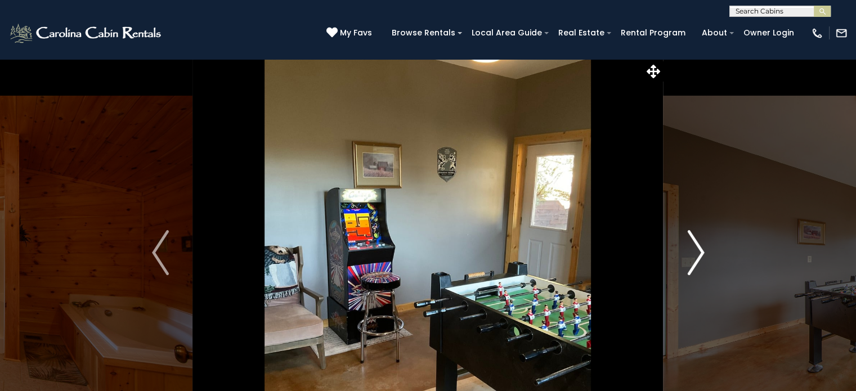
click at [682, 259] on button "Next" at bounding box center [695, 252] width 65 height 388
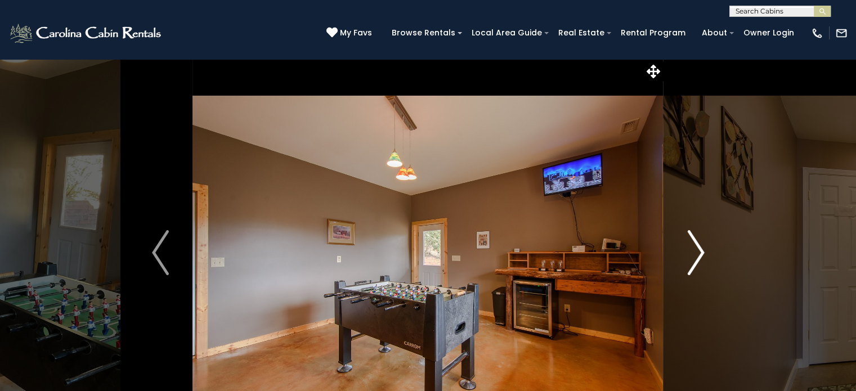
click at [682, 259] on button "Next" at bounding box center [695, 252] width 65 height 388
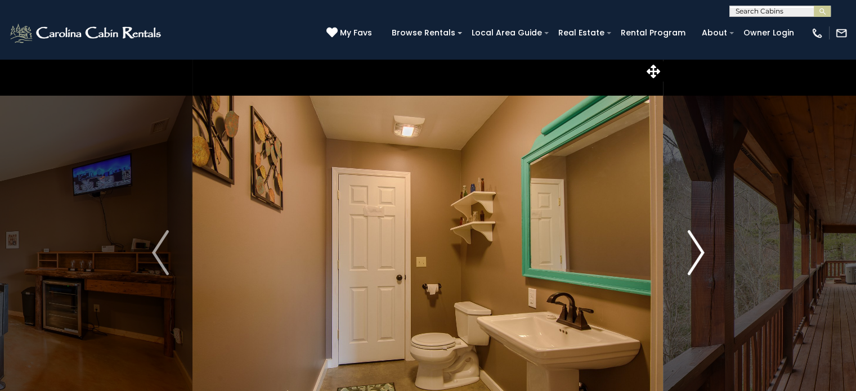
click at [682, 259] on button "Next" at bounding box center [695, 252] width 65 height 388
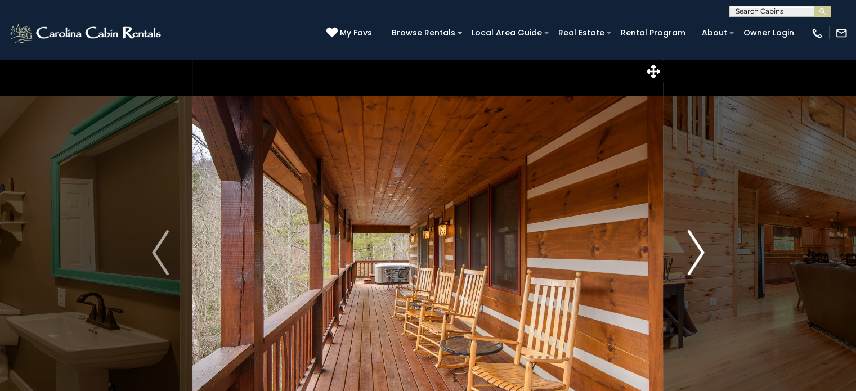
click at [682, 259] on button "Next" at bounding box center [695, 252] width 65 height 388
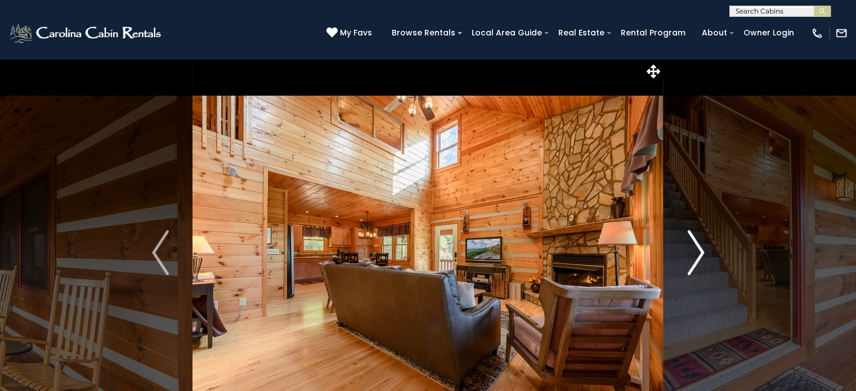
click at [682, 259] on button "Next" at bounding box center [695, 252] width 65 height 388
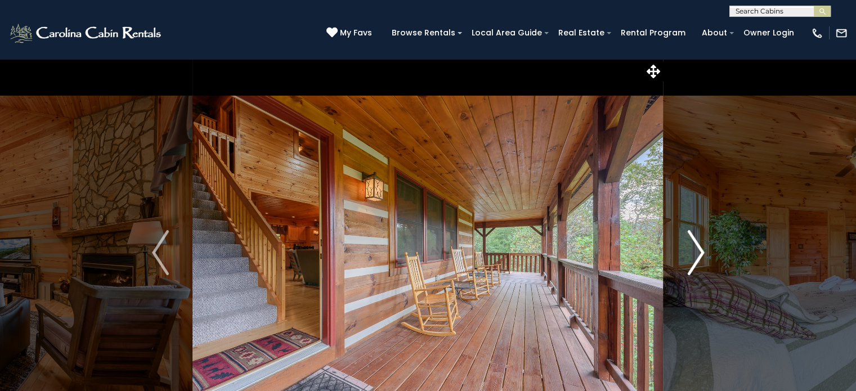
click at [682, 259] on button "Next" at bounding box center [695, 252] width 65 height 388
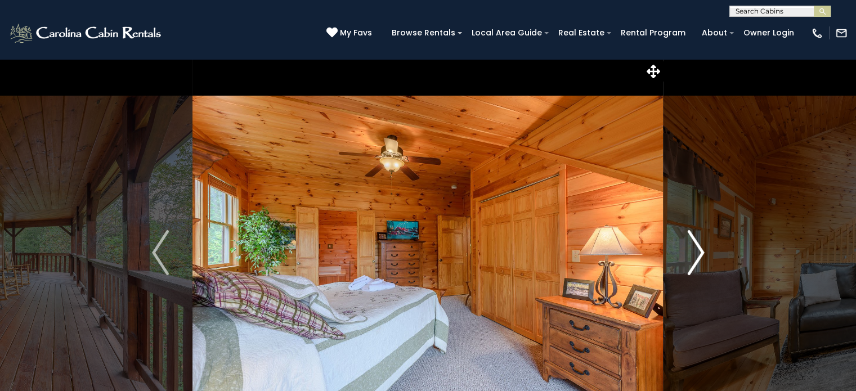
click at [682, 259] on button "Next" at bounding box center [695, 252] width 65 height 388
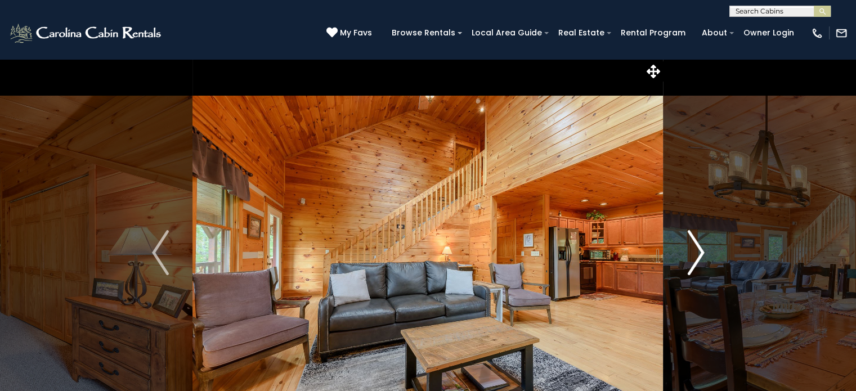
click at [682, 259] on button "Next" at bounding box center [695, 252] width 65 height 388
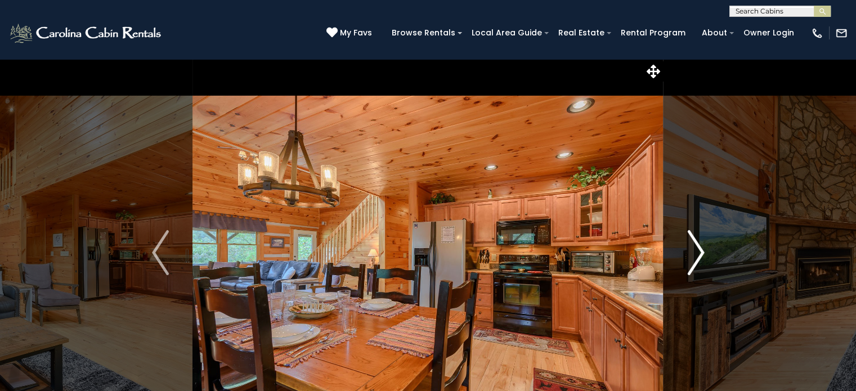
click at [682, 259] on button "Next" at bounding box center [695, 252] width 65 height 388
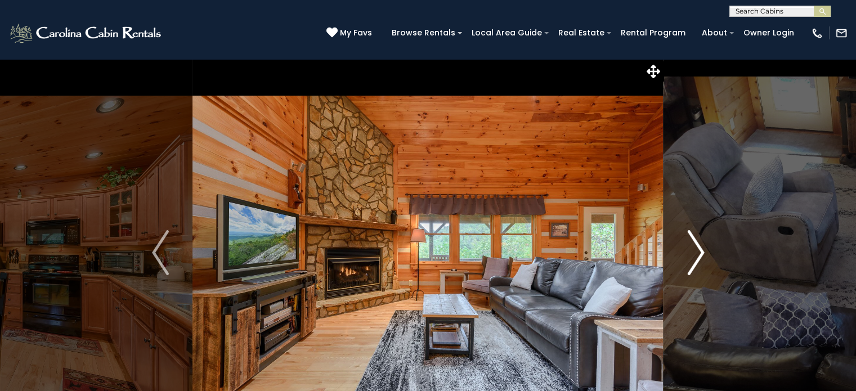
click at [682, 259] on button "Next" at bounding box center [695, 252] width 65 height 388
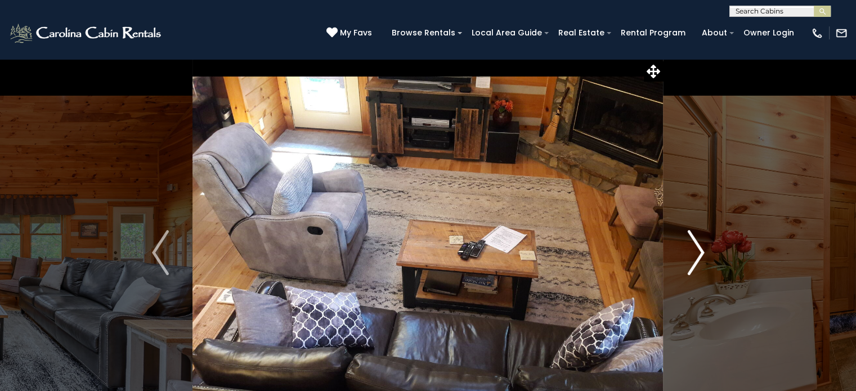
click at [682, 259] on button "Next" at bounding box center [695, 252] width 65 height 388
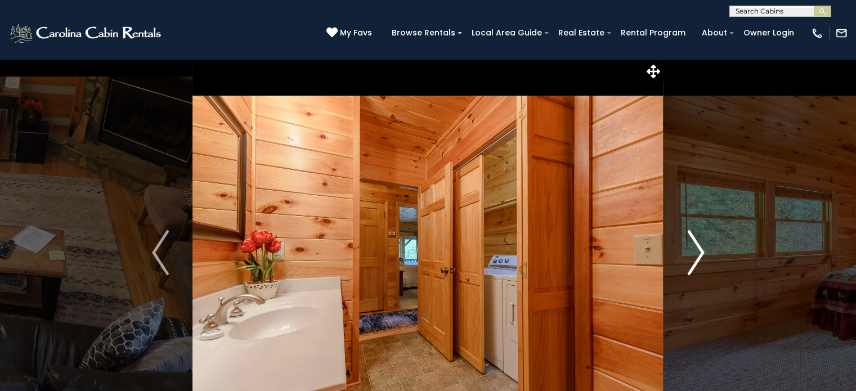
click at [682, 259] on button "Next" at bounding box center [695, 252] width 65 height 388
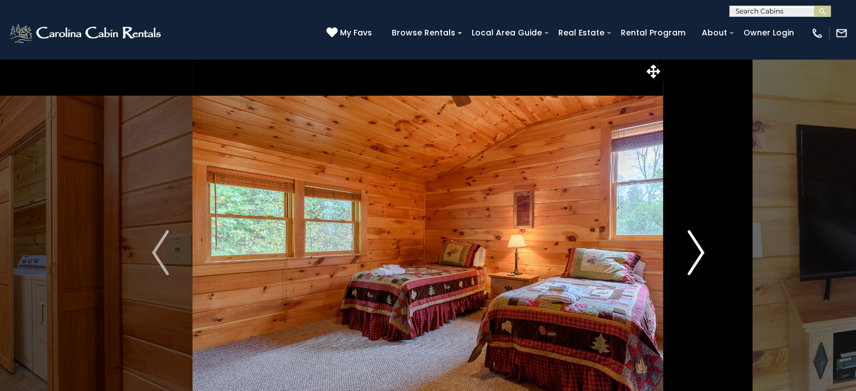
click at [674, 262] on button "Next" at bounding box center [695, 252] width 65 height 388
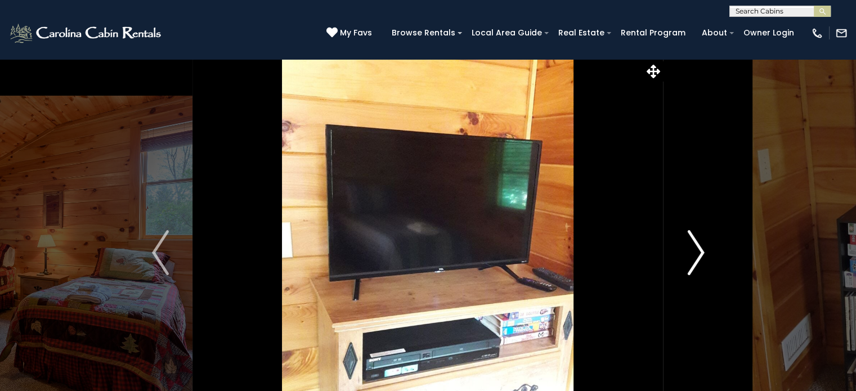
click at [674, 262] on button "Next" at bounding box center [695, 252] width 65 height 388
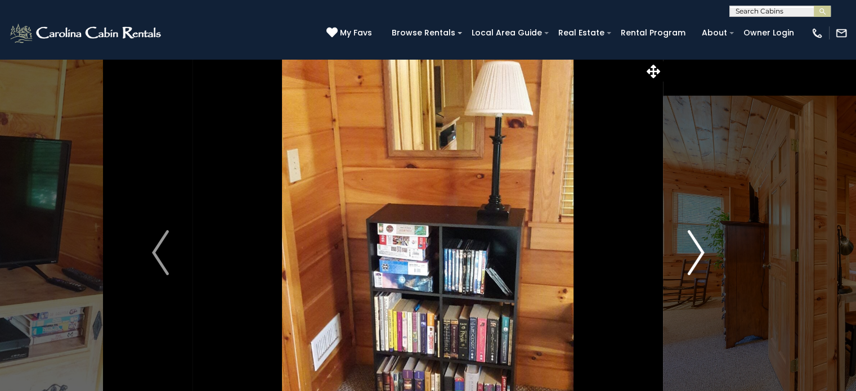
click at [684, 259] on button "Next" at bounding box center [695, 252] width 65 height 388
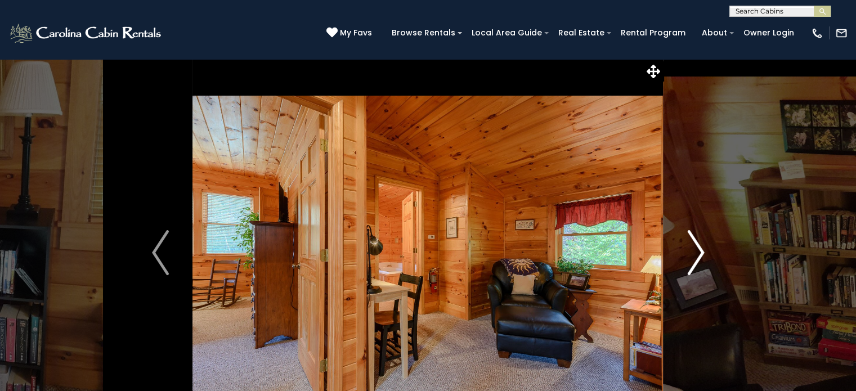
click at [684, 259] on button "Next" at bounding box center [695, 252] width 65 height 388
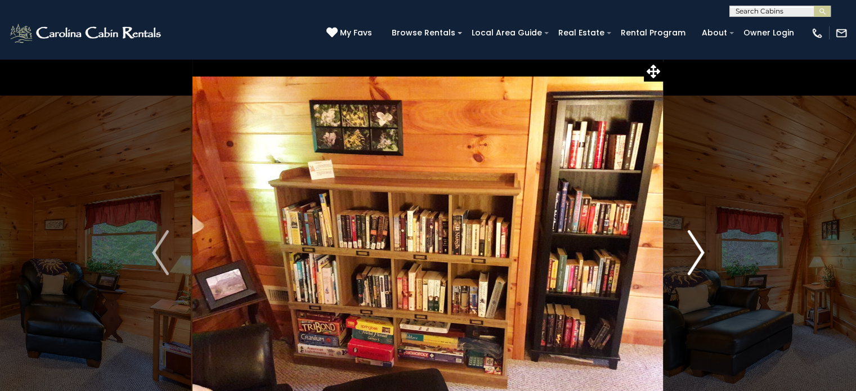
click at [684, 259] on button "Next" at bounding box center [695, 252] width 65 height 388
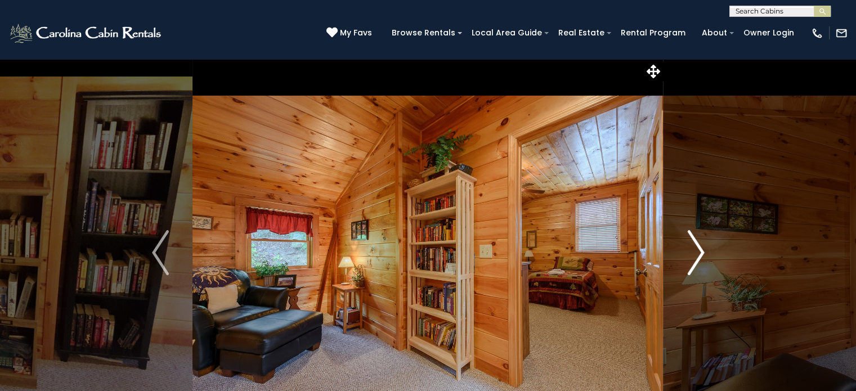
click at [684, 259] on button "Next" at bounding box center [695, 252] width 65 height 388
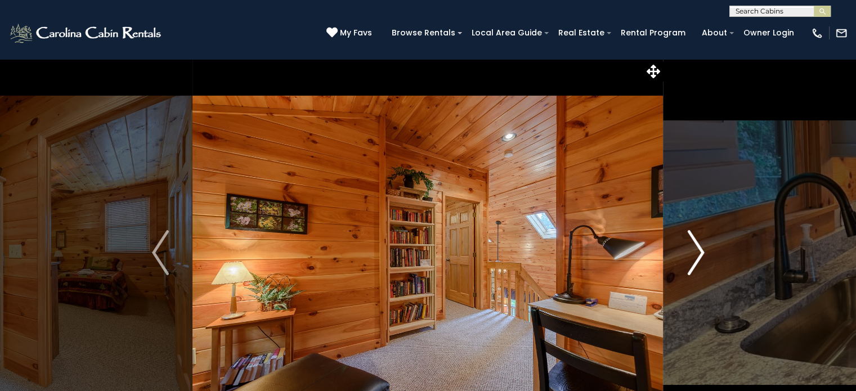
click at [684, 259] on button "Next" at bounding box center [695, 252] width 65 height 388
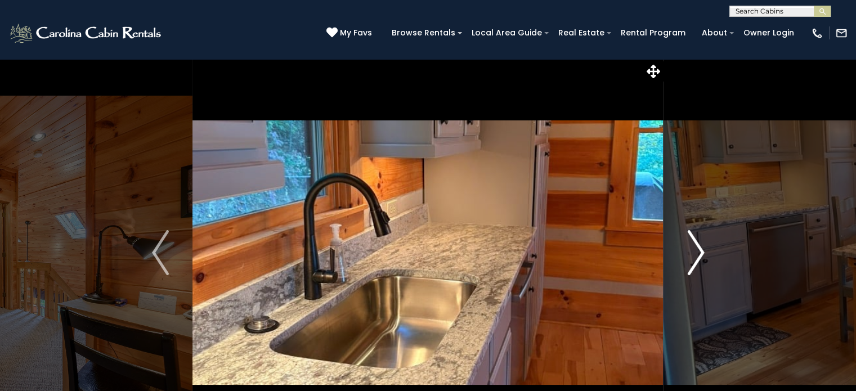
click at [690, 258] on img "Next" at bounding box center [695, 252] width 17 height 45
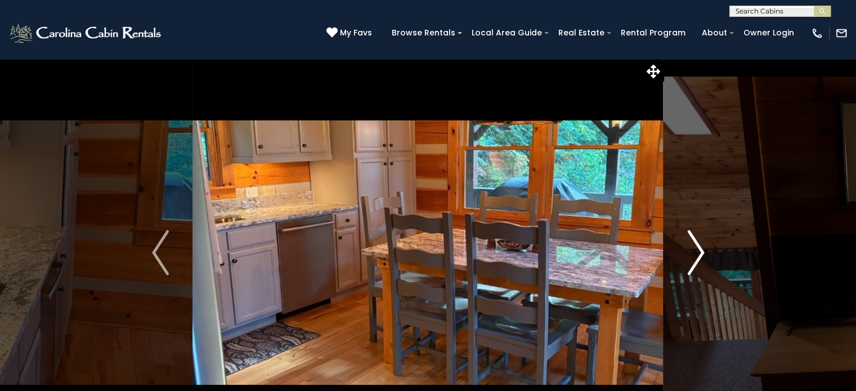
click at [690, 258] on img "Next" at bounding box center [695, 252] width 17 height 45
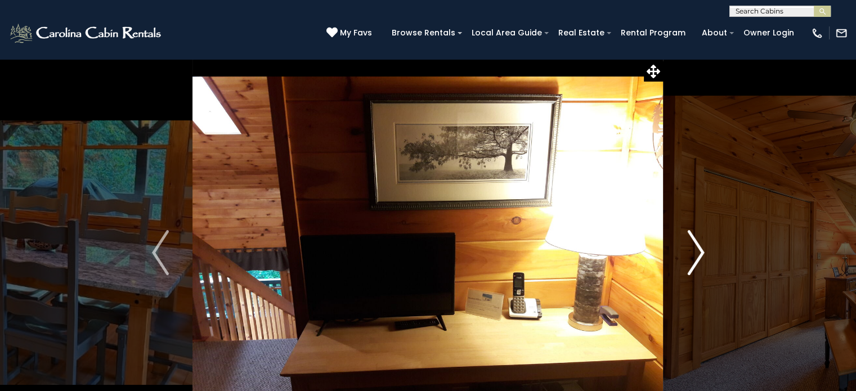
click at [681, 259] on button "Next" at bounding box center [695, 252] width 65 height 388
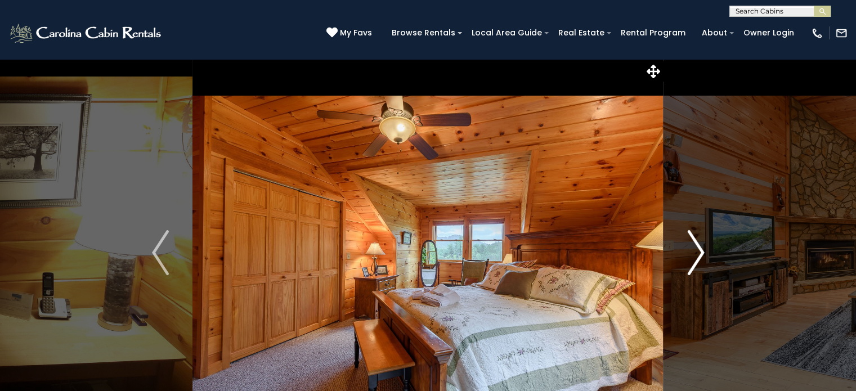
click at [681, 259] on button "Next" at bounding box center [695, 252] width 65 height 388
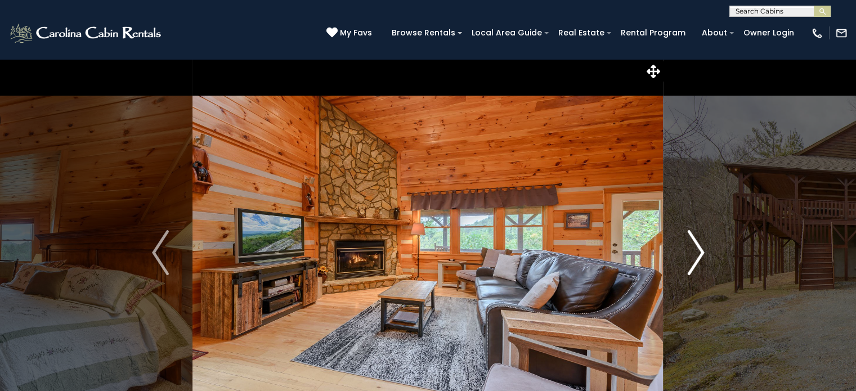
click at [681, 259] on button "Next" at bounding box center [695, 252] width 65 height 388
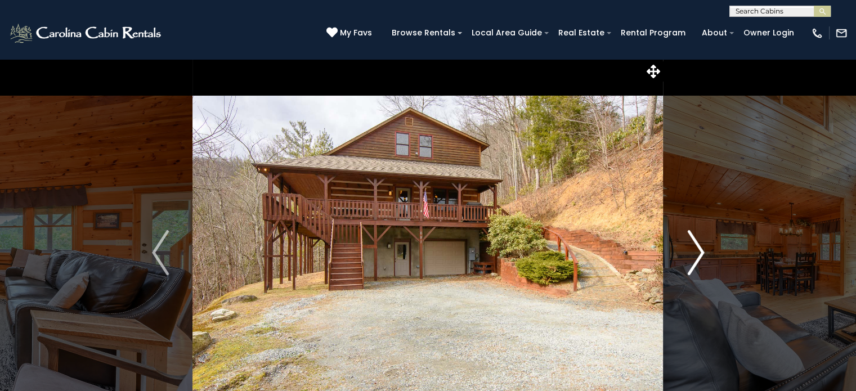
click at [681, 259] on button "Next" at bounding box center [695, 252] width 65 height 388
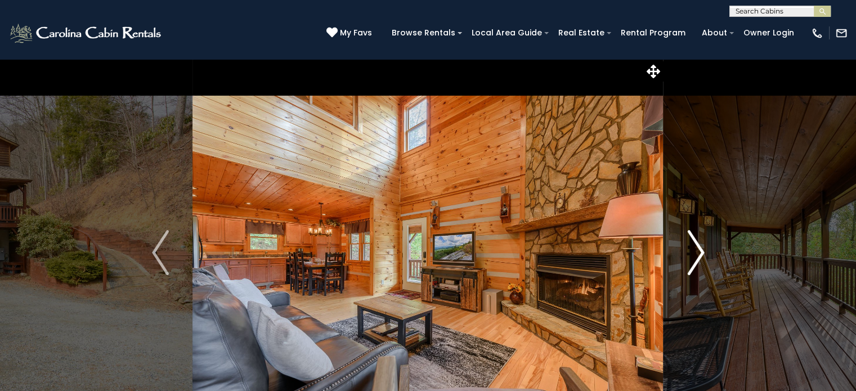
click at [681, 259] on button "Next" at bounding box center [695, 252] width 65 height 388
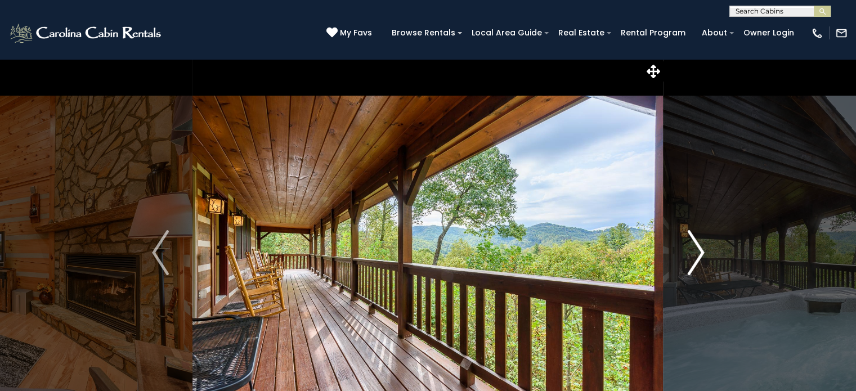
click at [681, 259] on button "Next" at bounding box center [695, 252] width 65 height 388
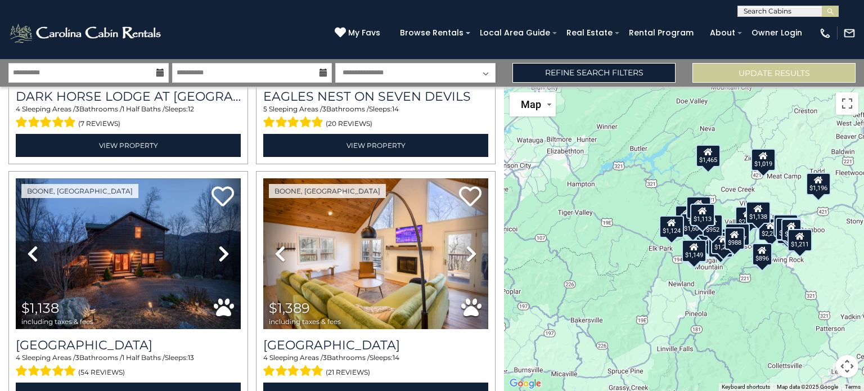
scroll to position [1696, 0]
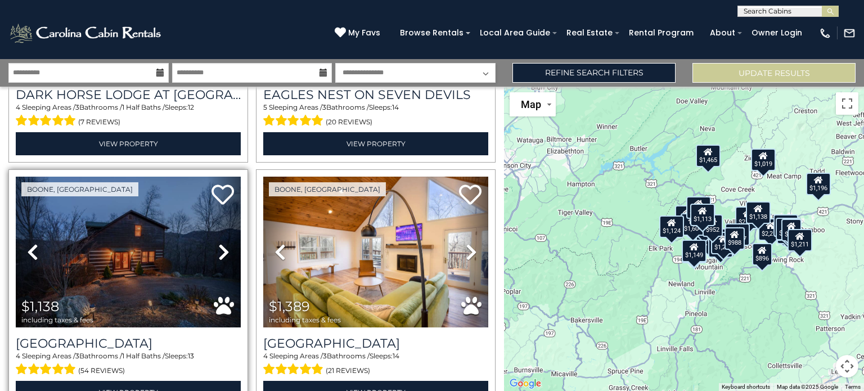
click at [229, 241] on link "Next" at bounding box center [224, 252] width 34 height 151
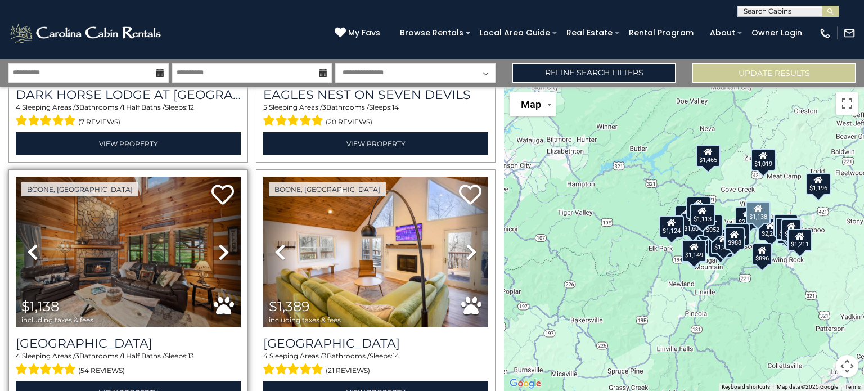
click at [221, 244] on icon at bounding box center [223, 252] width 11 height 18
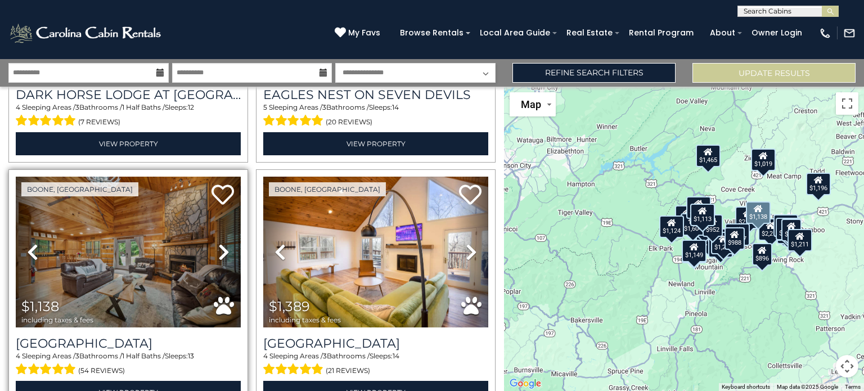
click at [209, 244] on link "Next" at bounding box center [224, 252] width 34 height 151
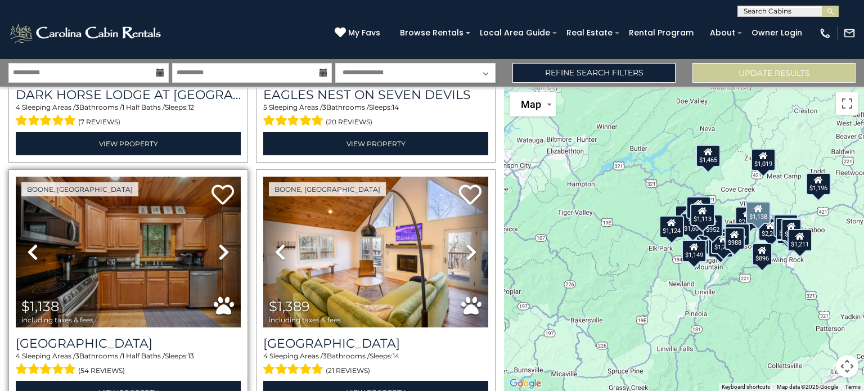
click at [219, 243] on icon at bounding box center [223, 252] width 11 height 18
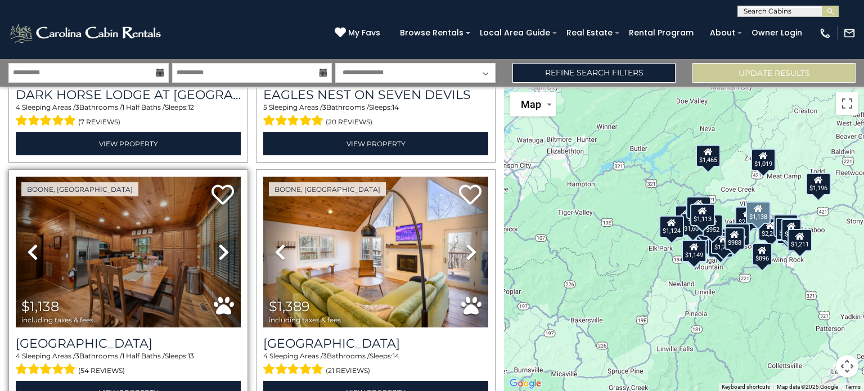
click at [219, 243] on icon at bounding box center [223, 252] width 11 height 18
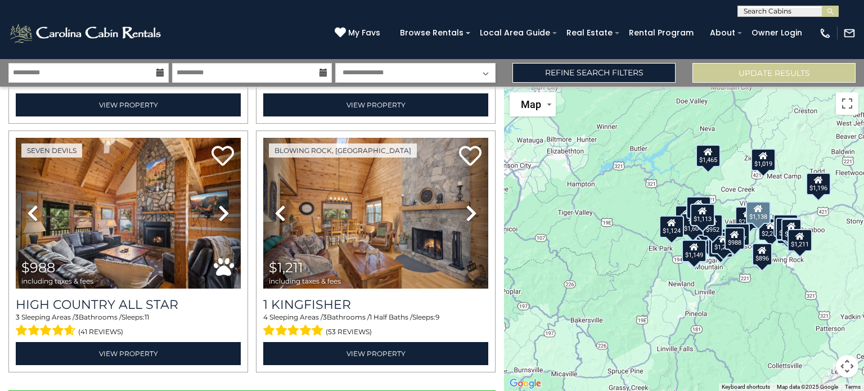
scroll to position [3496, 0]
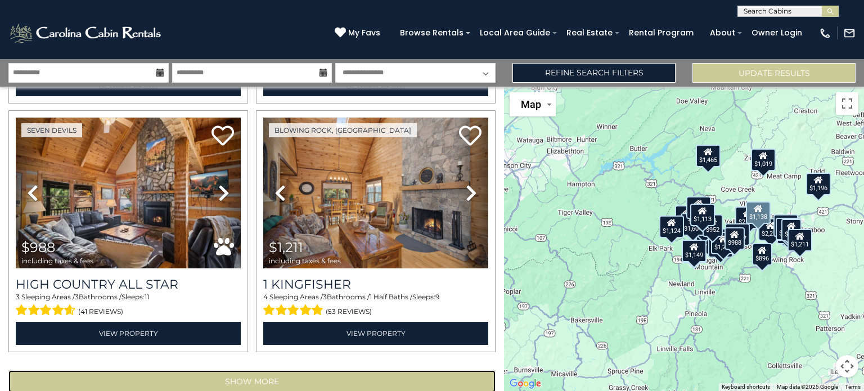
click at [62, 370] on button "Show More" at bounding box center [251, 381] width 487 height 22
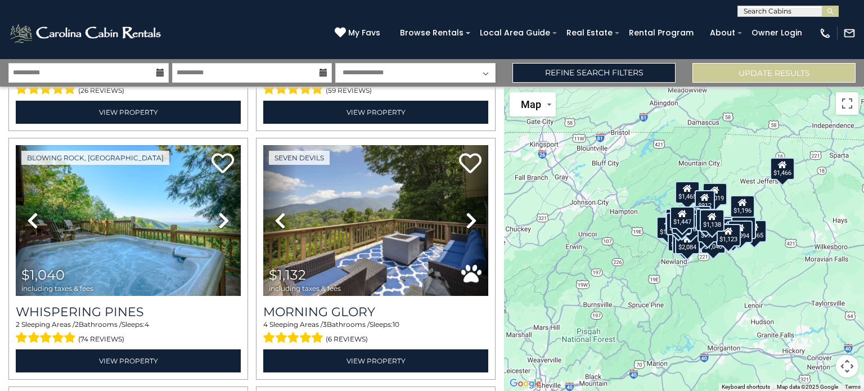
scroll to position [4216, 0]
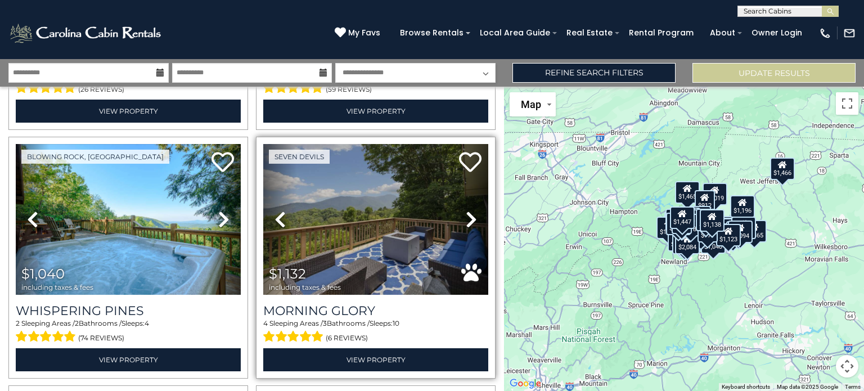
click at [458, 187] on link "Next" at bounding box center [471, 219] width 34 height 151
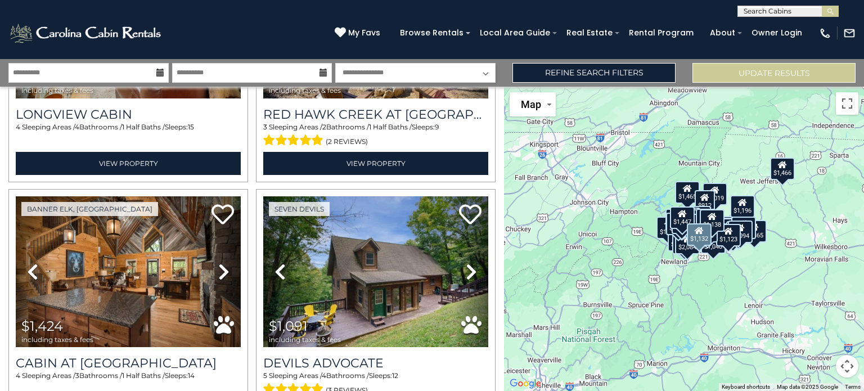
scroll to position [5161, 0]
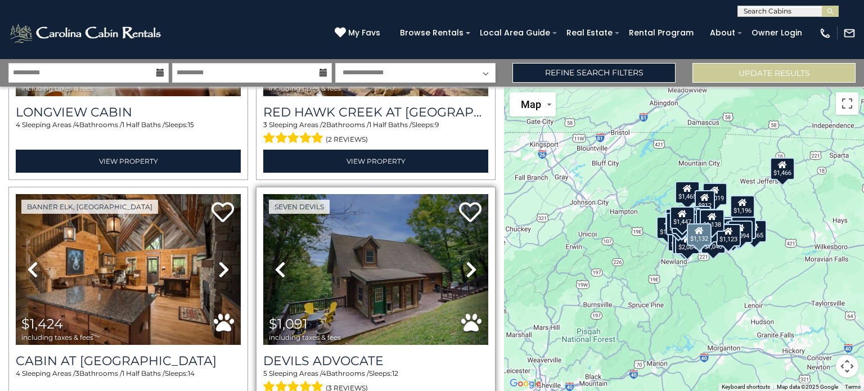
click at [459, 226] on link "Next" at bounding box center [471, 269] width 34 height 151
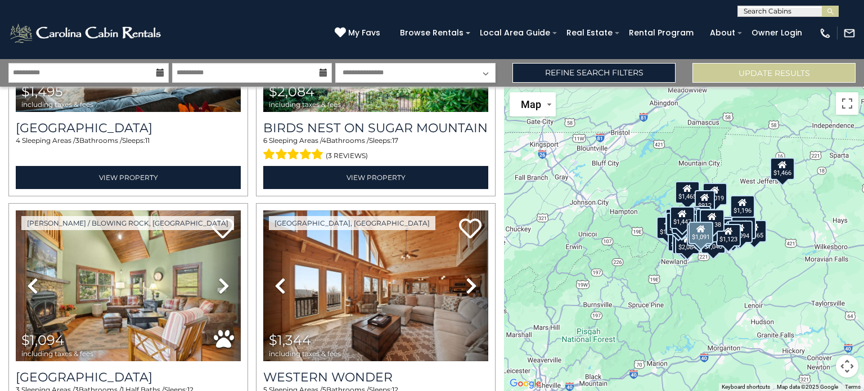
scroll to position [5892, 0]
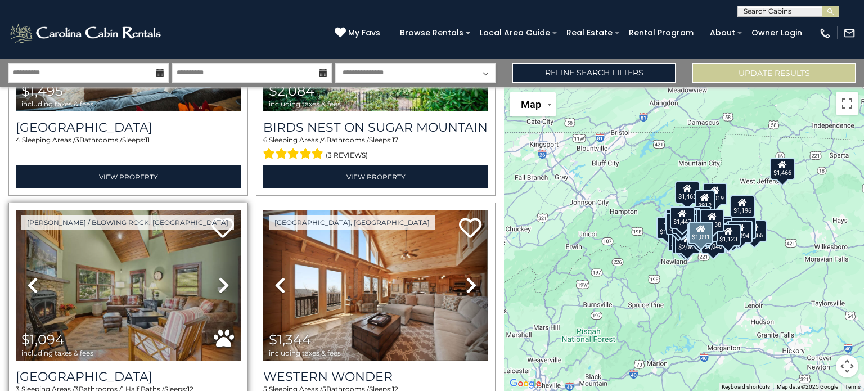
click at [218, 276] on icon at bounding box center [223, 285] width 11 height 18
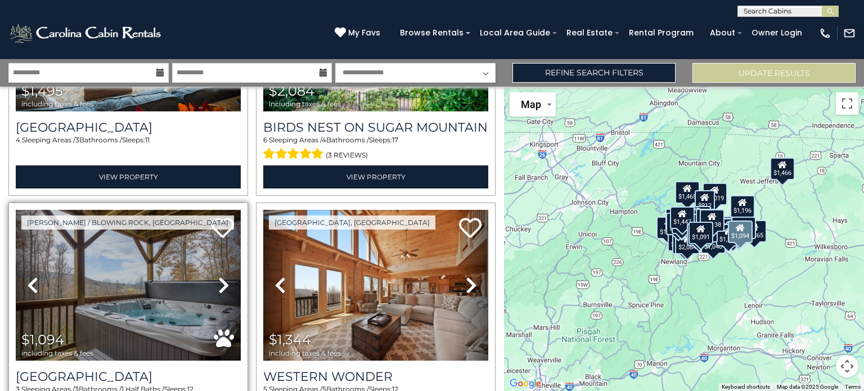
click at [218, 276] on icon at bounding box center [223, 285] width 11 height 18
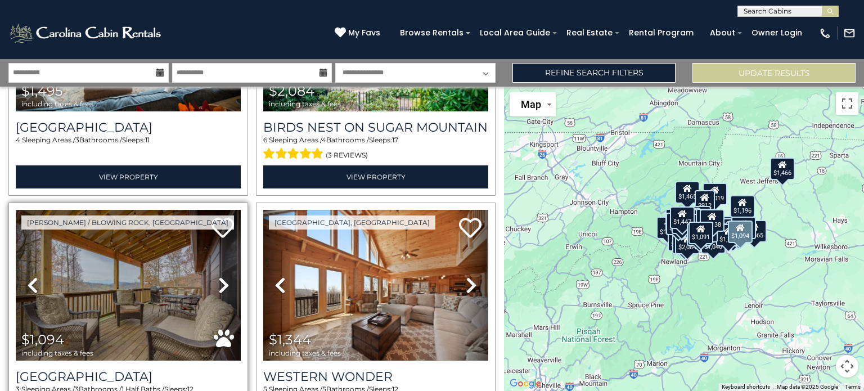
click at [218, 276] on icon at bounding box center [223, 285] width 11 height 18
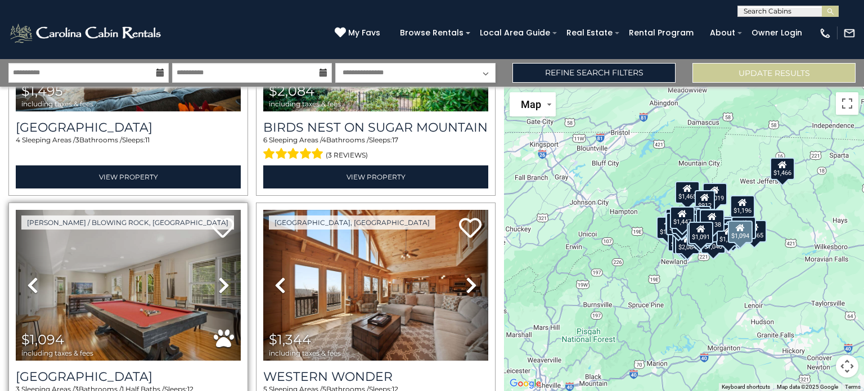
click at [218, 276] on icon at bounding box center [223, 285] width 11 height 18
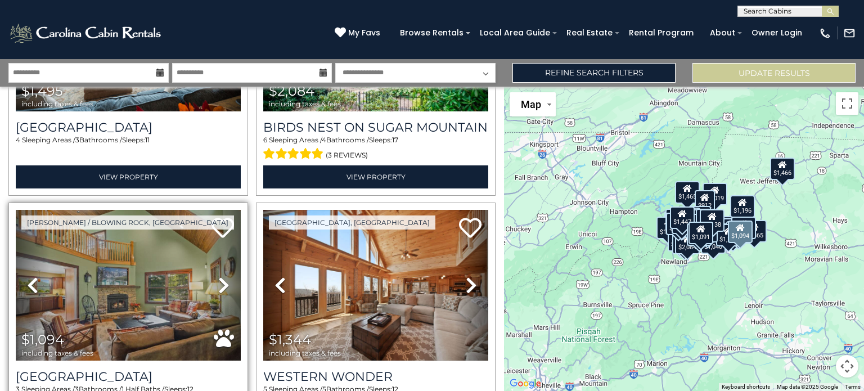
click at [220, 276] on icon at bounding box center [223, 285] width 11 height 18
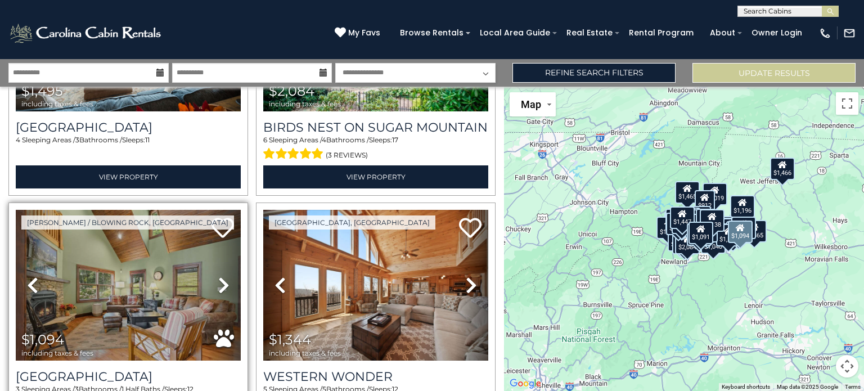
click at [218, 276] on icon at bounding box center [223, 285] width 11 height 18
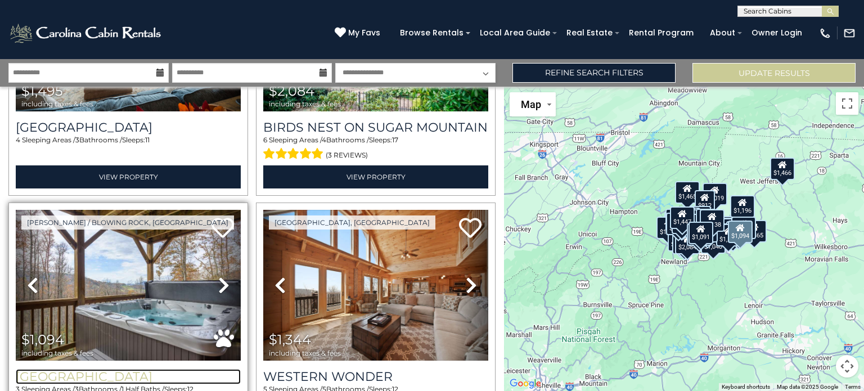
click at [79, 369] on h3 "[GEOGRAPHIC_DATA]" at bounding box center [128, 376] width 225 height 15
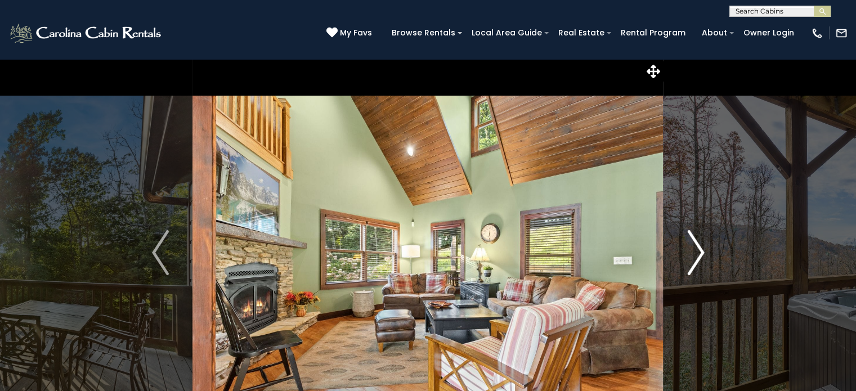
click at [688, 258] on img "Next" at bounding box center [695, 252] width 17 height 45
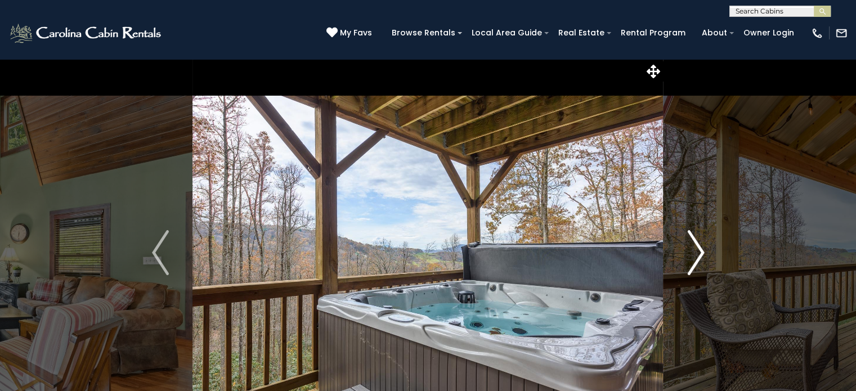
click at [699, 260] on img "Next" at bounding box center [695, 252] width 17 height 45
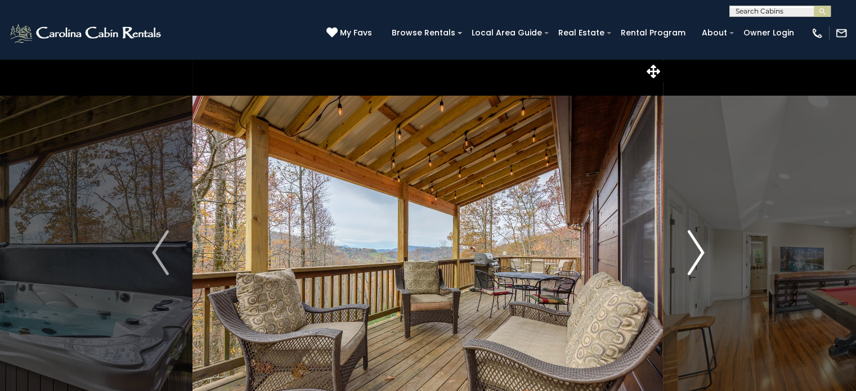
click at [699, 260] on img "Next" at bounding box center [695, 252] width 17 height 45
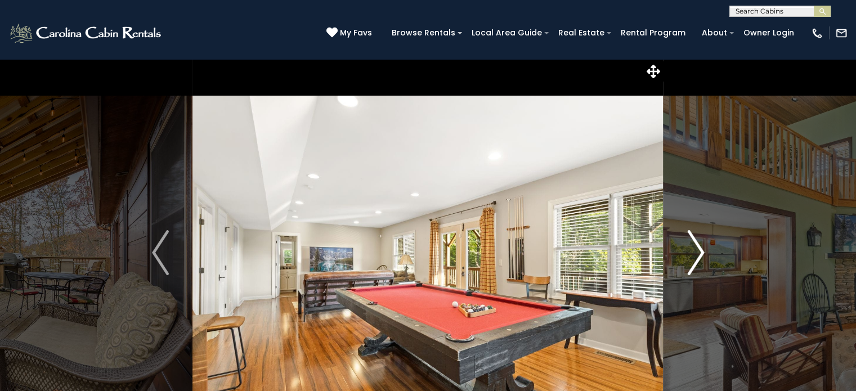
click at [699, 260] on img "Next" at bounding box center [695, 252] width 17 height 45
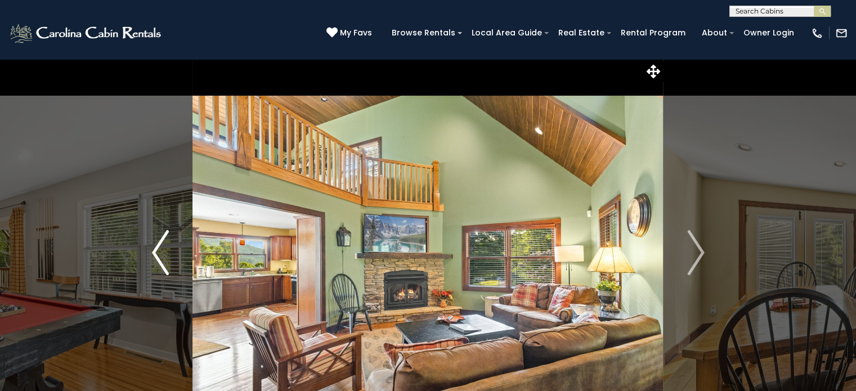
click at [150, 245] on button "Previous" at bounding box center [160, 252] width 65 height 388
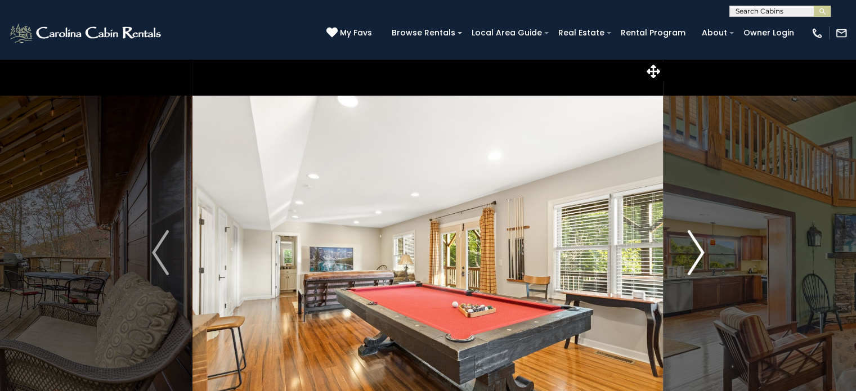
click at [697, 259] on img "Next" at bounding box center [695, 252] width 17 height 45
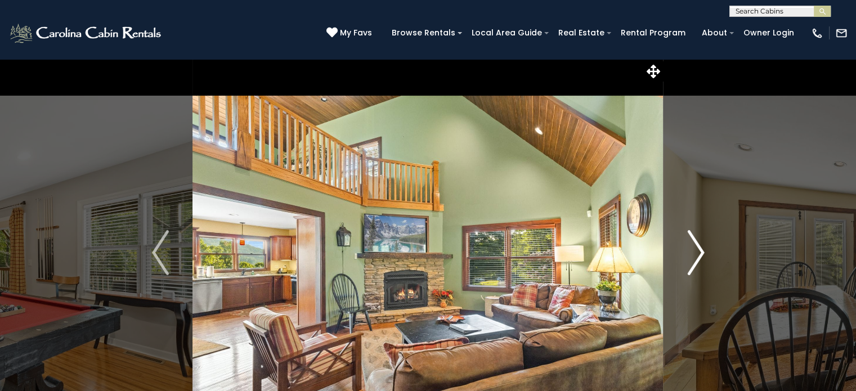
click at [696, 266] on img "Next" at bounding box center [695, 252] width 17 height 45
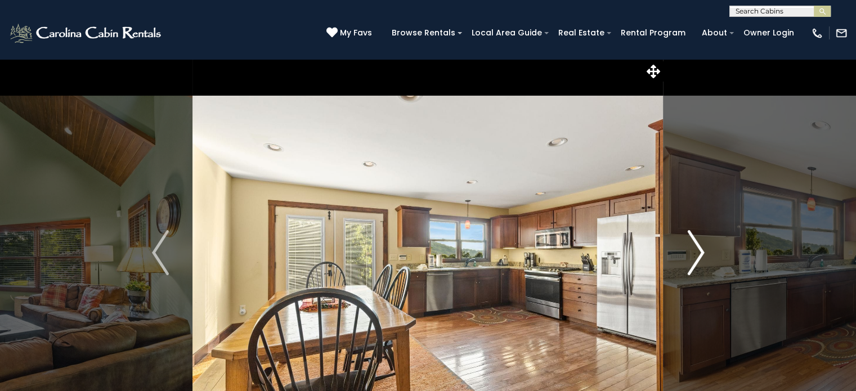
click at [696, 266] on img "Next" at bounding box center [695, 252] width 17 height 45
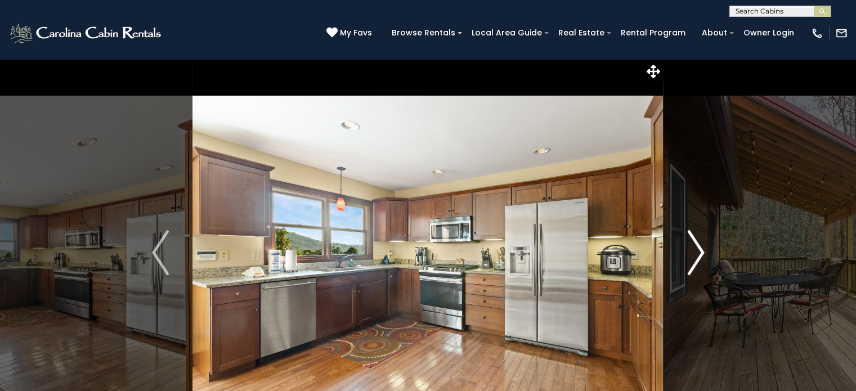
click at [696, 266] on img "Next" at bounding box center [695, 252] width 17 height 45
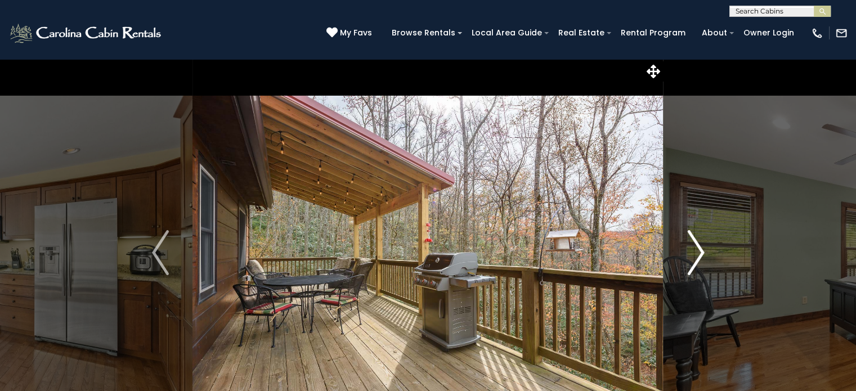
click at [696, 266] on img "Next" at bounding box center [695, 252] width 17 height 45
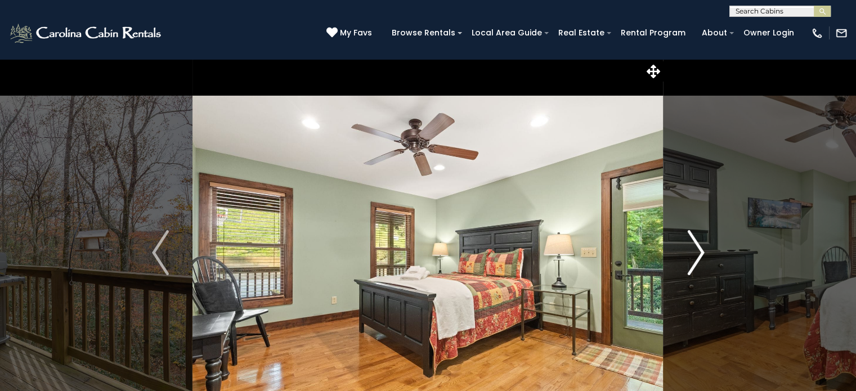
click at [696, 266] on img "Next" at bounding box center [695, 252] width 17 height 45
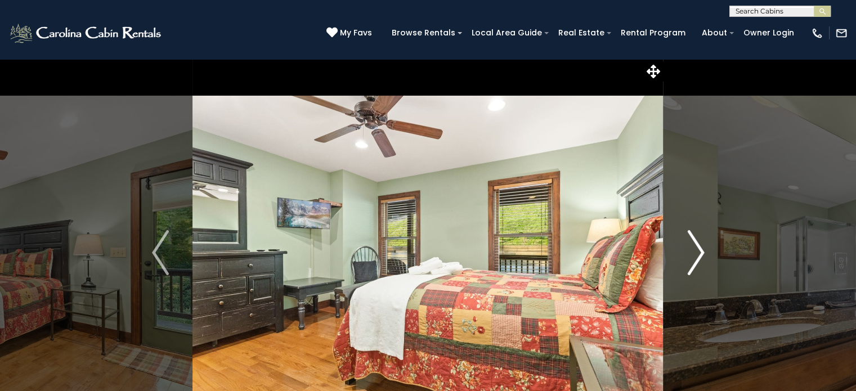
click at [696, 266] on img "Next" at bounding box center [695, 252] width 17 height 45
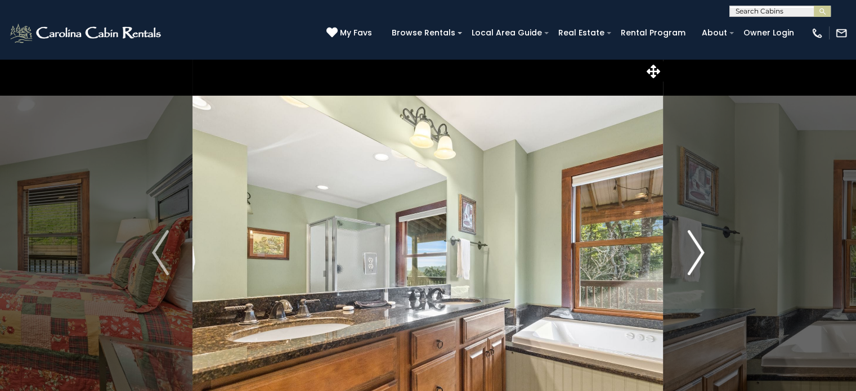
click at [696, 266] on img "Next" at bounding box center [695, 252] width 17 height 45
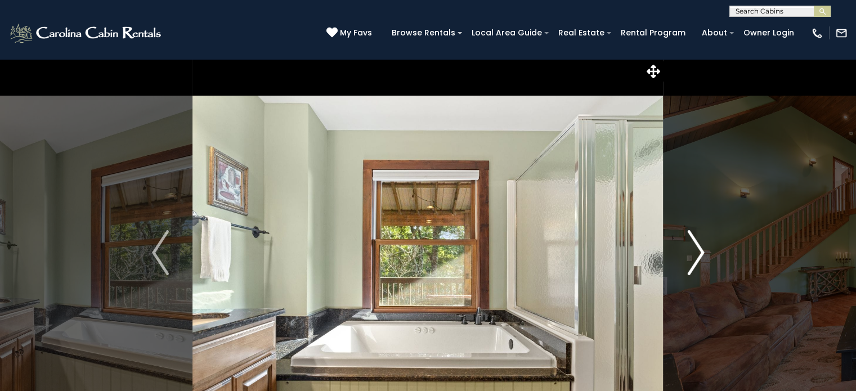
click at [696, 266] on img "Next" at bounding box center [695, 252] width 17 height 45
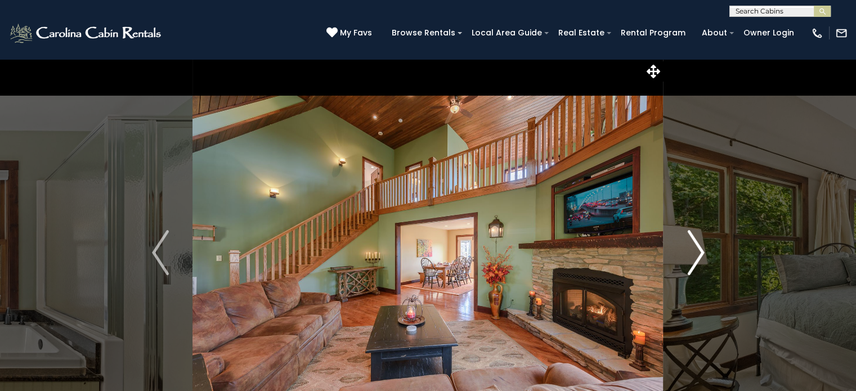
click at [696, 266] on img "Next" at bounding box center [695, 252] width 17 height 45
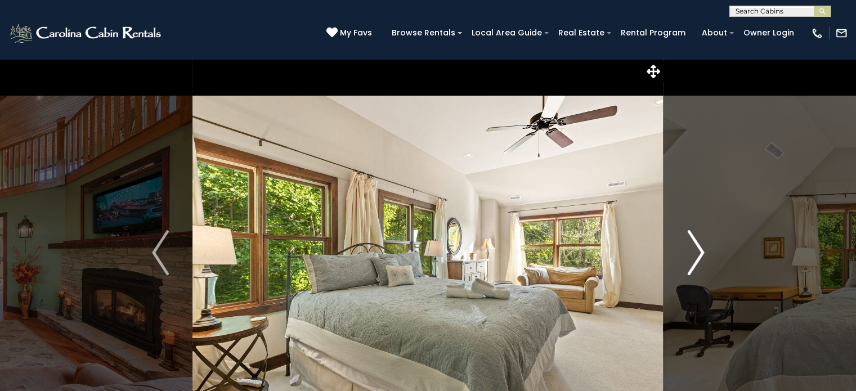
click at [696, 266] on img "Next" at bounding box center [695, 252] width 17 height 45
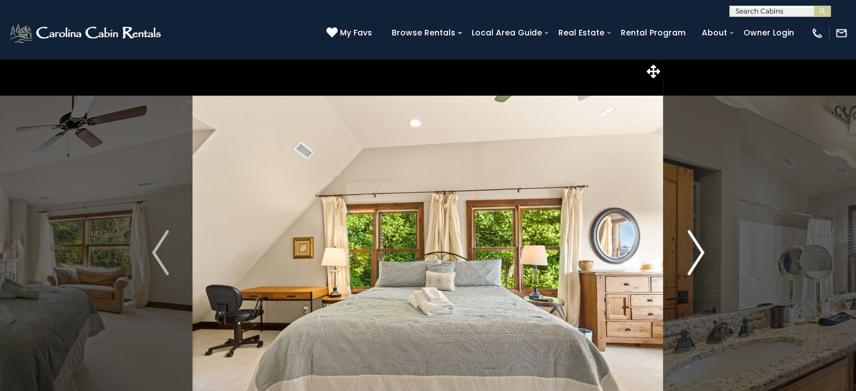
click at [696, 266] on img "Next" at bounding box center [695, 252] width 17 height 45
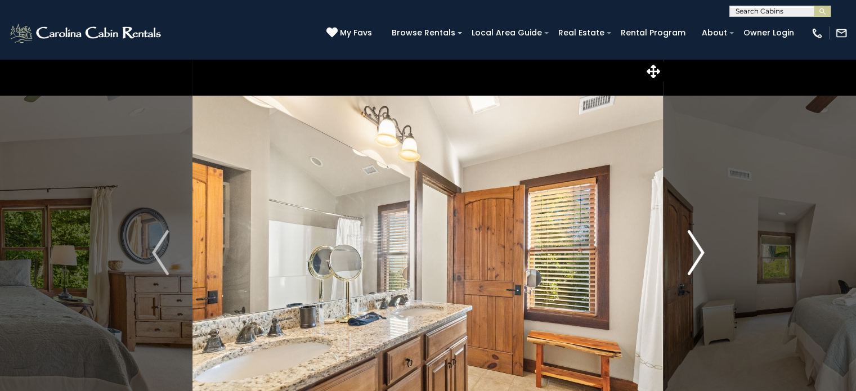
click at [696, 266] on img "Next" at bounding box center [695, 252] width 17 height 45
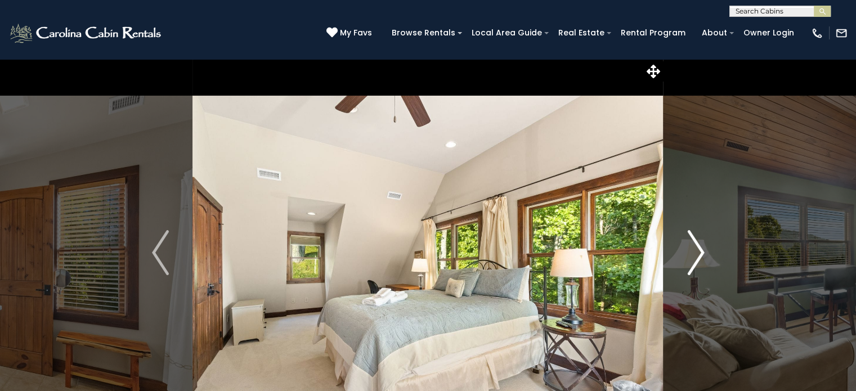
click at [696, 266] on img "Next" at bounding box center [695, 252] width 17 height 45
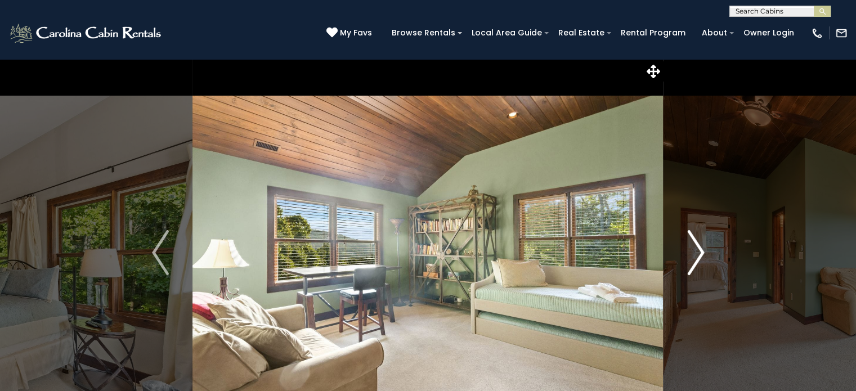
click at [696, 266] on img "Next" at bounding box center [695, 252] width 17 height 45
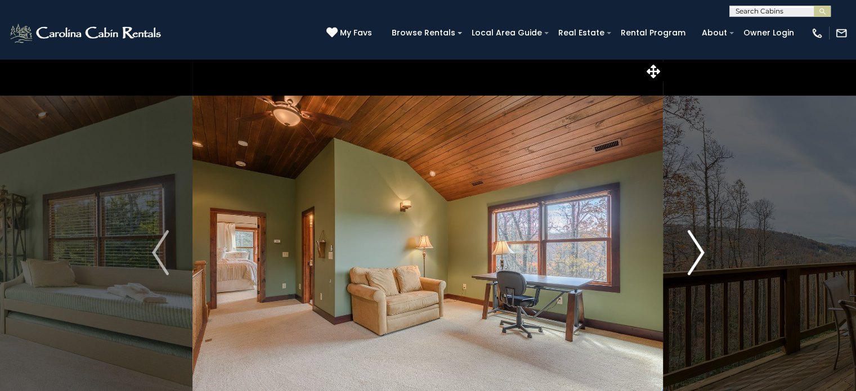
click at [696, 266] on img "Next" at bounding box center [695, 252] width 17 height 45
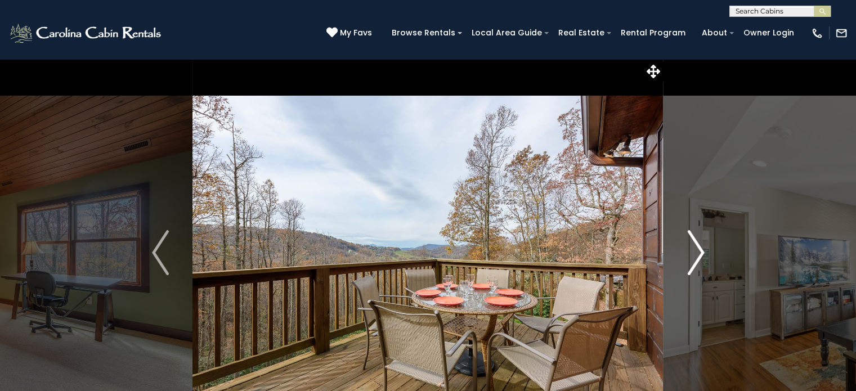
click at [696, 266] on img "Next" at bounding box center [695, 252] width 17 height 45
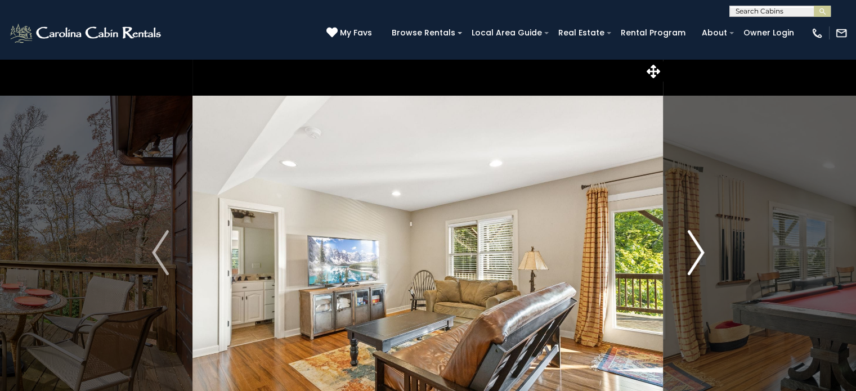
click at [696, 266] on img "Next" at bounding box center [695, 252] width 17 height 45
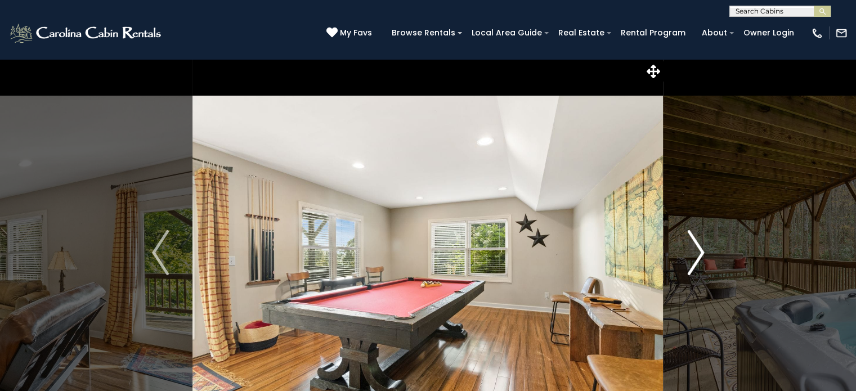
click at [696, 266] on img "Next" at bounding box center [695, 252] width 17 height 45
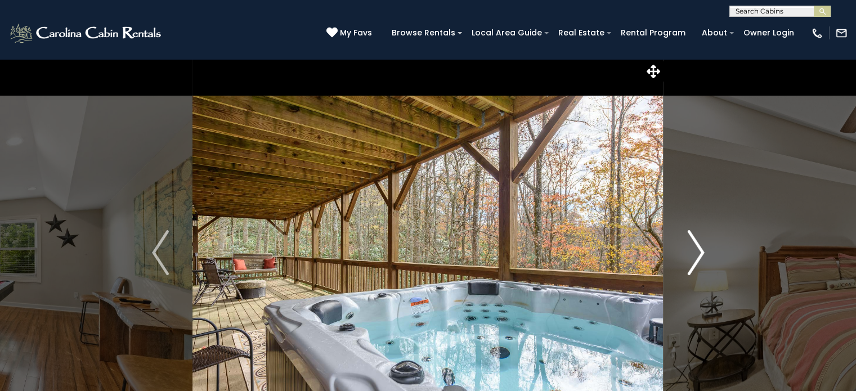
click at [696, 266] on img "Next" at bounding box center [695, 252] width 17 height 45
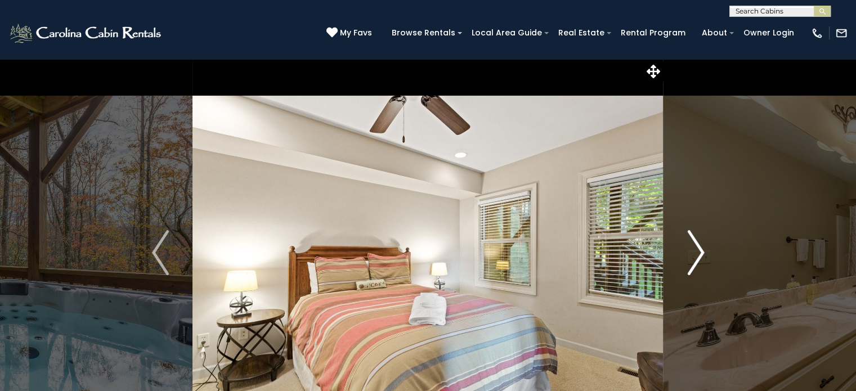
click at [696, 266] on img "Next" at bounding box center [695, 252] width 17 height 45
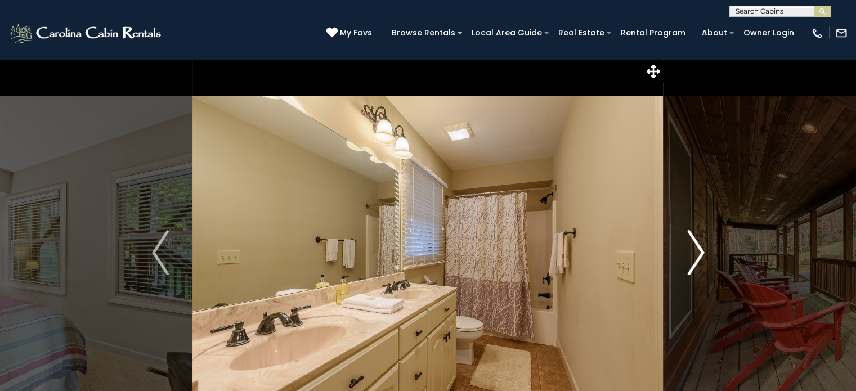
click at [696, 266] on img "Next" at bounding box center [695, 252] width 17 height 45
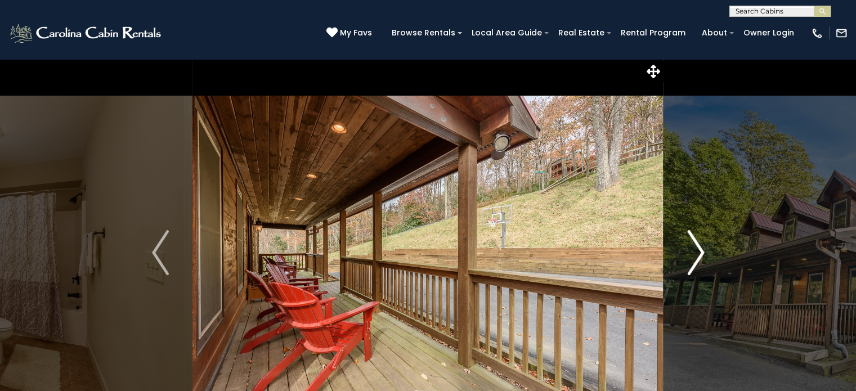
click at [696, 266] on img "Next" at bounding box center [695, 252] width 17 height 45
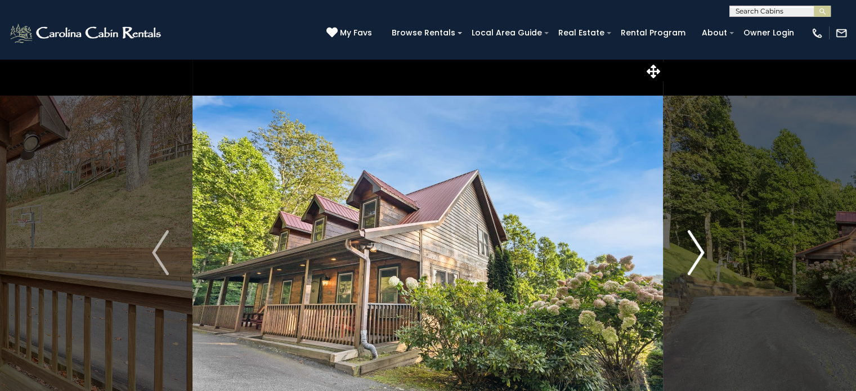
click at [695, 260] on img "Next" at bounding box center [695, 252] width 17 height 45
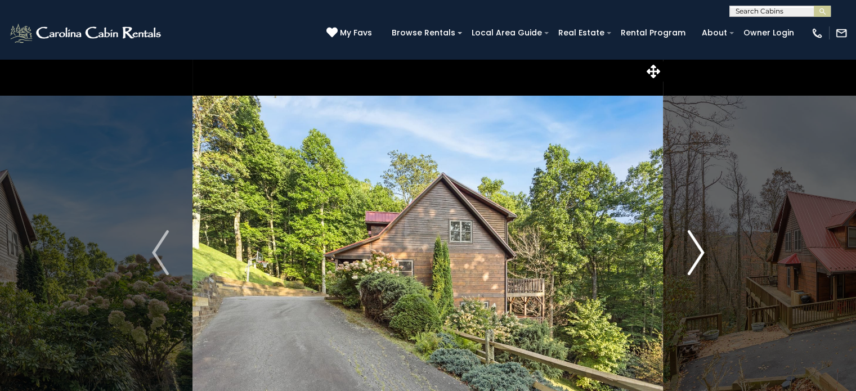
click at [695, 260] on img "Next" at bounding box center [695, 252] width 17 height 45
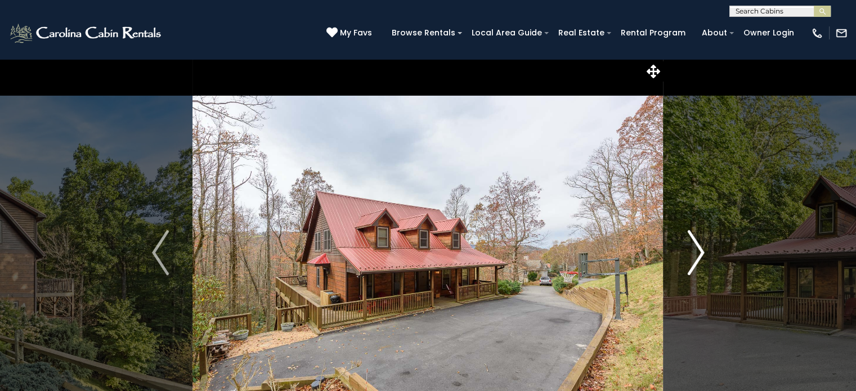
click at [695, 260] on img "Next" at bounding box center [695, 252] width 17 height 45
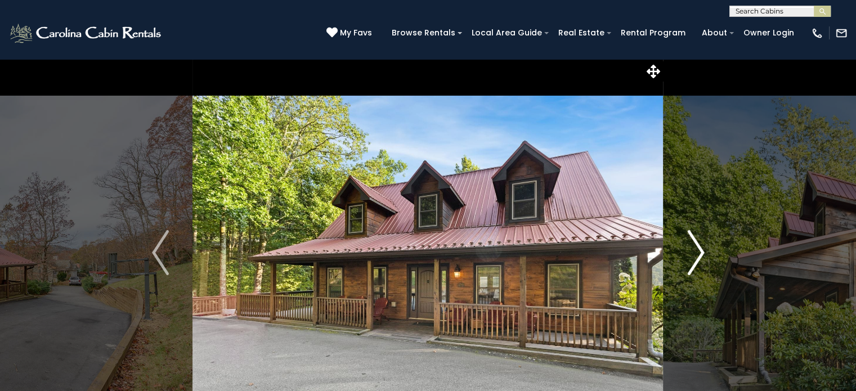
click at [695, 260] on img "Next" at bounding box center [695, 252] width 17 height 45
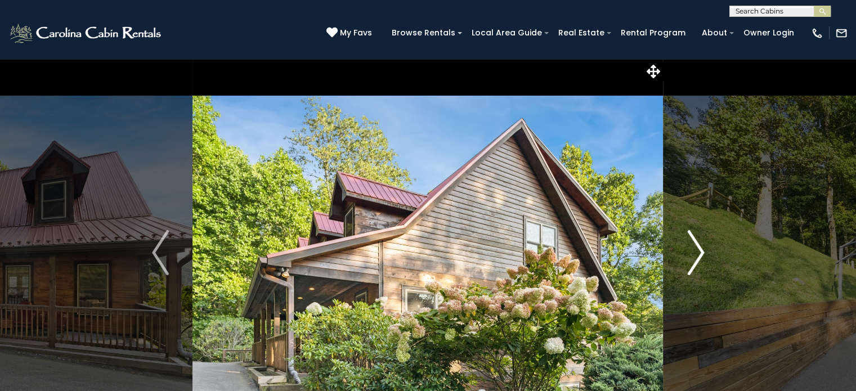
click at [695, 260] on img "Next" at bounding box center [695, 252] width 17 height 45
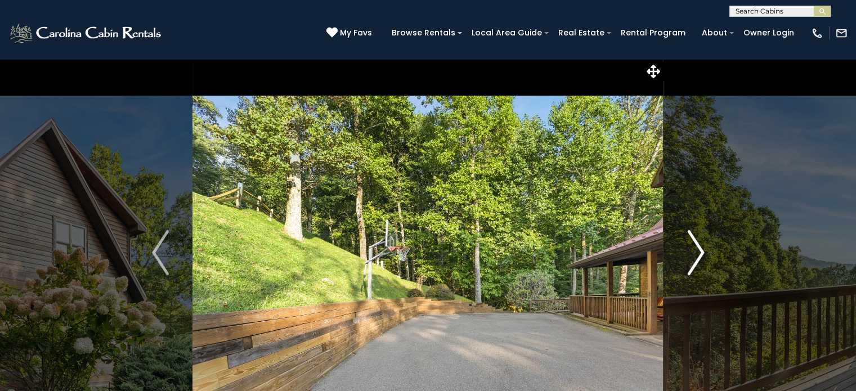
click at [695, 260] on img "Next" at bounding box center [695, 252] width 17 height 45
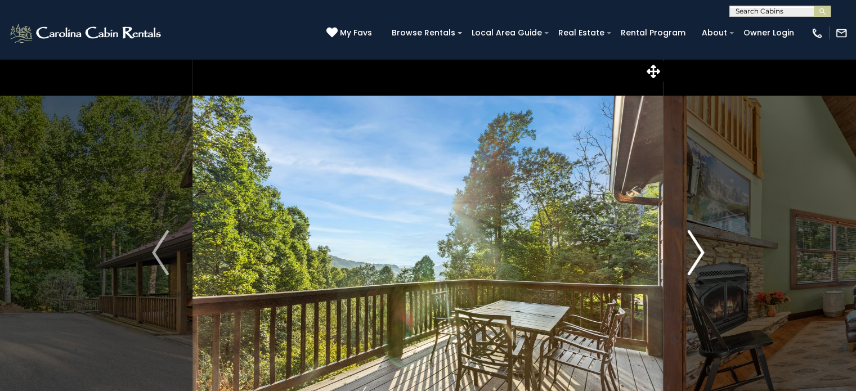
click at [695, 260] on img "Next" at bounding box center [695, 252] width 17 height 45
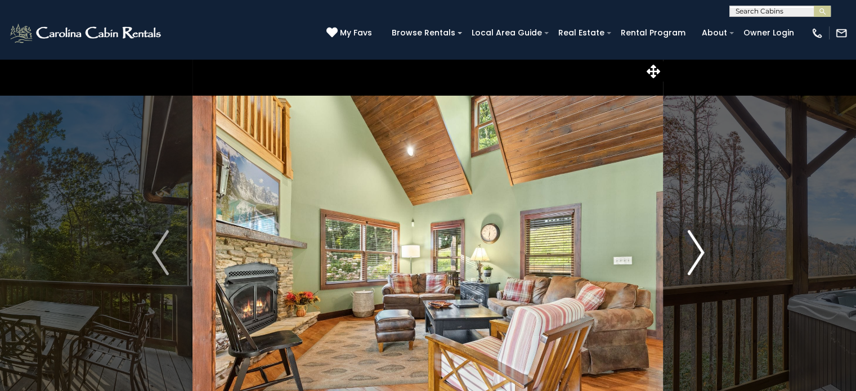
click at [695, 260] on img "Next" at bounding box center [695, 252] width 17 height 45
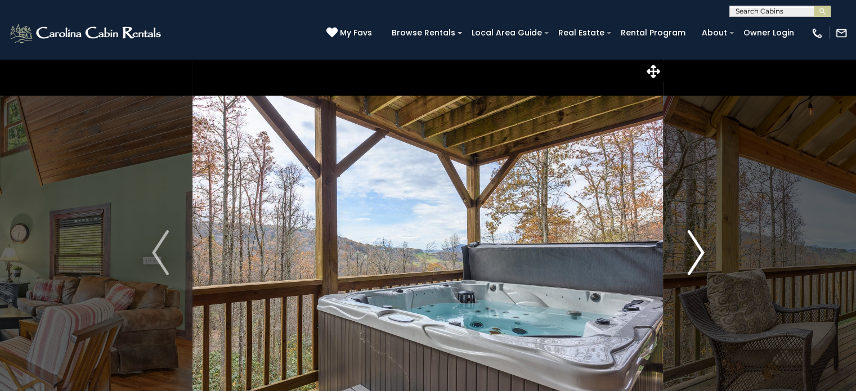
click at [695, 260] on img "Next" at bounding box center [695, 252] width 17 height 45
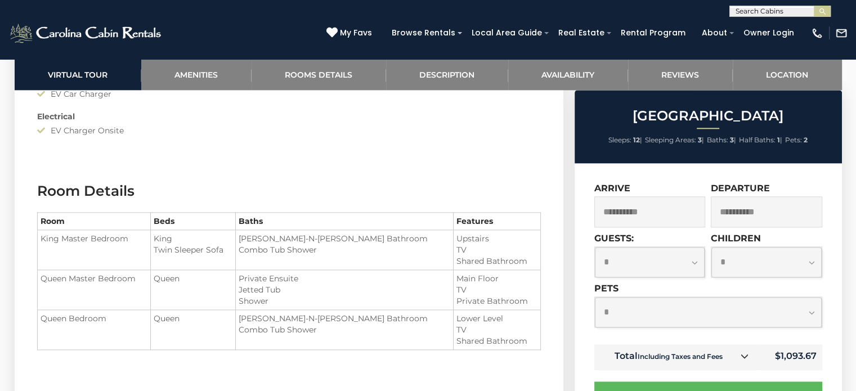
scroll to position [1405, 0]
click at [494, 320] on li "Lower Level" at bounding box center [496, 316] width 80 height 11
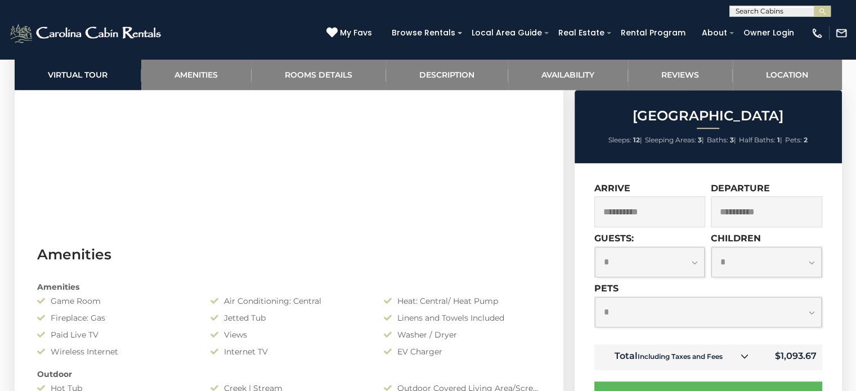
scroll to position [752, 0]
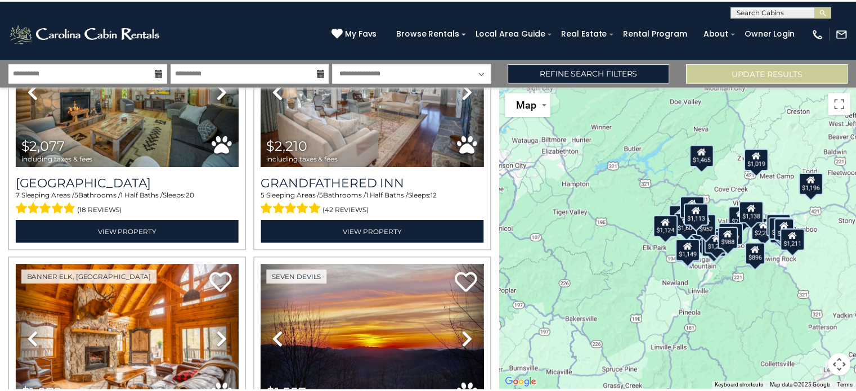
scroll to position [614, 0]
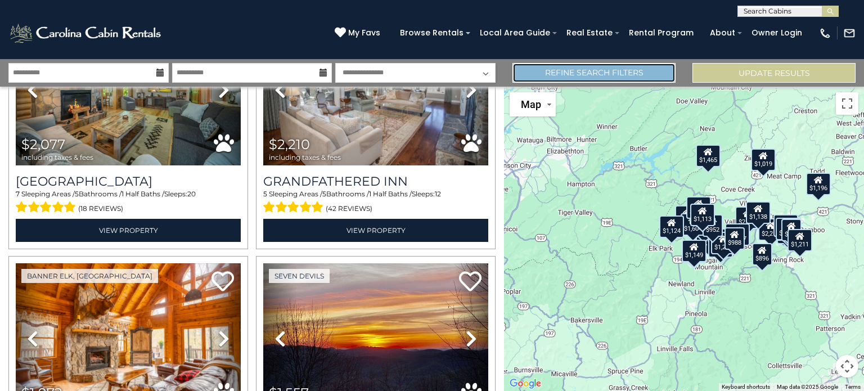
click at [594, 72] on link "Refine Search Filters" at bounding box center [593, 73] width 163 height 20
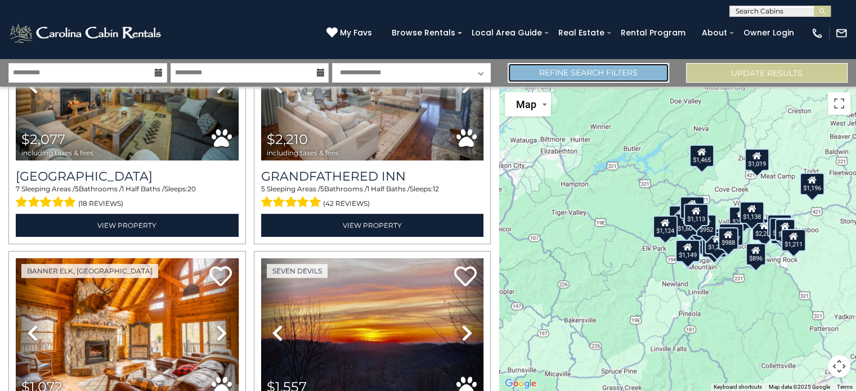
scroll to position [610, 0]
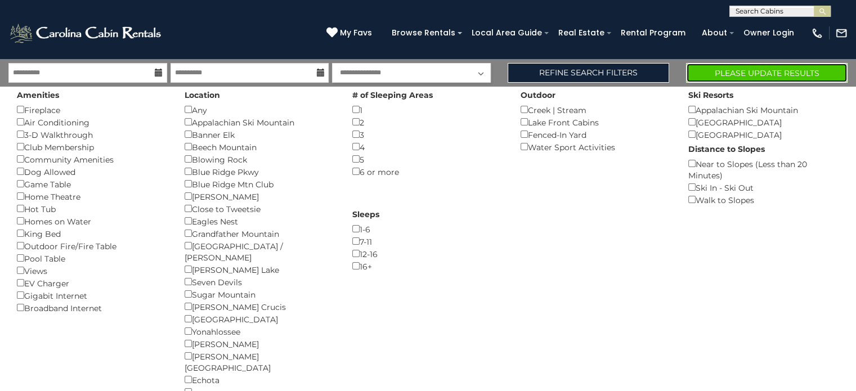
click at [760, 74] on button "Please Update Results" at bounding box center [766, 73] width 161 height 20
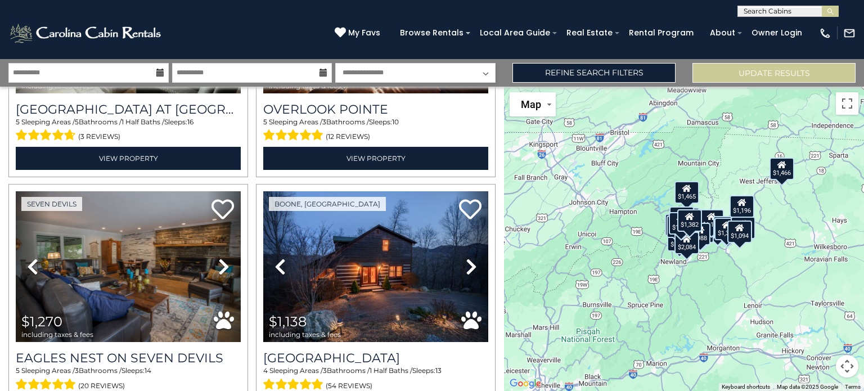
scroll to position [1196, 0]
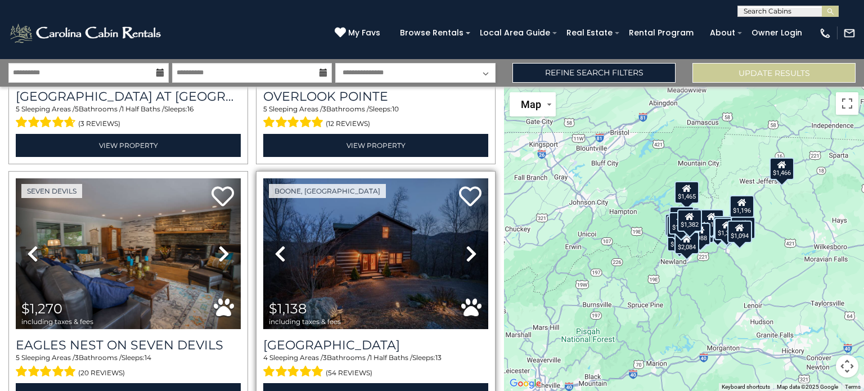
click at [466, 245] on icon at bounding box center [471, 254] width 11 height 18
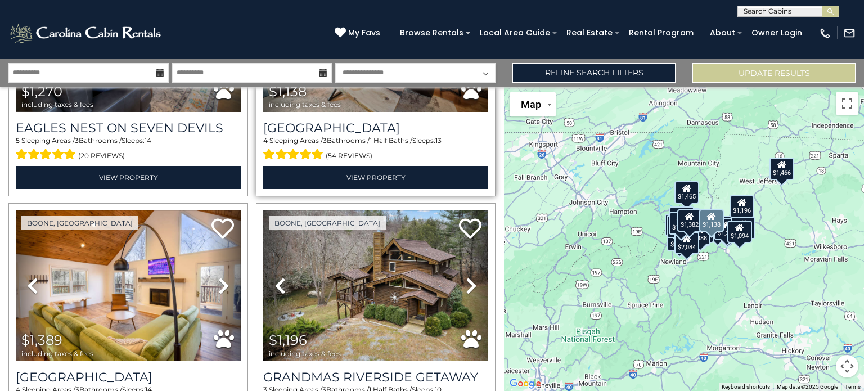
scroll to position [1419, 0]
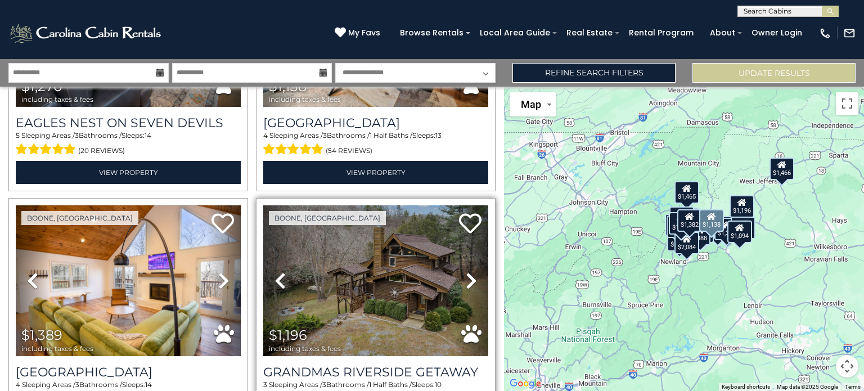
click at [466, 272] on icon at bounding box center [471, 281] width 11 height 18
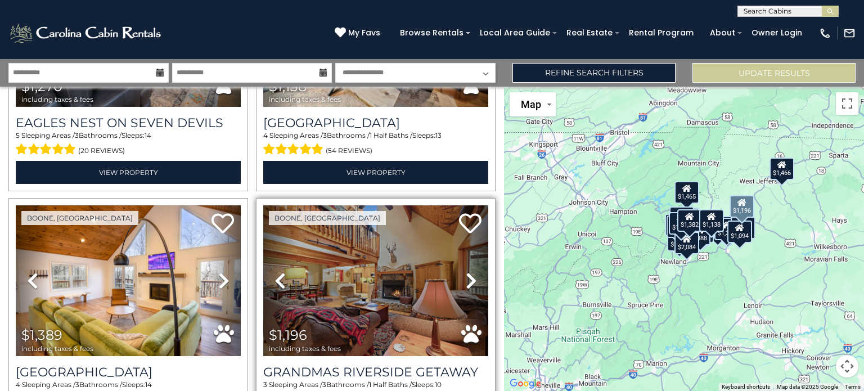
click at [466, 272] on icon at bounding box center [471, 281] width 11 height 18
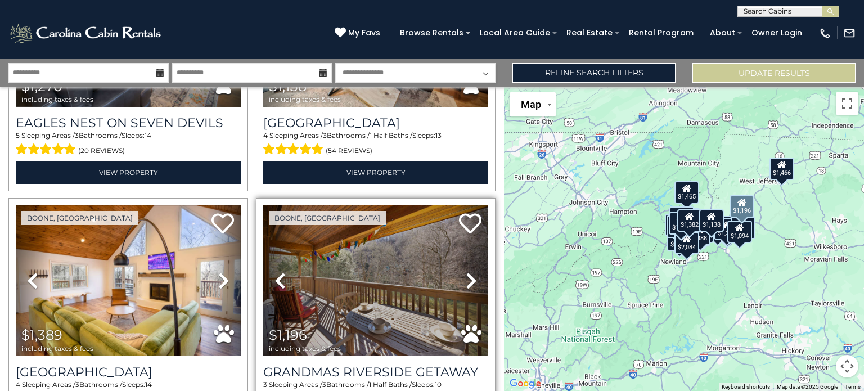
click at [466, 272] on icon at bounding box center [471, 281] width 11 height 18
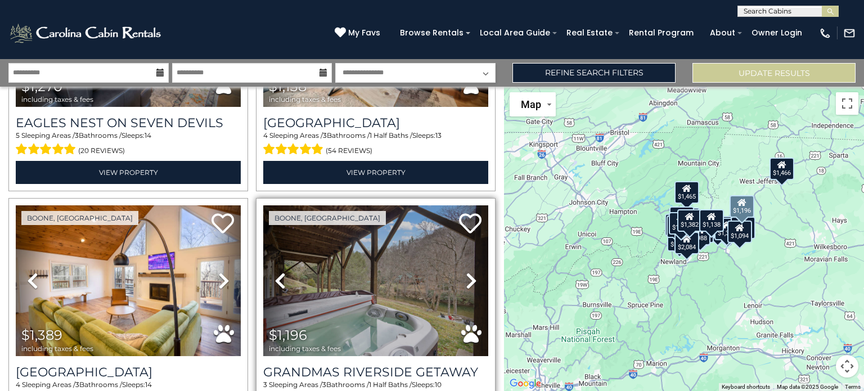
click at [467, 272] on icon at bounding box center [471, 281] width 11 height 18
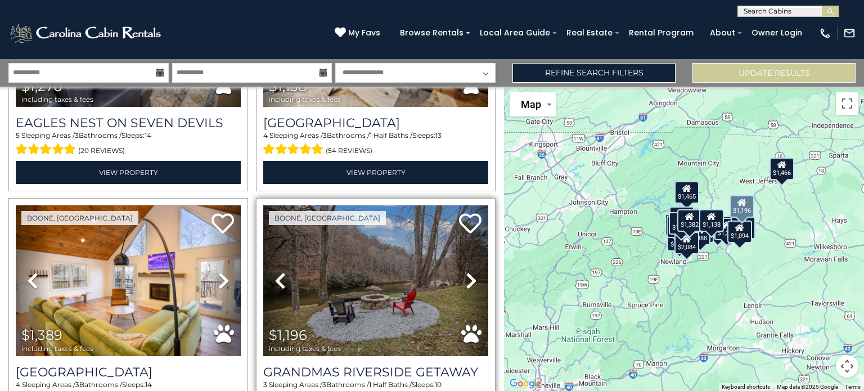
click at [467, 272] on icon at bounding box center [471, 281] width 11 height 18
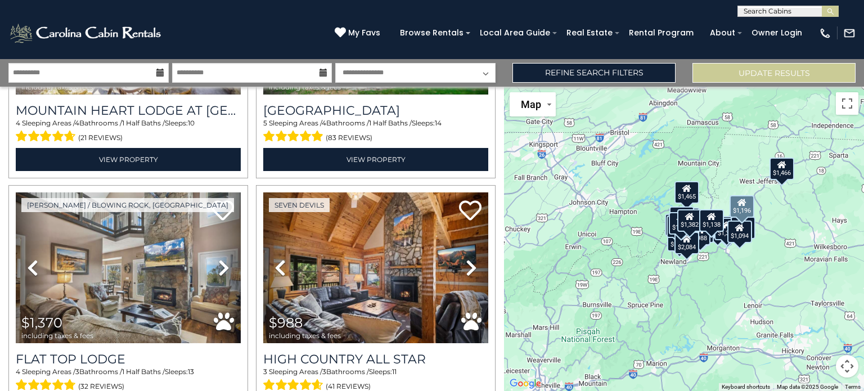
scroll to position [1931, 0]
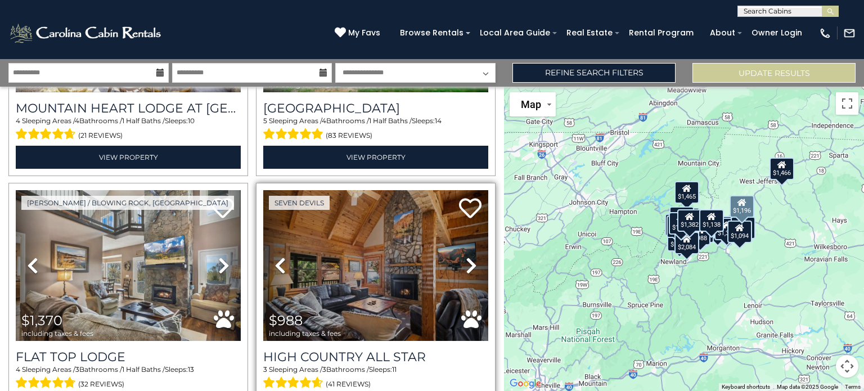
click at [466, 256] on icon at bounding box center [471, 265] width 11 height 18
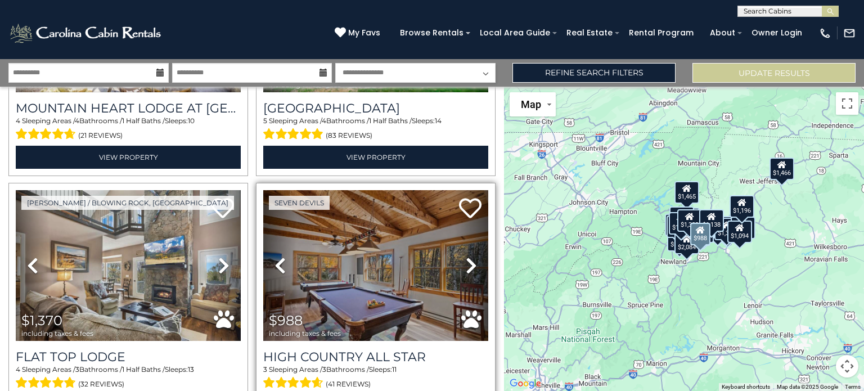
click at [466, 256] on icon at bounding box center [471, 265] width 11 height 18
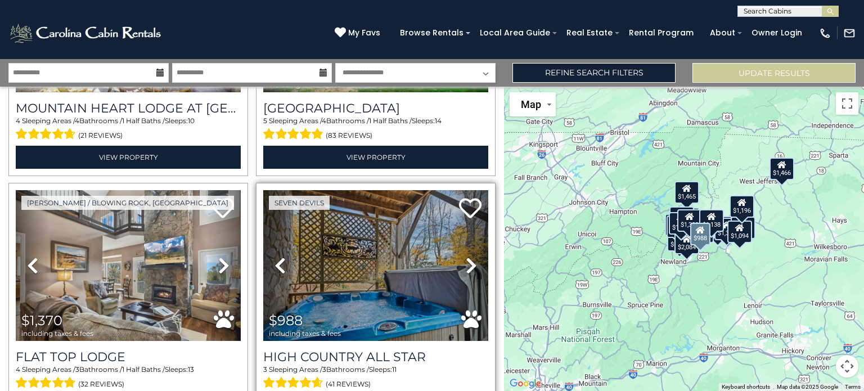
click at [466, 256] on icon at bounding box center [471, 265] width 11 height 18
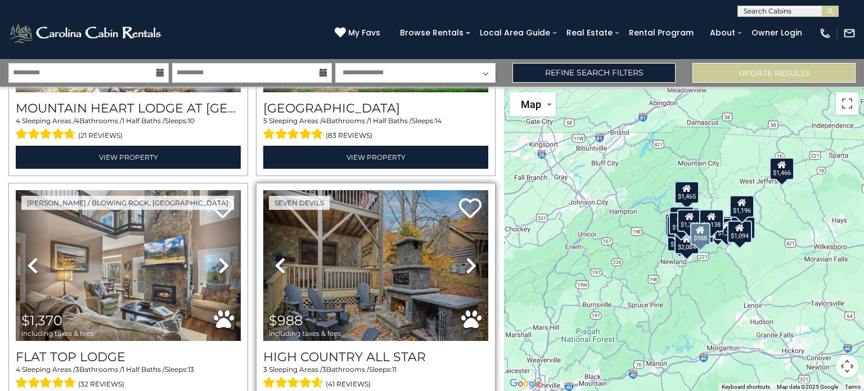
click at [466, 256] on icon at bounding box center [471, 265] width 11 height 18
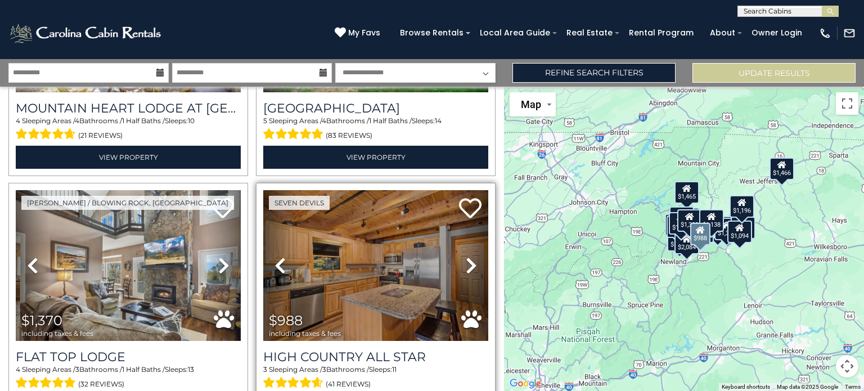
click at [466, 256] on icon at bounding box center [471, 265] width 11 height 18
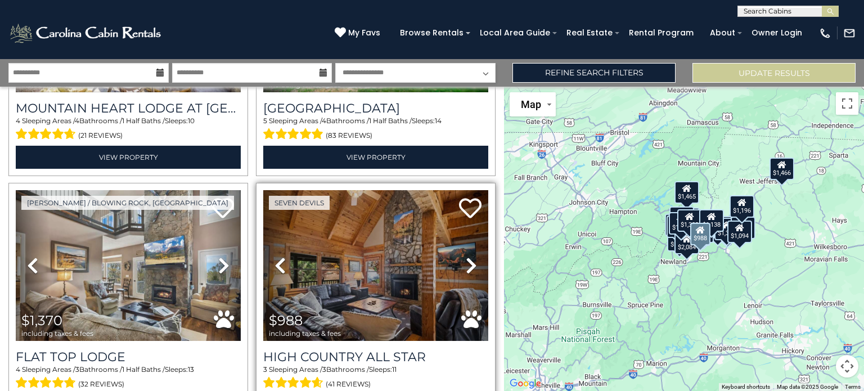
click at [466, 256] on icon at bounding box center [471, 265] width 11 height 18
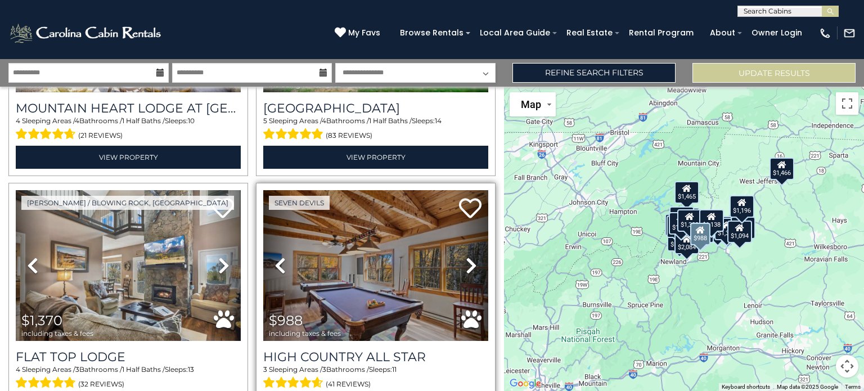
click at [466, 256] on icon at bounding box center [471, 265] width 11 height 18
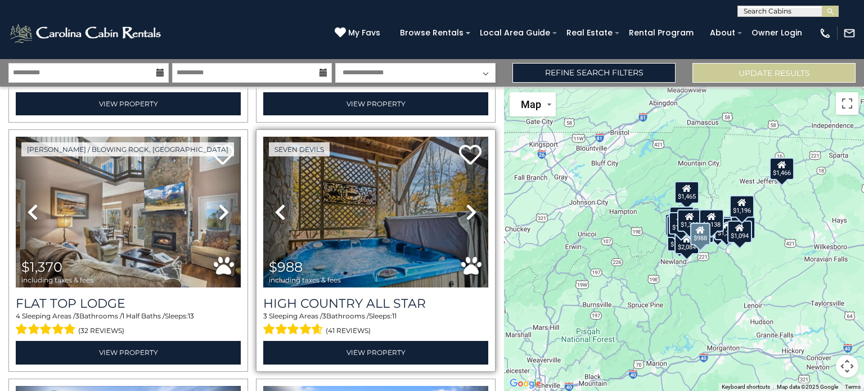
scroll to position [1978, 0]
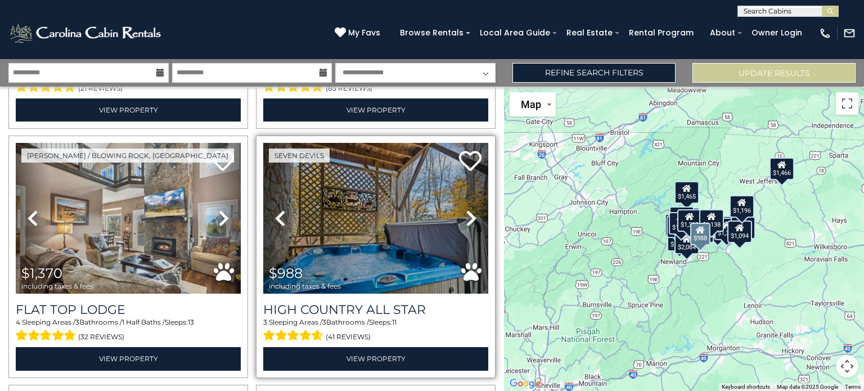
click at [466, 209] on icon at bounding box center [471, 218] width 11 height 18
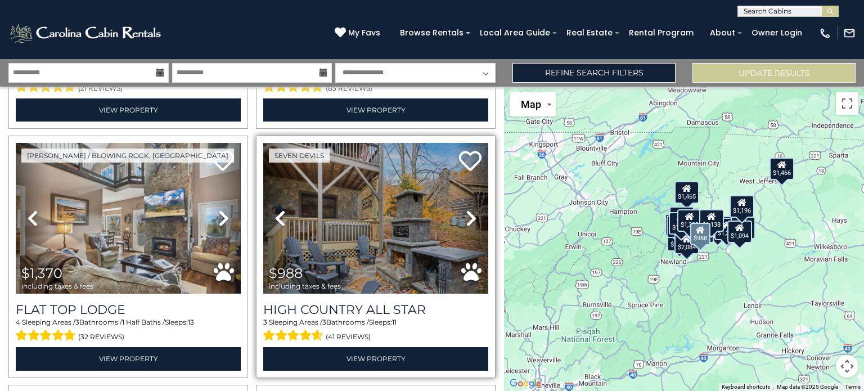
click at [468, 209] on icon at bounding box center [471, 218] width 11 height 18
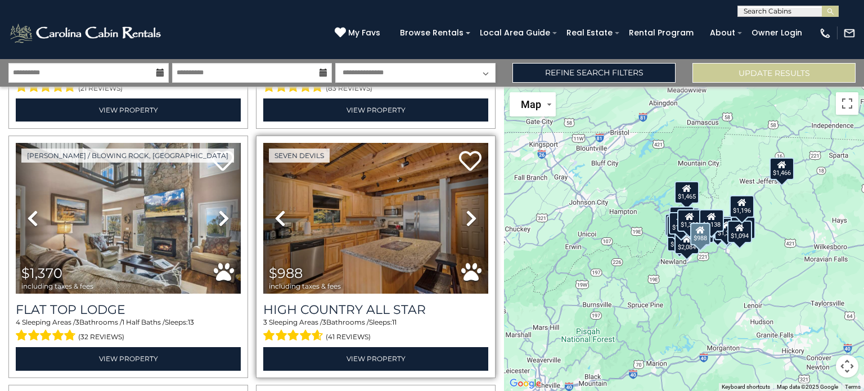
click at [468, 209] on icon at bounding box center [471, 218] width 11 height 18
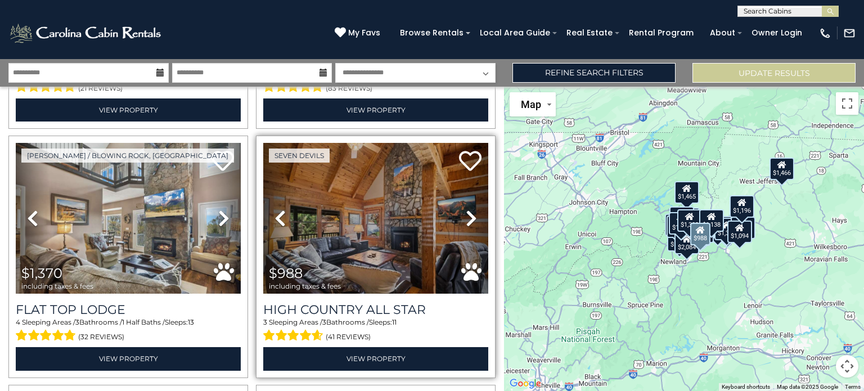
click at [468, 209] on icon at bounding box center [471, 218] width 11 height 18
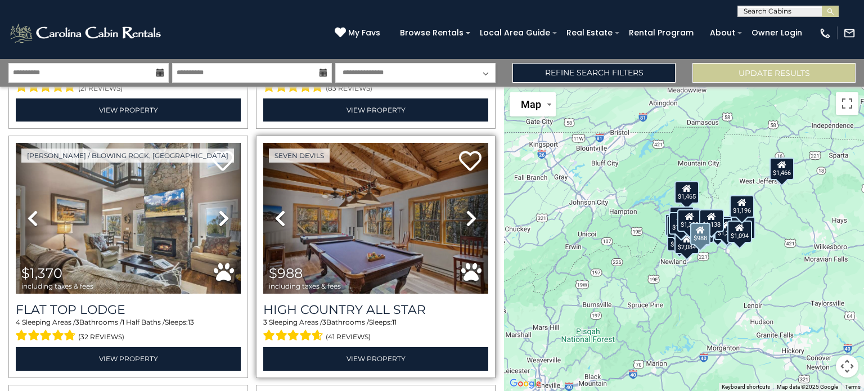
click at [468, 209] on icon at bounding box center [471, 218] width 11 height 18
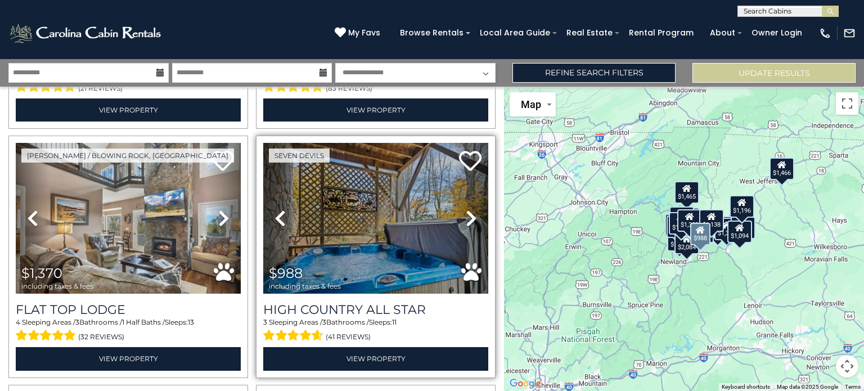
click at [468, 209] on icon at bounding box center [471, 218] width 11 height 18
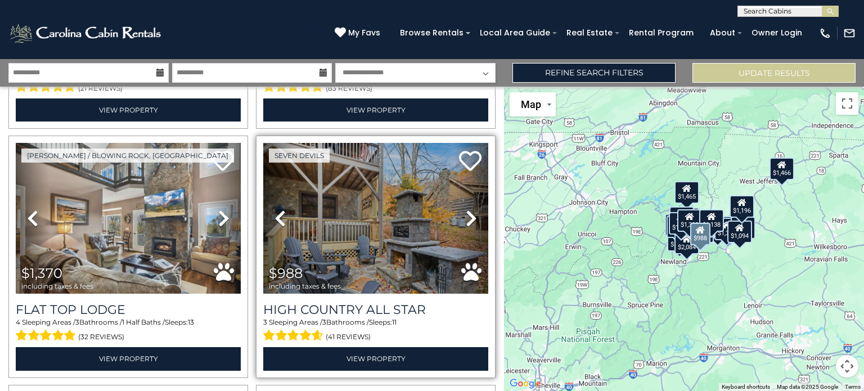
click at [468, 209] on icon at bounding box center [471, 218] width 11 height 18
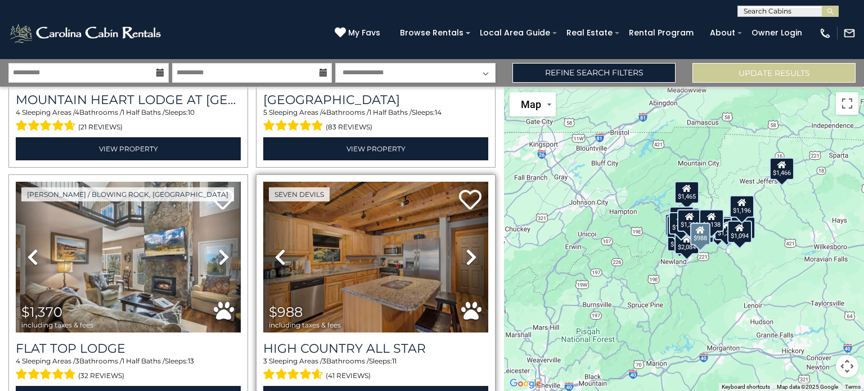
scroll to position [1941, 0]
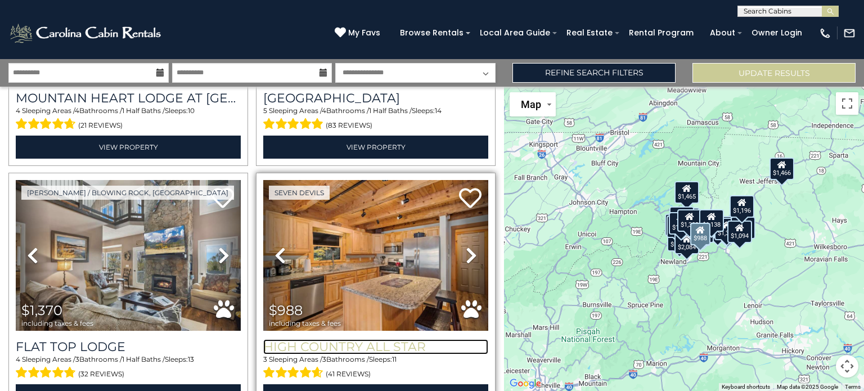
click at [360, 339] on h3 "High Country All Star" at bounding box center [375, 346] width 225 height 15
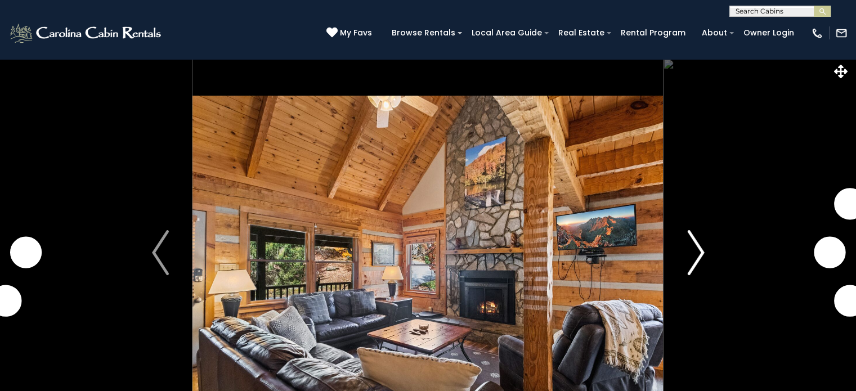
click at [692, 270] on img "Next" at bounding box center [695, 252] width 17 height 45
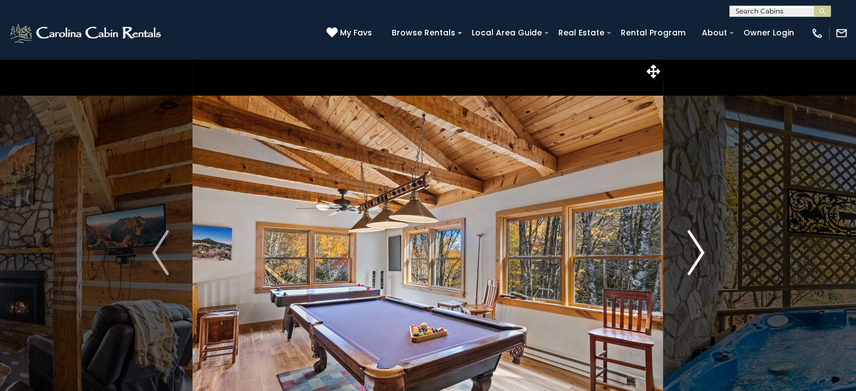
click at [697, 256] on img "Next" at bounding box center [695, 252] width 17 height 45
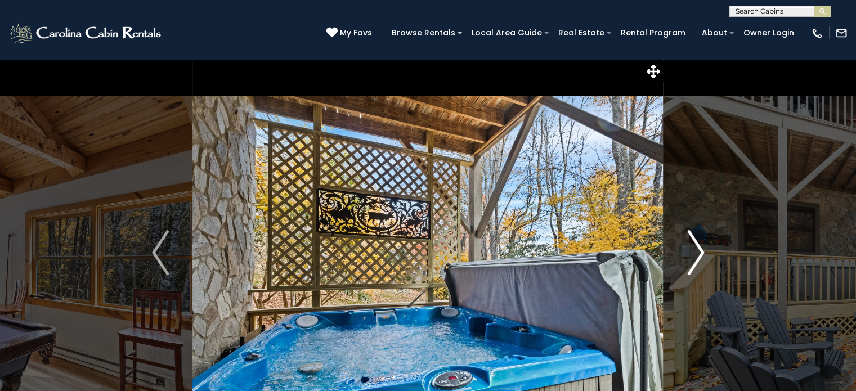
click at [697, 256] on img "Next" at bounding box center [695, 252] width 17 height 45
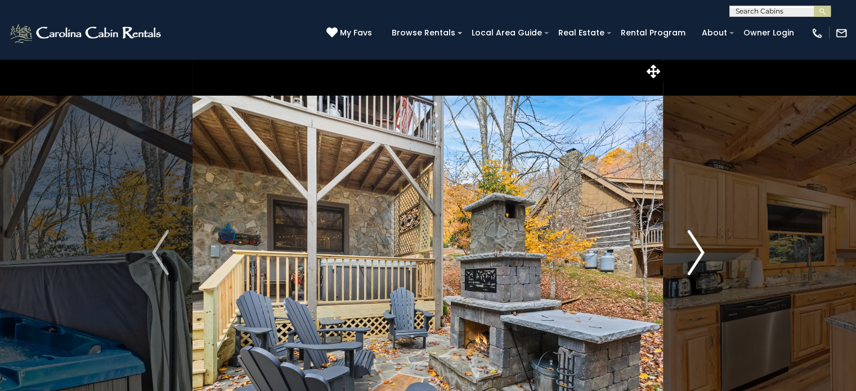
click at [697, 256] on img "Next" at bounding box center [695, 252] width 17 height 45
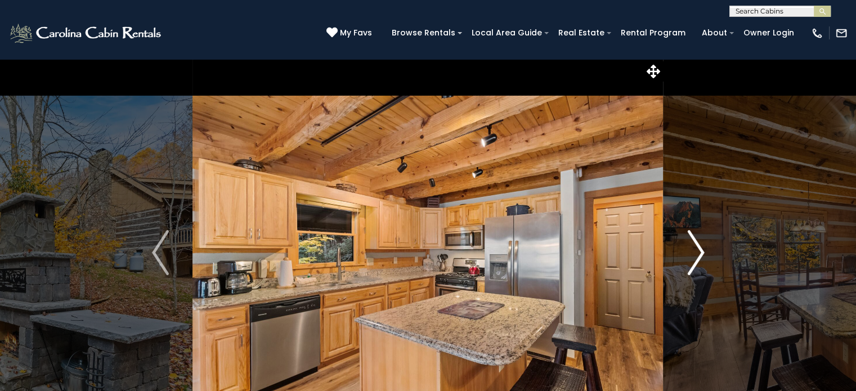
click at [690, 257] on img "Next" at bounding box center [695, 252] width 17 height 45
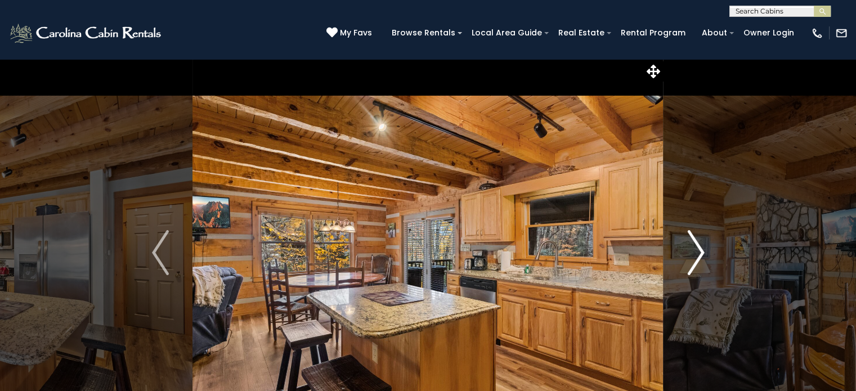
click at [696, 256] on img "Next" at bounding box center [695, 252] width 17 height 45
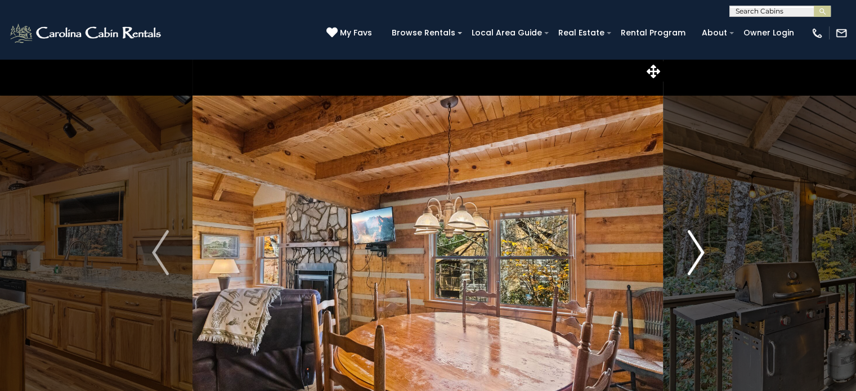
click at [696, 256] on img "Next" at bounding box center [695, 252] width 17 height 45
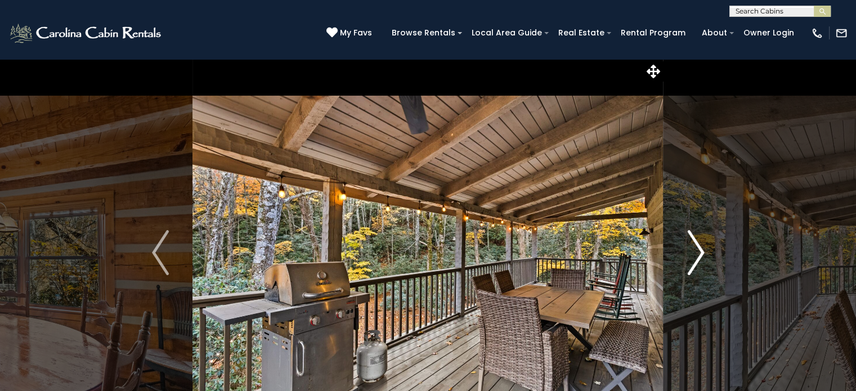
click at [691, 258] on img "Next" at bounding box center [695, 252] width 17 height 45
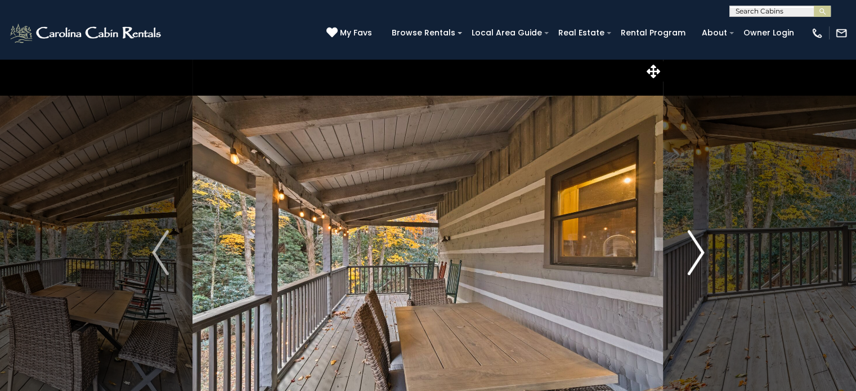
click at [701, 261] on img "Next" at bounding box center [695, 252] width 17 height 45
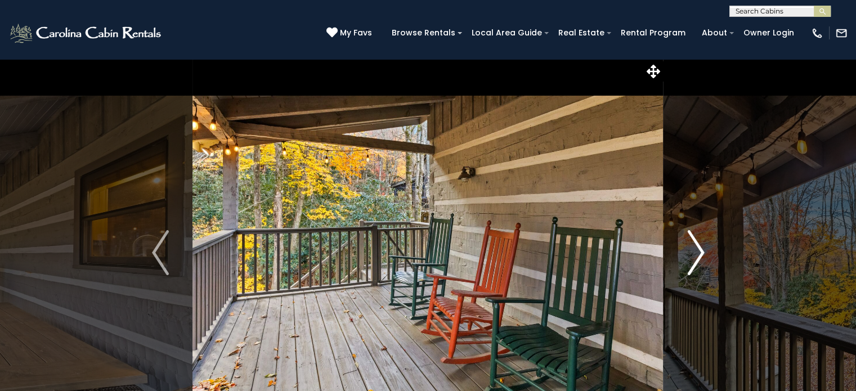
click at [701, 261] on img "Next" at bounding box center [695, 252] width 17 height 45
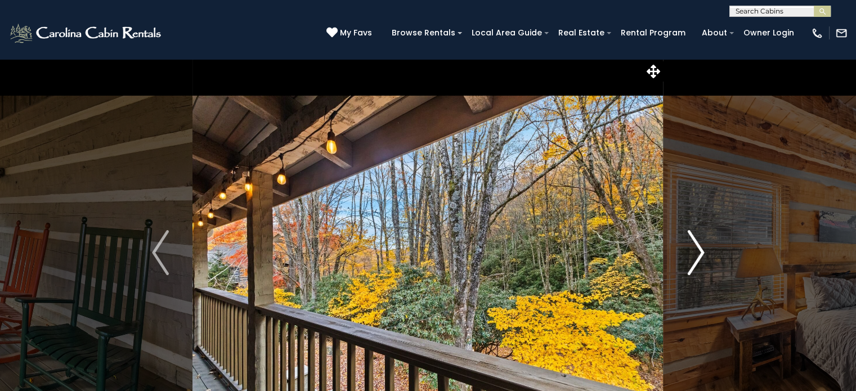
click at [691, 259] on img "Next" at bounding box center [695, 252] width 17 height 45
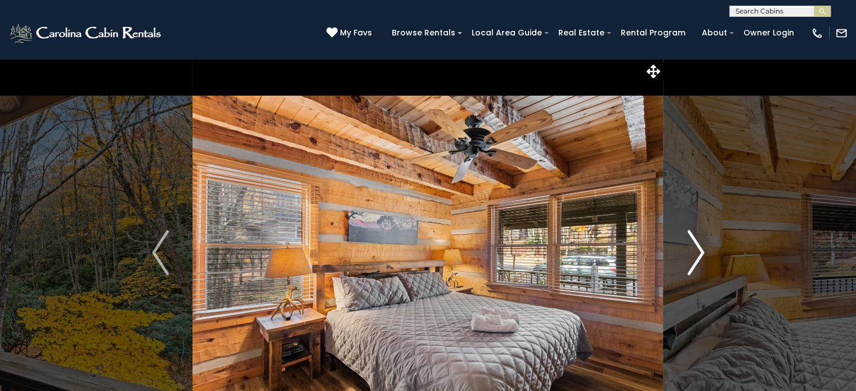
click at [691, 259] on img "Next" at bounding box center [695, 252] width 17 height 45
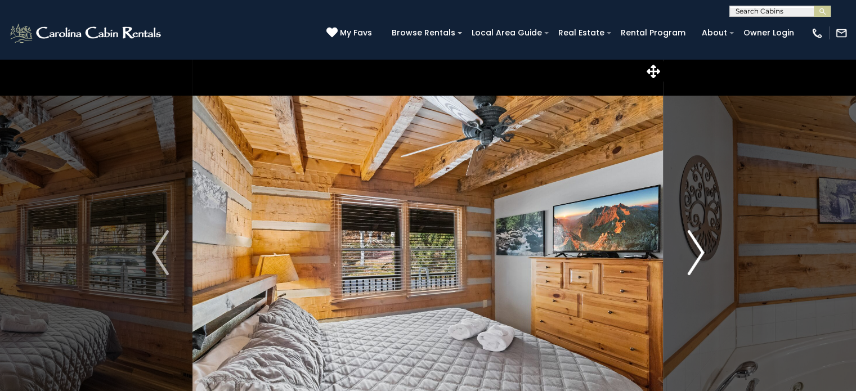
click at [691, 259] on img "Next" at bounding box center [695, 252] width 17 height 45
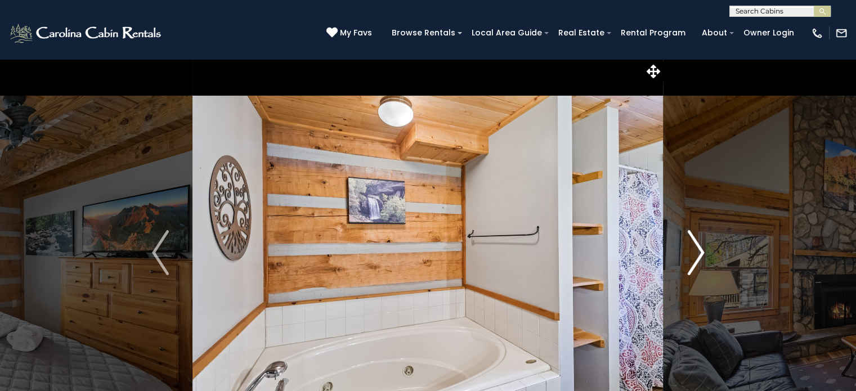
click at [691, 259] on img "Next" at bounding box center [695, 252] width 17 height 45
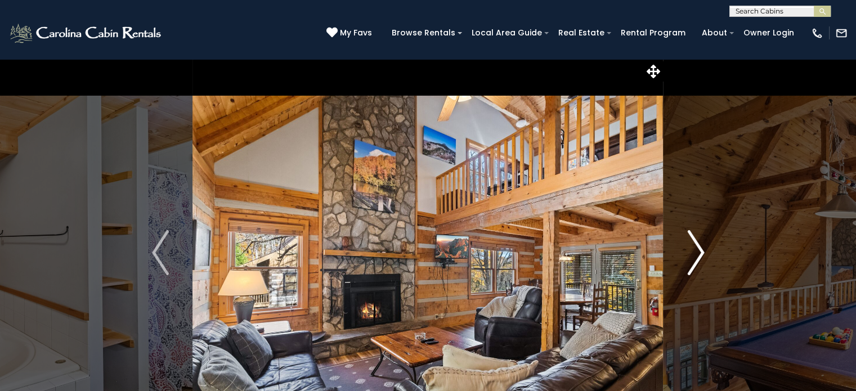
click at [691, 259] on img "Next" at bounding box center [695, 252] width 17 height 45
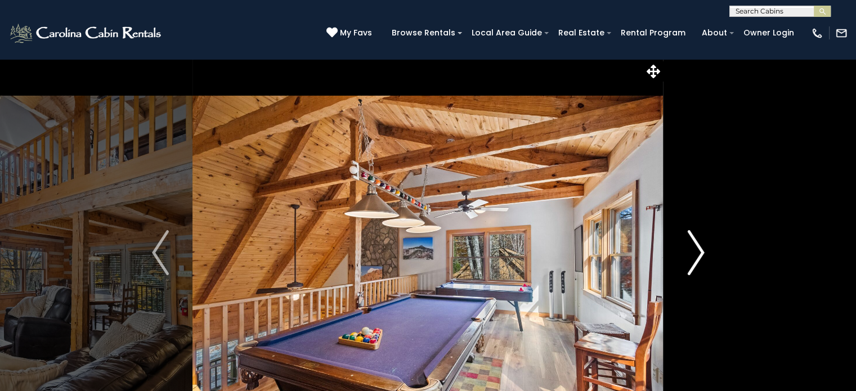
click at [691, 259] on img "Next" at bounding box center [695, 252] width 17 height 45
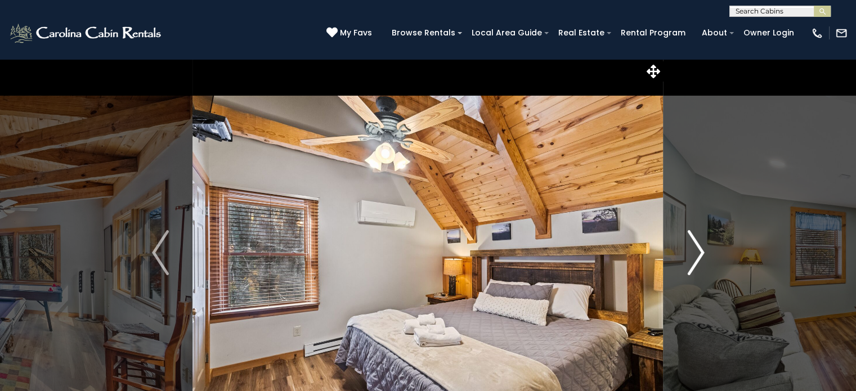
click at [691, 259] on img "Next" at bounding box center [695, 252] width 17 height 45
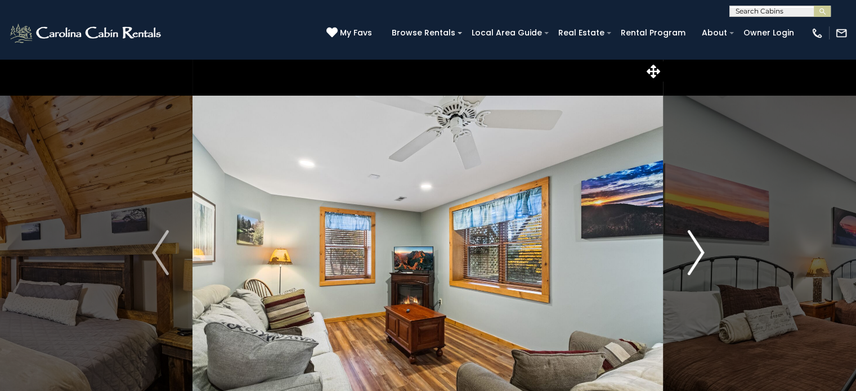
click at [683, 265] on button "Next" at bounding box center [695, 252] width 65 height 388
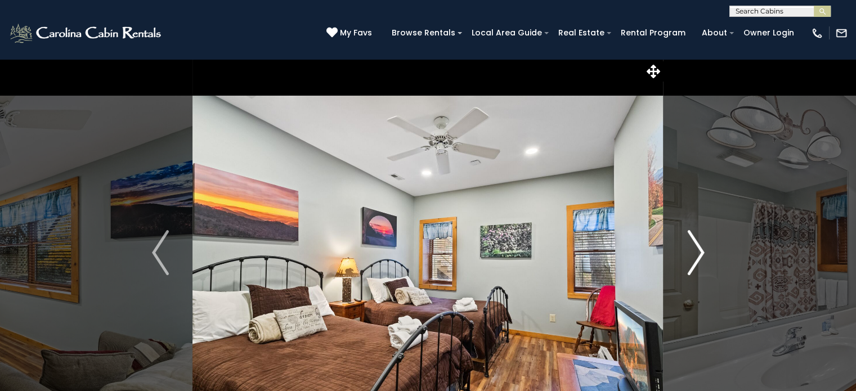
click at [676, 263] on button "Next" at bounding box center [695, 252] width 65 height 388
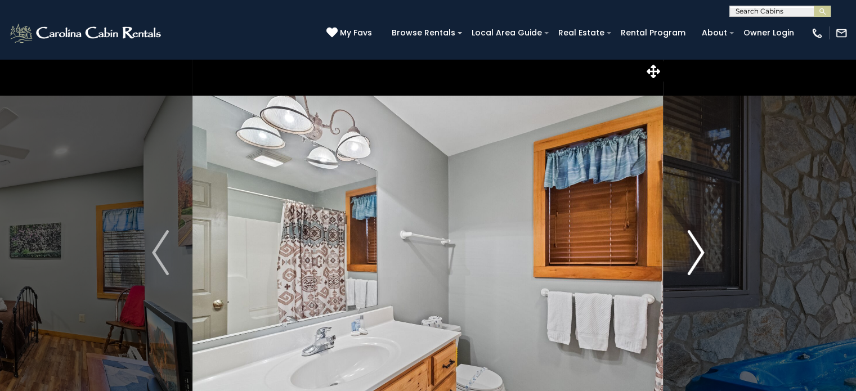
click at [676, 263] on button "Next" at bounding box center [695, 252] width 65 height 388
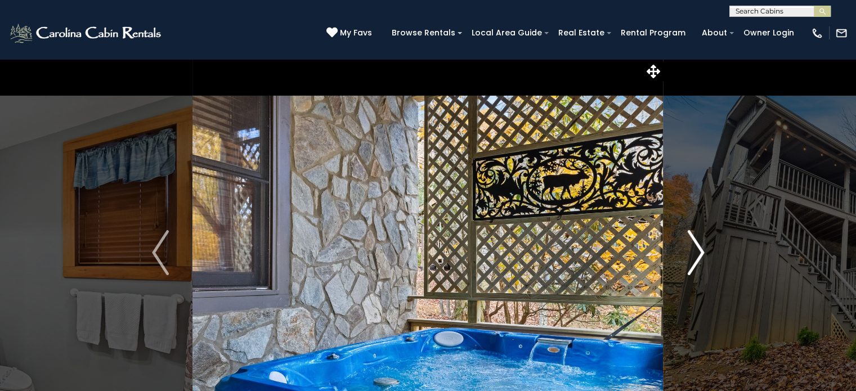
click at [687, 266] on img "Next" at bounding box center [695, 252] width 17 height 45
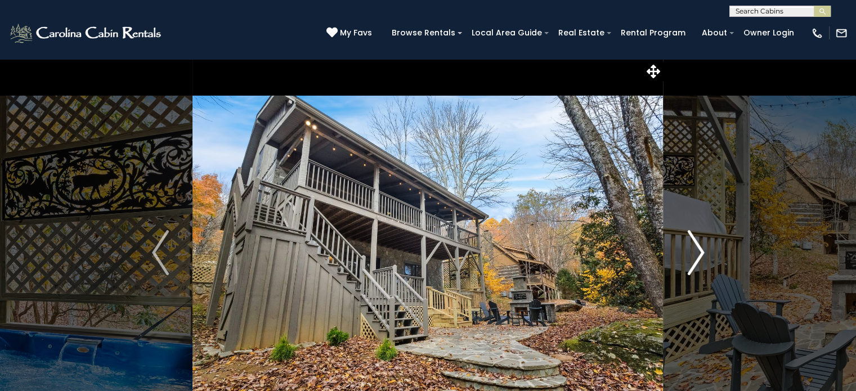
click at [687, 266] on img "Next" at bounding box center [695, 252] width 17 height 45
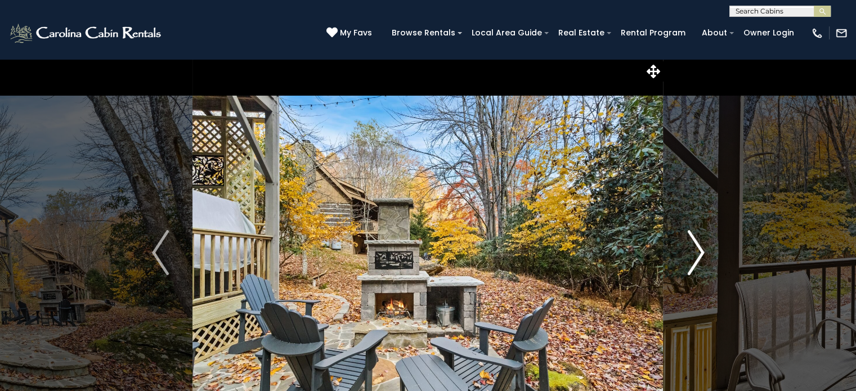
click at [687, 266] on img "Next" at bounding box center [695, 252] width 17 height 45
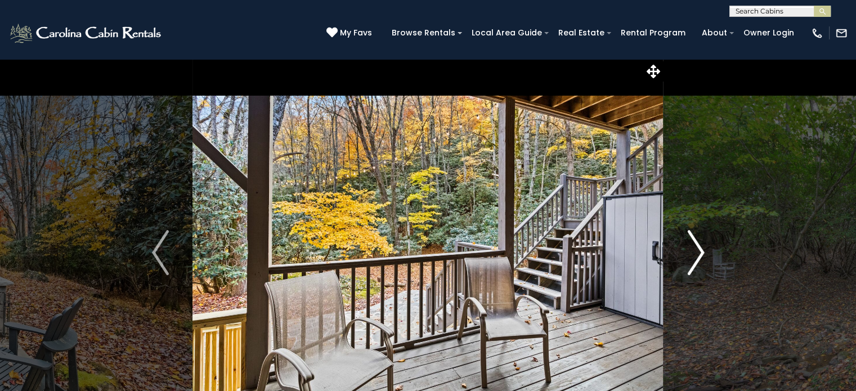
click at [687, 266] on img "Next" at bounding box center [695, 252] width 17 height 45
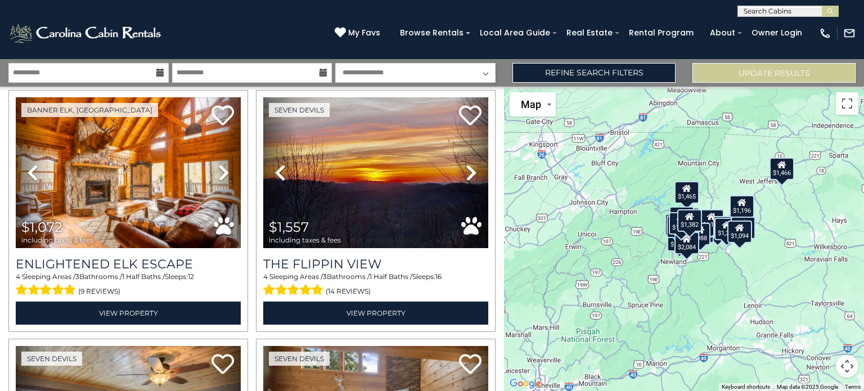
scroll to position [528, 0]
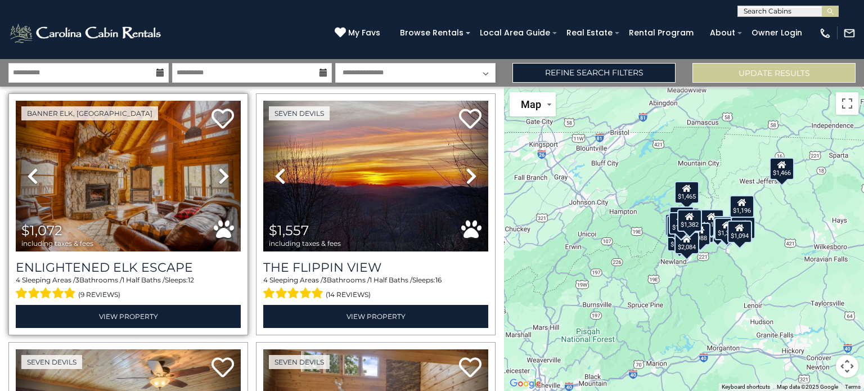
click at [225, 182] on link "Next" at bounding box center [224, 176] width 34 height 151
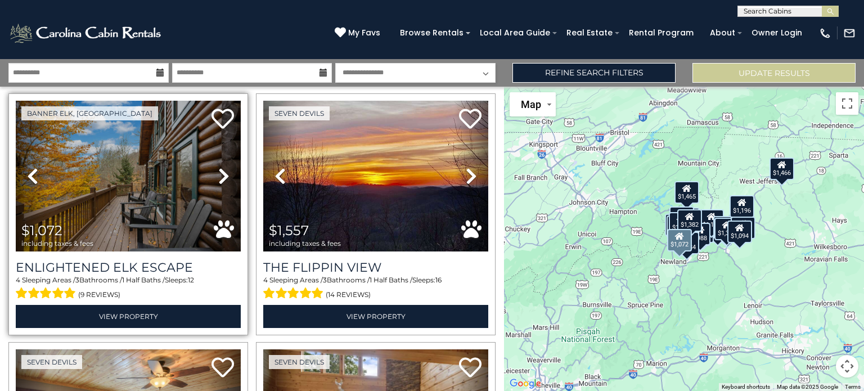
click at [222, 170] on icon at bounding box center [223, 176] width 11 height 18
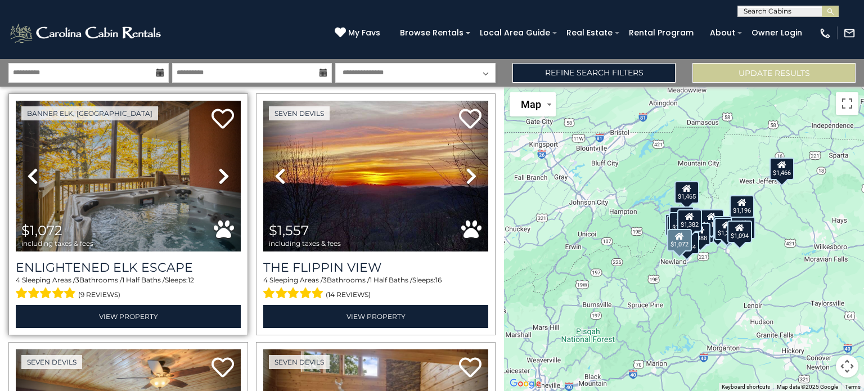
click at [222, 170] on icon at bounding box center [223, 176] width 11 height 18
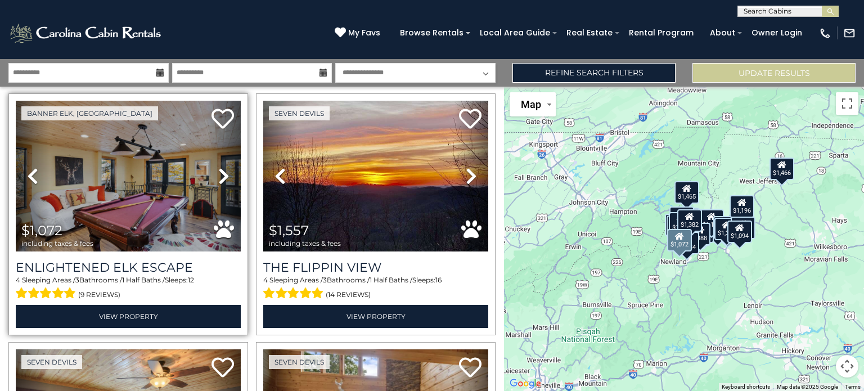
click at [222, 170] on icon at bounding box center [223, 176] width 11 height 18
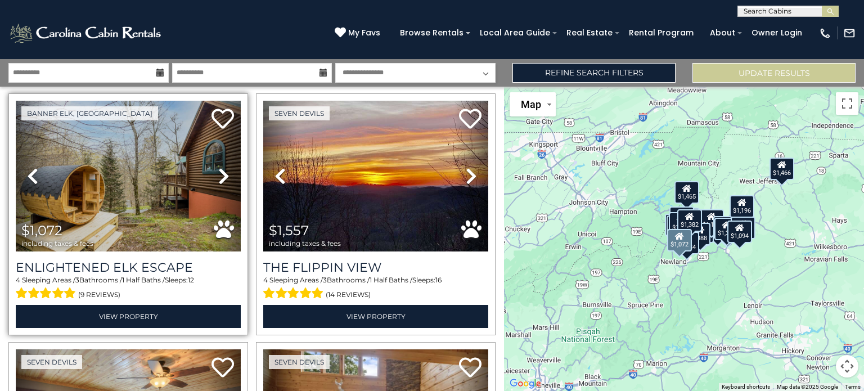
click at [222, 170] on icon at bounding box center [223, 176] width 11 height 18
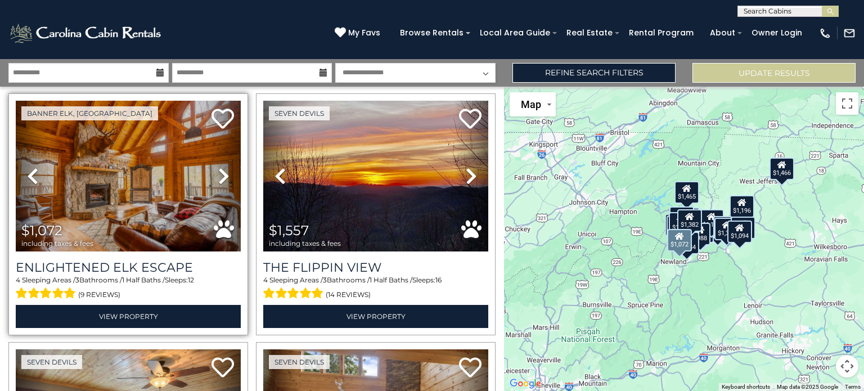
click at [222, 170] on icon at bounding box center [223, 176] width 11 height 18
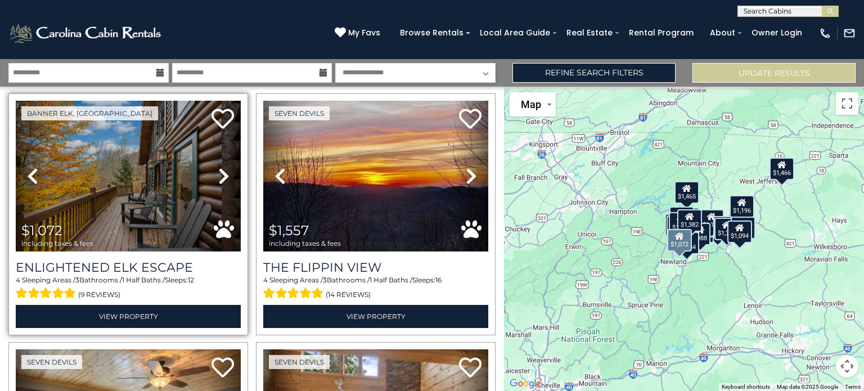
click at [222, 170] on icon at bounding box center [223, 176] width 11 height 18
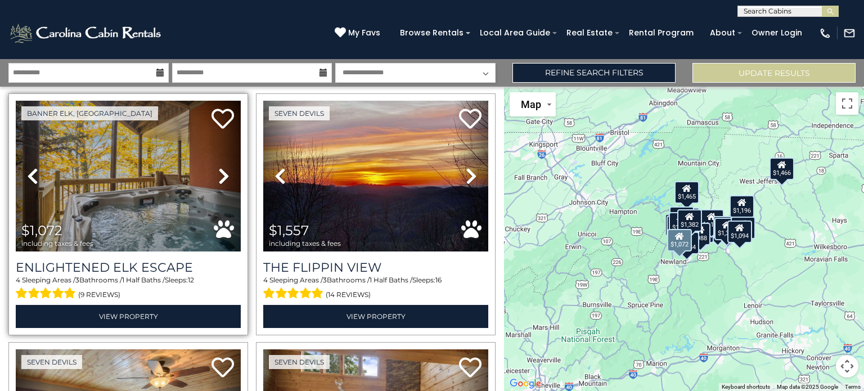
click at [222, 170] on icon at bounding box center [223, 176] width 11 height 18
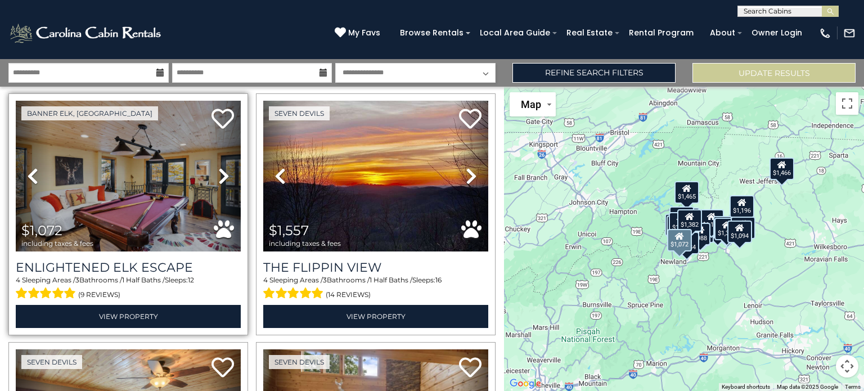
click at [222, 170] on icon at bounding box center [223, 176] width 11 height 18
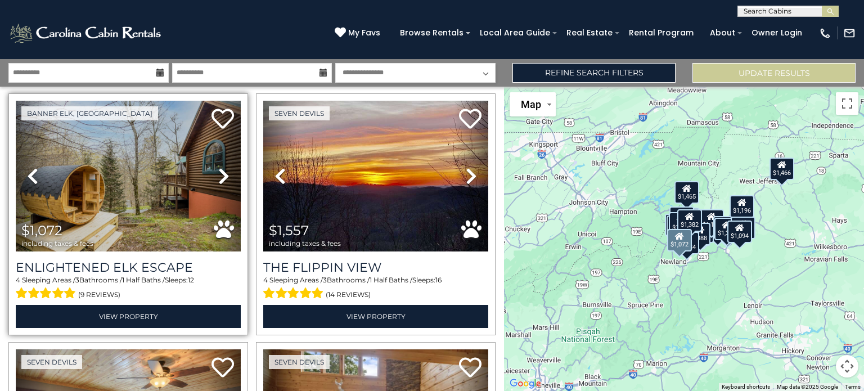
click at [222, 170] on icon at bounding box center [223, 176] width 11 height 18
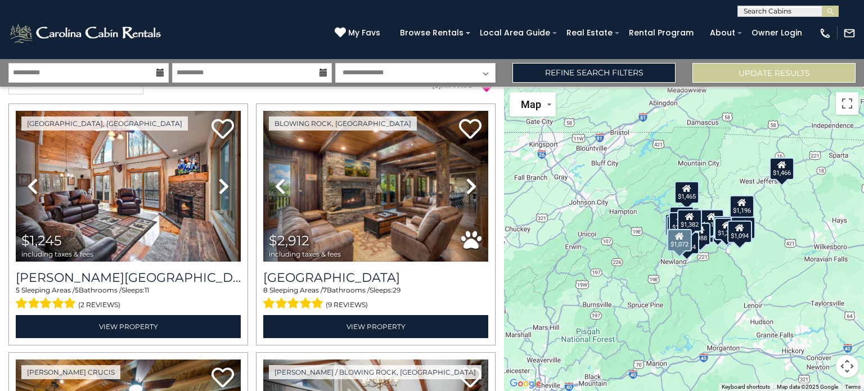
scroll to position [0, 0]
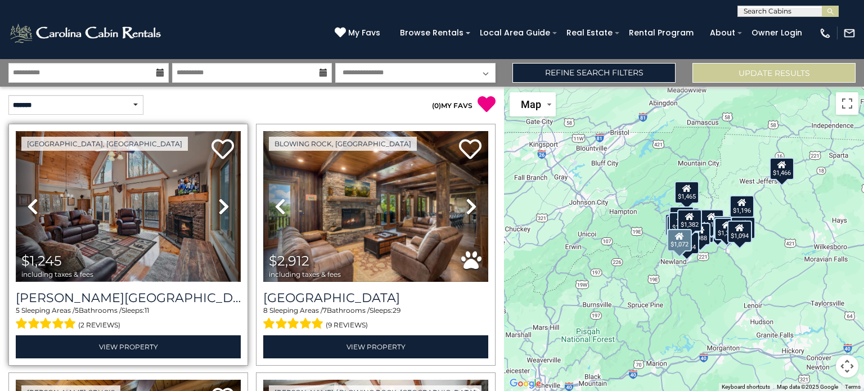
click at [162, 253] on img at bounding box center [128, 206] width 225 height 151
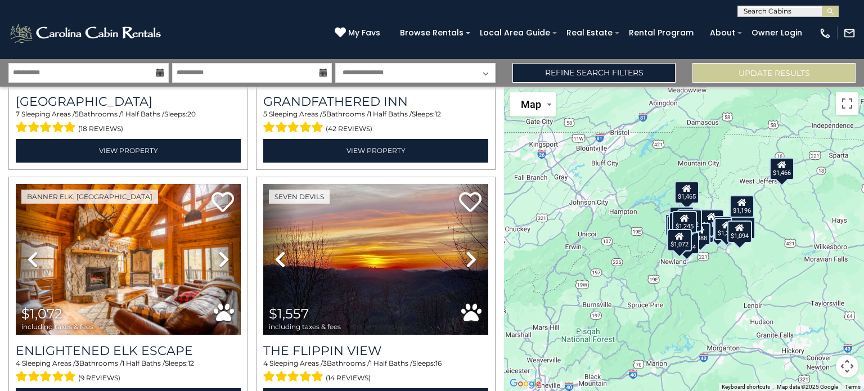
scroll to position [445, 0]
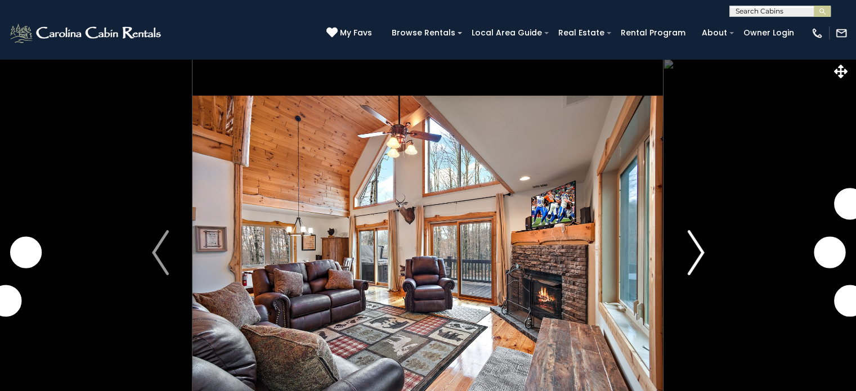
click at [699, 251] on img "Next" at bounding box center [695, 252] width 17 height 45
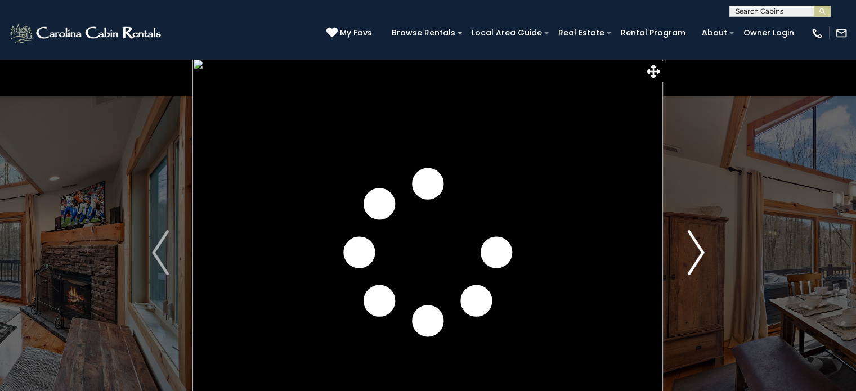
click at [710, 246] on button "Next" at bounding box center [695, 252] width 65 height 388
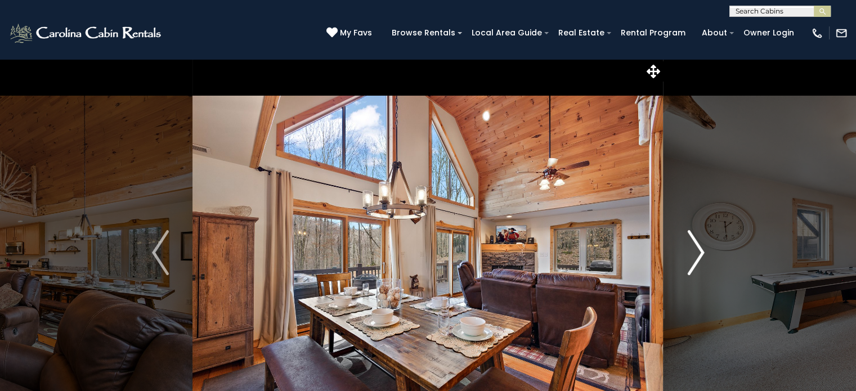
click at [701, 247] on img "Next" at bounding box center [695, 252] width 17 height 45
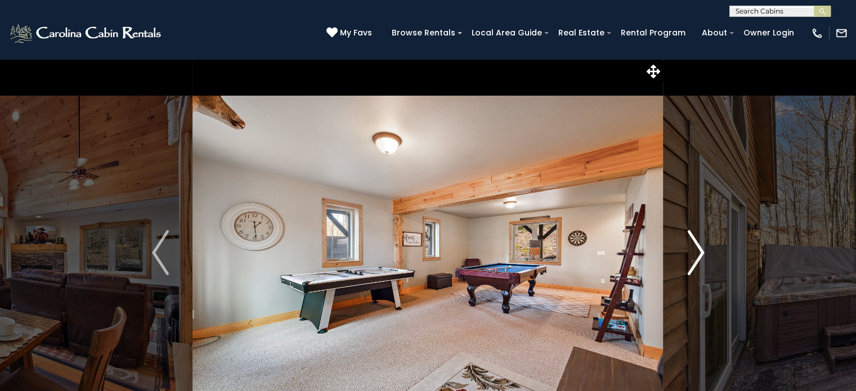
click at [706, 251] on button "Next" at bounding box center [695, 252] width 65 height 388
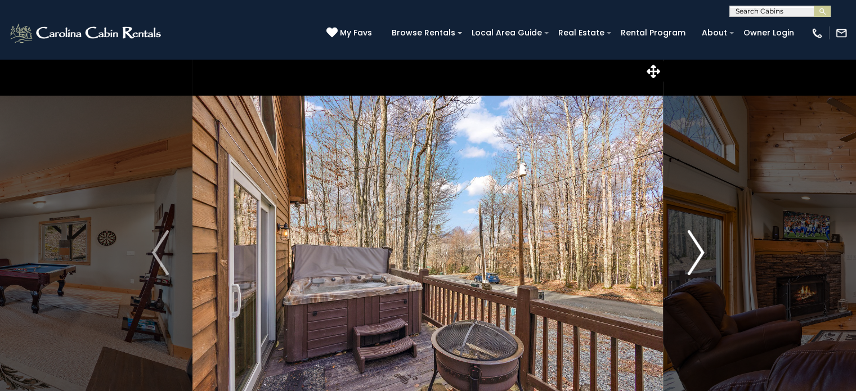
click at [700, 246] on img "Next" at bounding box center [695, 252] width 17 height 45
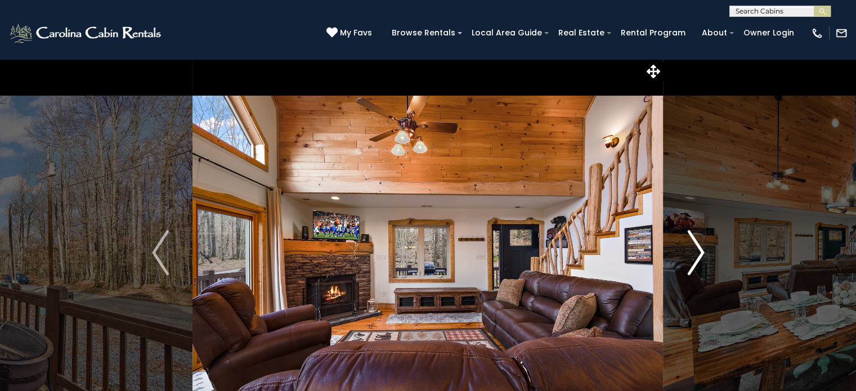
click at [700, 246] on img "Next" at bounding box center [695, 252] width 17 height 45
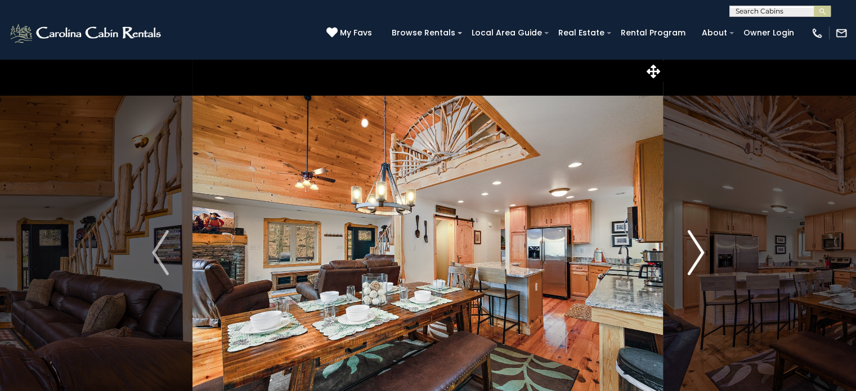
click at [689, 248] on img "Next" at bounding box center [695, 252] width 17 height 45
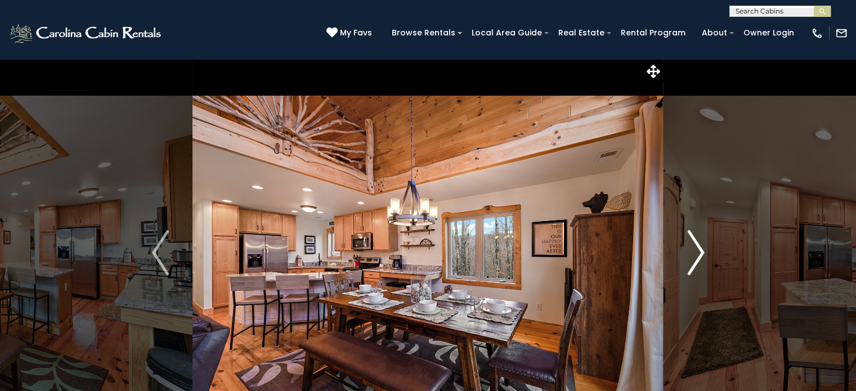
click at [689, 248] on img "Next" at bounding box center [695, 252] width 17 height 45
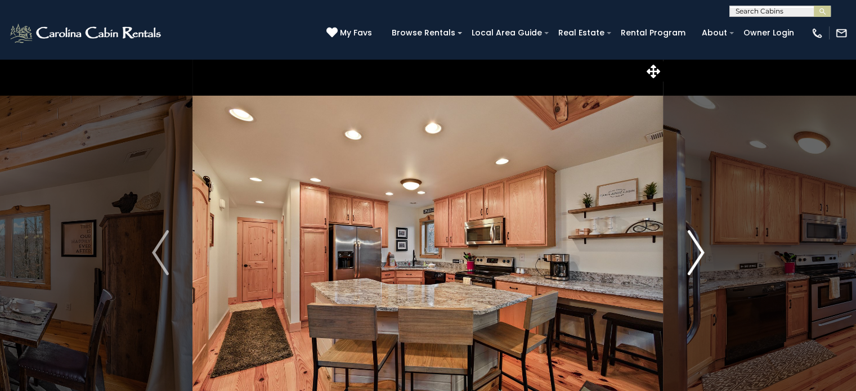
click at [689, 248] on img "Next" at bounding box center [695, 252] width 17 height 45
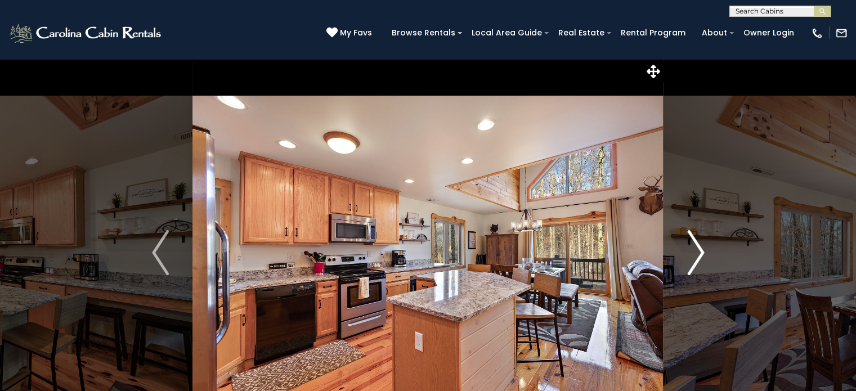
click at [689, 248] on img "Next" at bounding box center [695, 252] width 17 height 45
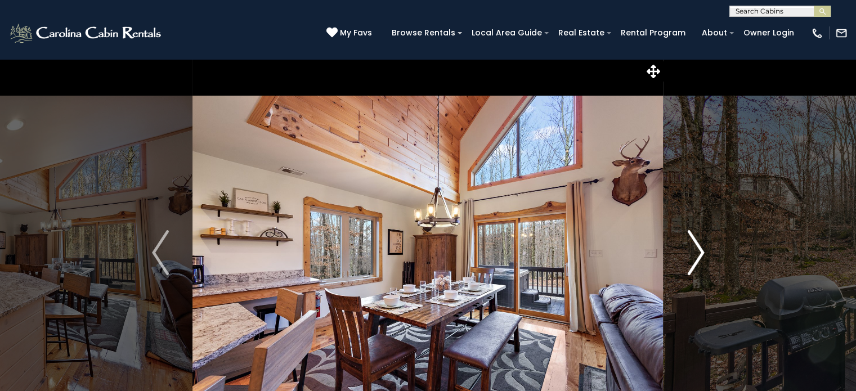
click at [689, 248] on img "Next" at bounding box center [695, 252] width 17 height 45
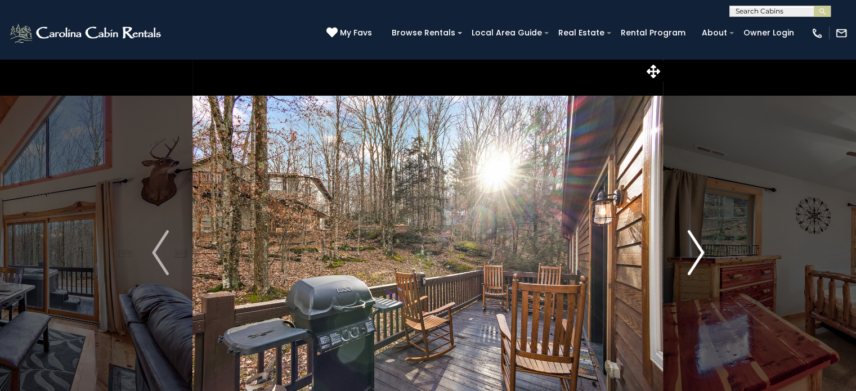
click at [689, 248] on img "Next" at bounding box center [695, 252] width 17 height 45
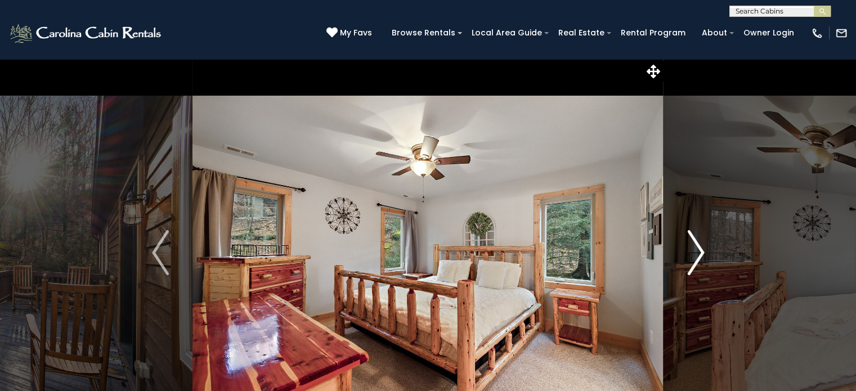
click at [689, 248] on img "Next" at bounding box center [695, 252] width 17 height 45
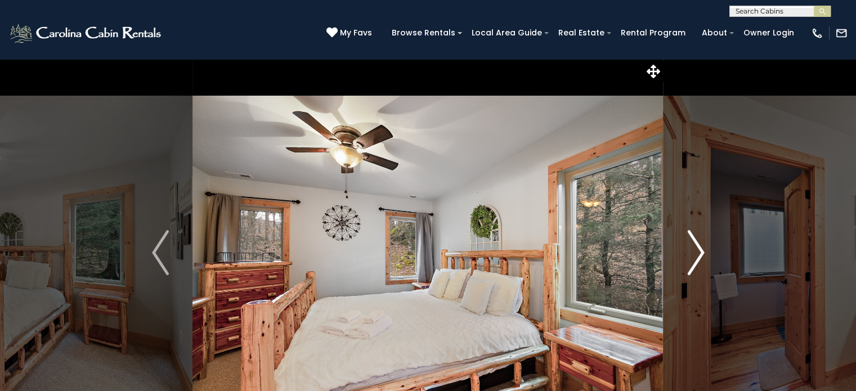
click at [689, 248] on img "Next" at bounding box center [695, 252] width 17 height 45
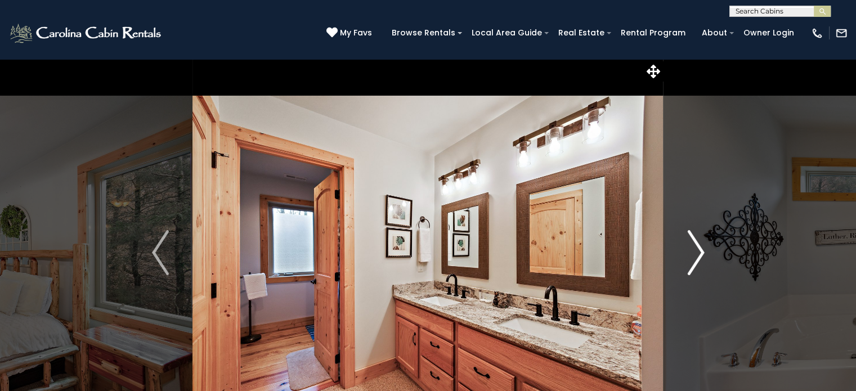
click at [689, 248] on img "Next" at bounding box center [695, 252] width 17 height 45
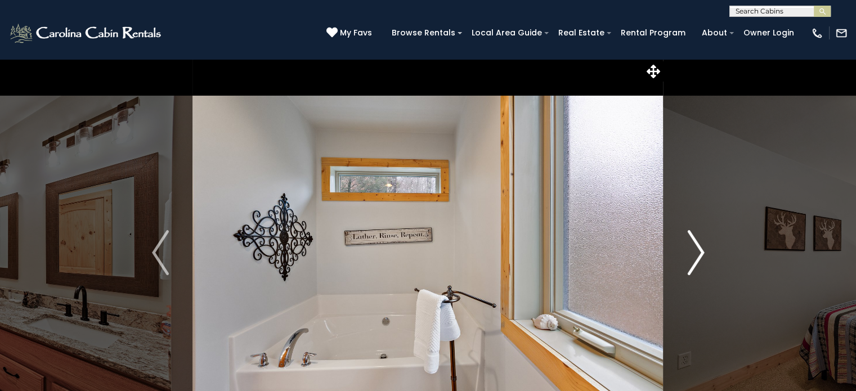
click at [689, 248] on img "Next" at bounding box center [695, 252] width 17 height 45
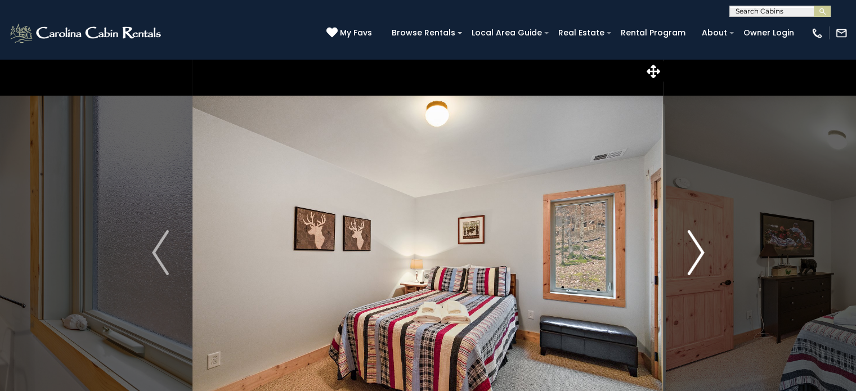
click at [688, 256] on img "Next" at bounding box center [695, 252] width 17 height 45
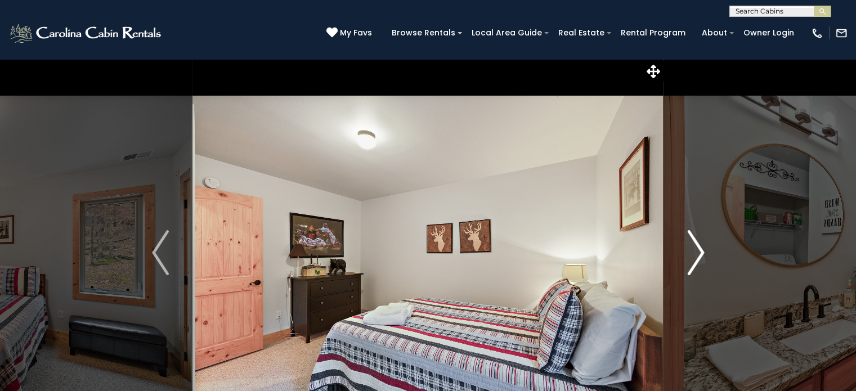
click at [688, 256] on img "Next" at bounding box center [695, 252] width 17 height 45
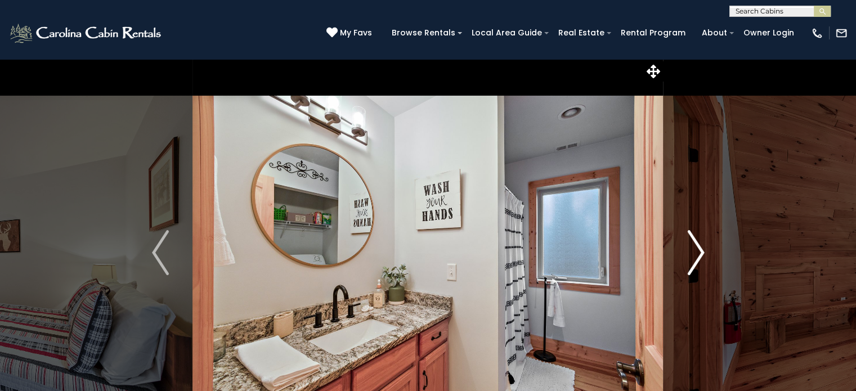
click at [688, 256] on img "Next" at bounding box center [695, 252] width 17 height 45
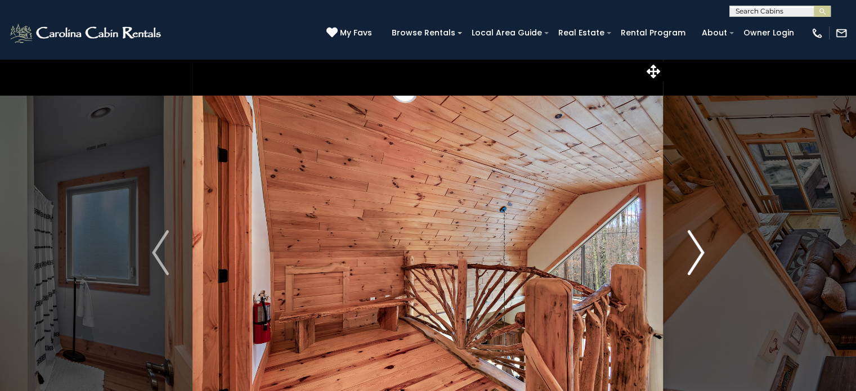
click at [688, 256] on img "Next" at bounding box center [695, 252] width 17 height 45
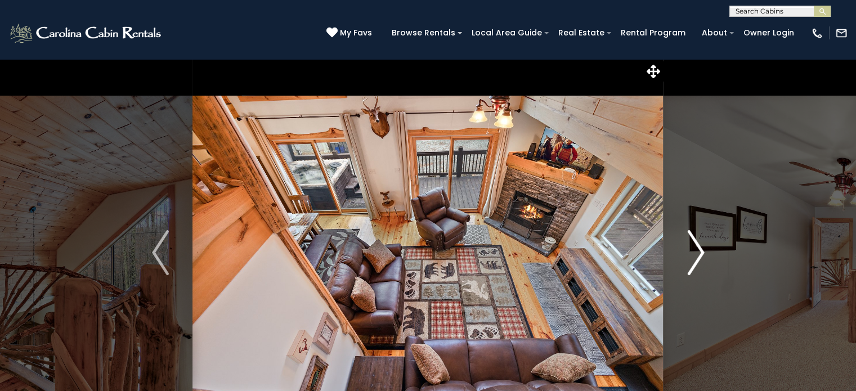
click at [688, 256] on img "Next" at bounding box center [695, 252] width 17 height 45
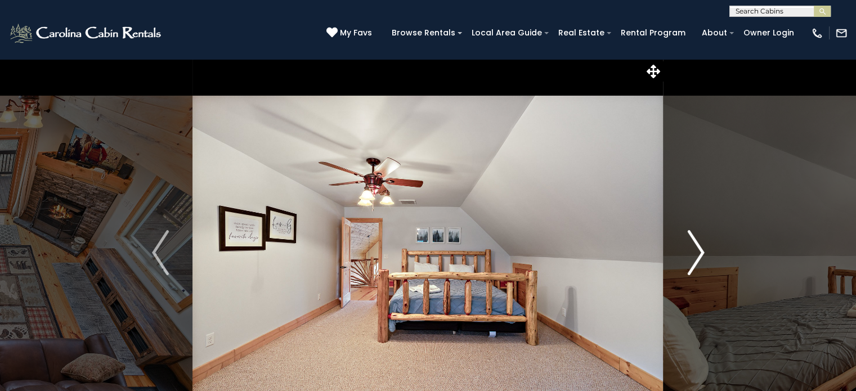
click at [688, 256] on img "Next" at bounding box center [695, 252] width 17 height 45
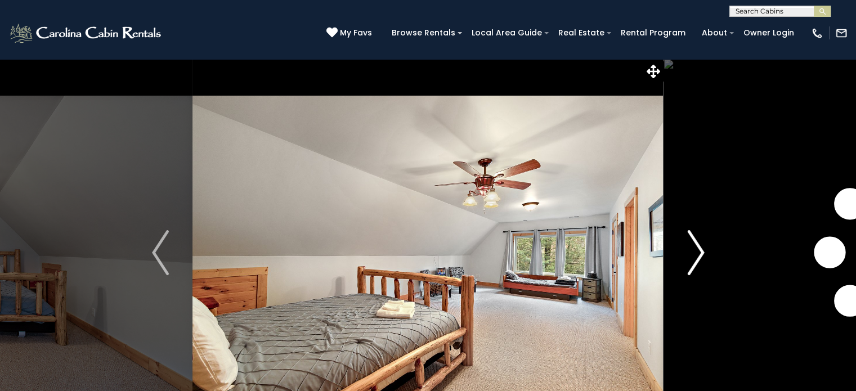
click at [688, 256] on img "Next" at bounding box center [695, 252] width 17 height 45
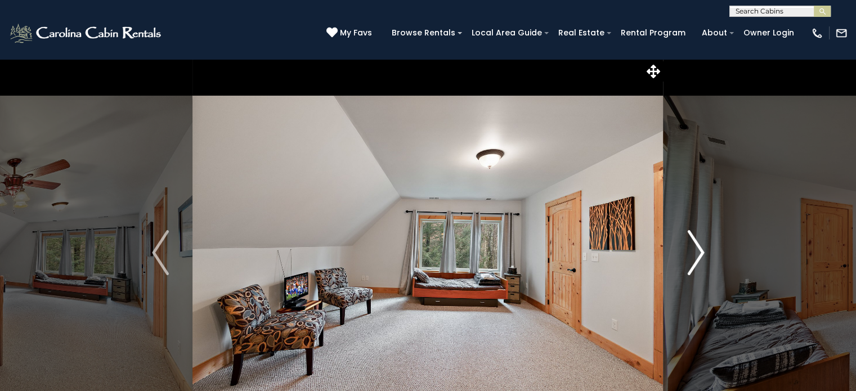
click at [688, 256] on img "Next" at bounding box center [695, 252] width 17 height 45
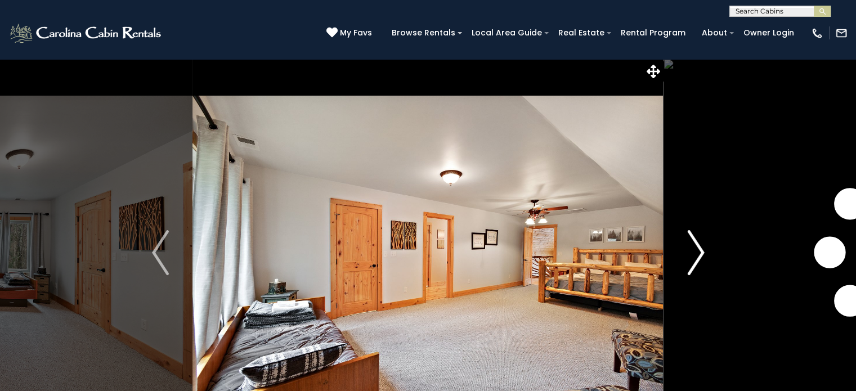
click at [688, 256] on img "Next" at bounding box center [695, 252] width 17 height 45
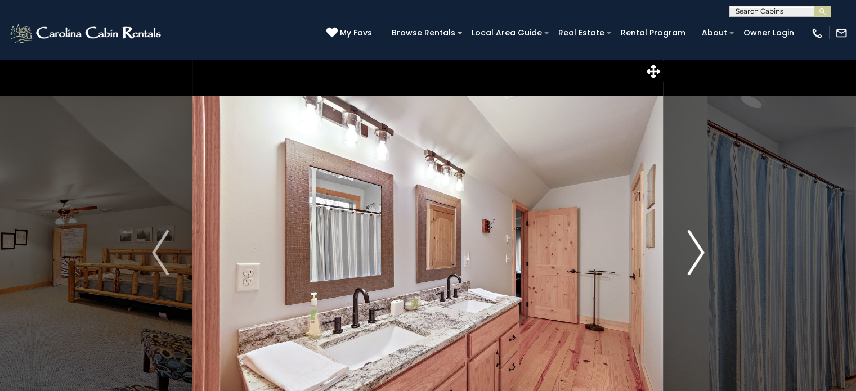
click at [688, 256] on img "Next" at bounding box center [695, 252] width 17 height 45
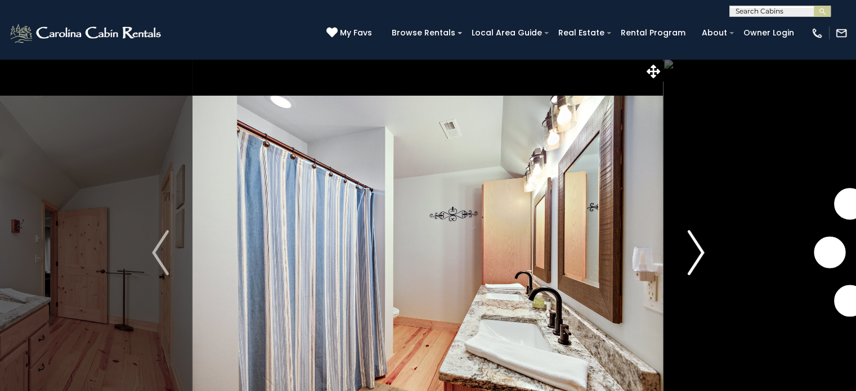
click at [688, 256] on img "Next" at bounding box center [695, 252] width 17 height 45
